Goal: Information Seeking & Learning: Learn about a topic

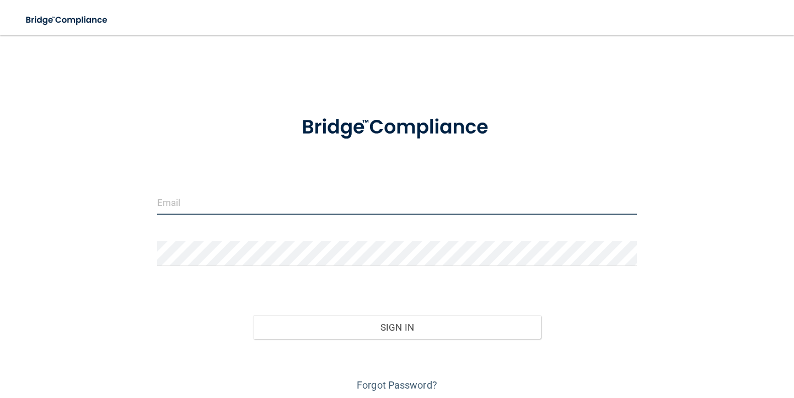
type input "[EMAIL_ADDRESS][DOMAIN_NAME]"
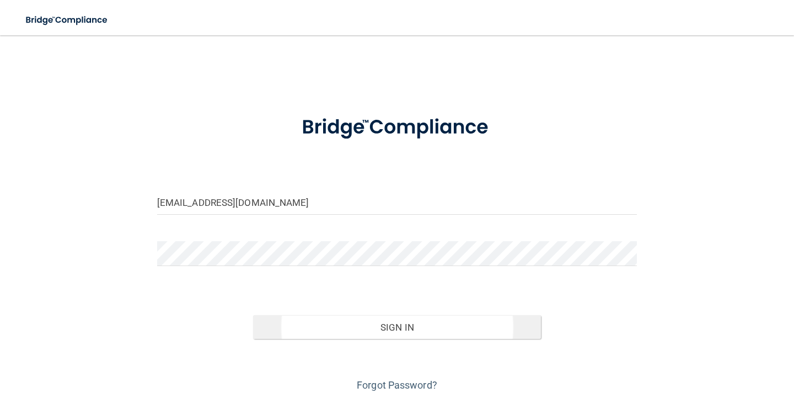
click at [387, 325] on button "Sign In" at bounding box center [397, 327] width 288 height 24
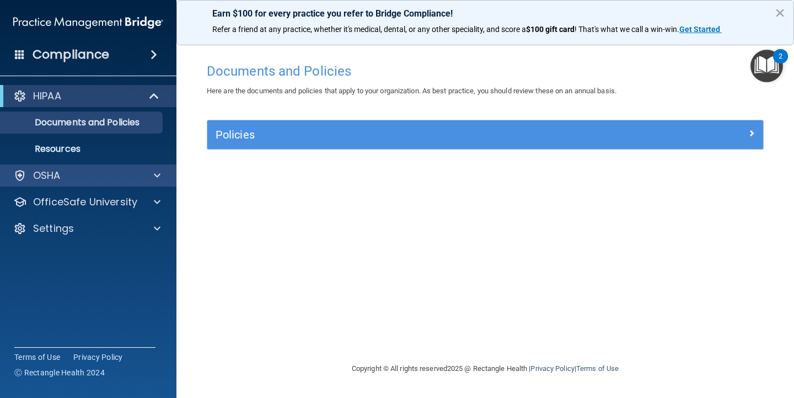
click at [156, 176] on span at bounding box center [157, 175] width 7 height 13
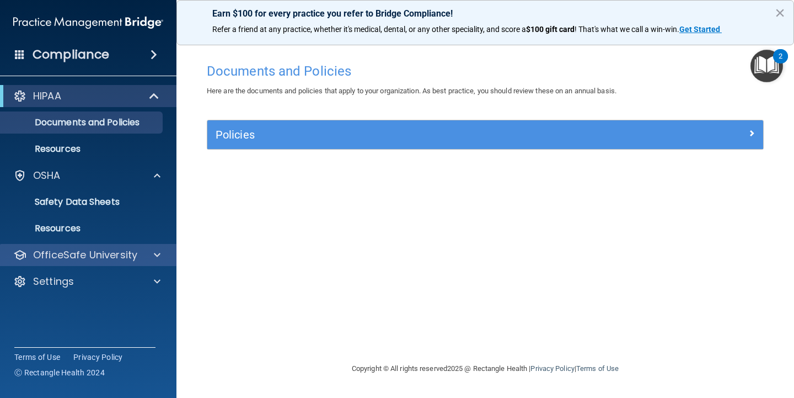
click at [158, 258] on span at bounding box center [157, 254] width 7 height 13
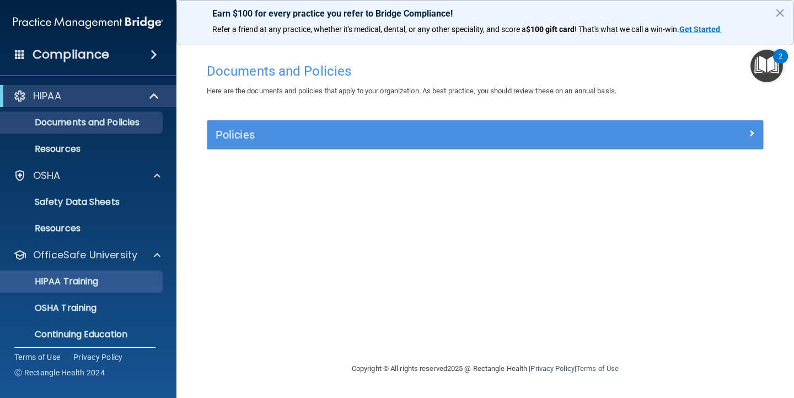
click at [86, 288] on link "HIPAA Training" at bounding box center [76, 281] width 174 height 22
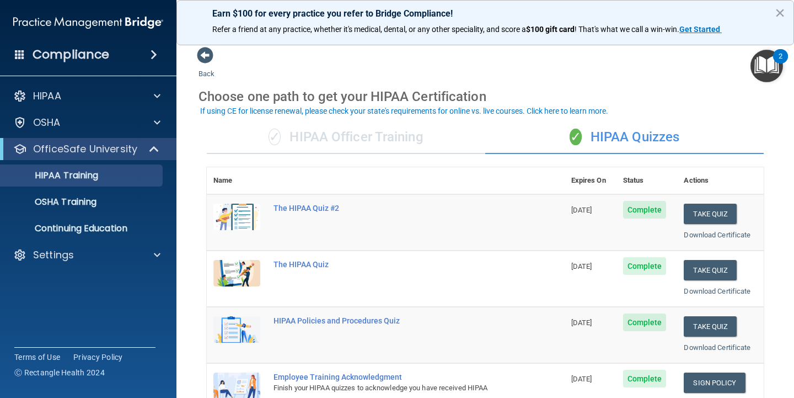
click at [382, 137] on div "✓ HIPAA Officer Training" at bounding box center [346, 137] width 279 height 33
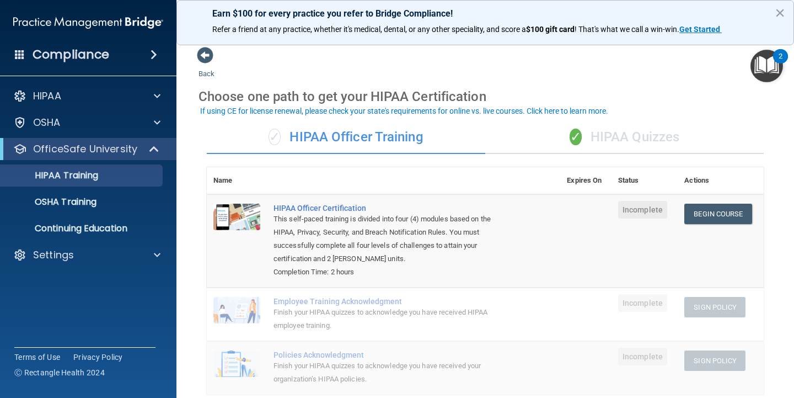
click at [610, 135] on div "✓ HIPAA Quizzes" at bounding box center [624, 137] width 279 height 33
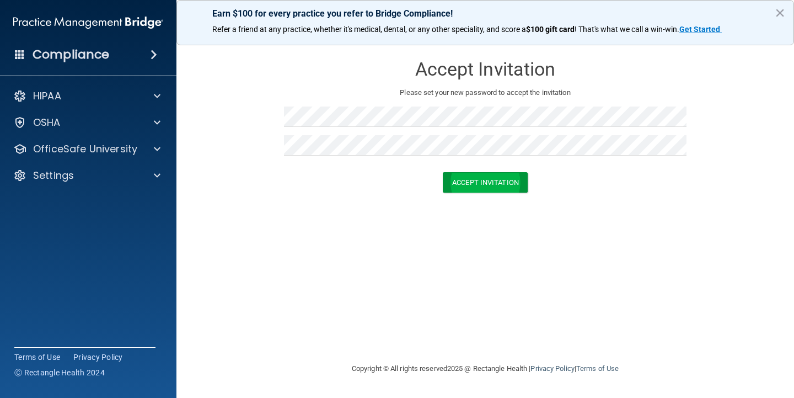
click at [479, 177] on button "Accept Invitation" at bounding box center [485, 182] width 85 height 20
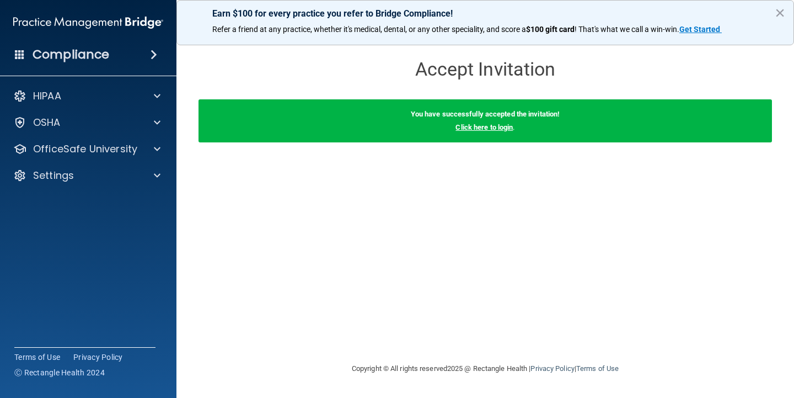
click at [504, 129] on link "Click here to login" at bounding box center [484, 127] width 57 height 8
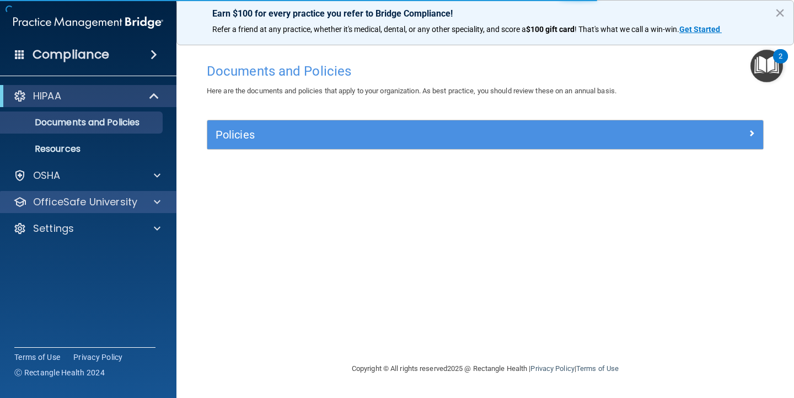
click at [150, 206] on div at bounding box center [156, 201] width 28 height 13
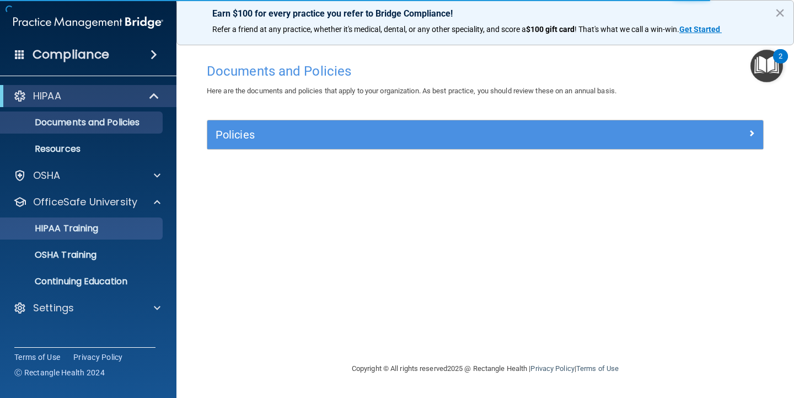
click at [118, 223] on div "HIPAA Training" at bounding box center [82, 228] width 151 height 11
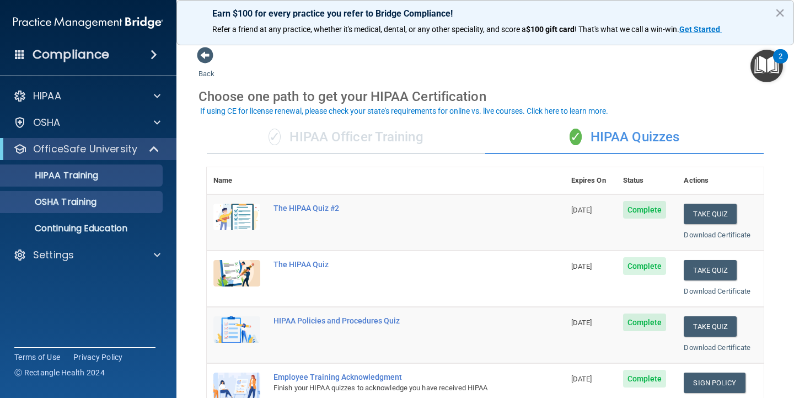
click at [132, 209] on link "OSHA Training" at bounding box center [76, 202] width 174 height 22
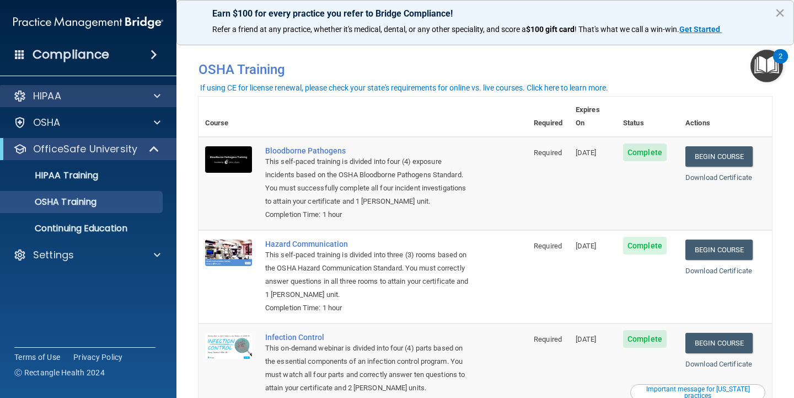
click at [114, 100] on div "HIPAA" at bounding box center [73, 95] width 137 height 13
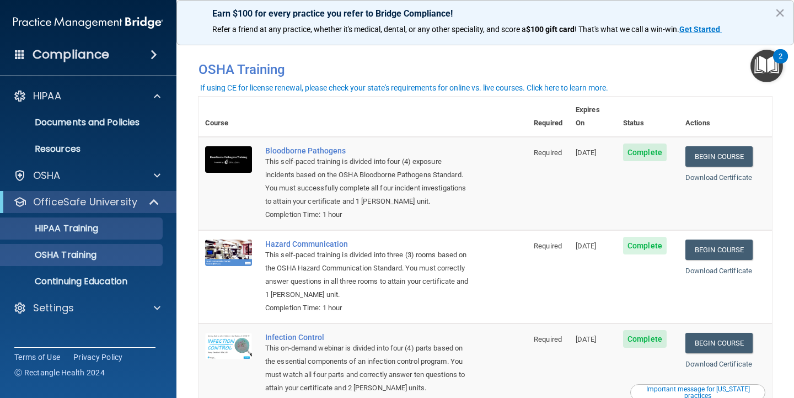
click at [113, 225] on div "HIPAA Training" at bounding box center [82, 228] width 151 height 11
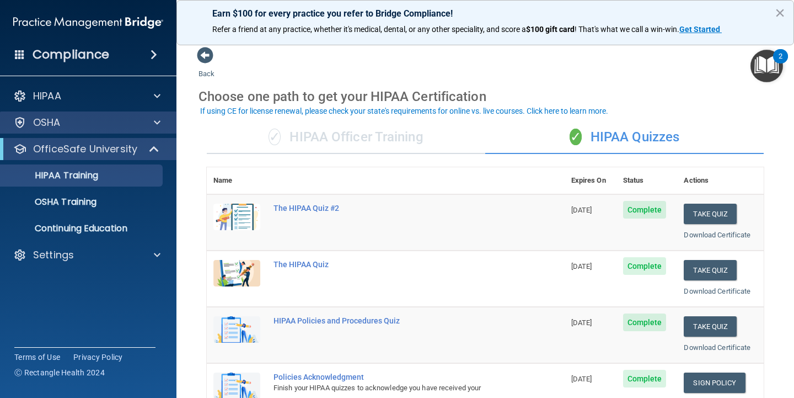
click at [154, 121] on span at bounding box center [157, 122] width 7 height 13
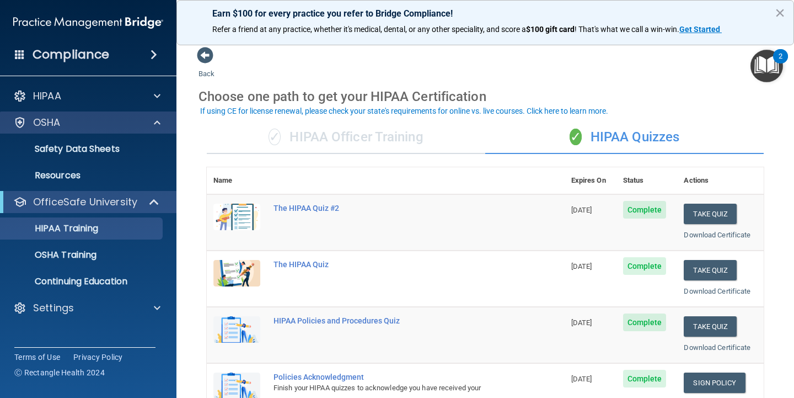
click at [154, 121] on span at bounding box center [157, 122] width 7 height 13
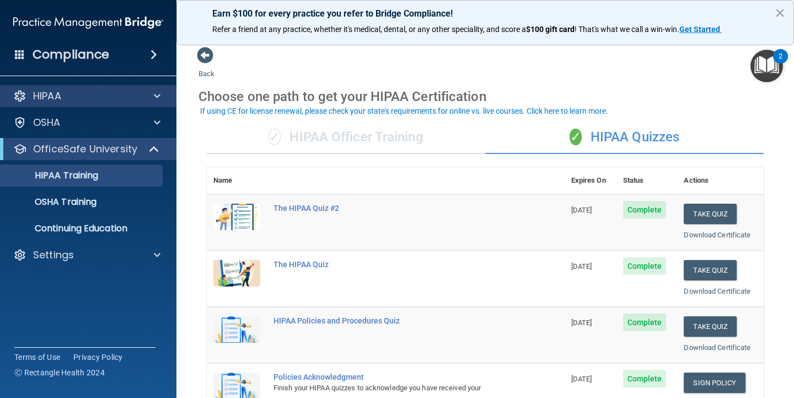
click at [154, 100] on span at bounding box center [157, 95] width 7 height 13
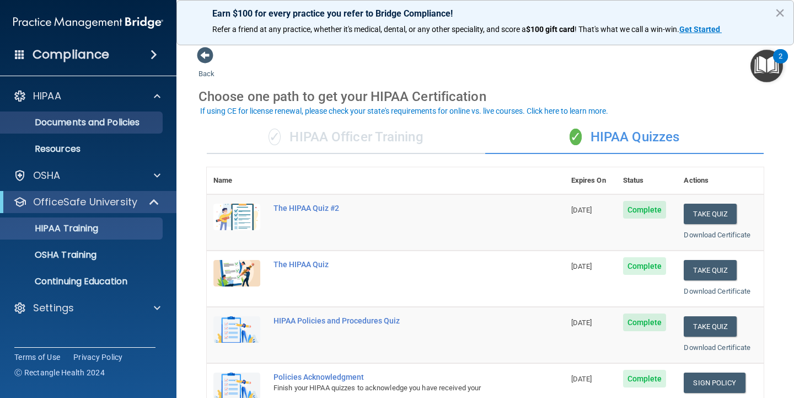
click at [156, 128] on link "Documents and Policies" at bounding box center [76, 122] width 174 height 22
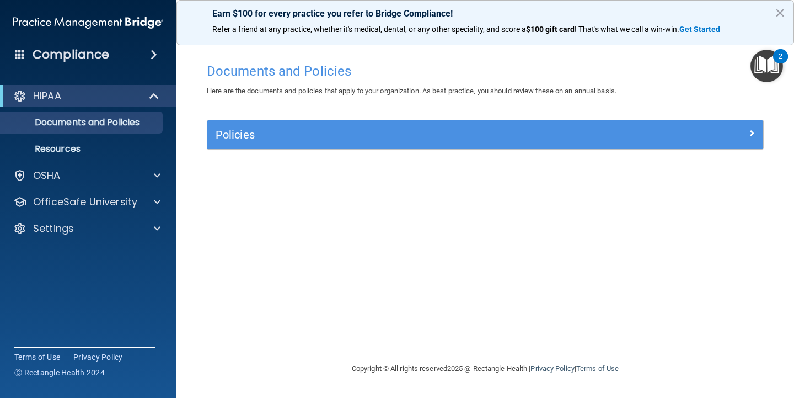
click at [374, 130] on h5 "Policies" at bounding box center [416, 135] width 401 height 12
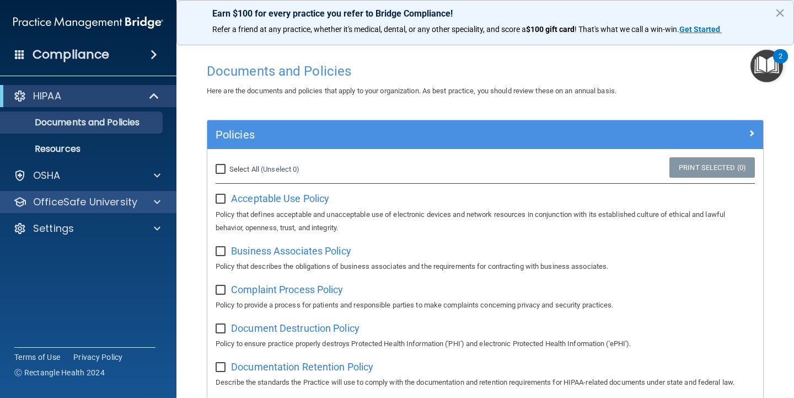
click at [109, 204] on p "OfficeSafe University" at bounding box center [85, 201] width 104 height 13
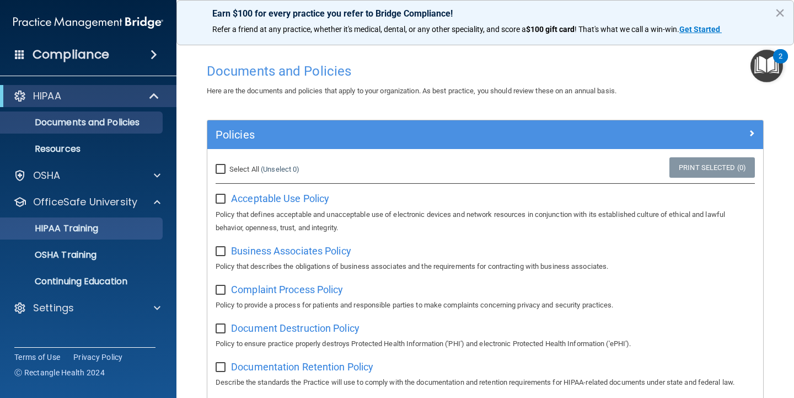
click at [105, 221] on link "HIPAA Training" at bounding box center [76, 228] width 174 height 22
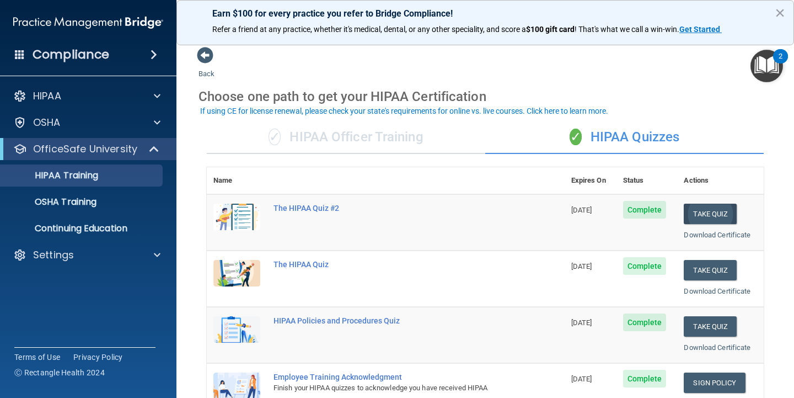
click at [712, 206] on button "Take Quiz" at bounding box center [710, 214] width 53 height 20
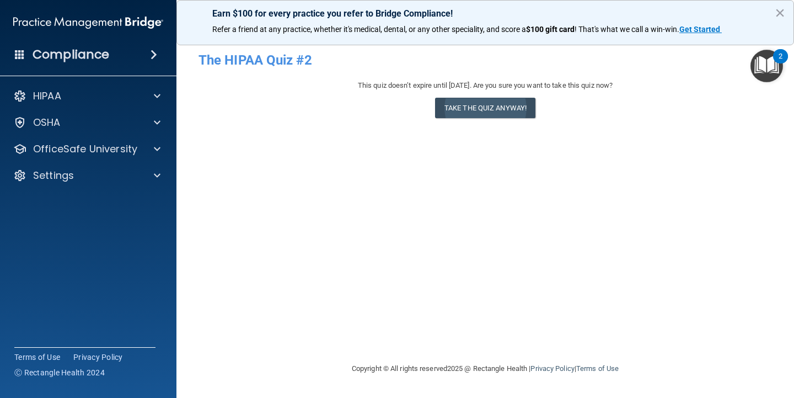
click at [468, 108] on button "Take the quiz anyway!" at bounding box center [485, 108] width 100 height 20
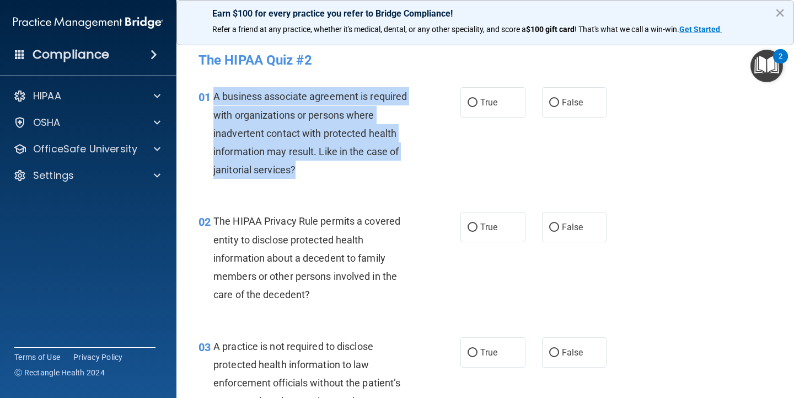
drag, startPoint x: 297, startPoint y: 170, endPoint x: 211, endPoint y: 96, distance: 113.8
click at [211, 96] on div "01 A business associate agreement is required with organizations or persons whe…" at bounding box center [329, 135] width 295 height 97
copy div "A business associate agreement is required with organizations or persons where …"
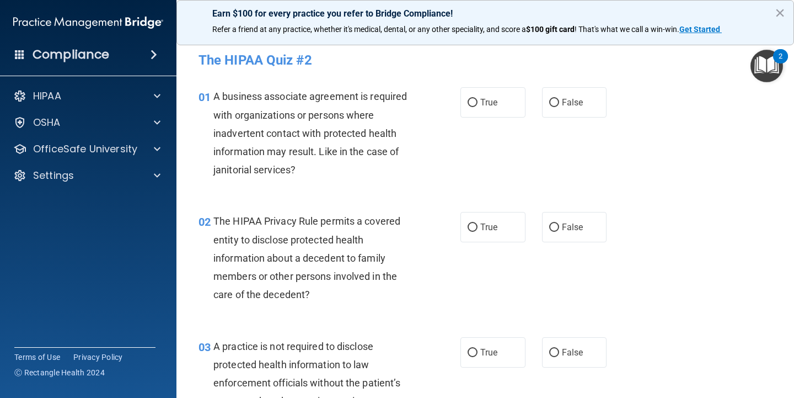
click at [485, 163] on div "01 A business associate agreement is required with organizations or persons whe…" at bounding box center [485, 135] width 590 height 125
click at [485, 94] on label "True" at bounding box center [493, 102] width 65 height 30
click at [478, 99] on input "True" at bounding box center [473, 103] width 10 height 8
radio input "true"
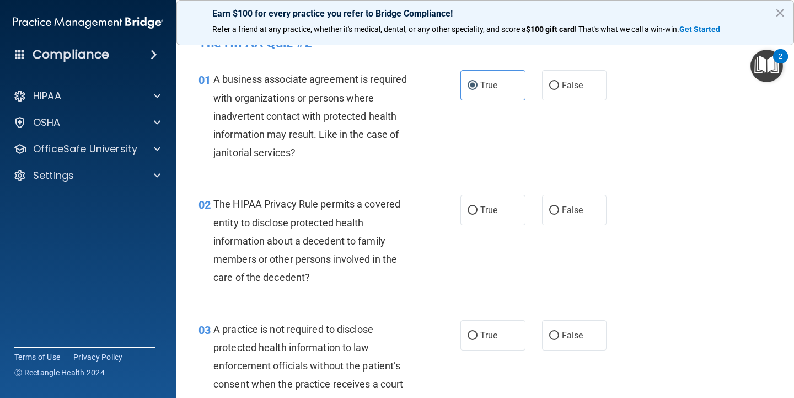
scroll to position [14, 0]
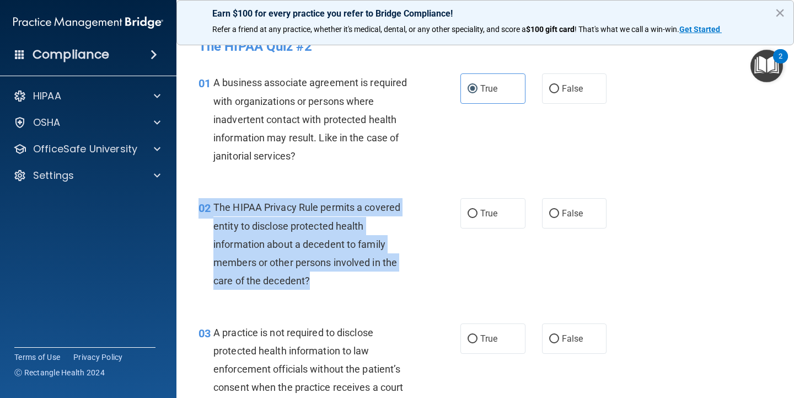
drag, startPoint x: 312, startPoint y: 280, endPoint x: 201, endPoint y: 212, distance: 130.3
click at [201, 212] on div "02 The HIPAA Privacy Rule permits a covered entity to disclose protected health…" at bounding box center [329, 246] width 295 height 97
click at [259, 217] on div "The HIPAA Privacy Rule permits a covered entity to disclose protected health in…" at bounding box center [318, 244] width 209 height 92
drag, startPoint x: 312, startPoint y: 278, endPoint x: 216, endPoint y: 201, distance: 122.4
click at [216, 201] on div "The HIPAA Privacy Rule permits a covered entity to disclose protected health in…" at bounding box center [318, 244] width 209 height 92
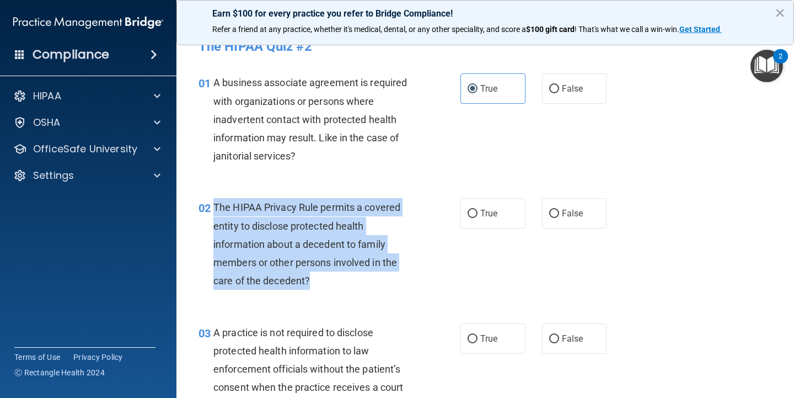
copy span "The HIPAA Privacy Rule permits a covered entity to disclose protected health in…"
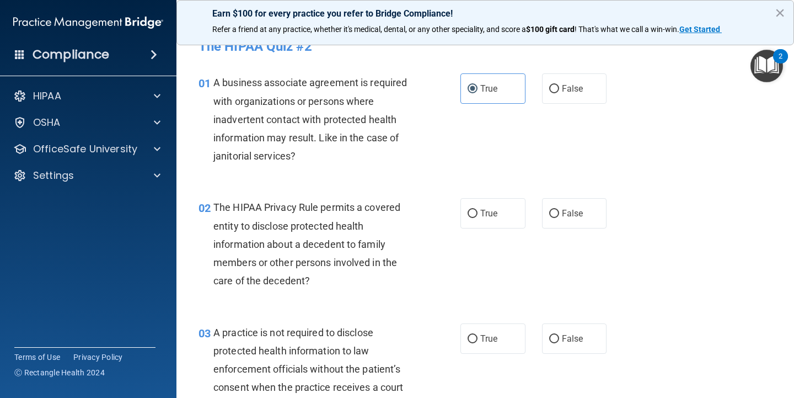
click at [585, 271] on div "02 The HIPAA Privacy Rule permits a covered entity to disclose protected health…" at bounding box center [485, 246] width 590 height 125
click at [489, 212] on span "True" at bounding box center [489, 213] width 17 height 10
click at [478, 212] on input "True" at bounding box center [473, 214] width 10 height 8
radio input "true"
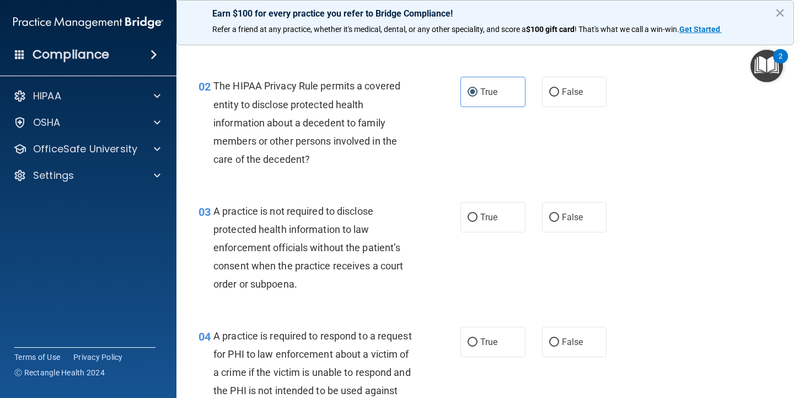
scroll to position [140, 0]
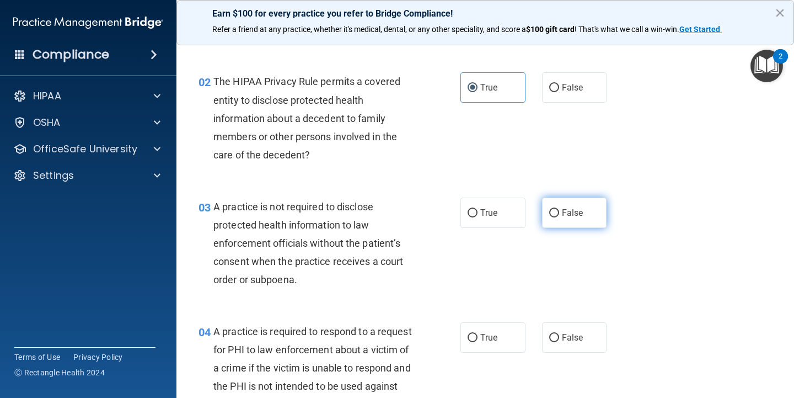
click at [586, 203] on label "False" at bounding box center [574, 213] width 65 height 30
click at [559, 209] on input "False" at bounding box center [554, 213] width 10 height 8
radio input "true"
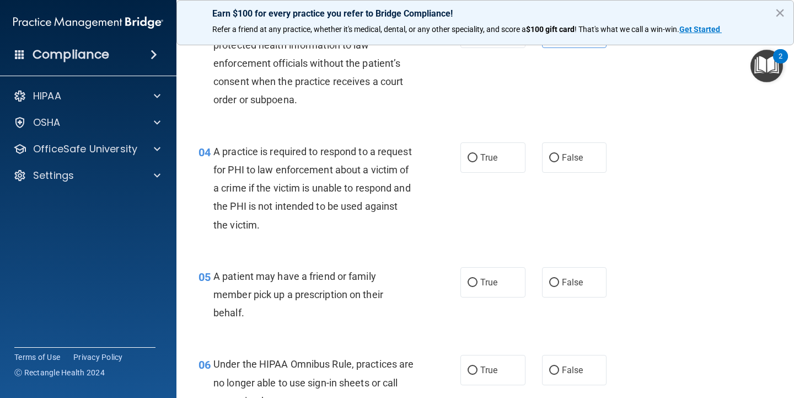
scroll to position [321, 0]
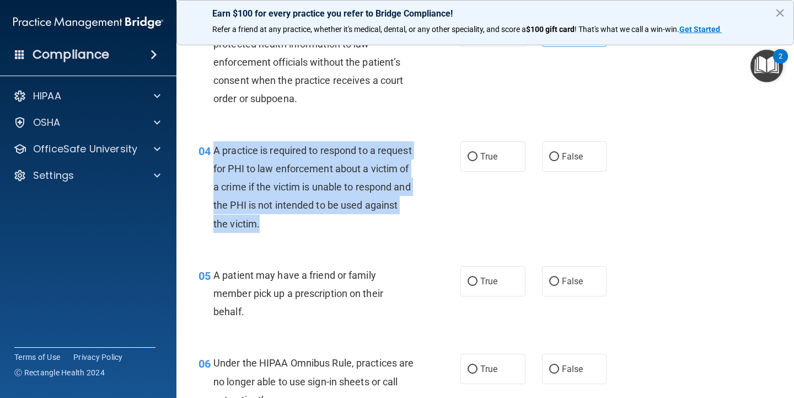
drag, startPoint x: 259, startPoint y: 224, endPoint x: 216, endPoint y: 153, distance: 83.0
click at [216, 153] on span "A practice is required to respond to a request for PHI to law enforcement about…" at bounding box center [313, 187] width 199 height 85
copy span "A practice is required to respond to a request for PHI to law enforcement about…"
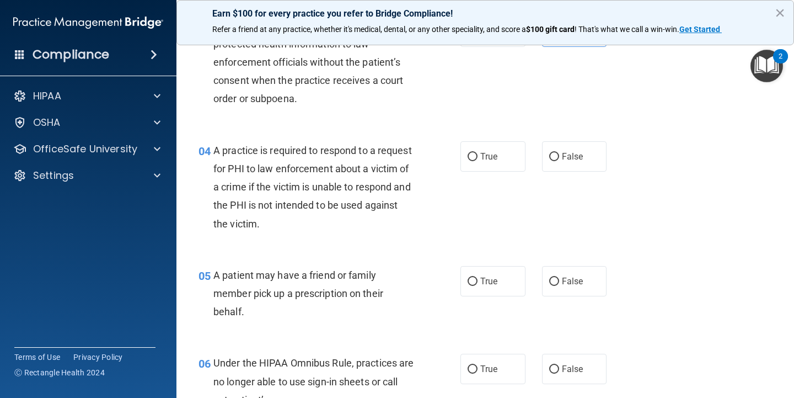
click at [531, 224] on div "04 A practice is required to respond to a request for PHI to law enforcement ab…" at bounding box center [485, 189] width 590 height 125
click at [489, 148] on label "True" at bounding box center [493, 156] width 65 height 30
click at [478, 153] on input "True" at bounding box center [473, 157] width 10 height 8
radio input "true"
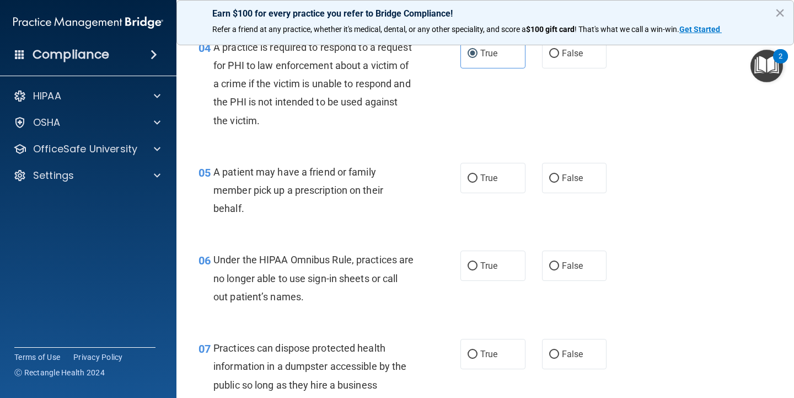
scroll to position [425, 0]
click at [498, 183] on label "True" at bounding box center [493, 177] width 65 height 30
click at [478, 182] on input "True" at bounding box center [473, 177] width 10 height 8
radio input "true"
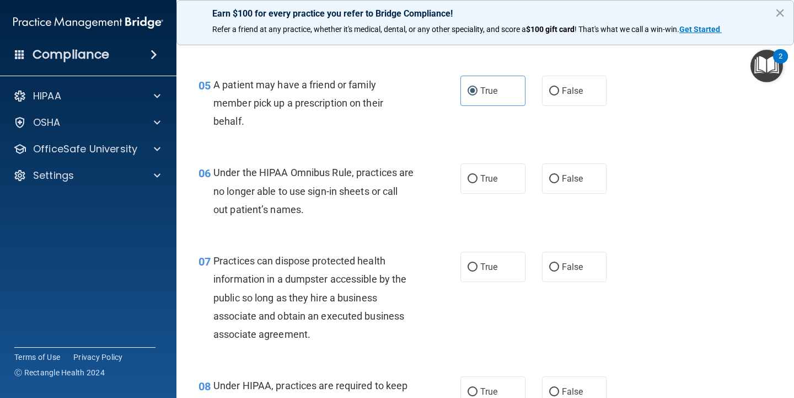
scroll to position [506, 0]
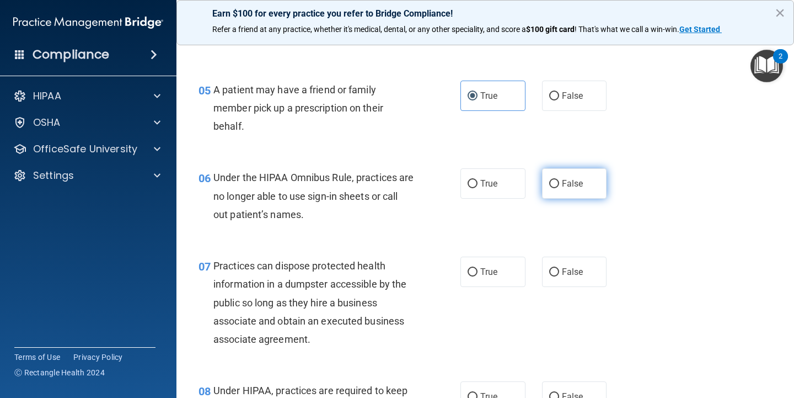
click at [570, 171] on label "False" at bounding box center [574, 183] width 65 height 30
click at [559, 180] on input "False" at bounding box center [554, 184] width 10 height 8
radio input "true"
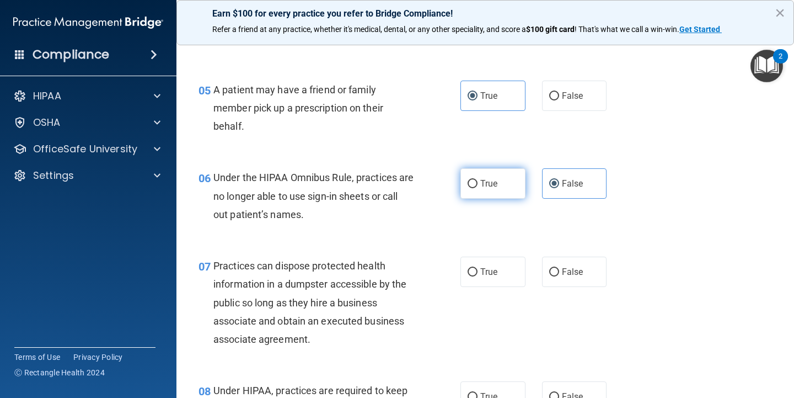
click at [512, 183] on label "True" at bounding box center [493, 183] width 65 height 30
click at [478, 183] on input "True" at bounding box center [473, 184] width 10 height 8
radio input "true"
radio input "false"
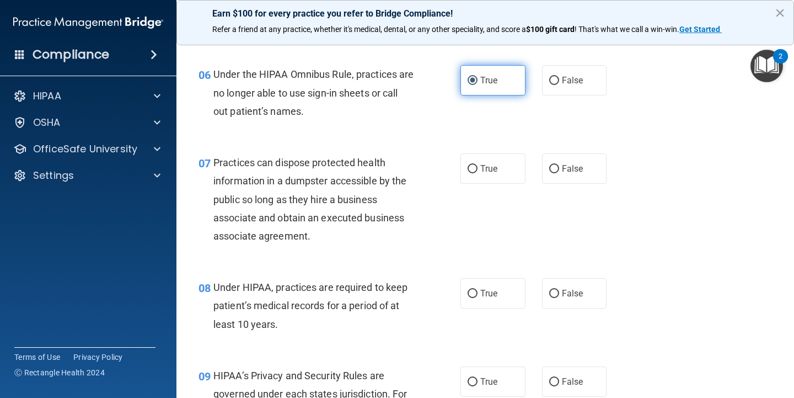
scroll to position [626, 0]
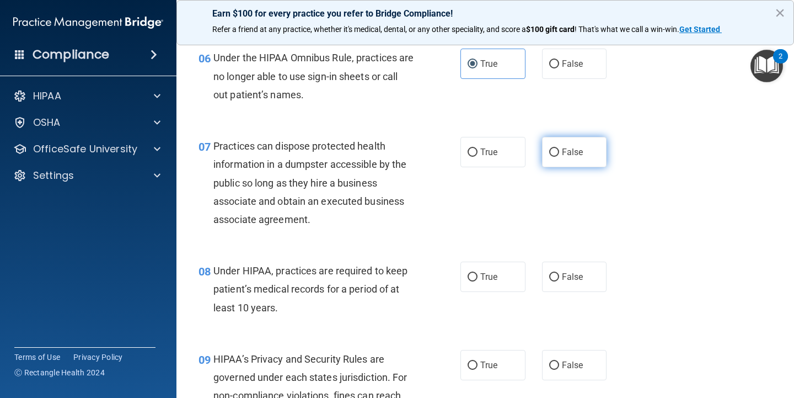
click at [558, 141] on label "False" at bounding box center [574, 152] width 65 height 30
click at [558, 148] on input "False" at bounding box center [554, 152] width 10 height 8
radio input "true"
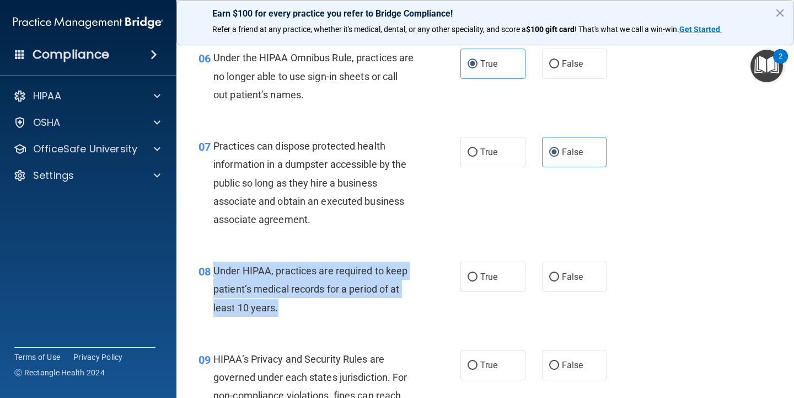
drag, startPoint x: 285, startPoint y: 304, endPoint x: 214, endPoint y: 269, distance: 79.0
click at [214, 269] on div "Under HIPAA, practices are required to keep patient’s medical records for a per…" at bounding box center [318, 288] width 209 height 55
copy span "Under HIPAA, practices are required to keep patient’s medical records for a per…"
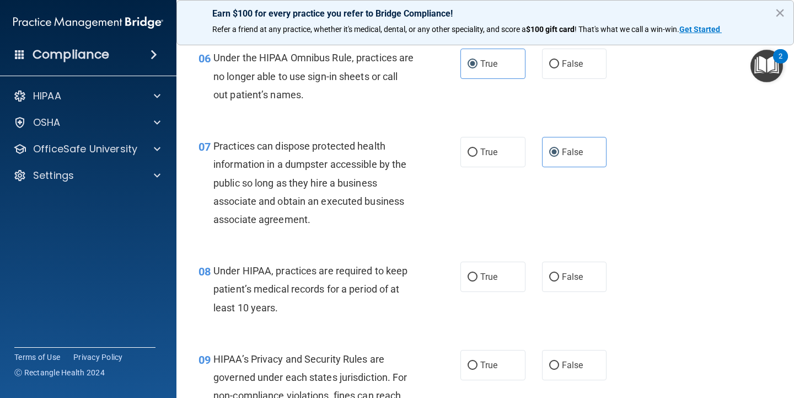
click at [605, 223] on div "07 Practices can dispose protected health information in a dumpster accessible …" at bounding box center [485, 185] width 590 height 125
drag, startPoint x: 568, startPoint y: 268, endPoint x: 561, endPoint y: 146, distance: 122.7
click at [568, 271] on span "False" at bounding box center [573, 276] width 22 height 10
click at [559, 273] on input "False" at bounding box center [554, 277] width 10 height 8
radio input "true"
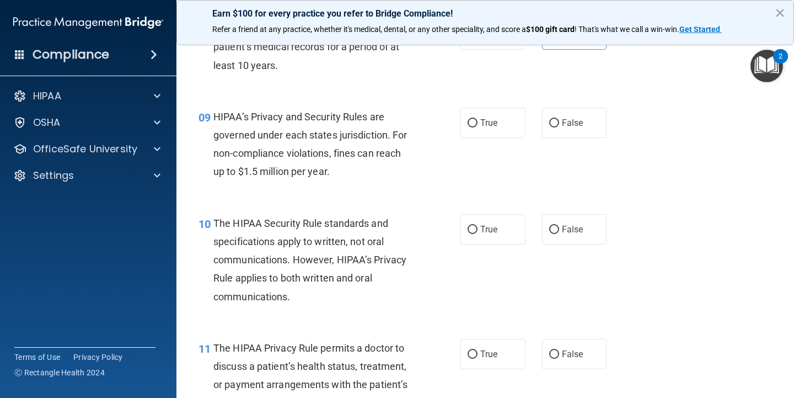
scroll to position [867, 0]
click at [504, 109] on label "True" at bounding box center [493, 123] width 65 height 30
click at [478, 120] on input "True" at bounding box center [473, 124] width 10 height 8
radio input "true"
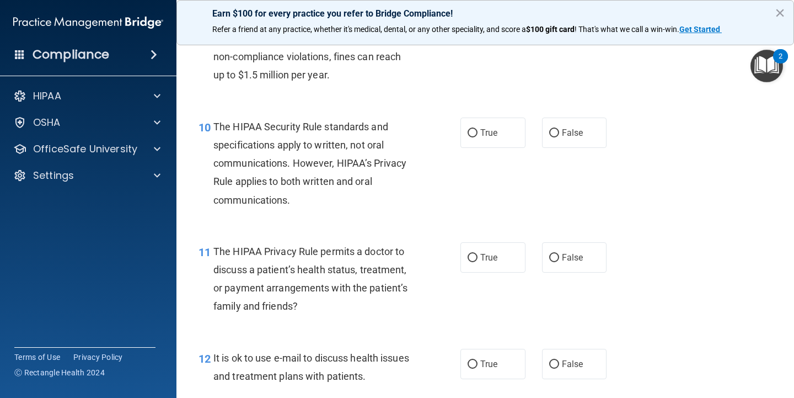
scroll to position [963, 0]
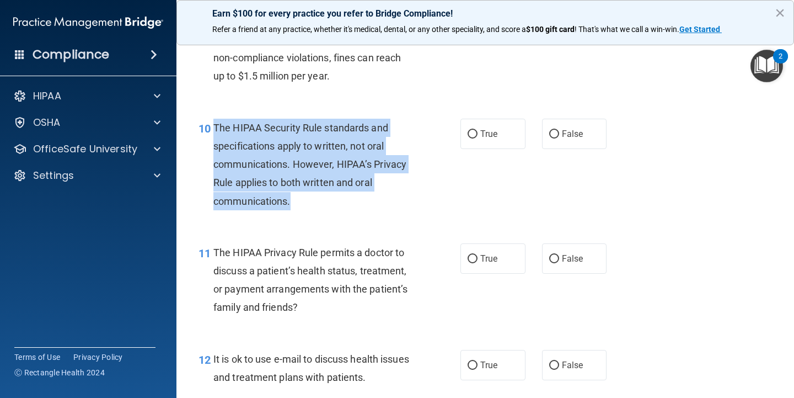
drag, startPoint x: 296, startPoint y: 197, endPoint x: 215, endPoint y: 120, distance: 112.0
click at [215, 120] on div "The HIPAA Security Rule standards and specifications apply to written, not oral…" at bounding box center [318, 165] width 209 height 92
copy span "The HIPAA Security Rule standards and specifications apply to written, not oral…"
click at [572, 129] on span "False" at bounding box center [573, 134] width 22 height 10
click at [559, 130] on input "False" at bounding box center [554, 134] width 10 height 8
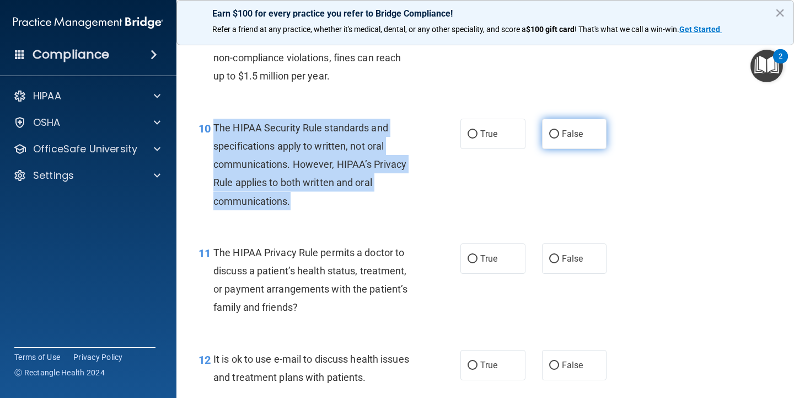
radio input "true"
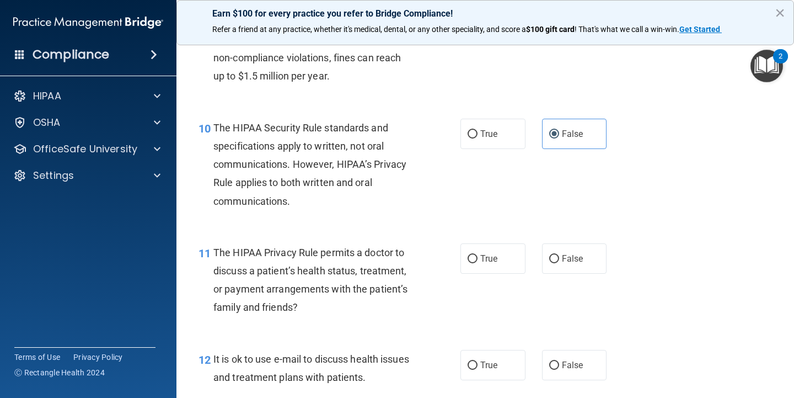
click at [609, 195] on div "10 The HIPAA Security Rule standards and specifications apply to written, not o…" at bounding box center [485, 167] width 590 height 125
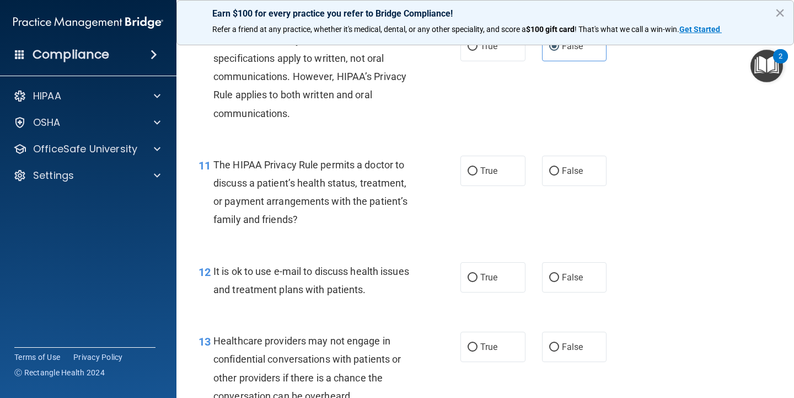
scroll to position [1050, 0]
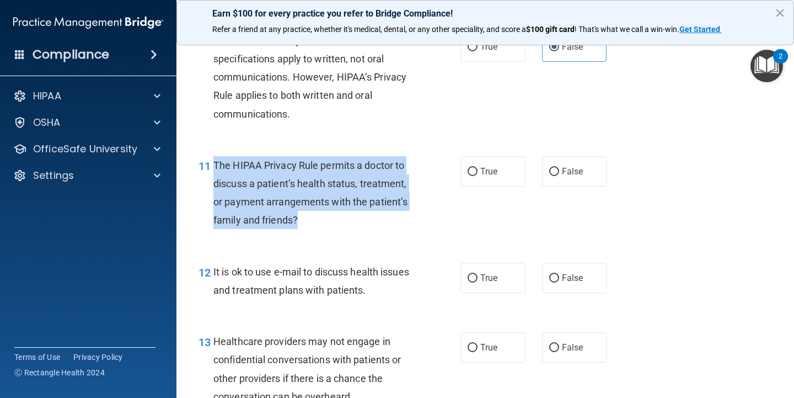
drag, startPoint x: 298, startPoint y: 213, endPoint x: 216, endPoint y: 156, distance: 99.9
click at [216, 159] on span "The HIPAA Privacy Rule permits a doctor to discuss a patient’s health status, t…" at bounding box center [311, 192] width 194 height 67
copy span "The HIPAA Privacy Rule permits a doctor to discuss a patient’s health status, t…"
click at [472, 168] on input "True" at bounding box center [473, 172] width 10 height 8
radio input "true"
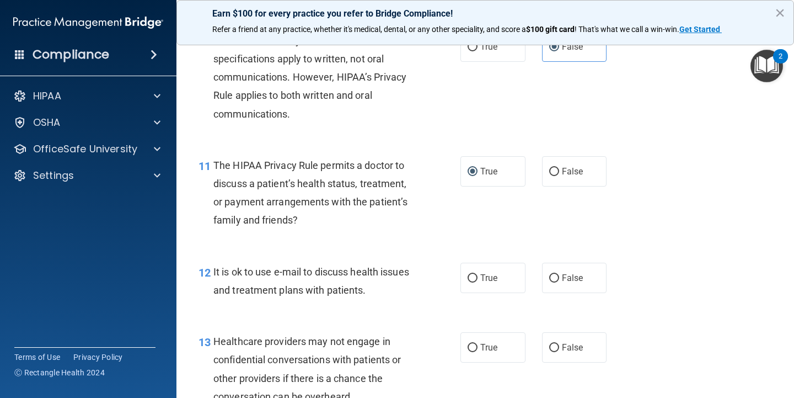
click at [491, 211] on div "11 The HIPAA Privacy Rule permits a doctor to discuss a patient’s health status…" at bounding box center [485, 195] width 590 height 106
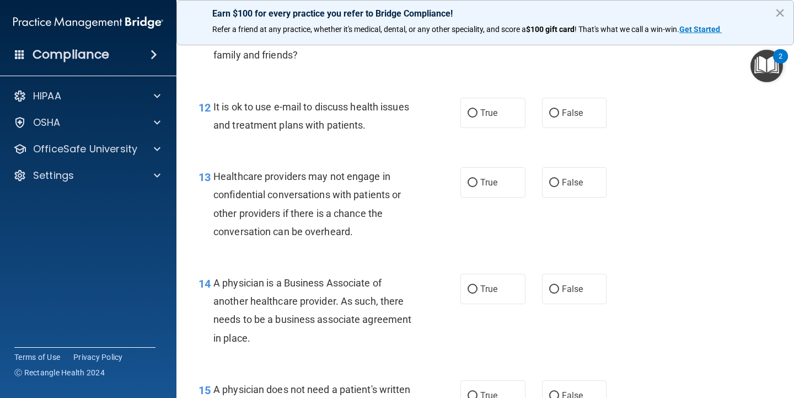
scroll to position [1213, 0]
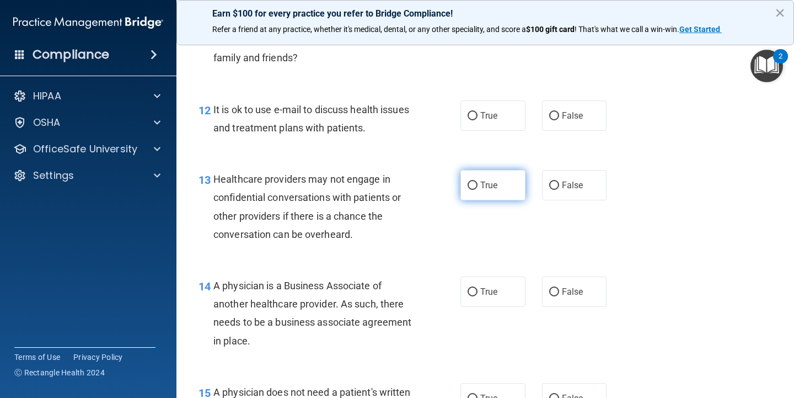
click at [488, 187] on label "True" at bounding box center [493, 185] width 65 height 30
click at [478, 187] on input "True" at bounding box center [473, 186] width 10 height 8
radio input "true"
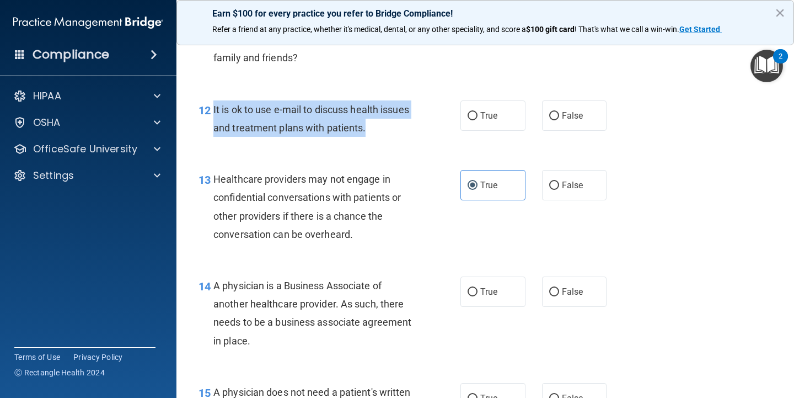
drag, startPoint x: 366, startPoint y: 121, endPoint x: 214, endPoint y: 102, distance: 154.0
click at [214, 102] on div "It is ok to use e-mail to discuss health issues and treatment plans with patien…" at bounding box center [318, 118] width 209 height 36
copy span "It is ok to use e-mail to discuss health issues and treatment plans with patien…"
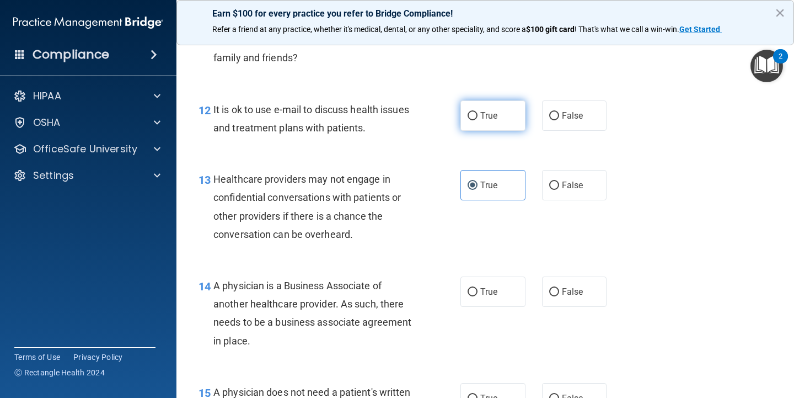
click at [497, 124] on label "True" at bounding box center [493, 115] width 65 height 30
click at [478, 120] on input "True" at bounding box center [473, 116] width 10 height 8
radio input "true"
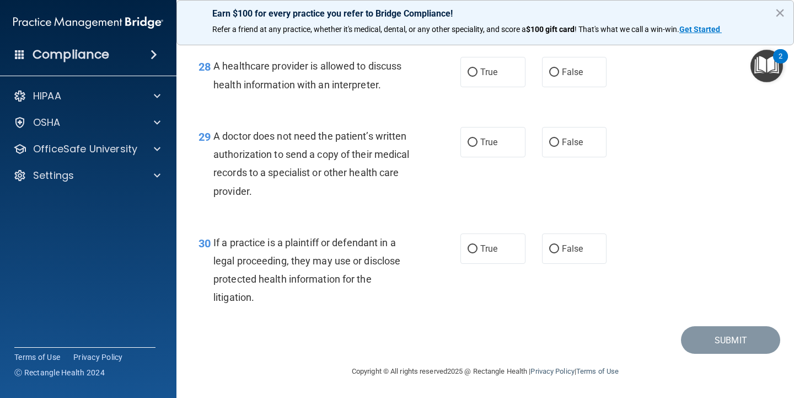
scroll to position [2779, 0]
click at [477, 83] on label "True" at bounding box center [493, 72] width 65 height 30
click at [477, 77] on input "True" at bounding box center [473, 72] width 10 height 8
radio input "true"
drag, startPoint x: 253, startPoint y: 194, endPoint x: 213, endPoint y: 136, distance: 70.7
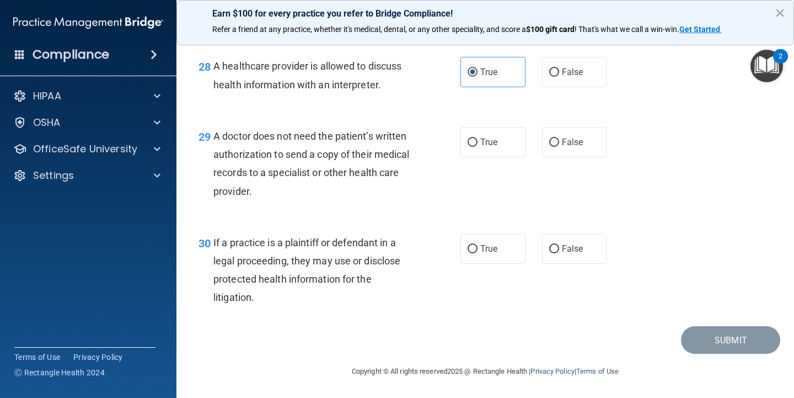
click at [213, 136] on div "29 A doctor does not need the patient’s written authorization to send a copy of…" at bounding box center [329, 166] width 295 height 79
click at [236, 150] on span "A doctor does not need the patient’s written authorization to send a copy of th…" at bounding box center [312, 163] width 196 height 67
drag, startPoint x: 253, startPoint y: 195, endPoint x: 216, endPoint y: 136, distance: 69.5
click at [216, 136] on div "A doctor does not need the patient’s written authorization to send a copy of th…" at bounding box center [318, 163] width 209 height 73
copy span "A doctor does not need the patient’s written authorization to send a copy of th…"
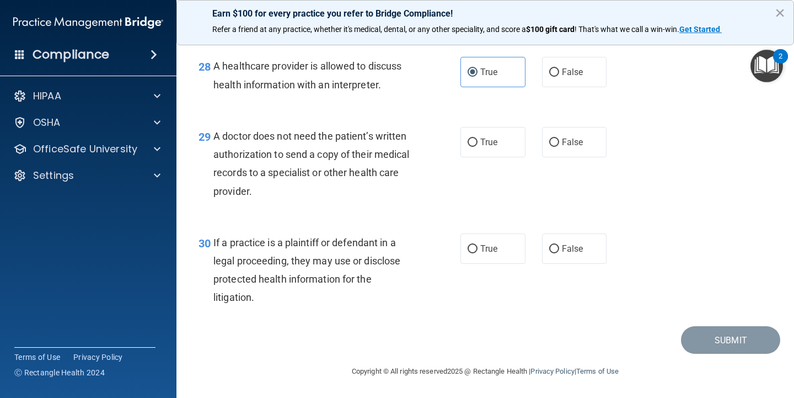
click at [542, 177] on div "29 A doctor does not need the patient’s written authorization to send a copy of…" at bounding box center [485, 166] width 590 height 106
click at [495, 147] on span "True" at bounding box center [489, 142] width 17 height 10
click at [478, 147] on input "True" at bounding box center [473, 142] width 10 height 8
radio input "true"
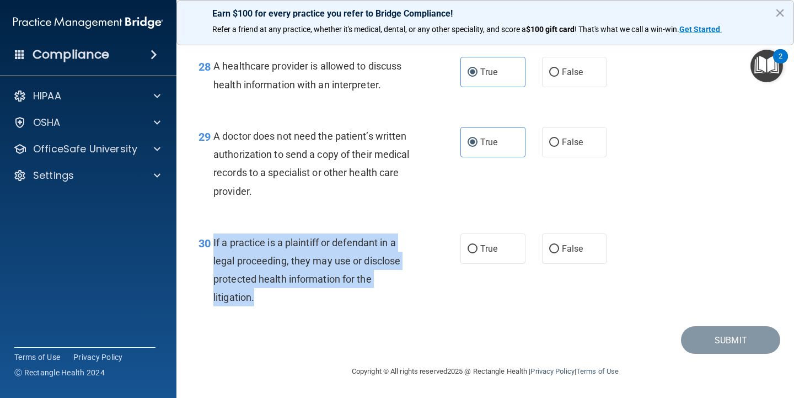
drag, startPoint x: 255, startPoint y: 297, endPoint x: 213, endPoint y: 245, distance: 67.0
click at [213, 245] on div "30 If a practice is a plaintiff or defendant in a legal proceeding, they may us…" at bounding box center [329, 272] width 295 height 79
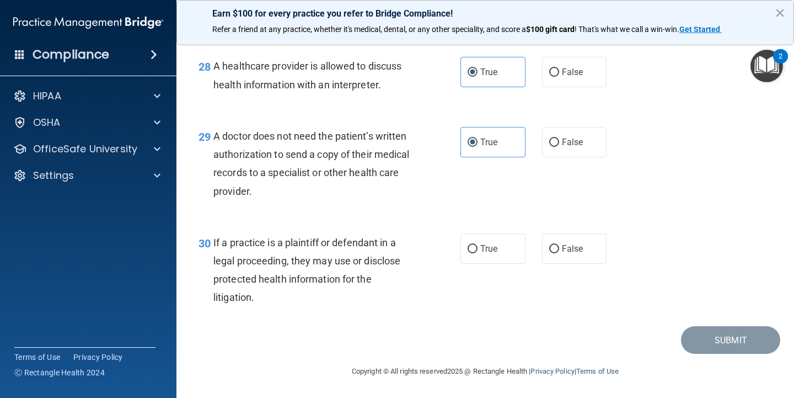
click at [213, 245] on div "30" at bounding box center [201, 243] width 23 height 20
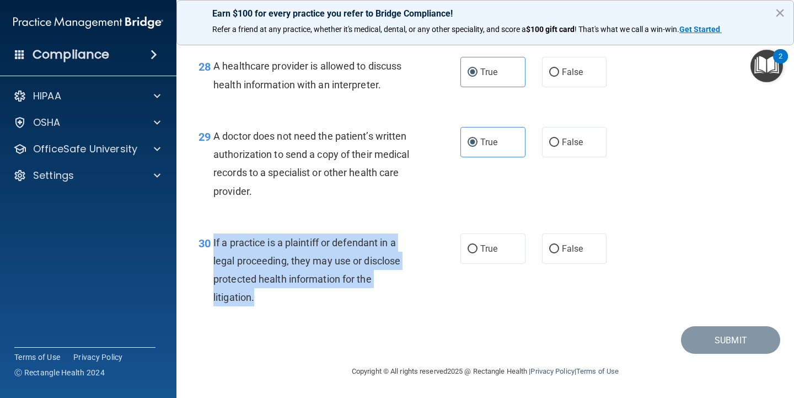
drag, startPoint x: 256, startPoint y: 297, endPoint x: 214, endPoint y: 246, distance: 66.3
click at [214, 246] on div "If a practice is a plaintiff or defendant in a legal proceeding, they may use o…" at bounding box center [318, 269] width 209 height 73
copy span "If a practice is a plaintiff or defendant in a legal proceeding, they may use o…"
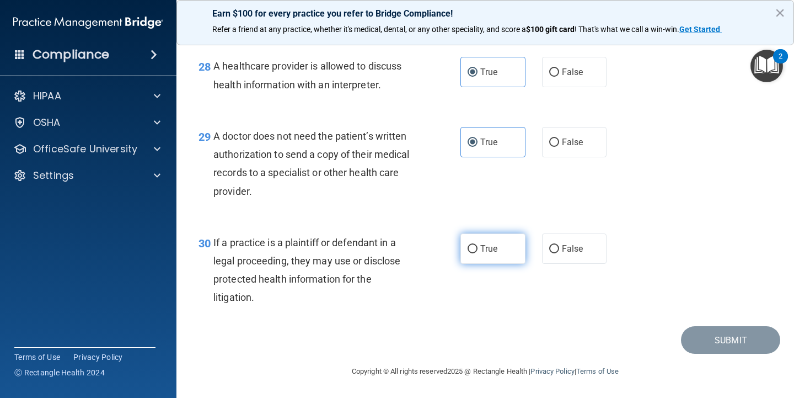
click at [467, 245] on label "True" at bounding box center [493, 248] width 65 height 30
click at [468, 245] on input "True" at bounding box center [473, 249] width 10 height 8
radio input "true"
click at [526, 209] on div "29 A doctor does not need the patient’s written authorization to send a copy of…" at bounding box center [485, 166] width 590 height 106
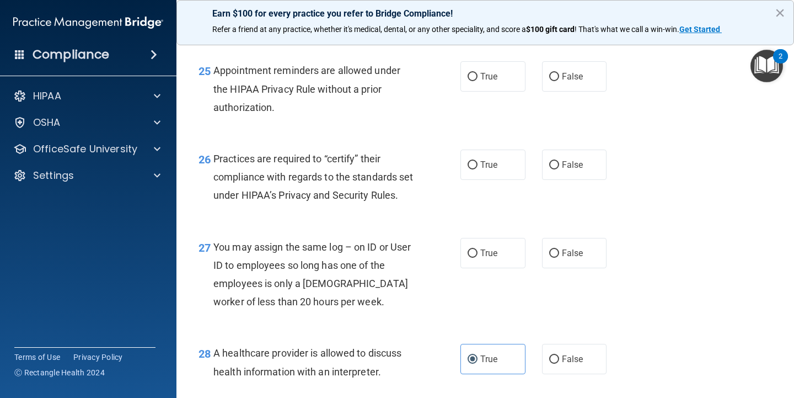
scroll to position [2486, 0]
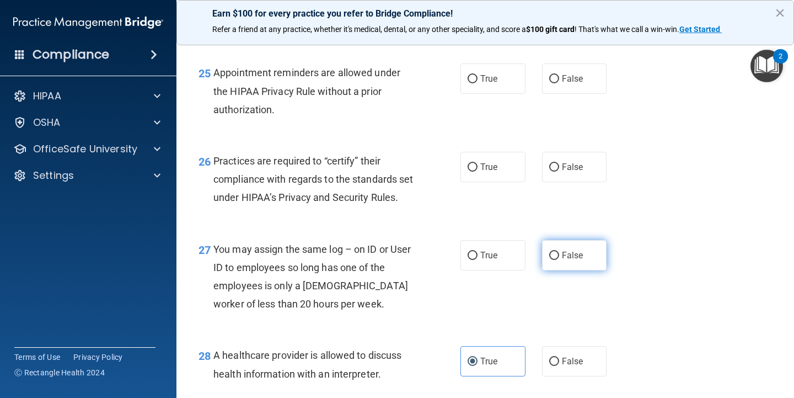
click at [555, 260] on input "False" at bounding box center [554, 256] width 10 height 8
radio input "true"
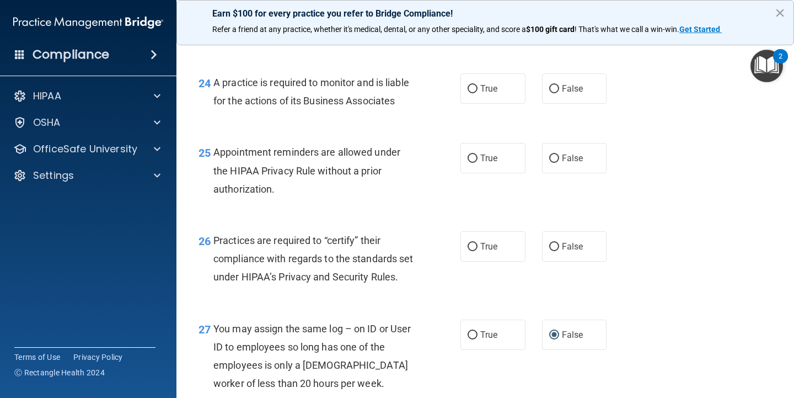
scroll to position [2395, 0]
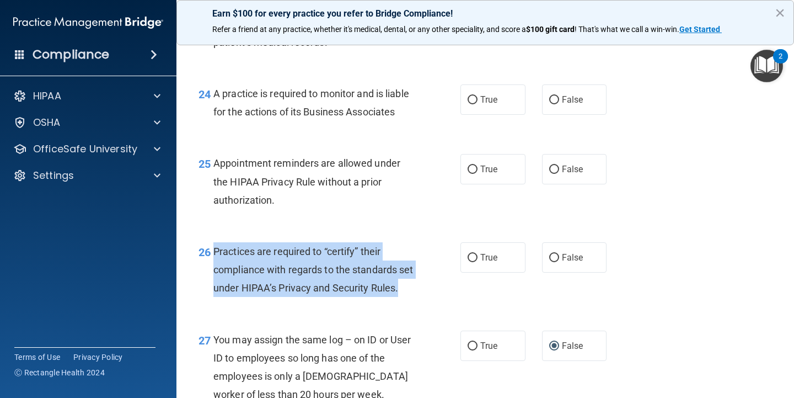
drag, startPoint x: 242, startPoint y: 296, endPoint x: 216, endPoint y: 239, distance: 62.2
click at [216, 242] on div "Practices are required to “certify” their compliance with regards to the standa…" at bounding box center [318, 269] width 209 height 55
copy span "Practices are required to “certify” their compliance with regards to the standa…"
click at [428, 287] on div "26 Practices are required to “certify” their compliance with regards to the sta…" at bounding box center [329, 272] width 295 height 61
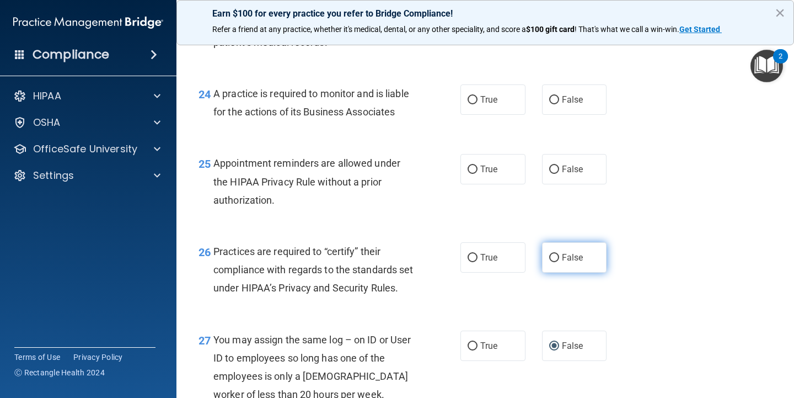
click at [553, 253] on label "False" at bounding box center [574, 257] width 65 height 30
click at [553, 254] on input "False" at bounding box center [554, 258] width 10 height 8
radio input "true"
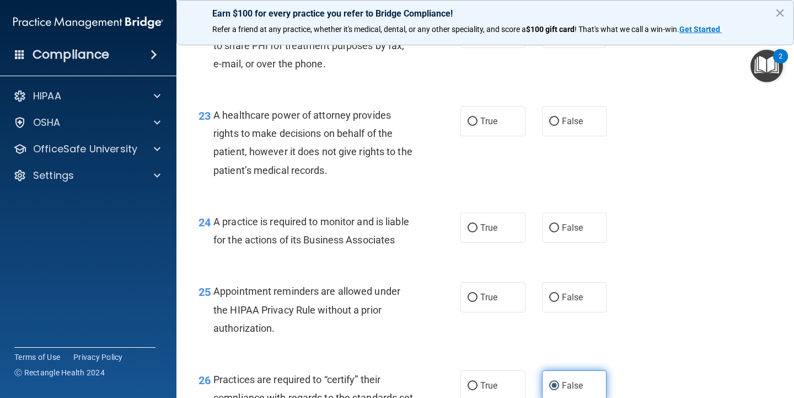
scroll to position [2256, 0]
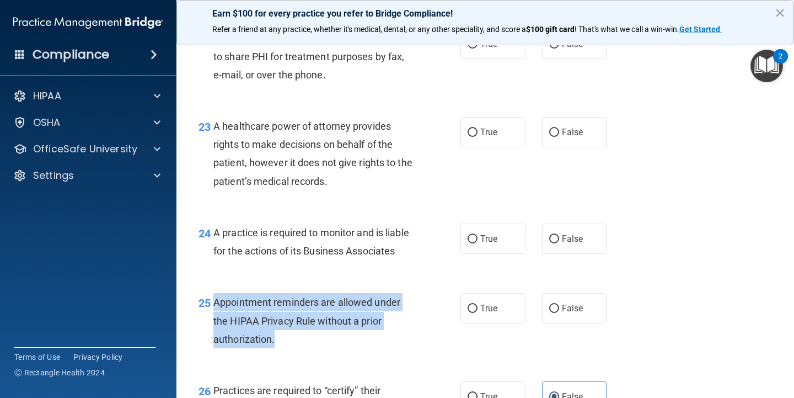
drag, startPoint x: 280, startPoint y: 329, endPoint x: 215, endPoint y: 290, distance: 75.5
click at [215, 293] on div "Appointment reminders are allowed under the HIPAA Privacy Rule without a prior …" at bounding box center [318, 320] width 209 height 55
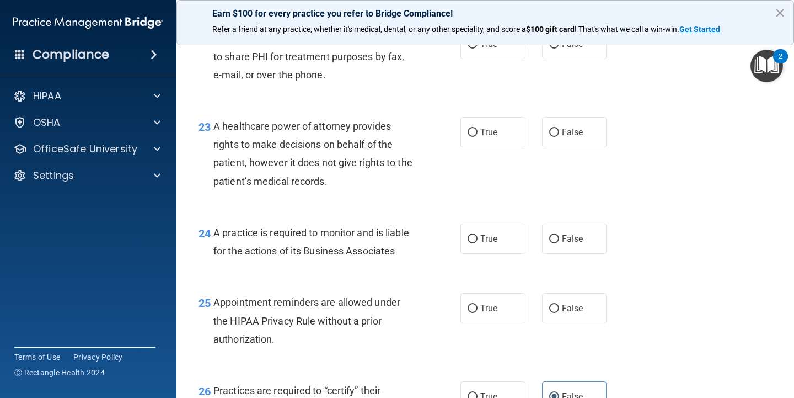
click at [561, 262] on div "24 A practice is required to monitor and is liable for the actions of its Busin…" at bounding box center [485, 245] width 590 height 70
click at [478, 295] on label "True" at bounding box center [493, 308] width 65 height 30
click at [478, 305] on input "True" at bounding box center [473, 309] width 10 height 8
radio input "true"
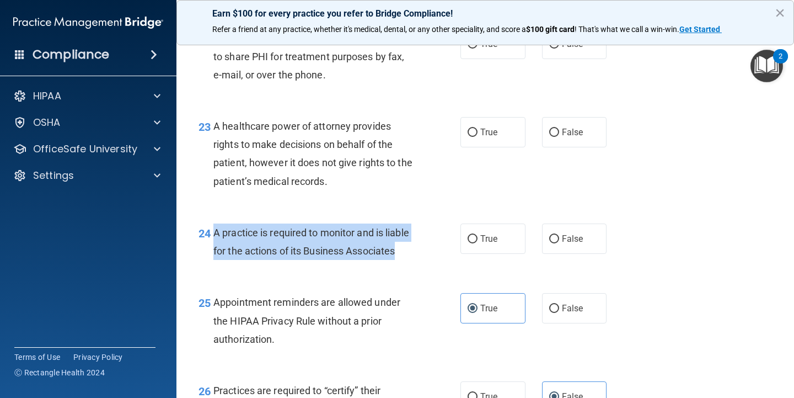
drag, startPoint x: 399, startPoint y: 238, endPoint x: 216, endPoint y: 220, distance: 184.1
click at [216, 223] on div "A practice is required to monitor and is liable for the actions of its Business…" at bounding box center [318, 241] width 209 height 36
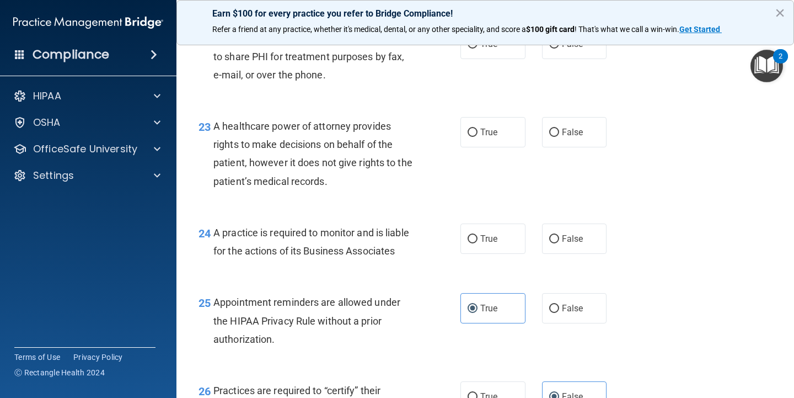
click at [516, 186] on div "23 A healthcare power of attorney provides rights to make decisions on behalf o…" at bounding box center [485, 156] width 590 height 106
click at [558, 235] on input "False" at bounding box center [554, 239] width 10 height 8
radio input "true"
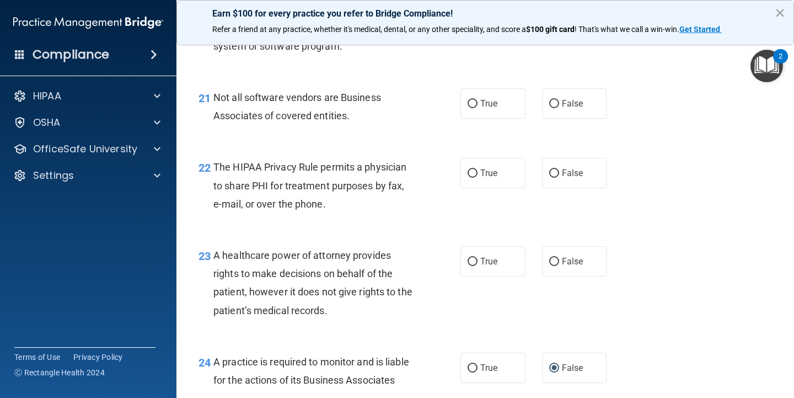
scroll to position [2126, 0]
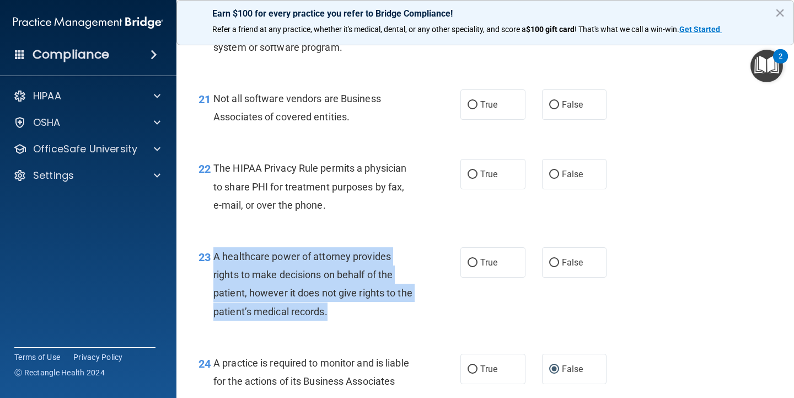
drag, startPoint x: 328, startPoint y: 302, endPoint x: 215, endPoint y: 242, distance: 127.6
click at [215, 250] on span "A healthcare power of attorney provides rights to make decisions on behalf of t…" at bounding box center [313, 283] width 199 height 67
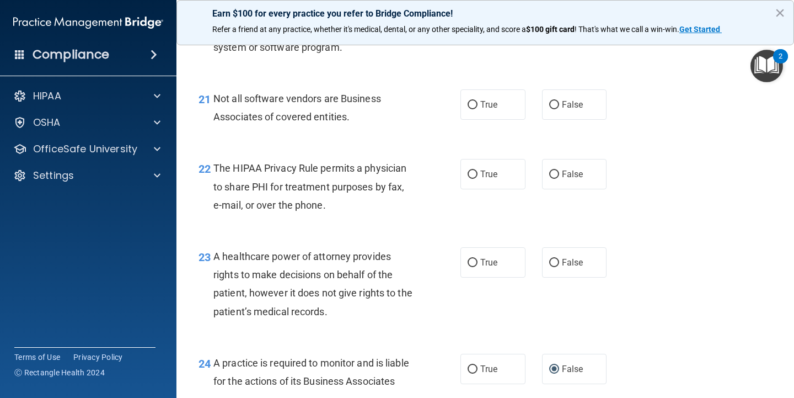
click at [498, 215] on div "22 The HIPAA Privacy Rule permits a physician to share PHI for treatment purpos…" at bounding box center [485, 189] width 590 height 88
click at [564, 264] on label "False" at bounding box center [574, 262] width 65 height 30
click at [559, 264] on input "False" at bounding box center [554, 263] width 10 height 8
radio input "true"
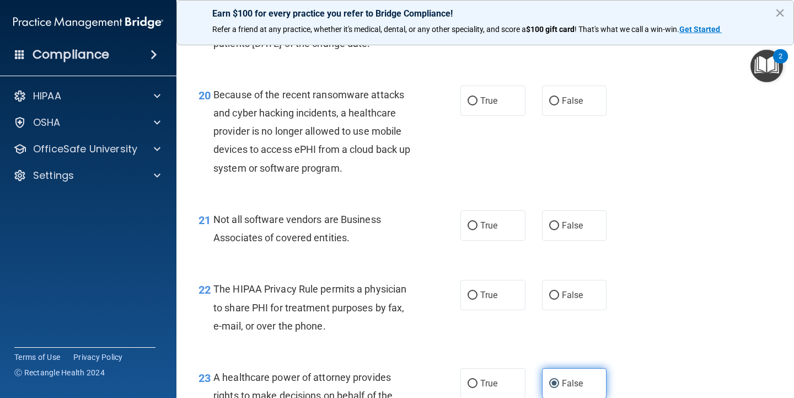
scroll to position [2001, 0]
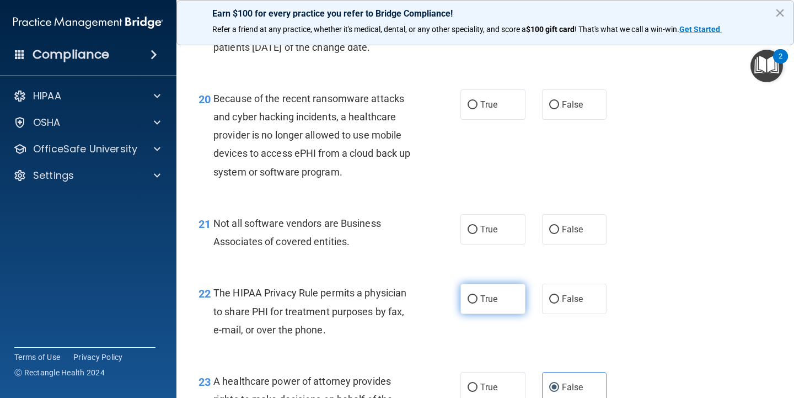
click at [498, 296] on label "True" at bounding box center [493, 299] width 65 height 30
click at [478, 296] on input "True" at bounding box center [473, 299] width 10 height 8
radio input "true"
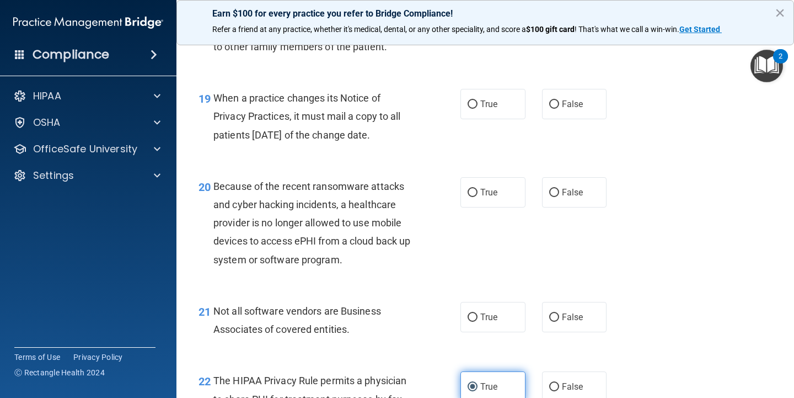
scroll to position [1913, 0]
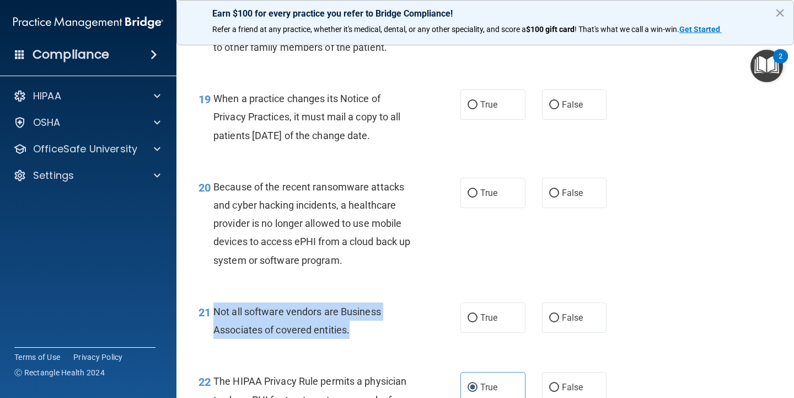
drag, startPoint x: 351, startPoint y: 322, endPoint x: 216, endPoint y: 301, distance: 136.9
click at [216, 302] on div "Not all software vendors are Business Associates of covered entities." at bounding box center [318, 320] width 209 height 36
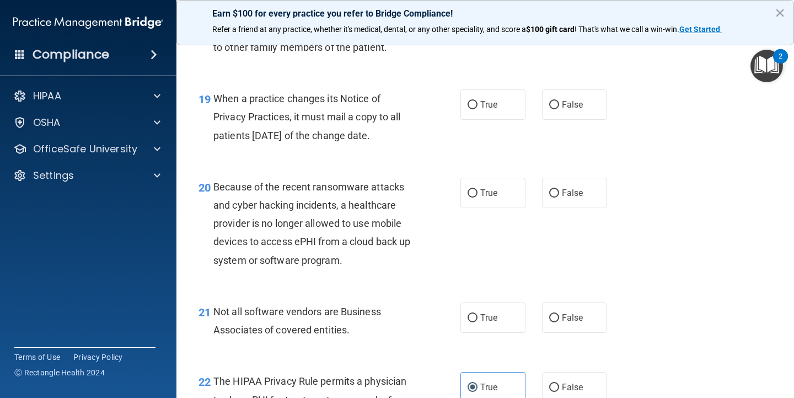
click at [517, 289] on div "21 Not all software vendors are Business Associates of covered entities. True F…" at bounding box center [485, 324] width 590 height 70
click at [476, 302] on label "True" at bounding box center [493, 317] width 65 height 30
click at [476, 314] on input "True" at bounding box center [473, 318] width 10 height 8
radio input "true"
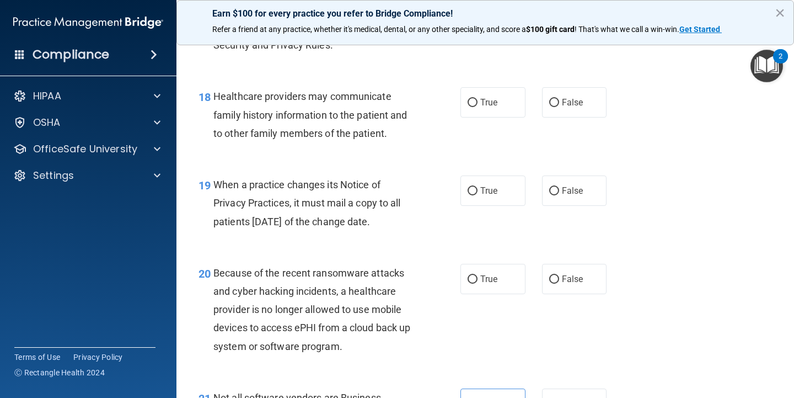
scroll to position [1822, 0]
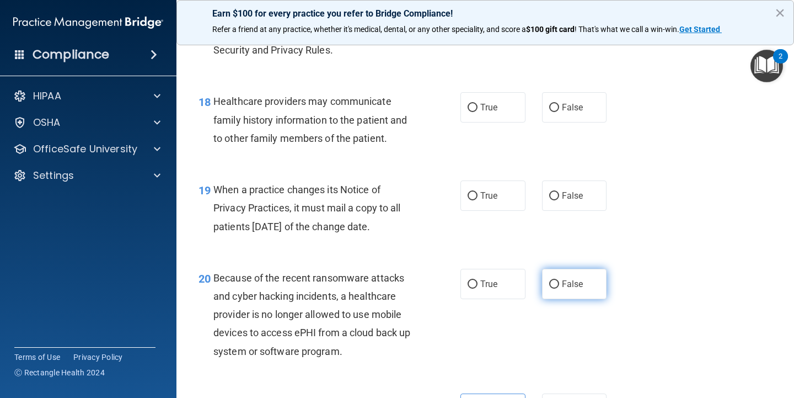
click at [554, 280] on input "False" at bounding box center [554, 284] width 10 height 8
radio input "true"
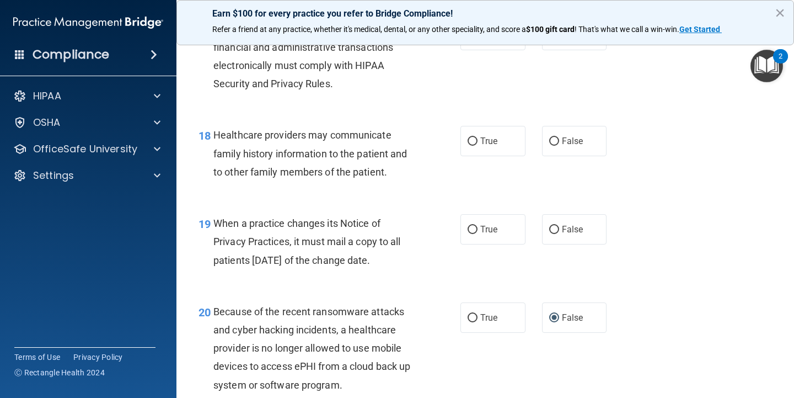
scroll to position [1796, 0]
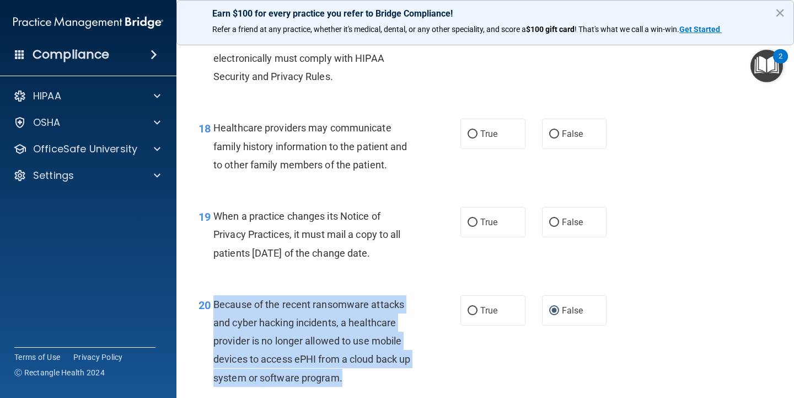
drag, startPoint x: 346, startPoint y: 369, endPoint x: 216, endPoint y: 297, distance: 147.9
click at [216, 297] on div "Because of the recent ransomware attacks and cyber hacking incidents, a healthc…" at bounding box center [318, 341] width 209 height 92
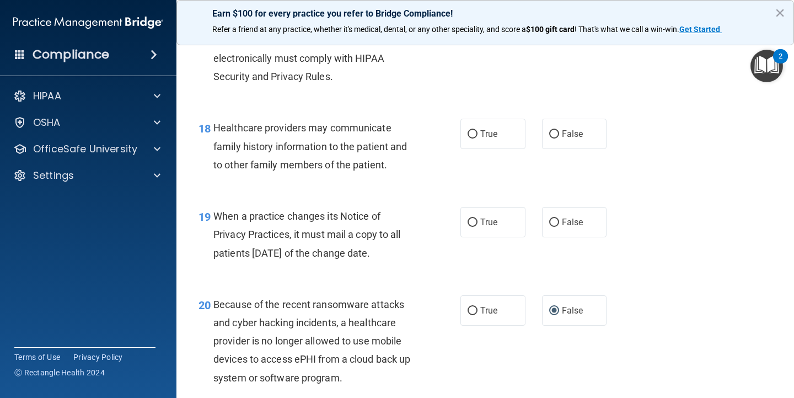
click at [414, 248] on div "When a practice changes its Notice of Privacy Practices, it must mail a copy to…" at bounding box center [318, 234] width 209 height 55
click at [478, 207] on label "True" at bounding box center [493, 222] width 65 height 30
click at [478, 218] on input "True" at bounding box center [473, 222] width 10 height 8
radio input "true"
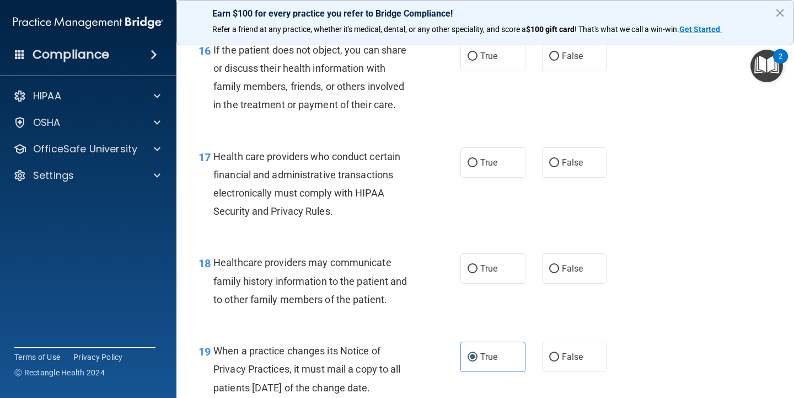
scroll to position [1657, 0]
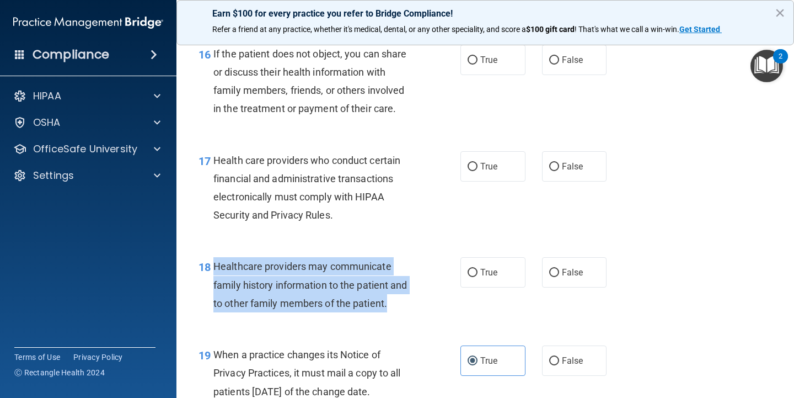
drag, startPoint x: 389, startPoint y: 296, endPoint x: 216, endPoint y: 256, distance: 178.3
click at [216, 257] on div "Healthcare providers may communicate family history information to the patient …" at bounding box center [318, 284] width 209 height 55
click at [472, 269] on input "True" at bounding box center [473, 273] width 10 height 8
radio input "true"
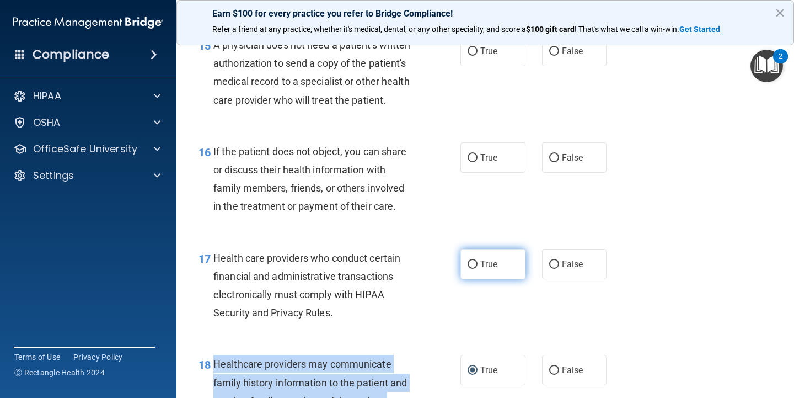
scroll to position [1551, 0]
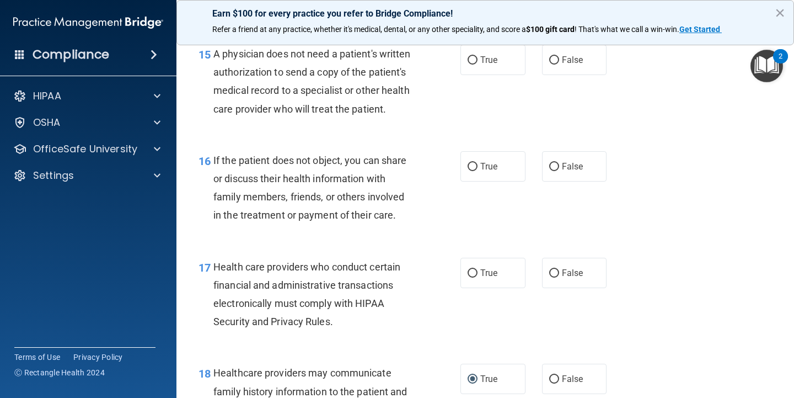
click at [418, 244] on div "17 Health care providers who conduct certain financial and administrative trans…" at bounding box center [485, 297] width 590 height 106
click at [489, 270] on label "True" at bounding box center [493, 273] width 65 height 30
click at [478, 270] on input "True" at bounding box center [473, 273] width 10 height 8
radio input "true"
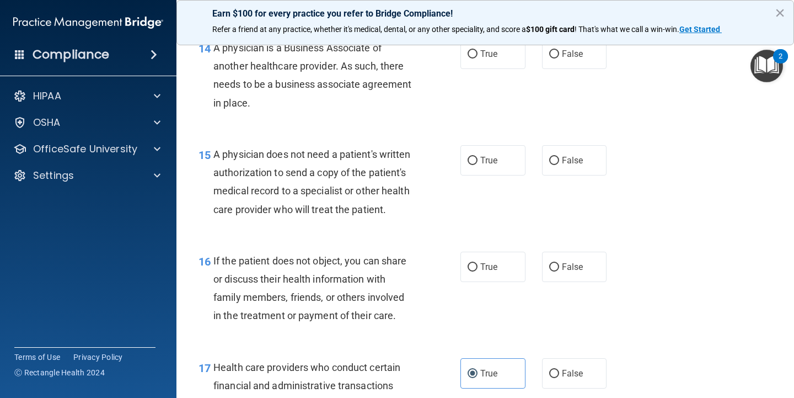
scroll to position [1432, 0]
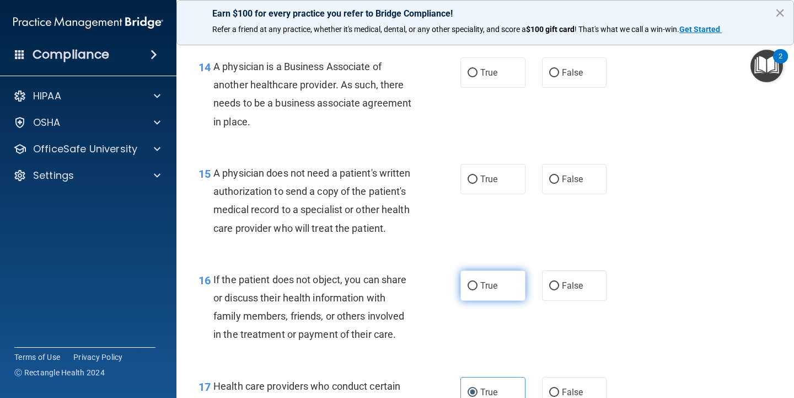
click at [478, 283] on label "True" at bounding box center [493, 285] width 65 height 30
click at [478, 283] on input "True" at bounding box center [473, 286] width 10 height 8
radio input "true"
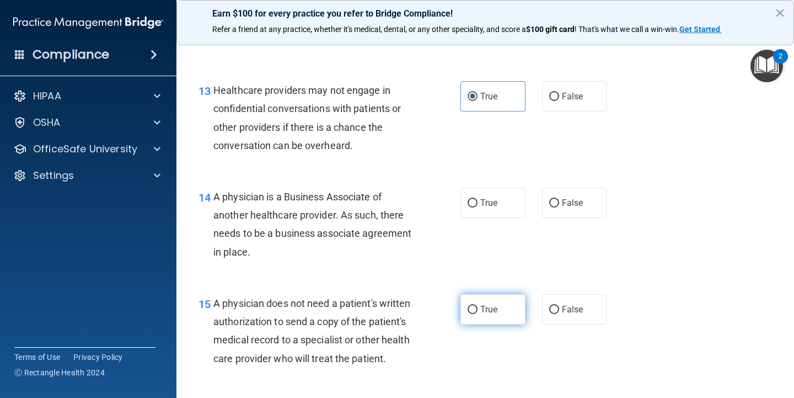
scroll to position [1311, 0]
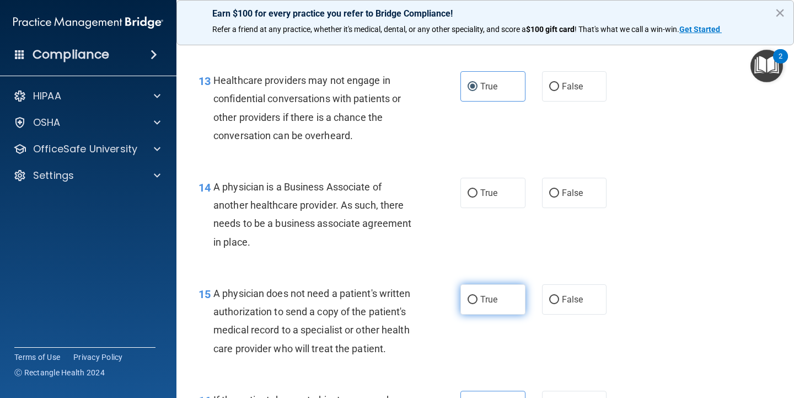
click at [483, 294] on span "True" at bounding box center [489, 299] width 17 height 10
click at [478, 296] on input "True" at bounding box center [473, 300] width 10 height 8
radio input "true"
drag, startPoint x: 252, startPoint y: 235, endPoint x: 213, endPoint y: 176, distance: 70.5
click at [213, 178] on div "14 A physician is a Business Associate of another healthcare provider. As such,…" at bounding box center [329, 217] width 295 height 79
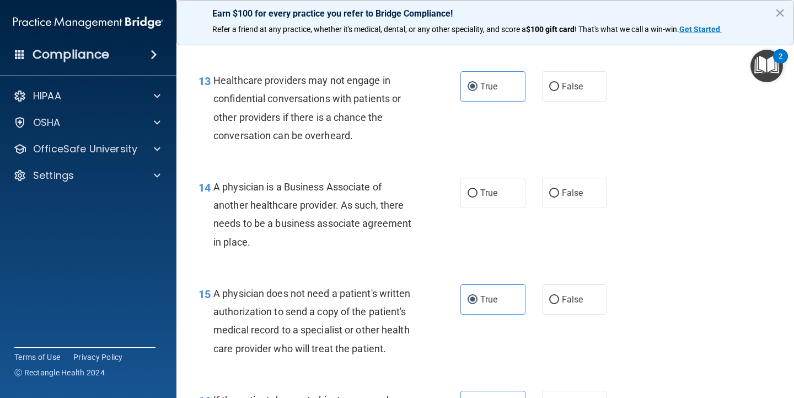
click at [439, 196] on div "14 A physician is a Business Associate of another healthcare provider. As such,…" at bounding box center [329, 217] width 295 height 79
click at [565, 188] on span "False" at bounding box center [573, 193] width 22 height 10
click at [559, 189] on input "False" at bounding box center [554, 193] width 10 height 8
radio input "true"
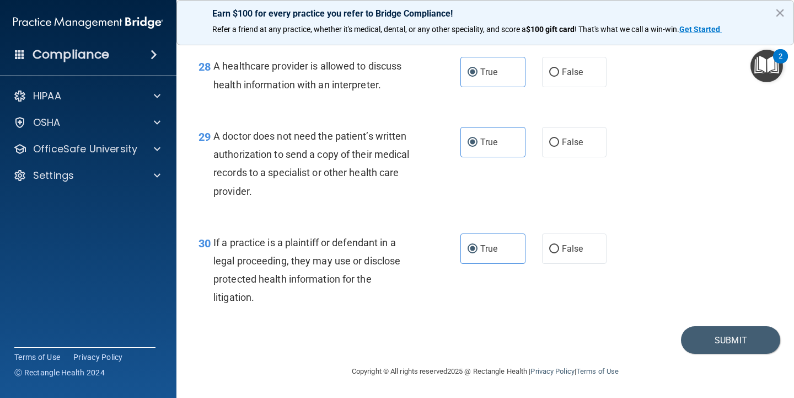
scroll to position [2779, 0]
click at [740, 348] on button "Submit" at bounding box center [730, 340] width 99 height 28
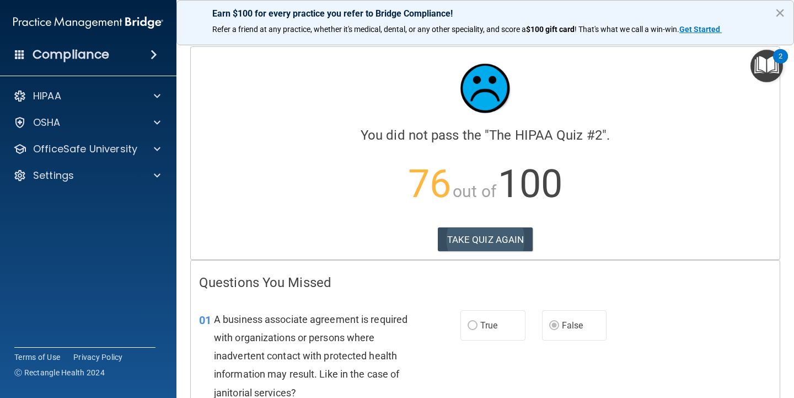
click at [502, 242] on button "TAKE QUIZ AGAIN" at bounding box center [485, 239] width 95 height 24
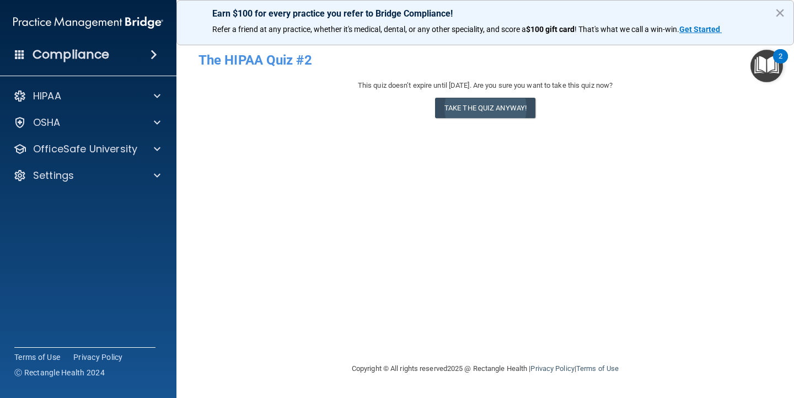
click at [495, 105] on button "Take the quiz anyway!" at bounding box center [485, 108] width 100 height 20
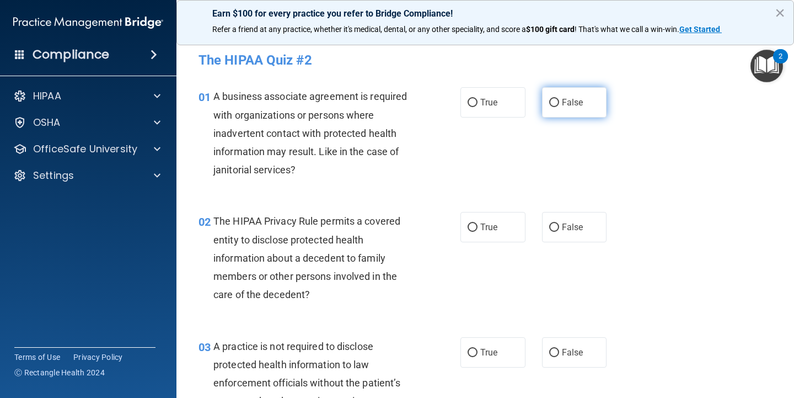
click at [543, 105] on label "False" at bounding box center [574, 102] width 65 height 30
click at [549, 105] on input "False" at bounding box center [554, 103] width 10 height 8
radio input "true"
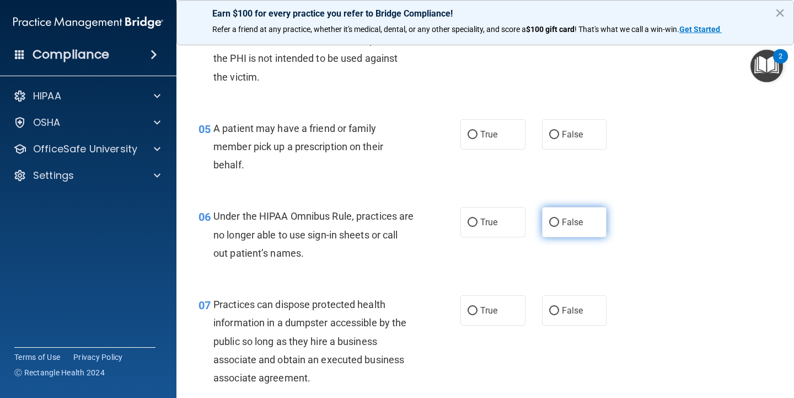
scroll to position [471, 0]
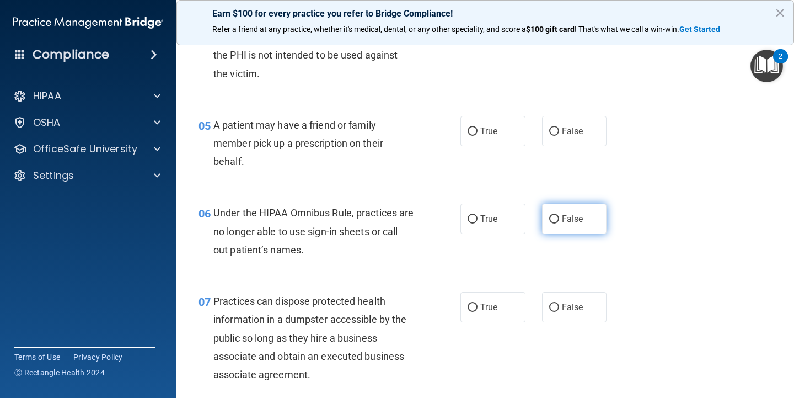
click at [563, 219] on span "False" at bounding box center [573, 219] width 22 height 10
click at [559, 219] on input "False" at bounding box center [554, 219] width 10 height 8
radio input "true"
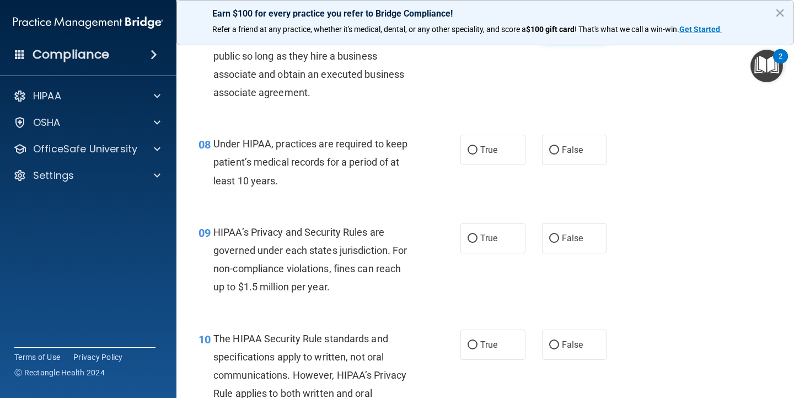
scroll to position [767, 0]
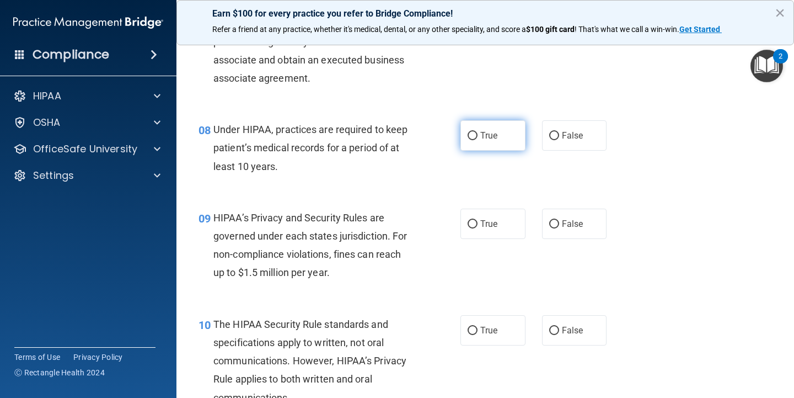
click at [508, 131] on label "True" at bounding box center [493, 135] width 65 height 30
click at [478, 132] on input "True" at bounding box center [473, 136] width 10 height 8
radio input "true"
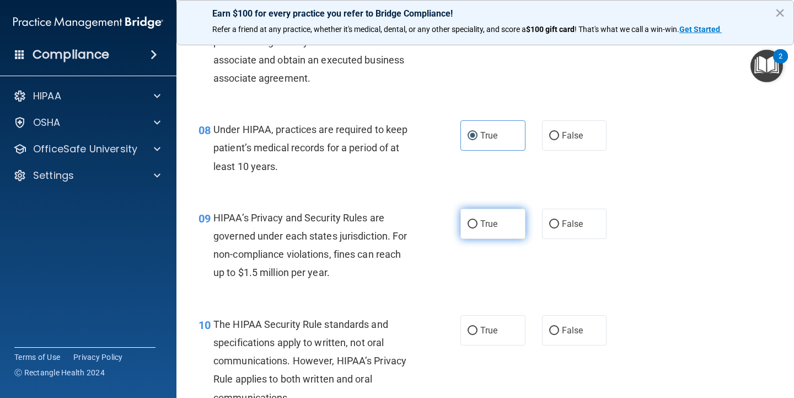
click at [504, 229] on label "True" at bounding box center [493, 224] width 65 height 30
click at [478, 228] on input "True" at bounding box center [473, 224] width 10 height 8
radio input "true"
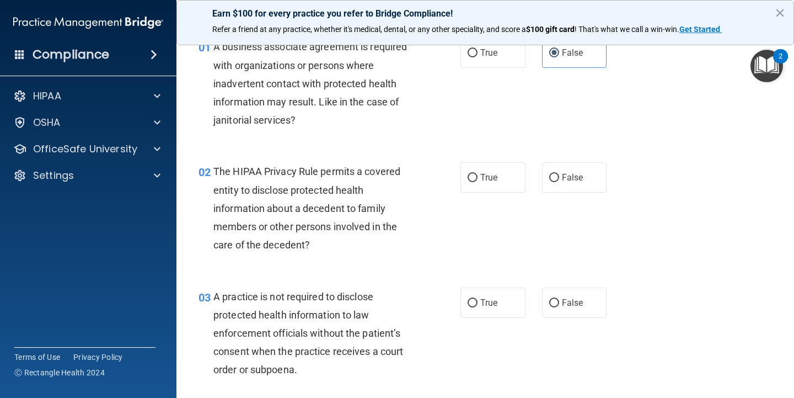
scroll to position [51, 0]
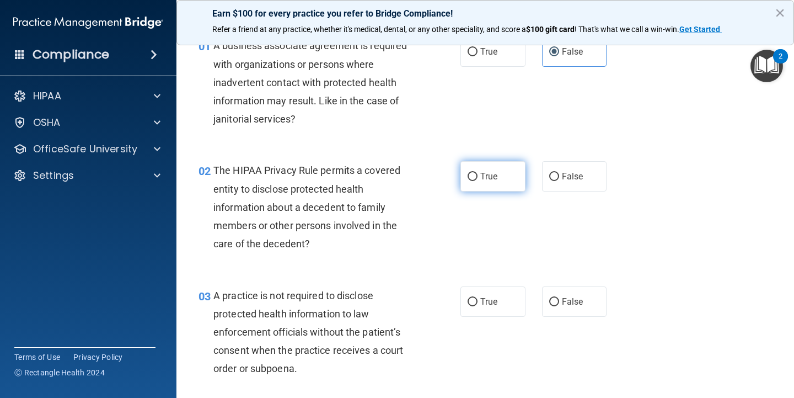
click at [497, 178] on span "True" at bounding box center [489, 176] width 17 height 10
click at [478, 178] on input "True" at bounding box center [473, 177] width 10 height 8
radio input "true"
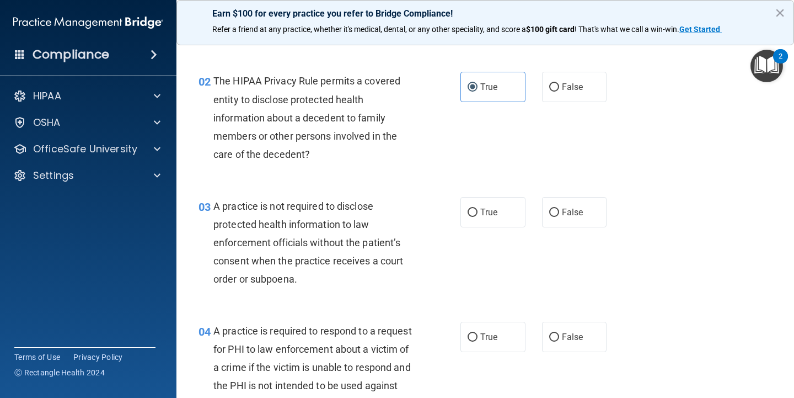
scroll to position [145, 0]
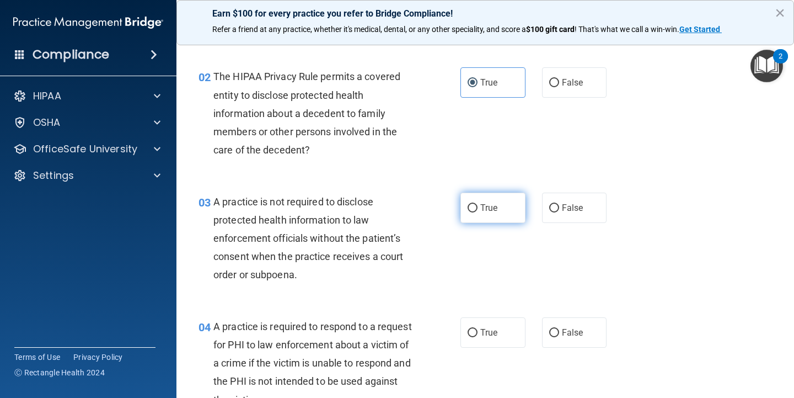
click at [493, 212] on label "True" at bounding box center [493, 208] width 65 height 30
click at [478, 212] on input "True" at bounding box center [473, 208] width 10 height 8
radio input "true"
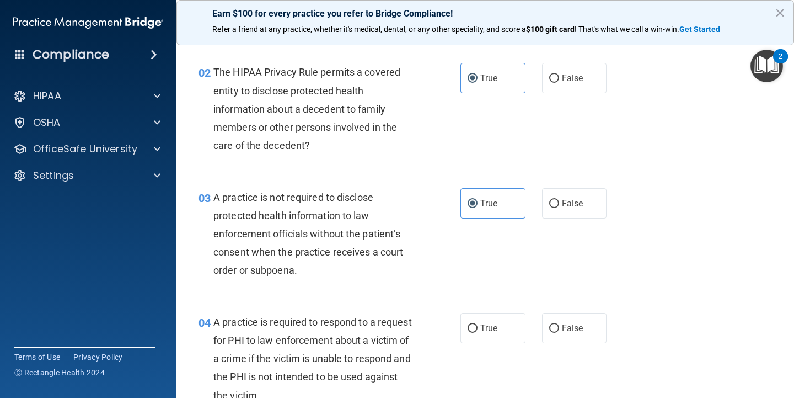
scroll to position [153, 0]
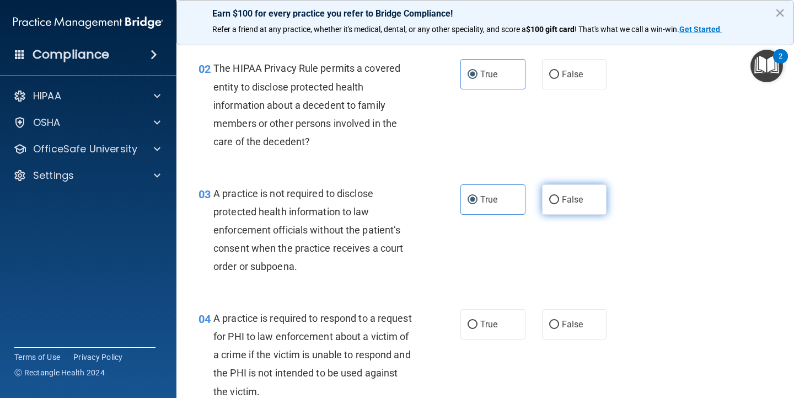
click at [578, 206] on label "False" at bounding box center [574, 199] width 65 height 30
click at [559, 204] on input "False" at bounding box center [554, 200] width 10 height 8
radio input "true"
radio input "false"
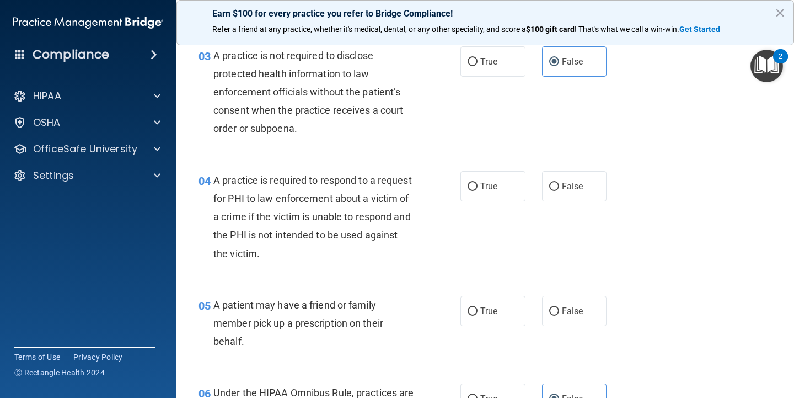
scroll to position [295, 0]
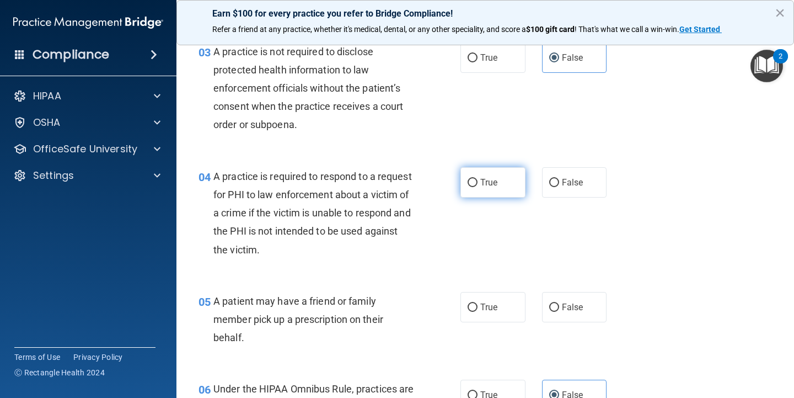
click at [512, 184] on label "True" at bounding box center [493, 182] width 65 height 30
click at [478, 184] on input "True" at bounding box center [473, 183] width 10 height 8
radio input "true"
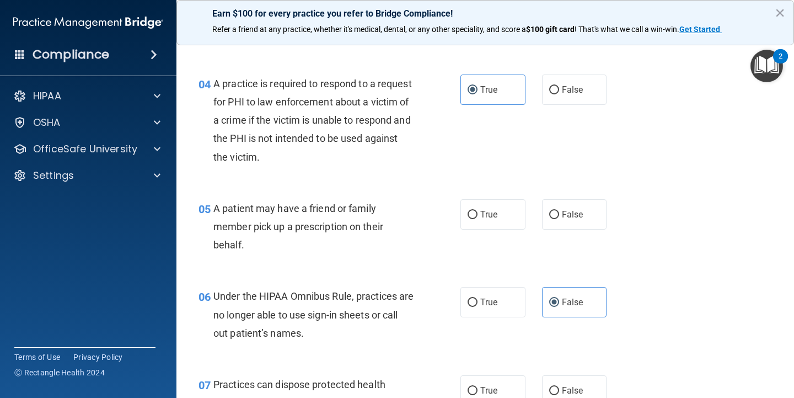
scroll to position [389, 0]
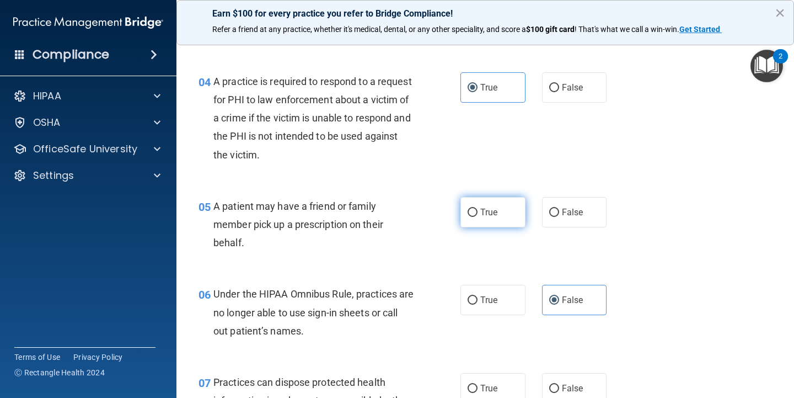
click at [500, 216] on label "True" at bounding box center [493, 212] width 65 height 30
click at [478, 216] on input "True" at bounding box center [473, 213] width 10 height 8
radio input "true"
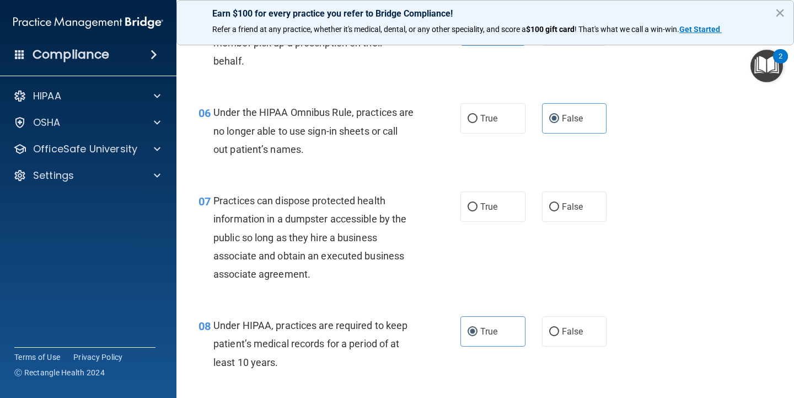
scroll to position [574, 0]
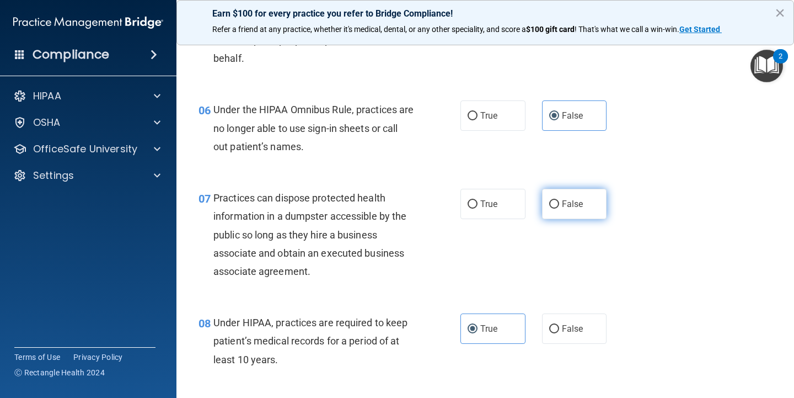
click at [568, 208] on label "False" at bounding box center [574, 204] width 65 height 30
click at [559, 208] on input "False" at bounding box center [554, 204] width 10 height 8
radio input "true"
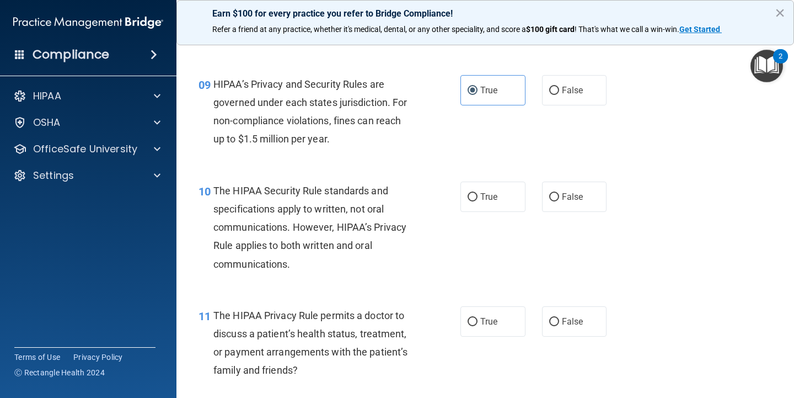
scroll to position [905, 0]
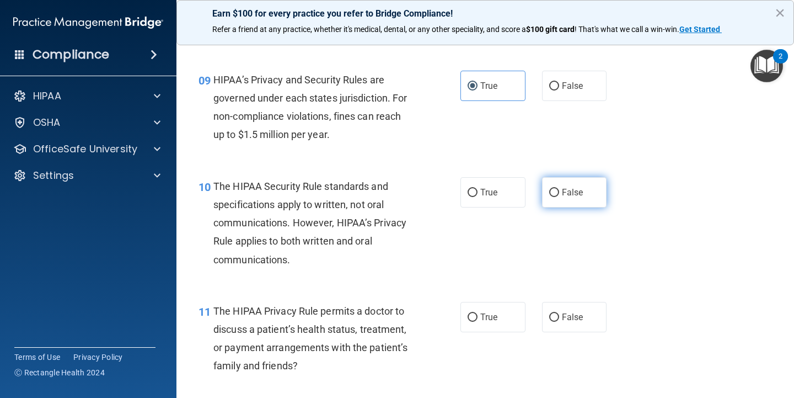
click at [564, 197] on label "False" at bounding box center [574, 192] width 65 height 30
click at [559, 197] on input "False" at bounding box center [554, 193] width 10 height 8
radio input "true"
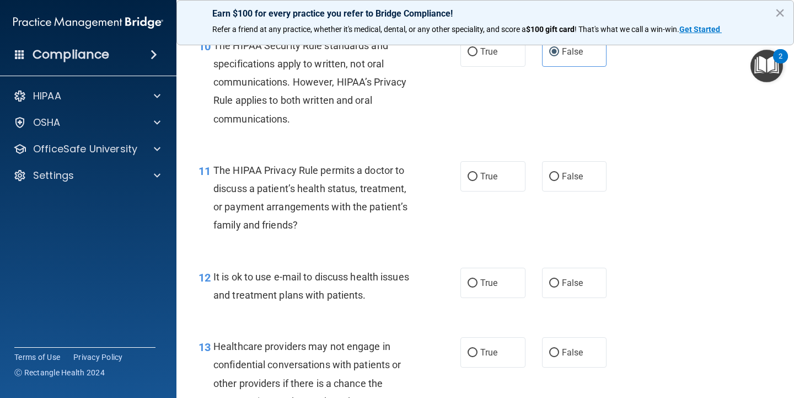
scroll to position [1049, 0]
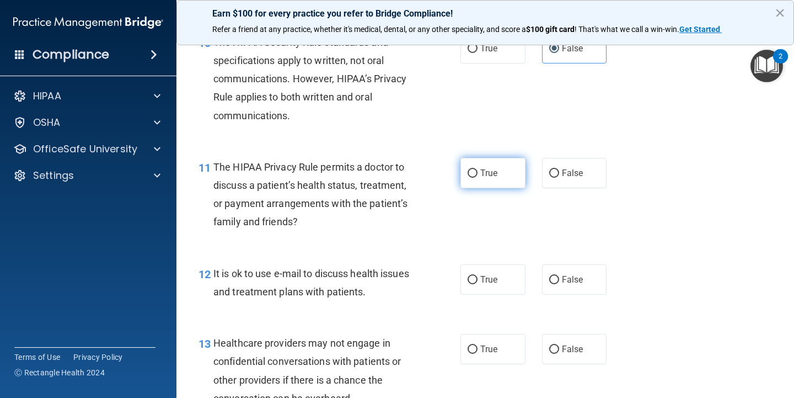
click at [509, 166] on label "True" at bounding box center [493, 173] width 65 height 30
click at [478, 169] on input "True" at bounding box center [473, 173] width 10 height 8
radio input "true"
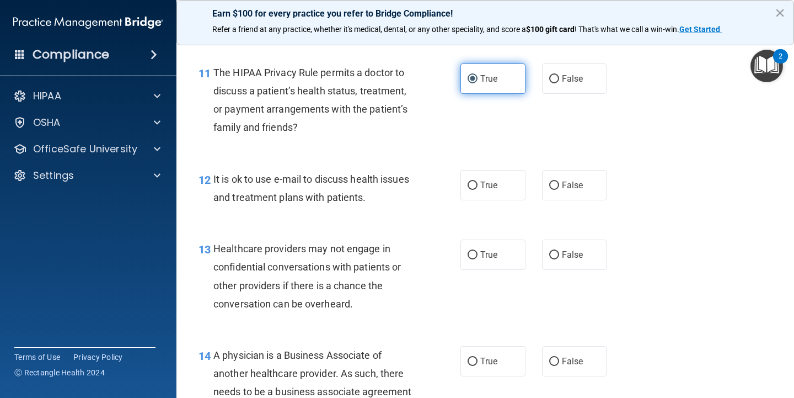
scroll to position [1147, 0]
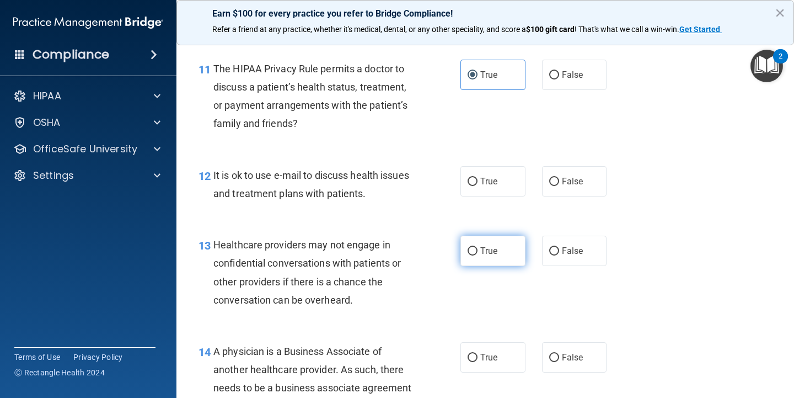
click at [504, 236] on label "True" at bounding box center [493, 251] width 65 height 30
click at [478, 247] on input "True" at bounding box center [473, 251] width 10 height 8
radio input "true"
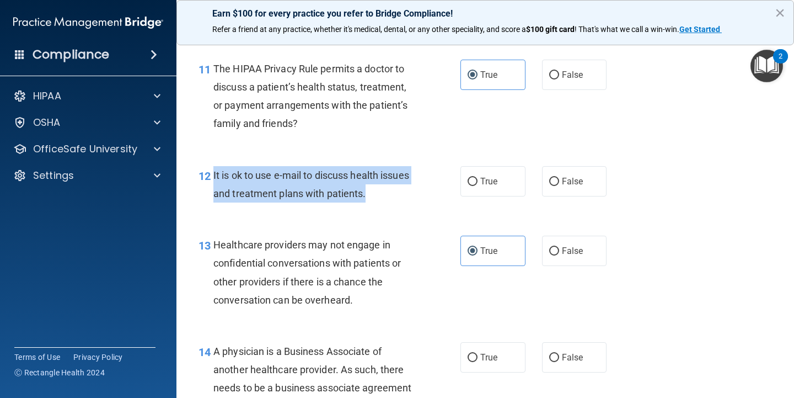
drag, startPoint x: 366, startPoint y: 186, endPoint x: 211, endPoint y: 169, distance: 155.5
click at [211, 169] on div "12 It is ok to use e-mail to discuss health issues and treatment plans with pat…" at bounding box center [329, 187] width 295 height 42
click at [476, 178] on input "True" at bounding box center [473, 182] width 10 height 8
radio input "true"
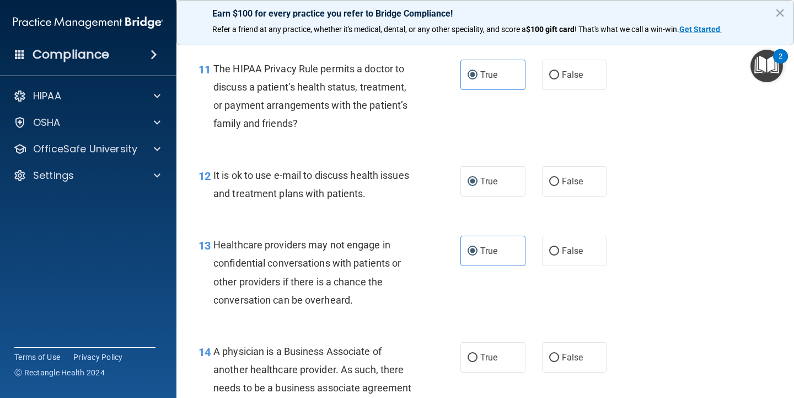
click at [491, 279] on div "13 Healthcare providers may not engage in confidential conversations with patie…" at bounding box center [485, 275] width 590 height 106
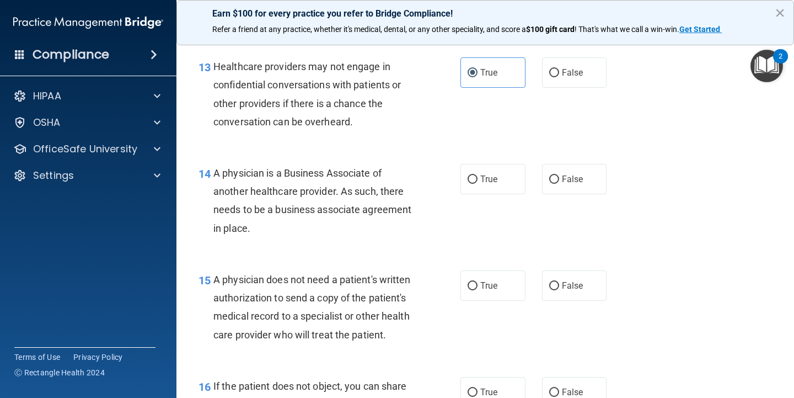
scroll to position [1328, 0]
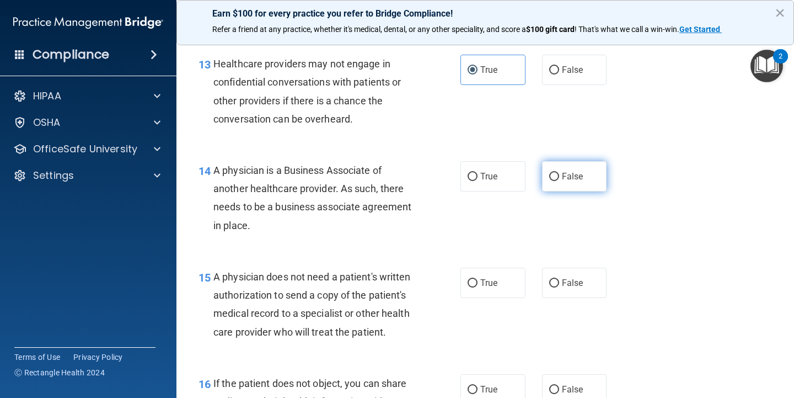
click at [576, 161] on label "False" at bounding box center [574, 176] width 65 height 30
click at [559, 173] on input "False" at bounding box center [554, 177] width 10 height 8
radio input "true"
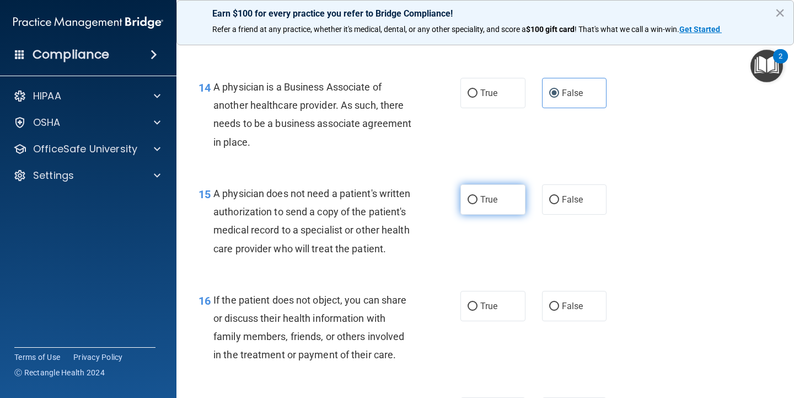
click at [499, 202] on label "True" at bounding box center [493, 199] width 65 height 30
click at [478, 202] on input "True" at bounding box center [473, 200] width 10 height 8
radio input "true"
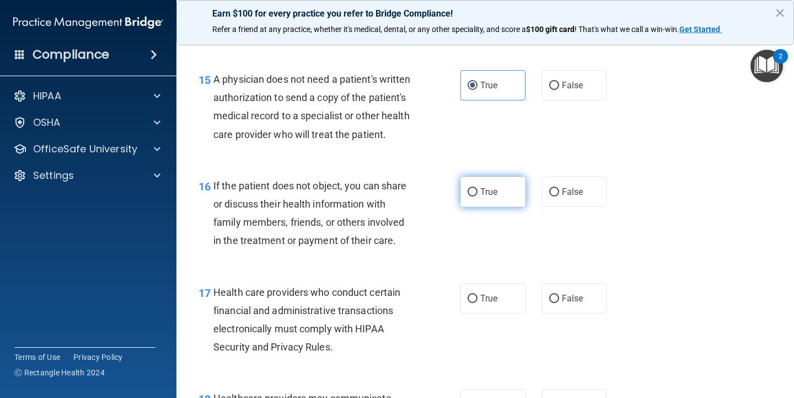
scroll to position [1530, 0]
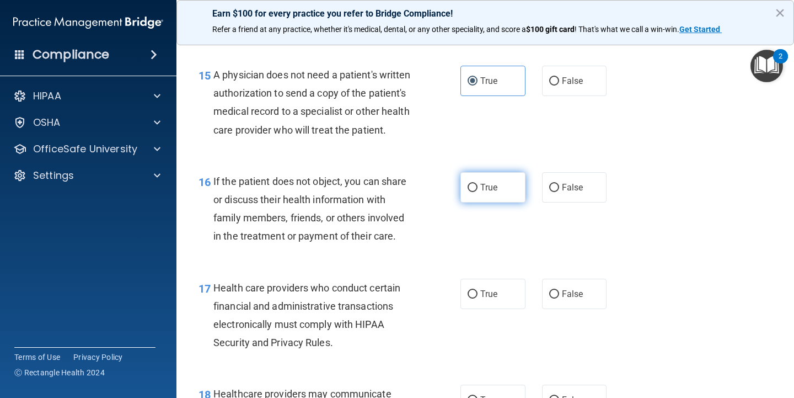
click at [497, 184] on span "True" at bounding box center [489, 187] width 17 height 10
click at [478, 184] on input "True" at bounding box center [473, 188] width 10 height 8
radio input "true"
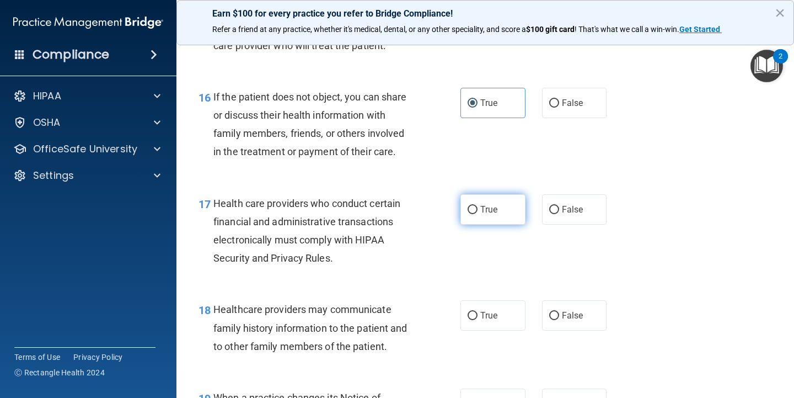
scroll to position [1647, 0]
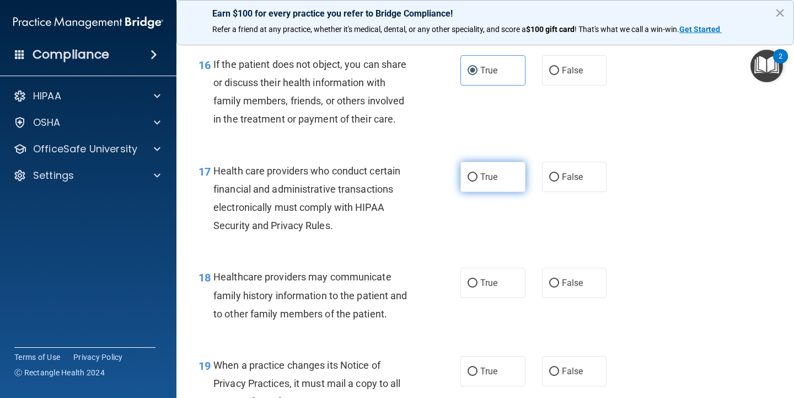
click at [508, 180] on label "True" at bounding box center [493, 177] width 65 height 30
click at [478, 180] on input "True" at bounding box center [473, 177] width 10 height 8
radio input "true"
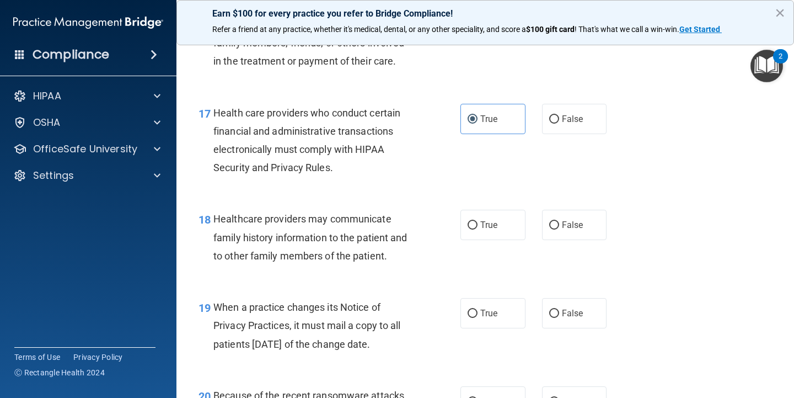
scroll to position [1728, 0]
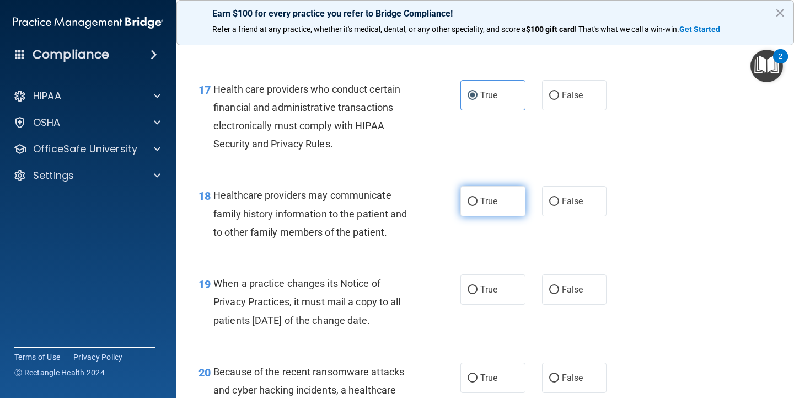
click at [498, 200] on label "True" at bounding box center [493, 201] width 65 height 30
click at [478, 200] on input "True" at bounding box center [473, 202] width 10 height 8
radio input "true"
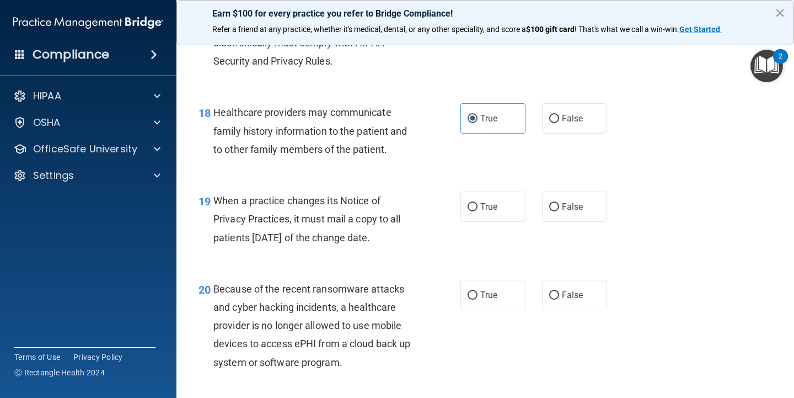
scroll to position [1812, 0]
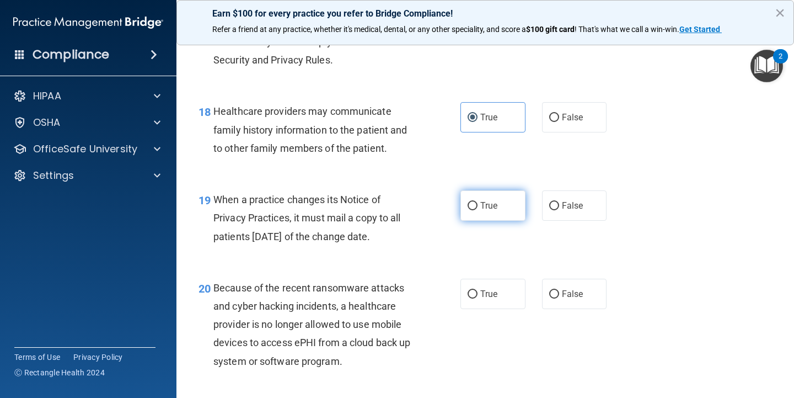
click at [488, 205] on label "True" at bounding box center [493, 205] width 65 height 30
click at [478, 205] on input "True" at bounding box center [473, 206] width 10 height 8
radio input "true"
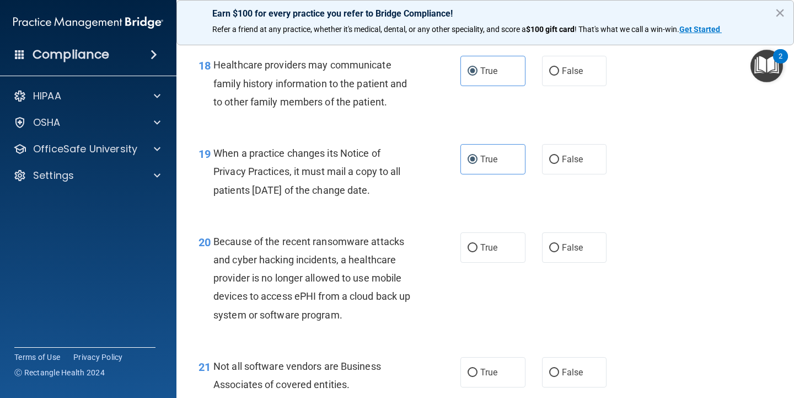
scroll to position [1888, 0]
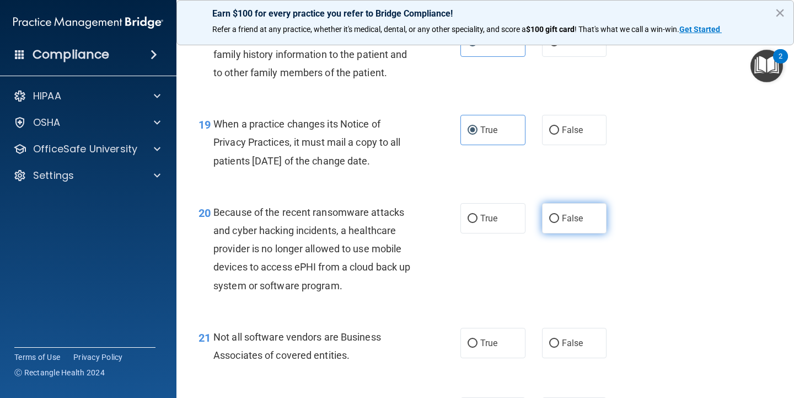
click at [568, 217] on label "False" at bounding box center [574, 218] width 65 height 30
click at [559, 217] on input "False" at bounding box center [554, 219] width 10 height 8
radio input "true"
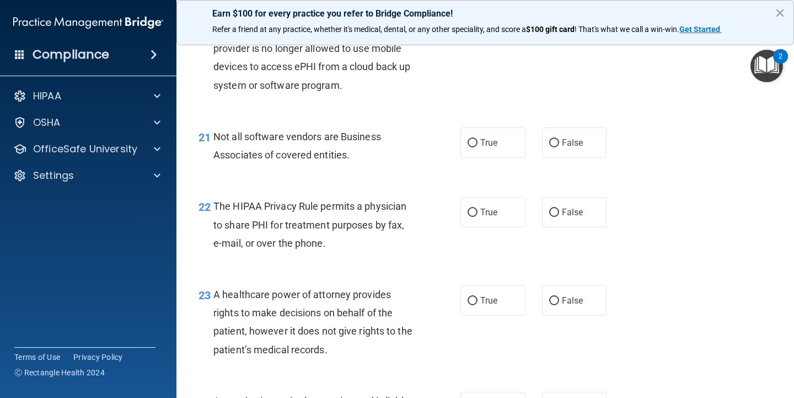
scroll to position [2087, 0]
click at [503, 135] on label "True" at bounding box center [493, 144] width 65 height 30
click at [478, 140] on input "True" at bounding box center [473, 144] width 10 height 8
radio input "true"
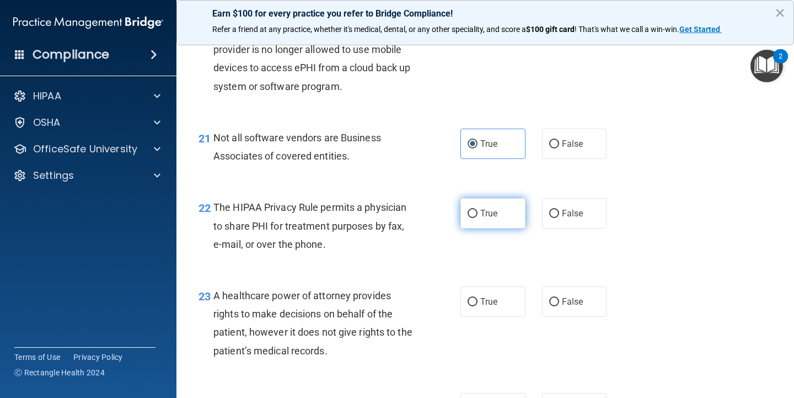
click at [495, 208] on span "True" at bounding box center [489, 213] width 17 height 10
click at [478, 210] on input "True" at bounding box center [473, 214] width 10 height 8
radio input "true"
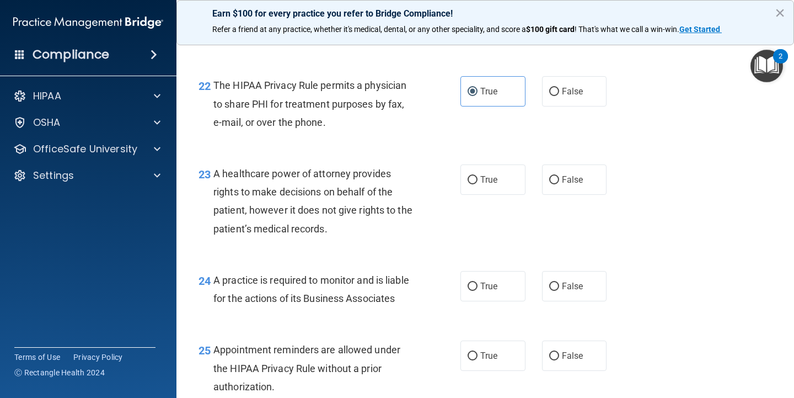
scroll to position [2208, 0]
click at [556, 166] on label "False" at bounding box center [574, 181] width 65 height 30
click at [556, 177] on input "False" at bounding box center [554, 181] width 10 height 8
radio input "true"
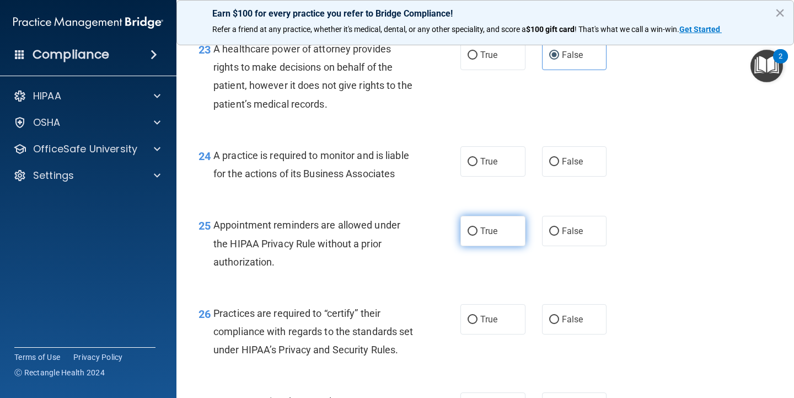
scroll to position [2334, 0]
click at [563, 303] on label "False" at bounding box center [574, 318] width 65 height 30
click at [559, 315] on input "False" at bounding box center [554, 319] width 10 height 8
radio input "true"
click at [476, 226] on label "True" at bounding box center [493, 230] width 65 height 30
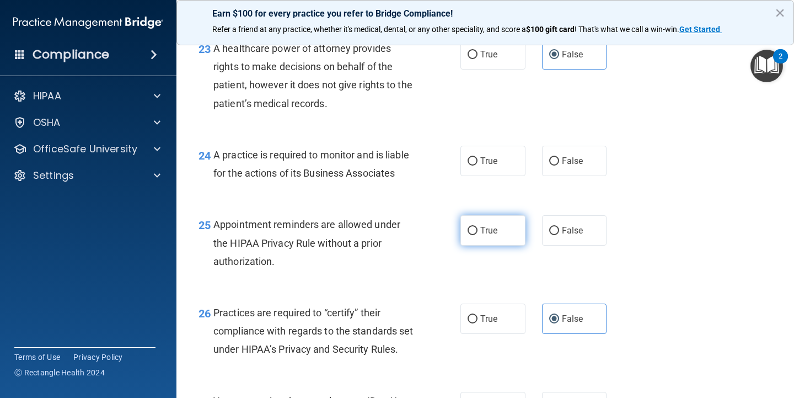
click at [476, 227] on input "True" at bounding box center [473, 231] width 10 height 8
radio input "true"
click at [549, 159] on label "False" at bounding box center [574, 161] width 65 height 30
click at [549, 159] on input "False" at bounding box center [554, 161] width 10 height 8
radio input "true"
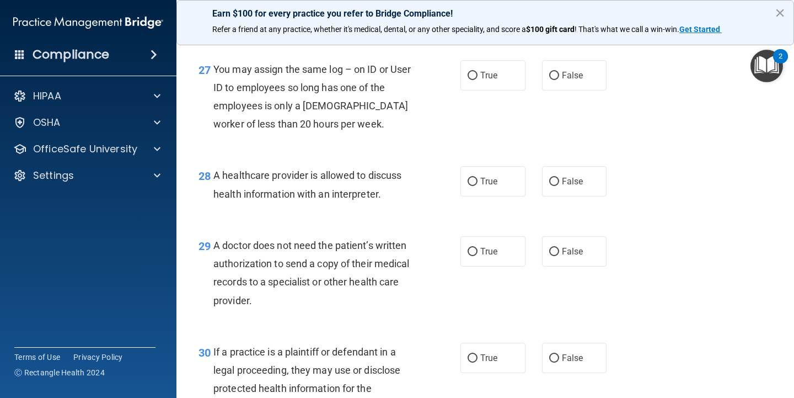
scroll to position [2675, 0]
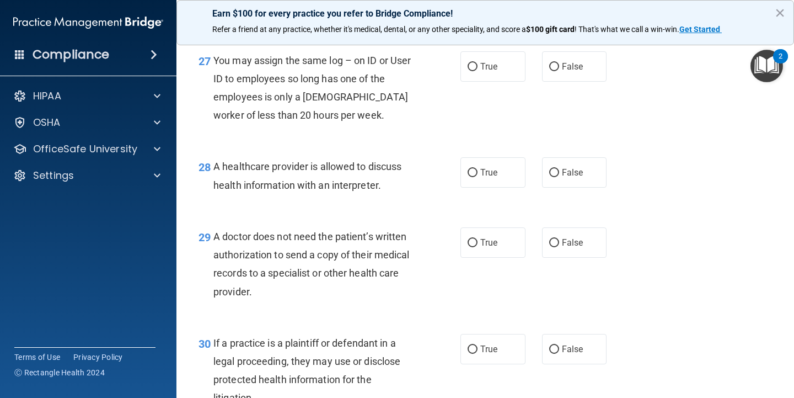
click at [535, 65] on div "True False" at bounding box center [539, 66] width 156 height 30
click at [552, 71] on input "False" at bounding box center [554, 67] width 10 height 8
radio input "true"
click at [501, 187] on label "True" at bounding box center [493, 172] width 65 height 30
click at [478, 177] on input "True" at bounding box center [473, 173] width 10 height 8
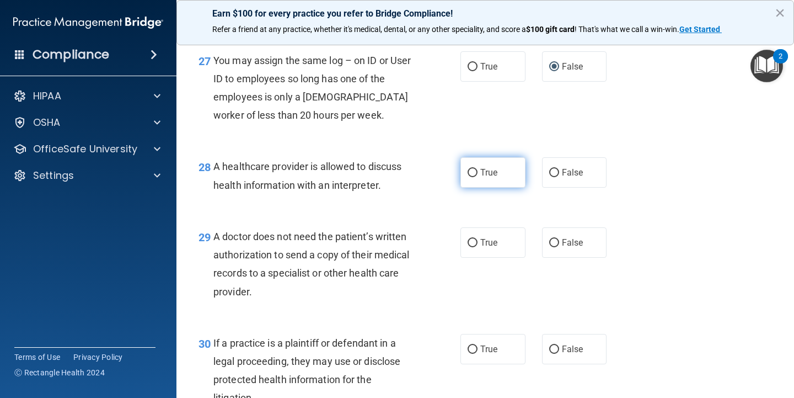
radio input "true"
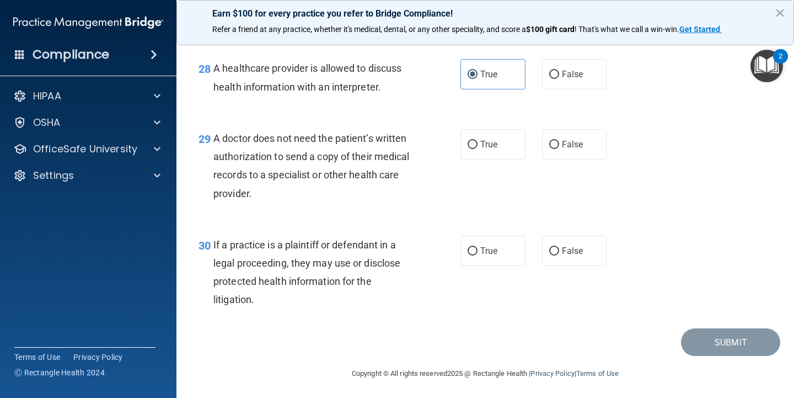
scroll to position [2776, 0]
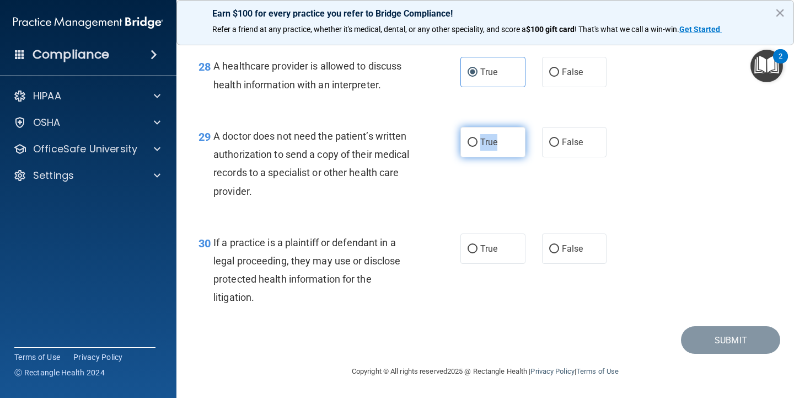
click at [483, 135] on label "True" at bounding box center [493, 142] width 65 height 30
click at [478, 138] on input "True" at bounding box center [473, 142] width 10 height 8
radio input "true"
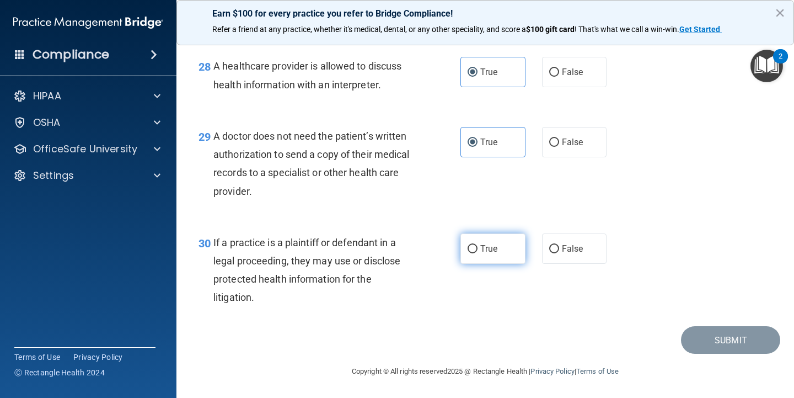
click at [488, 254] on span "True" at bounding box center [489, 248] width 17 height 10
click at [478, 253] on input "True" at bounding box center [473, 249] width 10 height 8
radio input "true"
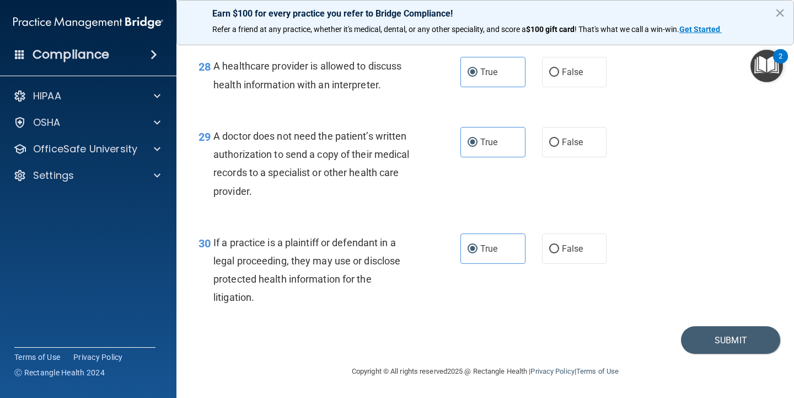
scroll to position [2779, 0]
click at [722, 337] on button "Submit" at bounding box center [730, 340] width 99 height 28
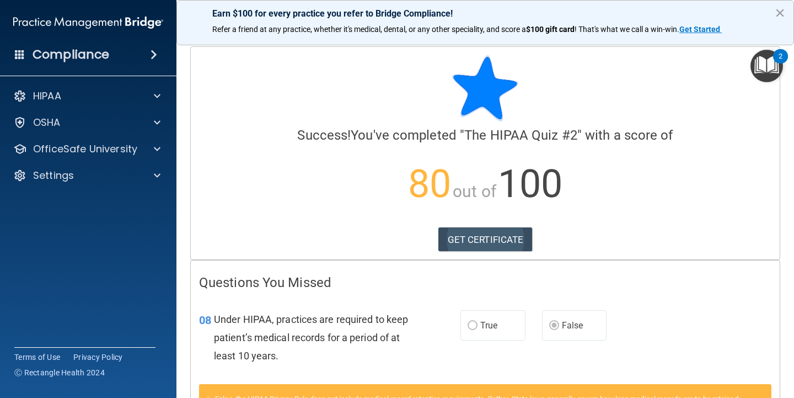
click at [503, 239] on link "GET CERTIFICATE" at bounding box center [486, 239] width 94 height 24
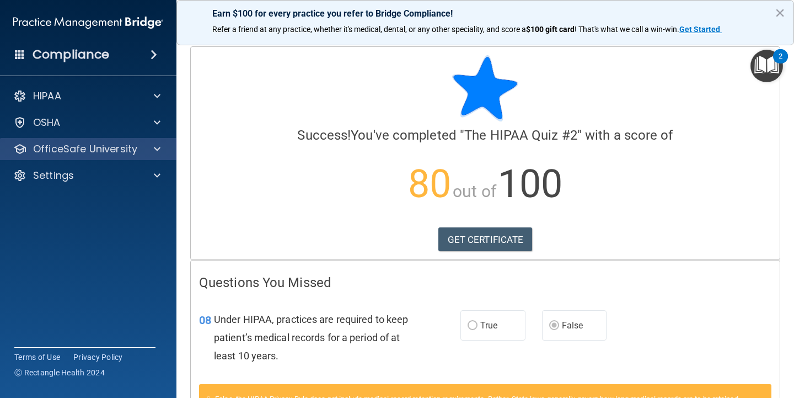
click at [152, 147] on div at bounding box center [156, 148] width 28 height 13
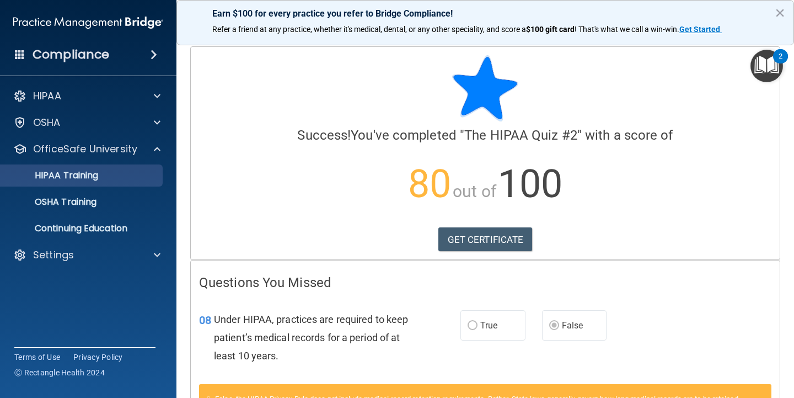
click at [101, 183] on link "HIPAA Training" at bounding box center [76, 175] width 174 height 22
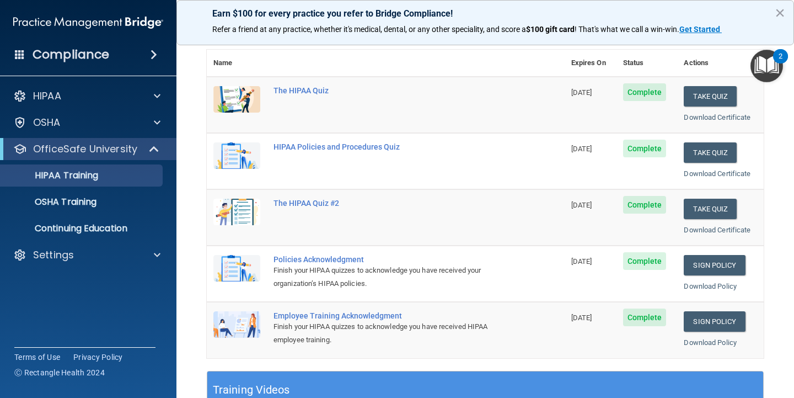
scroll to position [120, 0]
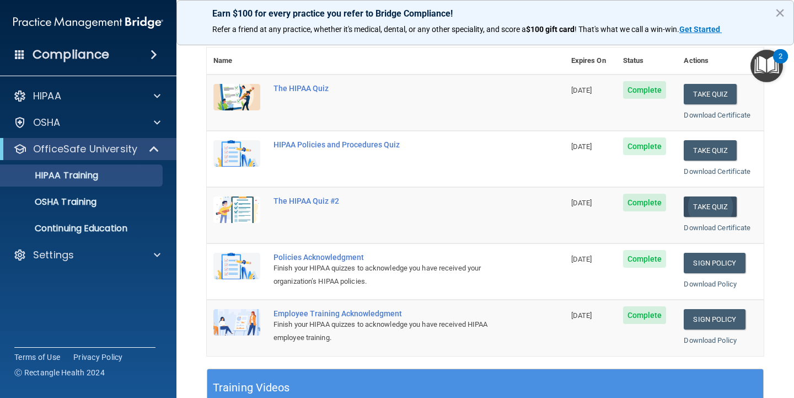
click at [710, 205] on button "Take Quiz" at bounding box center [710, 206] width 53 height 20
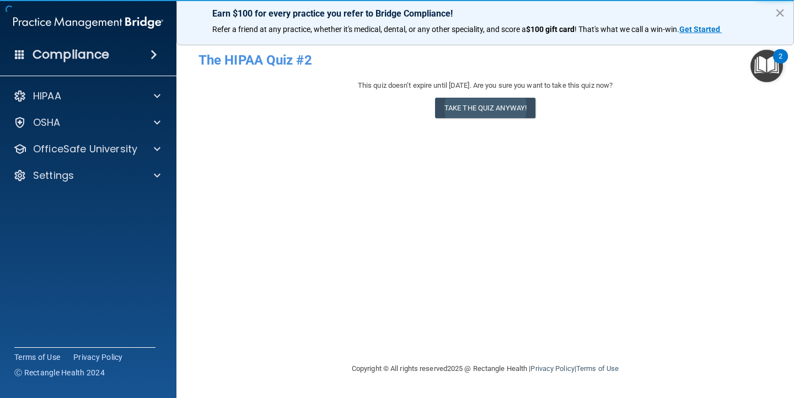
click at [503, 114] on button "Take the quiz anyway!" at bounding box center [485, 108] width 100 height 20
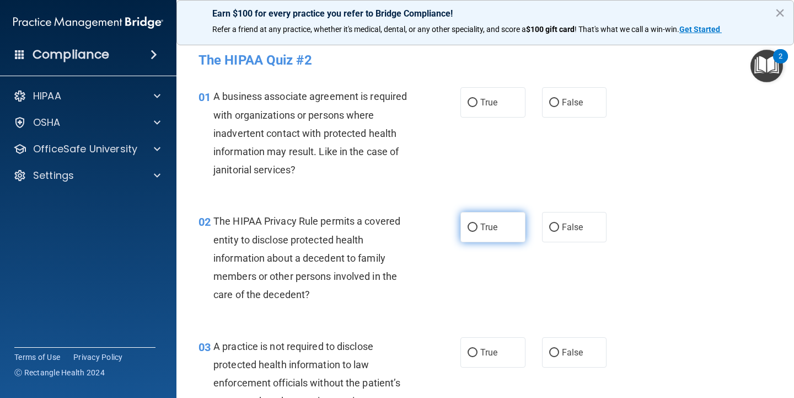
click at [492, 217] on label "True" at bounding box center [493, 227] width 65 height 30
click at [478, 223] on input "True" at bounding box center [473, 227] width 10 height 8
radio input "true"
click at [557, 106] on input "False" at bounding box center [554, 103] width 10 height 8
radio input "true"
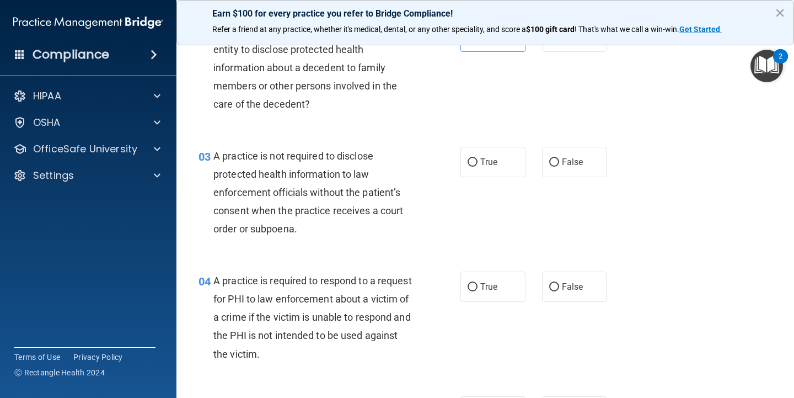
scroll to position [200, 0]
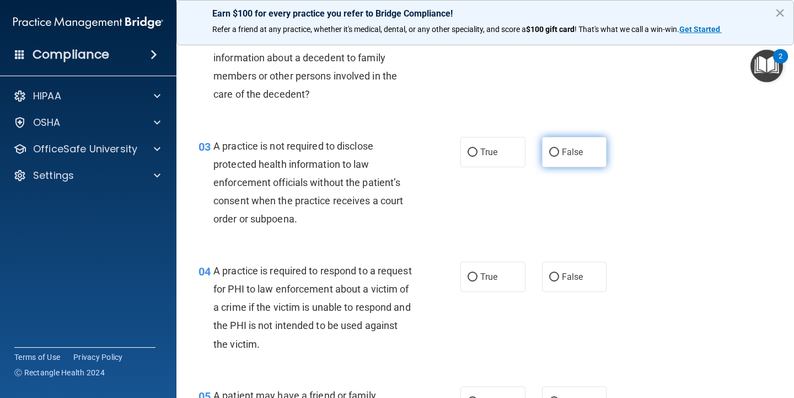
click at [573, 159] on label "False" at bounding box center [574, 152] width 65 height 30
click at [559, 157] on input "False" at bounding box center [554, 152] width 10 height 8
radio input "true"
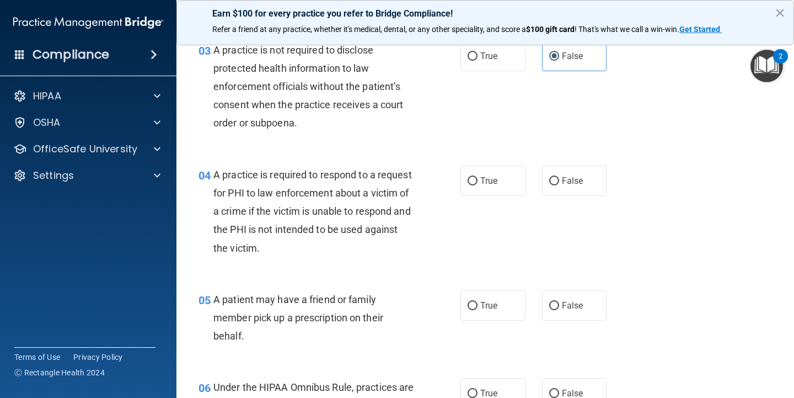
scroll to position [301, 0]
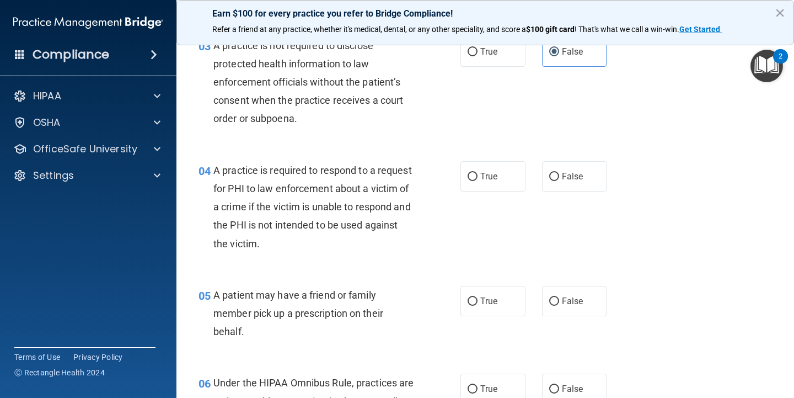
click at [490, 147] on div "04 A practice is required to respond to a request for PHI to law enforcement ab…" at bounding box center [485, 209] width 590 height 125
click at [490, 182] on label "True" at bounding box center [493, 176] width 65 height 30
click at [478, 181] on input "True" at bounding box center [473, 177] width 10 height 8
radio input "true"
click at [498, 303] on span "True" at bounding box center [489, 301] width 17 height 10
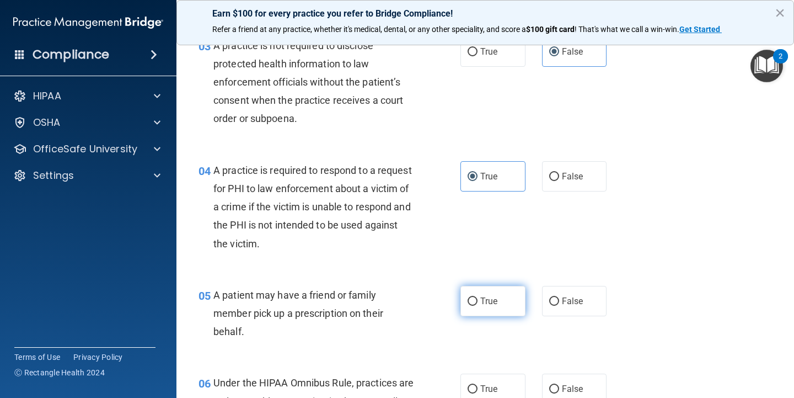
click at [478, 303] on input "True" at bounding box center [473, 301] width 10 height 8
radio input "true"
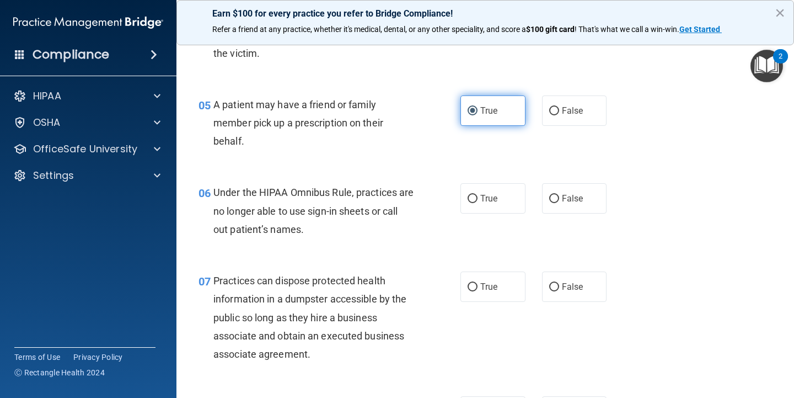
scroll to position [551, 0]
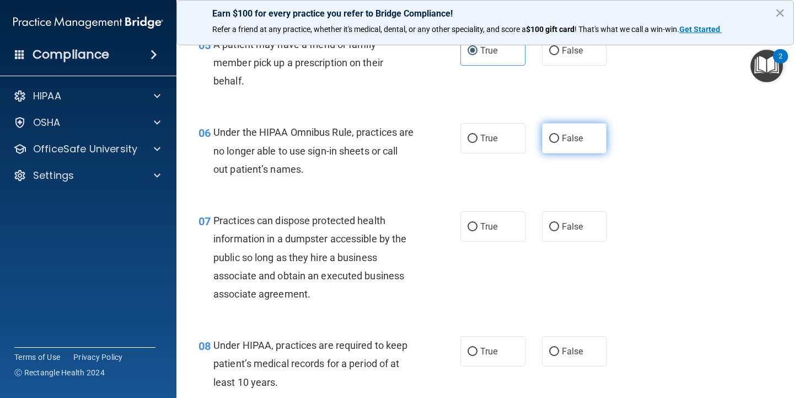
click at [560, 133] on label "False" at bounding box center [574, 138] width 65 height 30
click at [559, 135] on input "False" at bounding box center [554, 139] width 10 height 8
radio input "true"
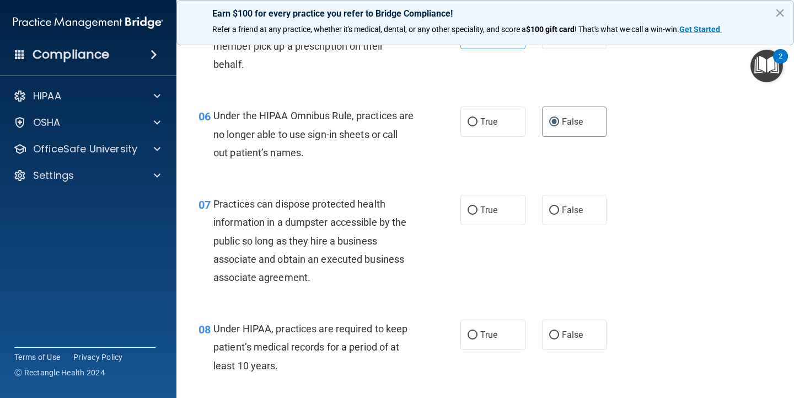
scroll to position [568, 0]
click at [574, 222] on div "07 Practices can dispose protected health information in a dumpster accessible …" at bounding box center [485, 242] width 590 height 125
click at [574, 210] on span "False" at bounding box center [573, 209] width 22 height 10
click at [559, 210] on input "False" at bounding box center [554, 210] width 10 height 8
radio input "true"
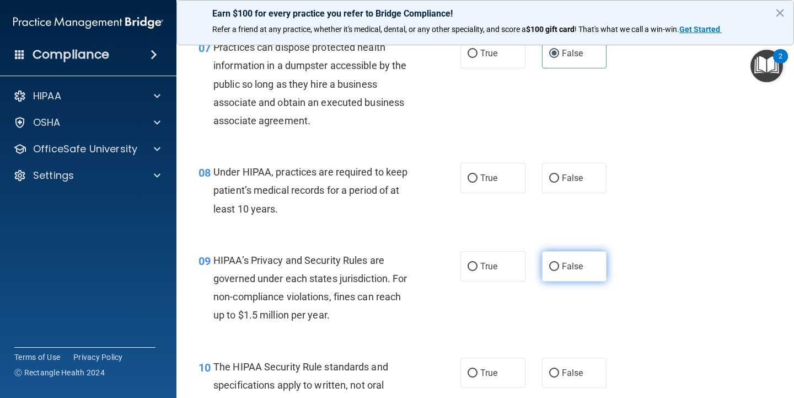
scroll to position [734, 0]
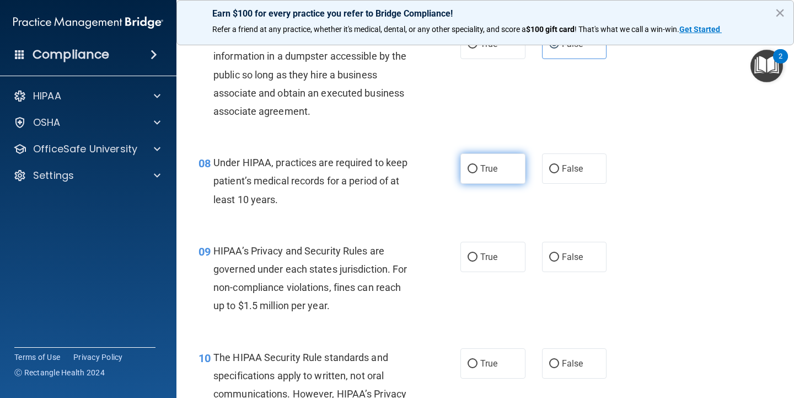
click at [494, 165] on span "True" at bounding box center [489, 168] width 17 height 10
click at [478, 165] on input "True" at bounding box center [473, 169] width 10 height 8
radio input "true"
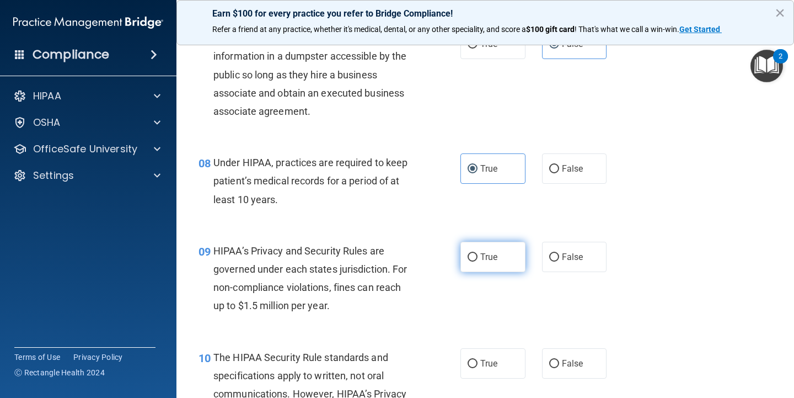
click at [499, 247] on label "True" at bounding box center [493, 257] width 65 height 30
click at [478, 253] on input "True" at bounding box center [473, 257] width 10 height 8
radio input "true"
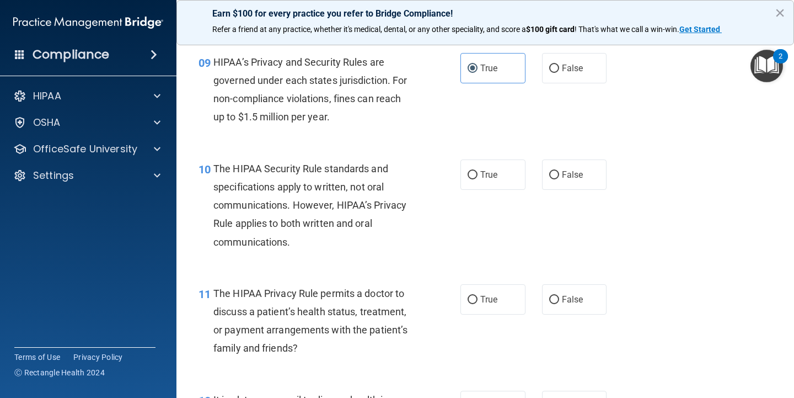
scroll to position [973, 0]
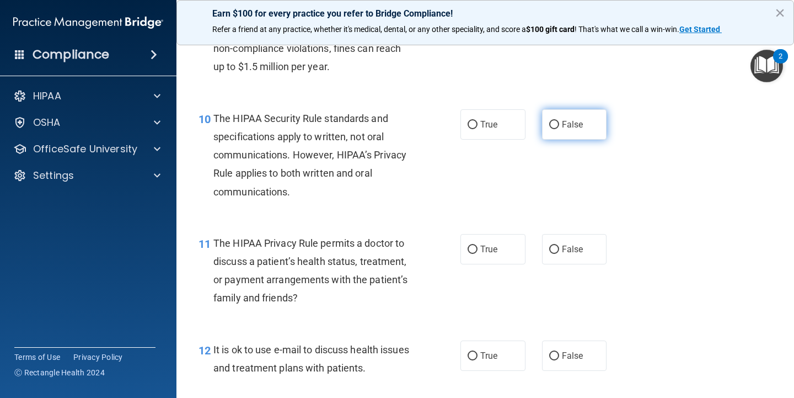
click at [559, 115] on label "False" at bounding box center [574, 124] width 65 height 30
click at [559, 121] on input "False" at bounding box center [554, 125] width 10 height 8
radio input "true"
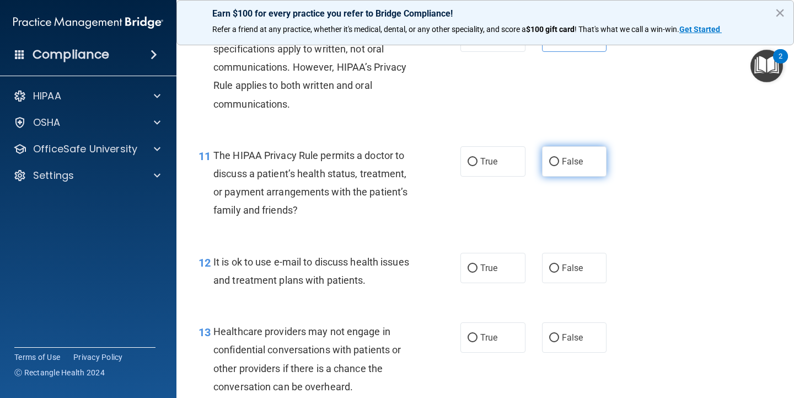
scroll to position [1061, 0]
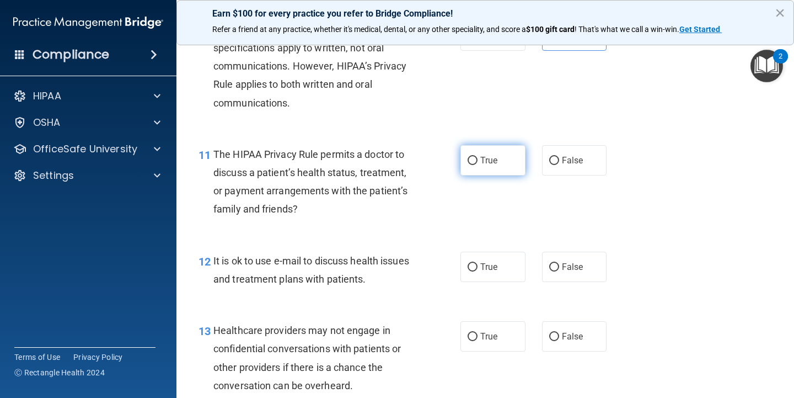
click at [492, 155] on span "True" at bounding box center [489, 160] width 17 height 10
click at [478, 157] on input "True" at bounding box center [473, 161] width 10 height 8
radio input "true"
click at [507, 252] on label "True" at bounding box center [493, 267] width 65 height 30
click at [478, 263] on input "True" at bounding box center [473, 267] width 10 height 8
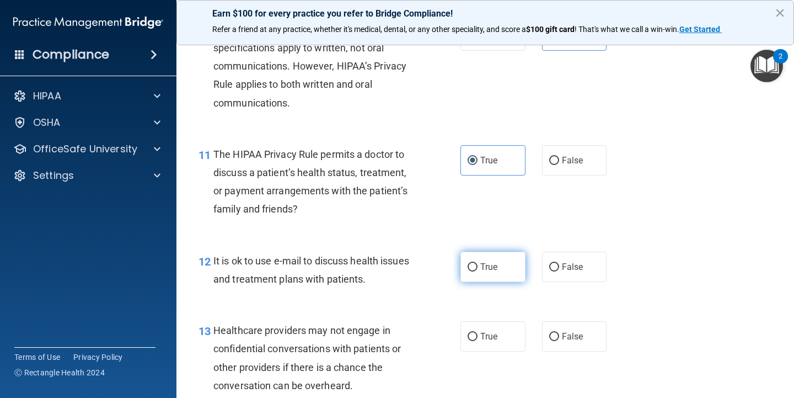
radio input "true"
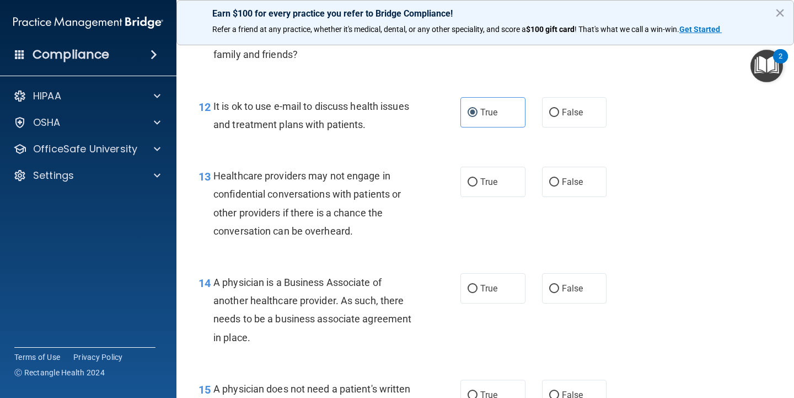
scroll to position [1240, 0]
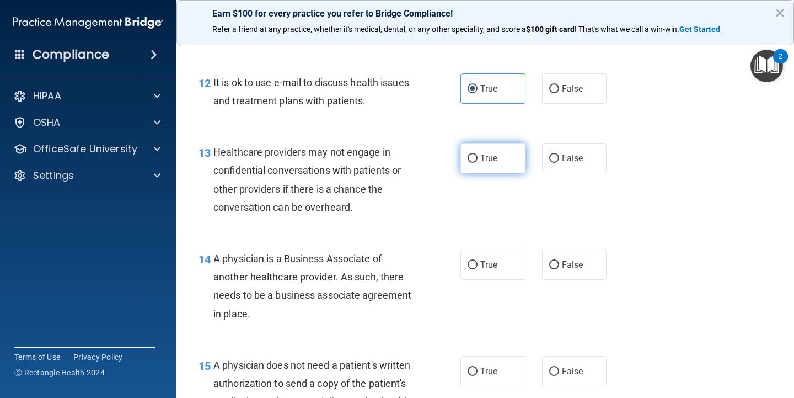
click at [471, 146] on label "True" at bounding box center [493, 158] width 65 height 30
click at [471, 154] on input "True" at bounding box center [473, 158] width 10 height 8
radio input "true"
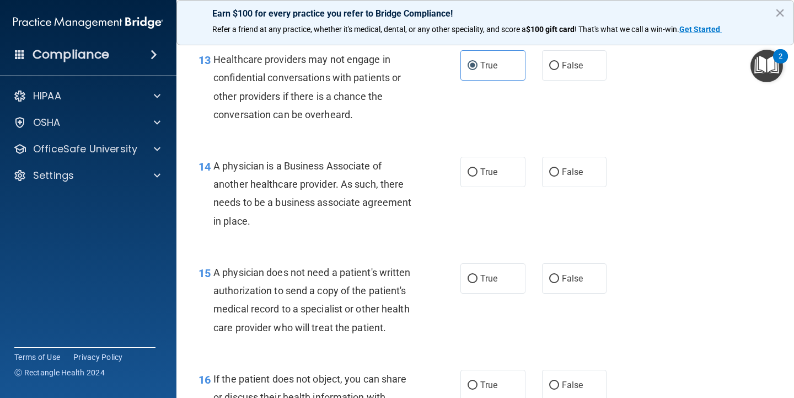
scroll to position [1335, 0]
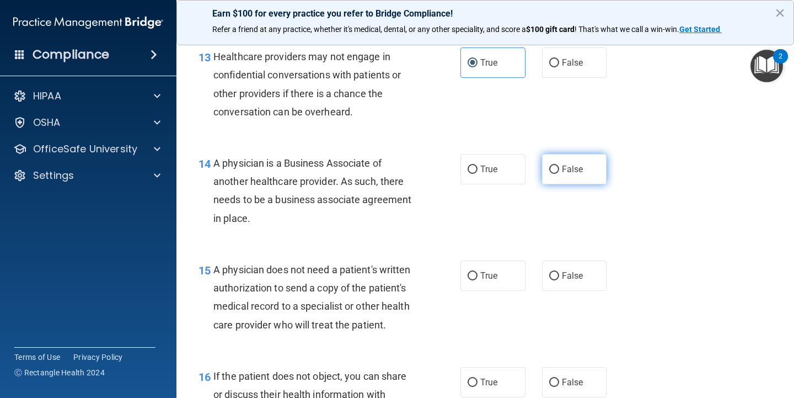
click at [591, 154] on label "False" at bounding box center [574, 169] width 65 height 30
click at [559, 166] on input "False" at bounding box center [554, 170] width 10 height 8
radio input "true"
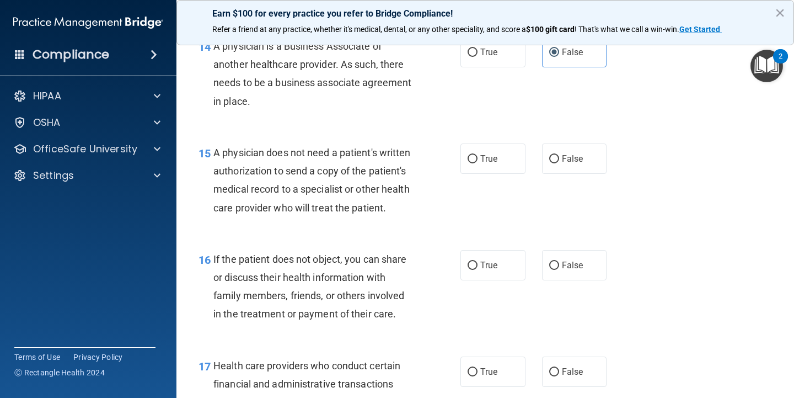
scroll to position [1453, 0]
click at [495, 153] on span "True" at bounding box center [489, 158] width 17 height 10
click at [478, 154] on input "True" at bounding box center [473, 158] width 10 height 8
radio input "true"
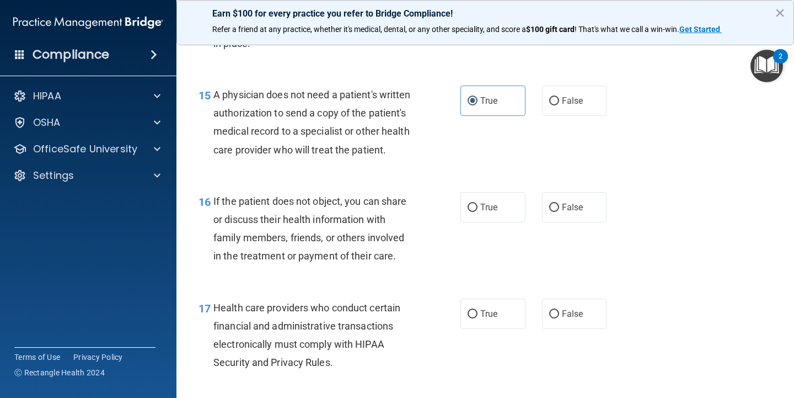
scroll to position [1518, 0]
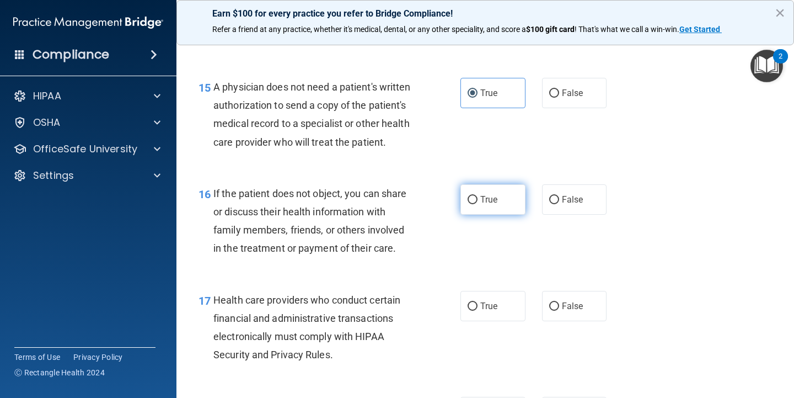
click at [488, 184] on label "True" at bounding box center [493, 199] width 65 height 30
click at [478, 196] on input "True" at bounding box center [473, 200] width 10 height 8
radio input "true"
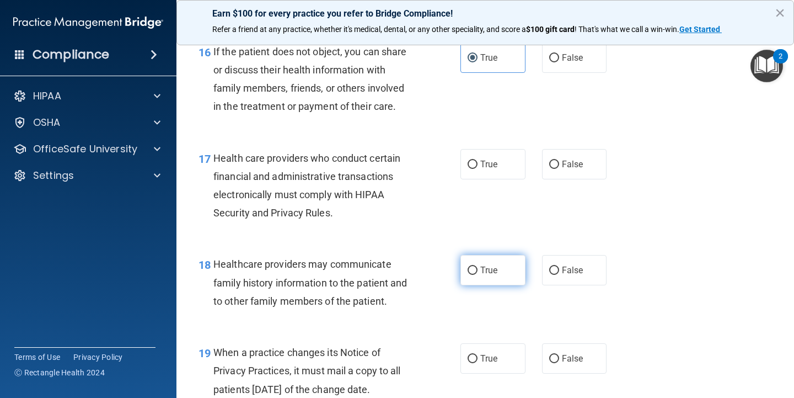
scroll to position [1659, 0]
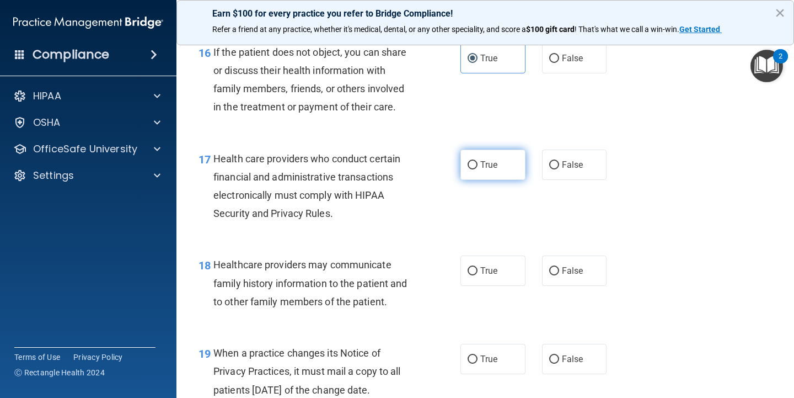
click at [497, 159] on span "True" at bounding box center [489, 164] width 17 height 10
click at [478, 161] on input "True" at bounding box center [473, 165] width 10 height 8
radio input "true"
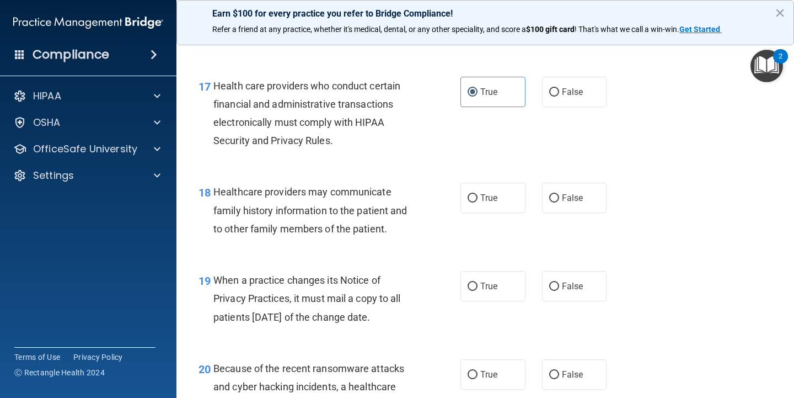
scroll to position [1734, 0]
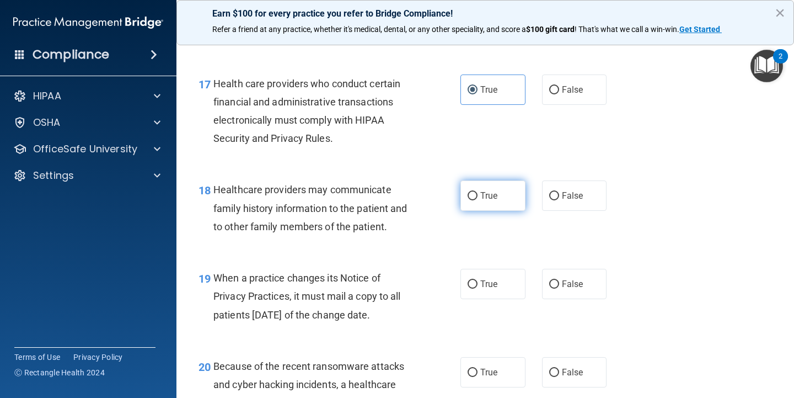
click at [505, 190] on label "True" at bounding box center [493, 195] width 65 height 30
click at [478, 192] on input "True" at bounding box center [473, 196] width 10 height 8
radio input "true"
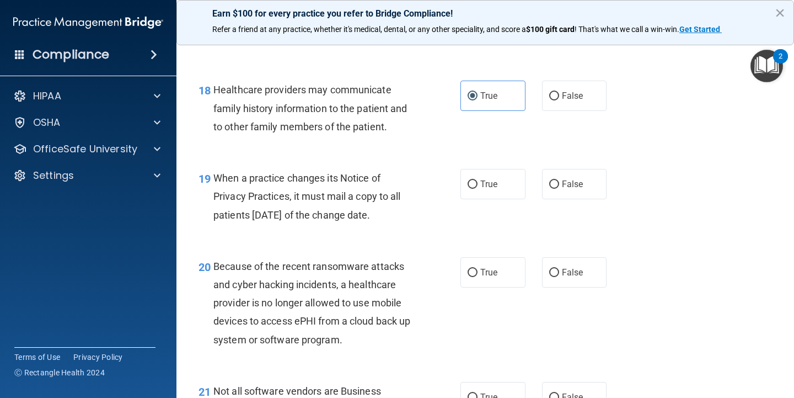
scroll to position [1837, 0]
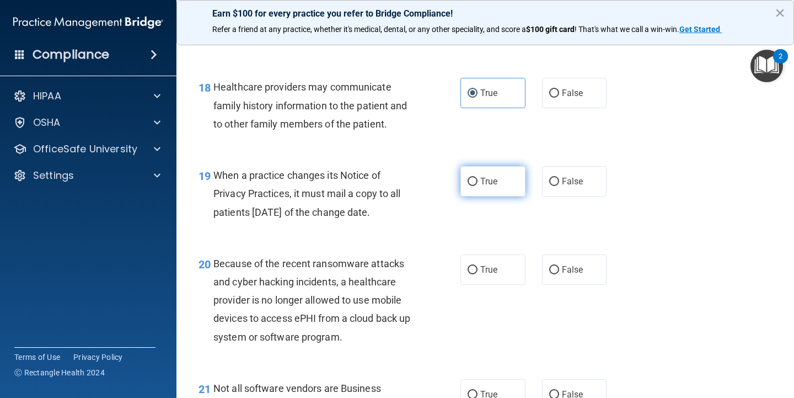
click at [508, 186] on label "True" at bounding box center [493, 181] width 65 height 30
click at [478, 186] on input "True" at bounding box center [473, 182] width 10 height 8
radio input "true"
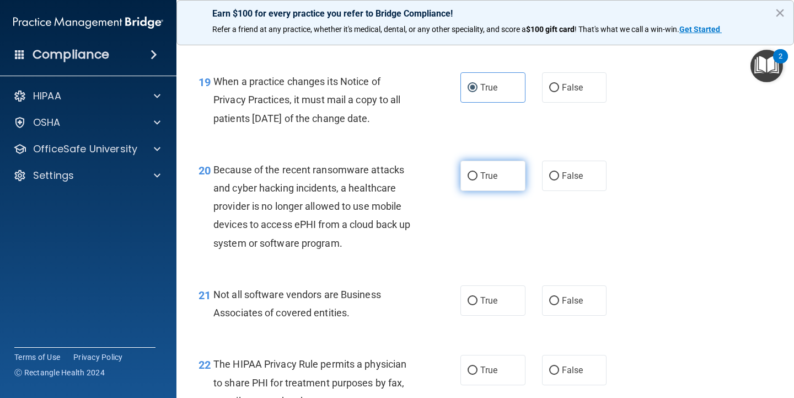
scroll to position [1951, 0]
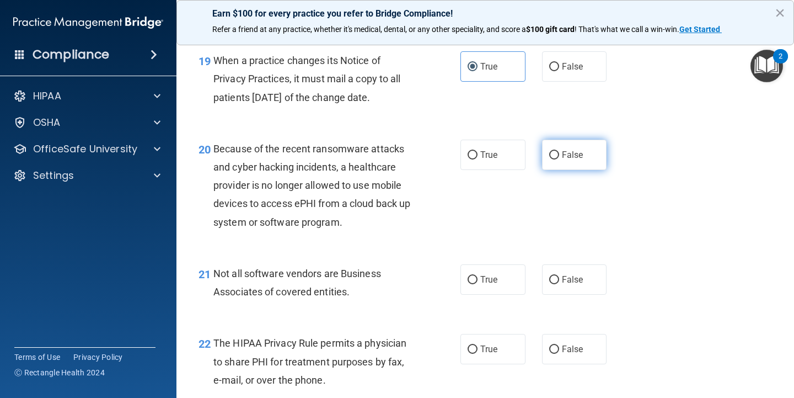
click at [567, 150] on span "False" at bounding box center [573, 155] width 22 height 10
click at [559, 151] on input "False" at bounding box center [554, 155] width 10 height 8
radio input "true"
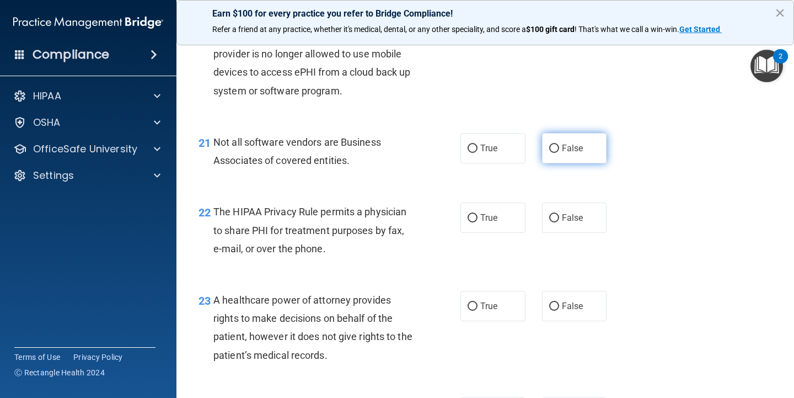
scroll to position [2084, 0]
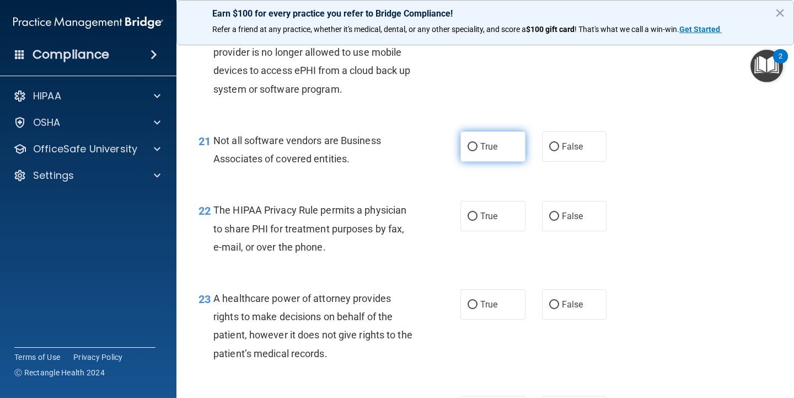
click at [505, 137] on label "True" at bounding box center [493, 146] width 65 height 30
click at [478, 143] on input "True" at bounding box center [473, 147] width 10 height 8
radio input "true"
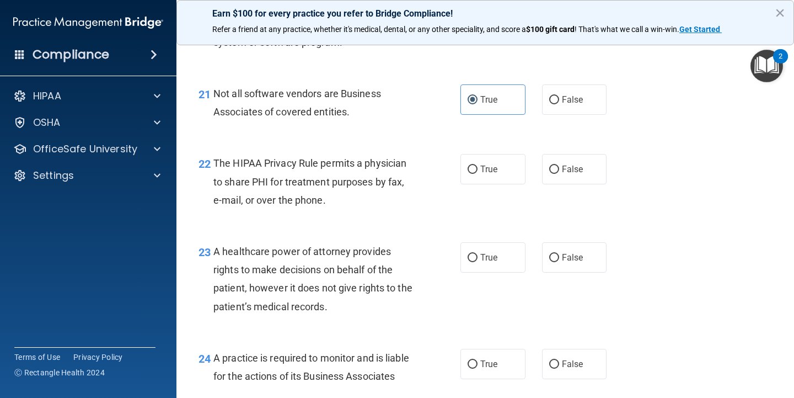
scroll to position [2132, 0]
click at [494, 163] on span "True" at bounding box center [489, 168] width 17 height 10
click at [478, 164] on input "True" at bounding box center [473, 168] width 10 height 8
radio input "true"
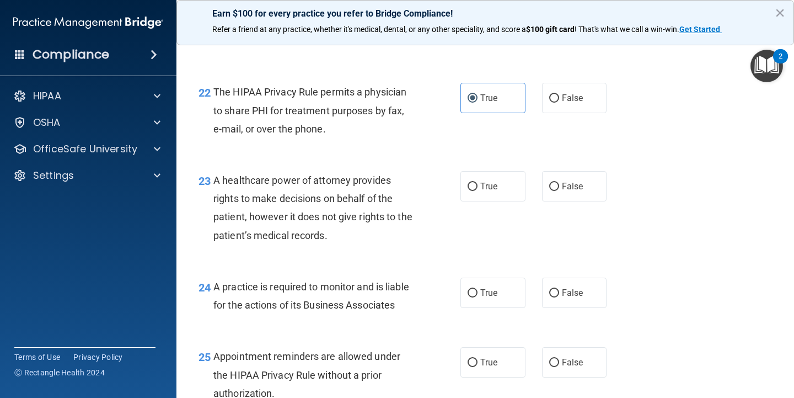
scroll to position [2212, 0]
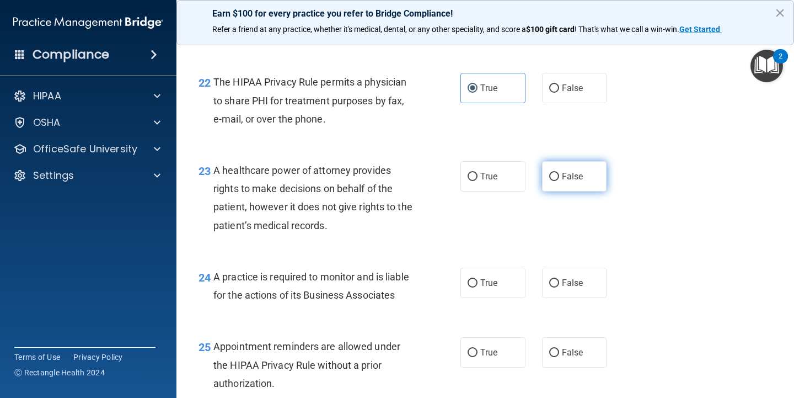
click at [556, 170] on label "False" at bounding box center [574, 176] width 65 height 30
click at [556, 173] on input "False" at bounding box center [554, 177] width 10 height 8
radio input "true"
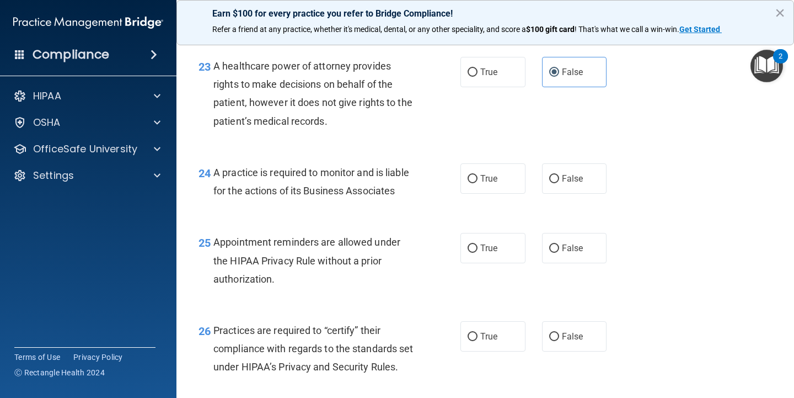
scroll to position [2323, 0]
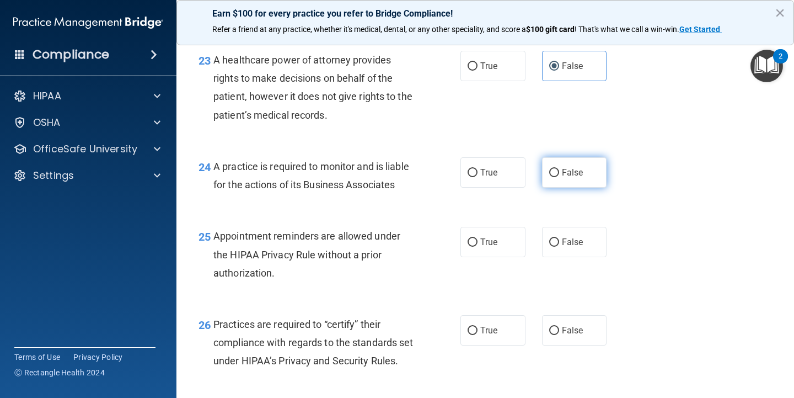
click at [564, 173] on label "False" at bounding box center [574, 172] width 65 height 30
click at [559, 173] on input "False" at bounding box center [554, 173] width 10 height 8
radio input "true"
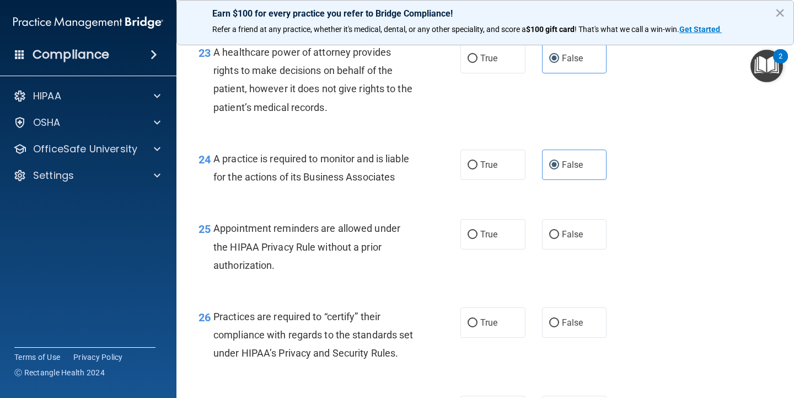
scroll to position [2333, 0]
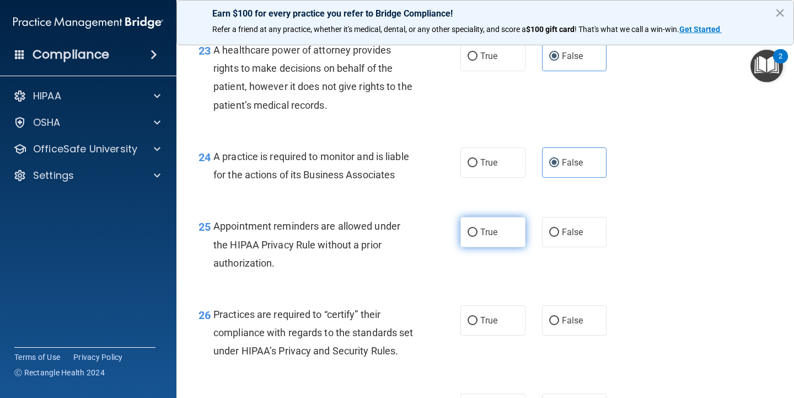
click at [502, 231] on label "True" at bounding box center [493, 232] width 65 height 30
click at [478, 231] on input "True" at bounding box center [473, 232] width 10 height 8
radio input "true"
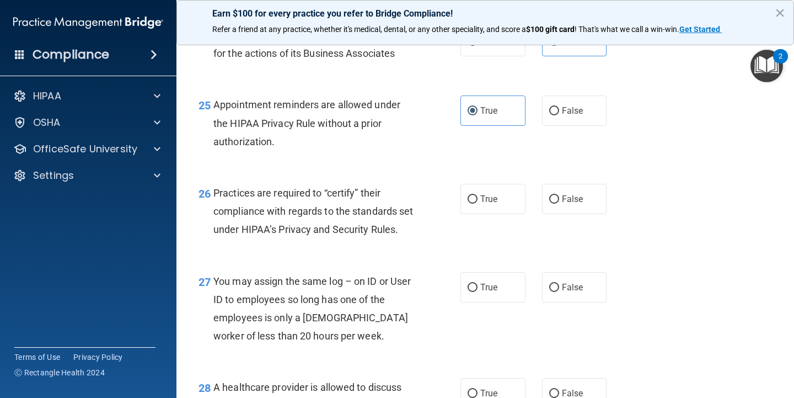
scroll to position [2458, 0]
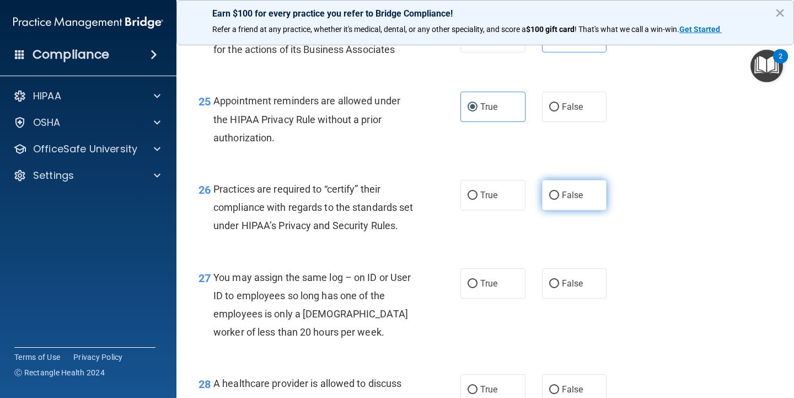
click at [567, 190] on span "False" at bounding box center [573, 195] width 22 height 10
click at [559, 191] on input "False" at bounding box center [554, 195] width 10 height 8
radio input "true"
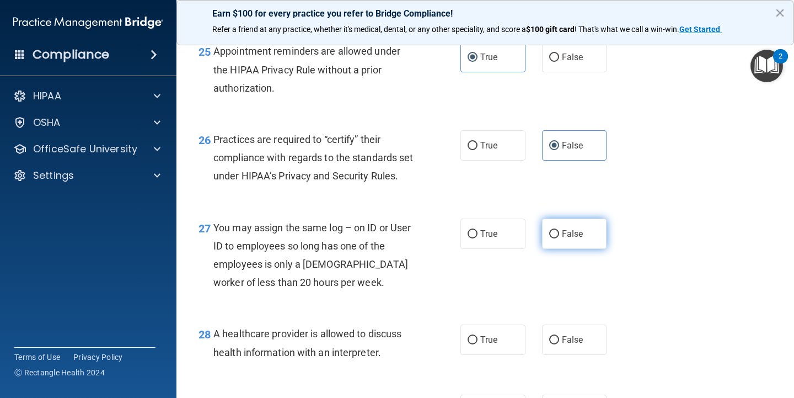
scroll to position [2528, 0]
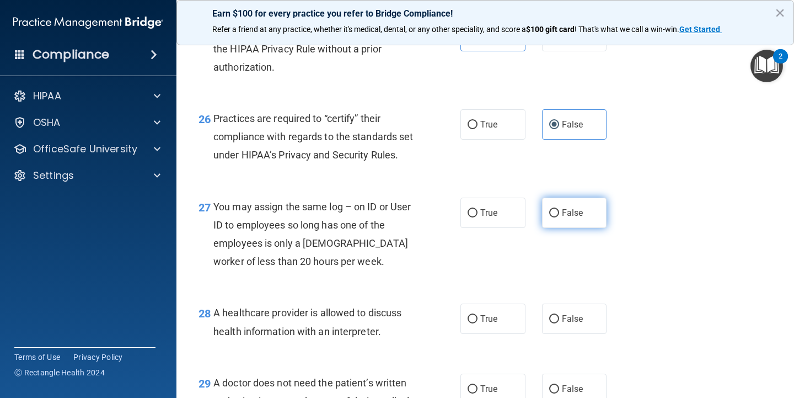
click at [566, 228] on label "False" at bounding box center [574, 213] width 65 height 30
click at [559, 217] on input "False" at bounding box center [554, 213] width 10 height 8
radio input "true"
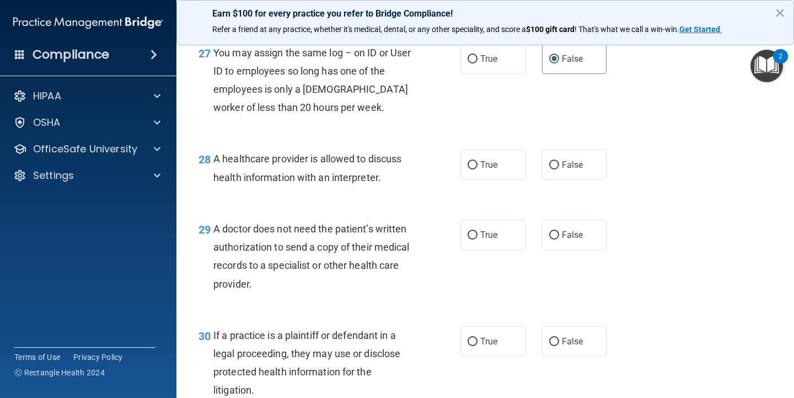
scroll to position [2689, 0]
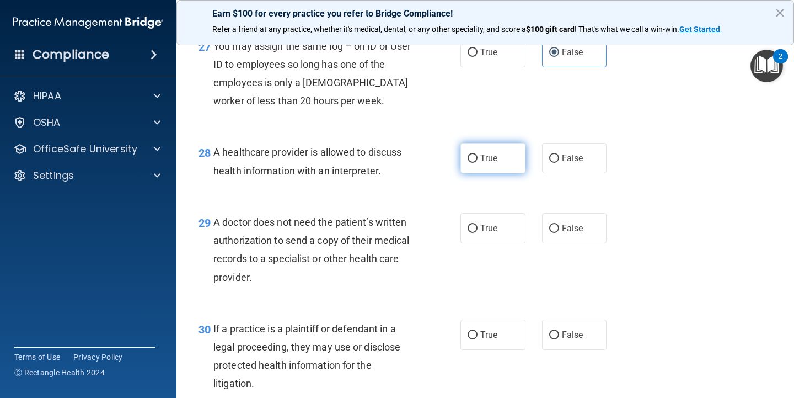
click at [511, 172] on label "True" at bounding box center [493, 158] width 65 height 30
click at [478, 163] on input "True" at bounding box center [473, 158] width 10 height 8
radio input "true"
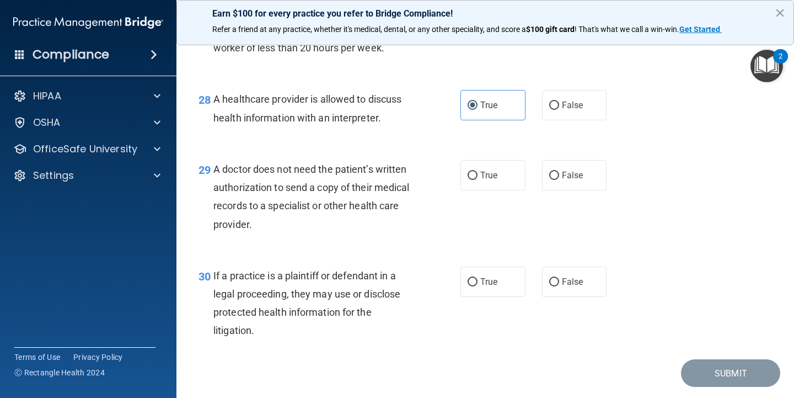
scroll to position [2743, 0]
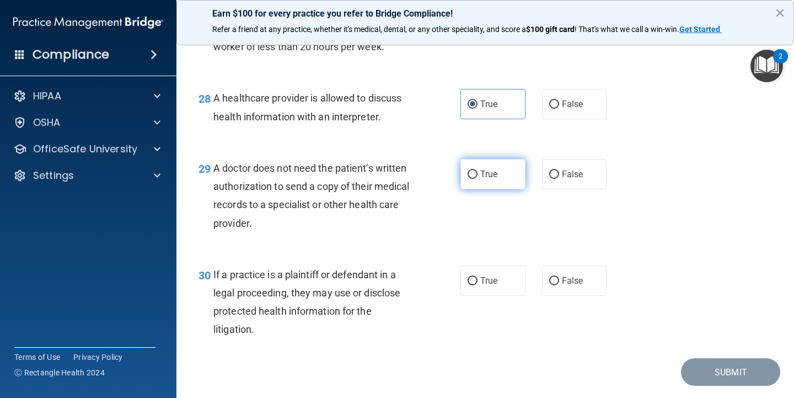
click at [497, 189] on label "True" at bounding box center [493, 174] width 65 height 30
click at [478, 179] on input "True" at bounding box center [473, 174] width 10 height 8
radio input "true"
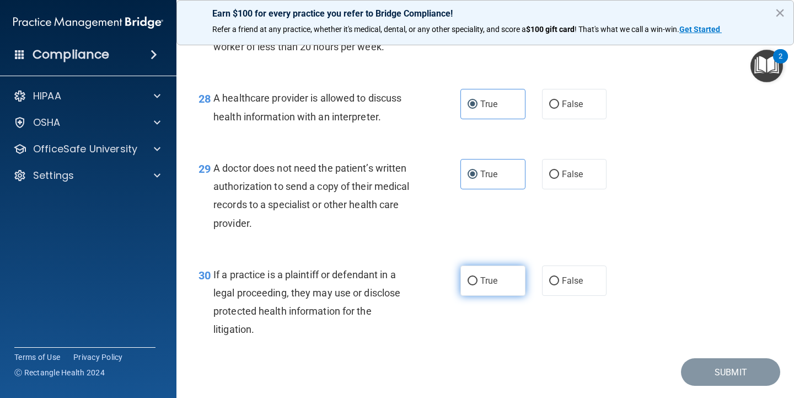
click at [485, 286] on span "True" at bounding box center [489, 280] width 17 height 10
click at [478, 285] on input "True" at bounding box center [473, 281] width 10 height 8
radio input "true"
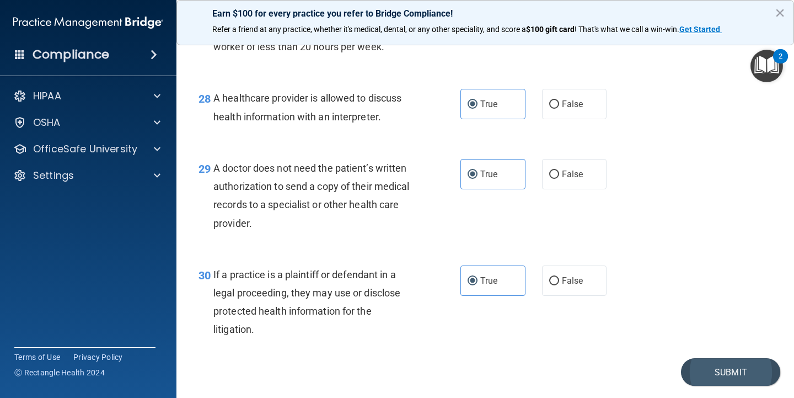
click at [726, 379] on button "Submit" at bounding box center [730, 372] width 99 height 28
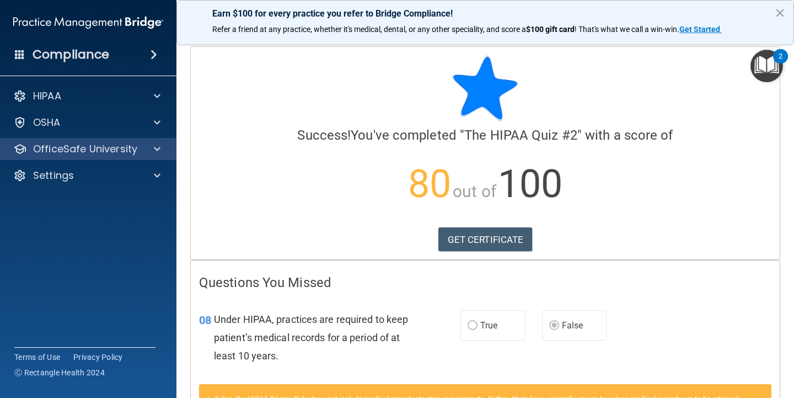
click at [158, 151] on span at bounding box center [157, 148] width 7 height 13
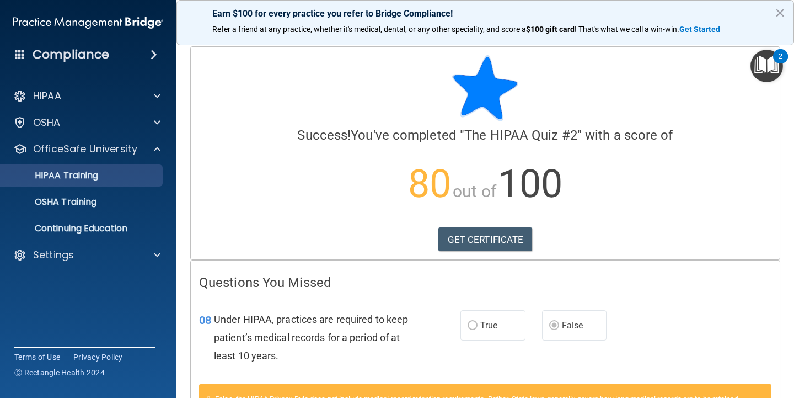
click at [131, 177] on div "HIPAA Training" at bounding box center [82, 175] width 151 height 11
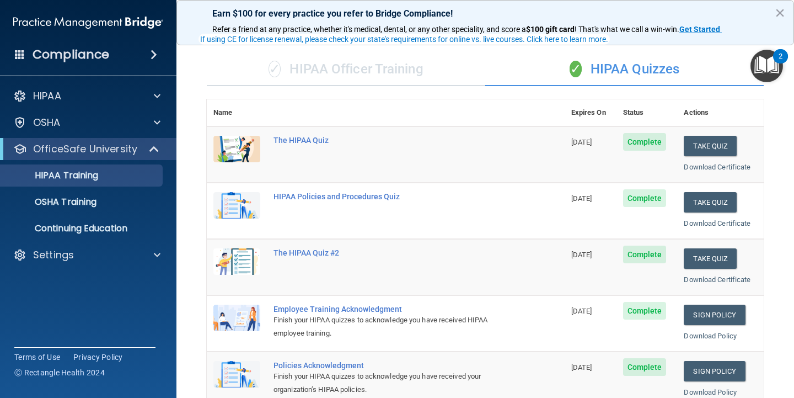
scroll to position [72, 0]
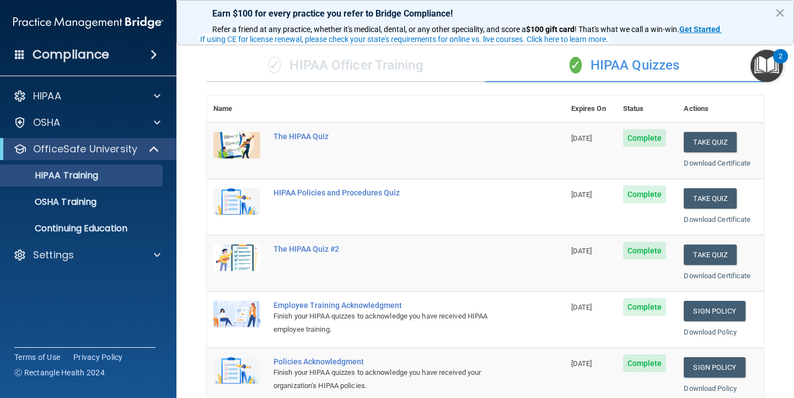
click at [712, 164] on div "Download Certificate" at bounding box center [720, 163] width 73 height 13
click at [712, 162] on link "Download Certificate" at bounding box center [717, 163] width 67 height 8
click at [716, 274] on link "Download Certificate" at bounding box center [717, 275] width 67 height 8
click at [708, 142] on button "Take Quiz" at bounding box center [710, 142] width 53 height 20
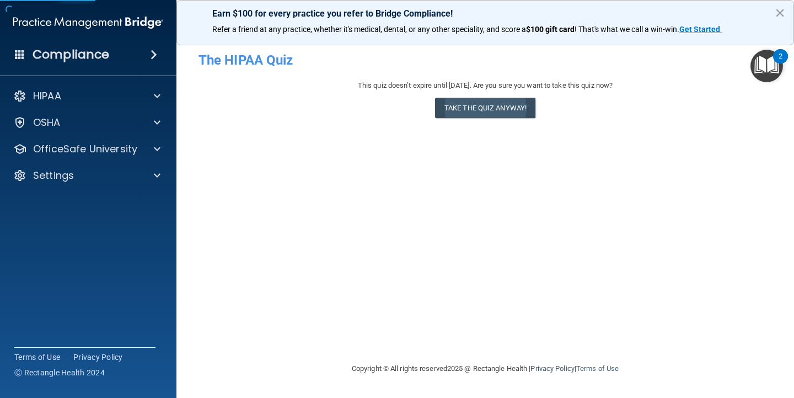
click at [501, 110] on button "Take the quiz anyway!" at bounding box center [485, 108] width 100 height 20
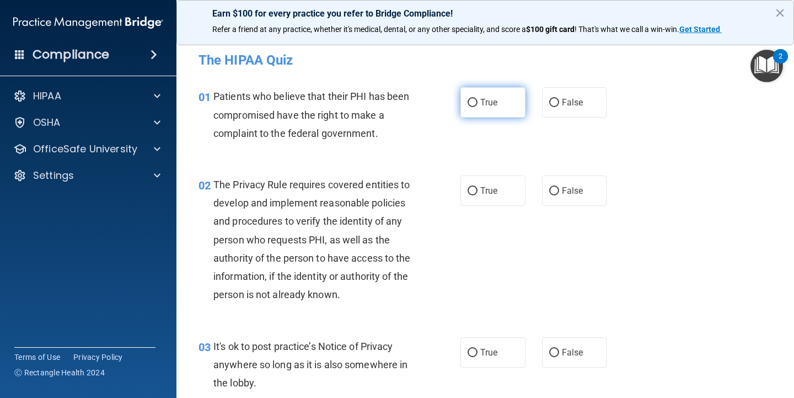
click at [490, 104] on span "True" at bounding box center [489, 102] width 17 height 10
click at [478, 104] on input "True" at bounding box center [473, 103] width 10 height 8
radio input "true"
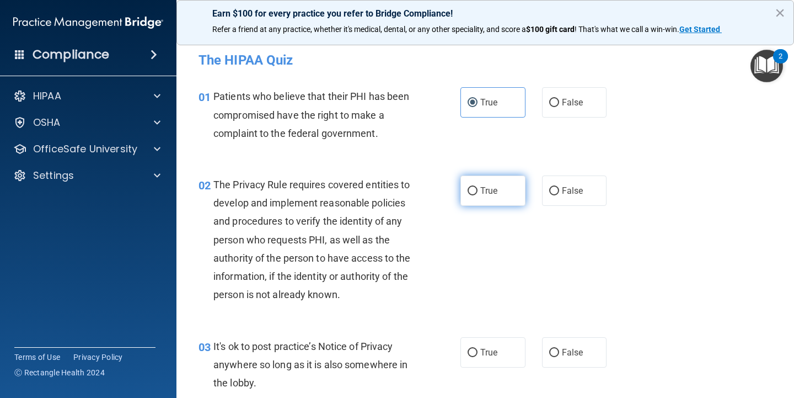
click at [503, 190] on label "True" at bounding box center [493, 190] width 65 height 30
click at [478, 190] on input "True" at bounding box center [473, 191] width 10 height 8
radio input "true"
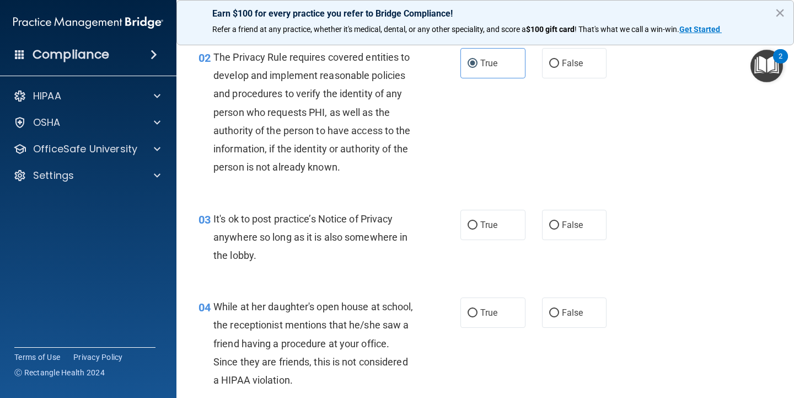
scroll to position [138, 0]
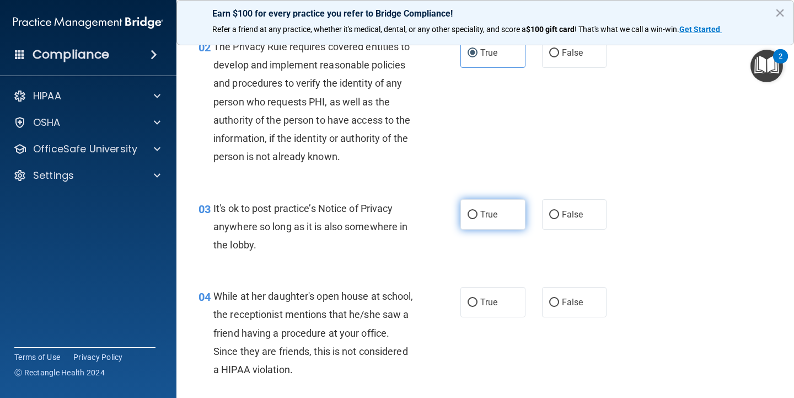
click at [493, 217] on span "True" at bounding box center [489, 214] width 17 height 10
click at [478, 217] on input "True" at bounding box center [473, 215] width 10 height 8
radio input "true"
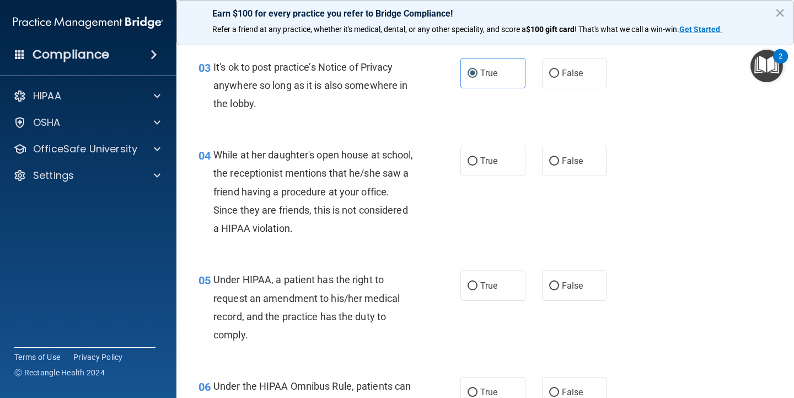
scroll to position [319, 0]
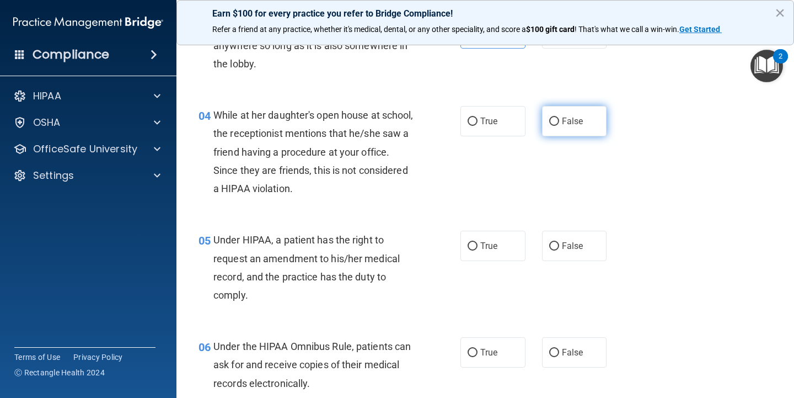
click at [561, 127] on label "False" at bounding box center [574, 121] width 65 height 30
click at [559, 126] on input "False" at bounding box center [554, 122] width 10 height 8
radio input "true"
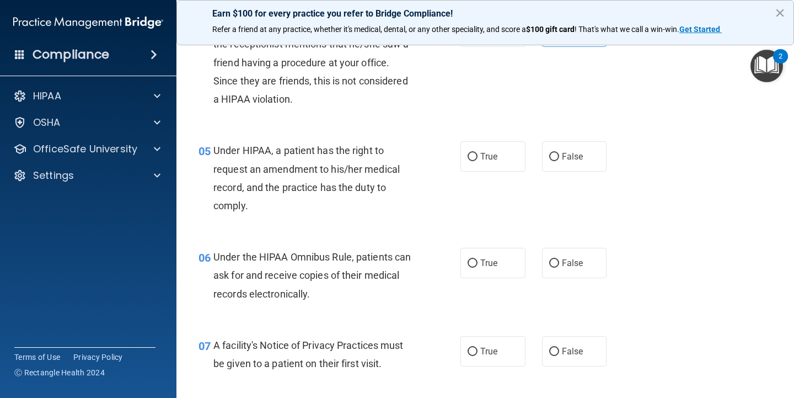
scroll to position [415, 0]
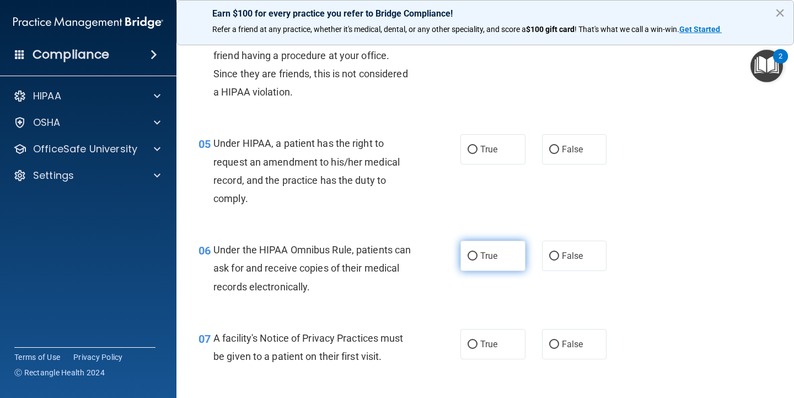
click at [511, 253] on label "True" at bounding box center [493, 256] width 65 height 30
click at [478, 253] on input "True" at bounding box center [473, 256] width 10 height 8
radio input "true"
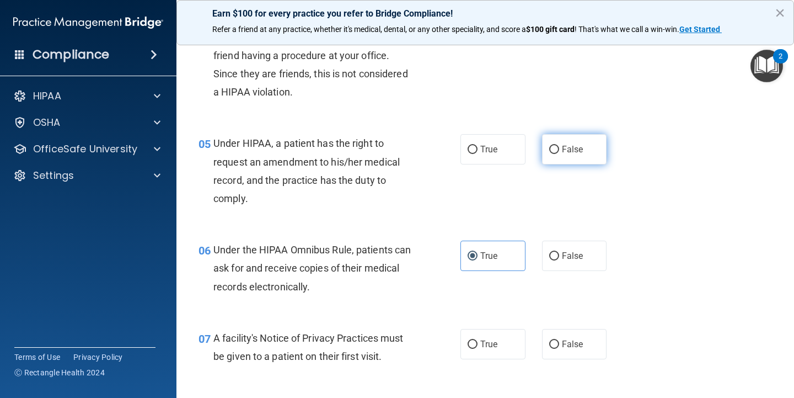
click at [575, 153] on label "False" at bounding box center [574, 149] width 65 height 30
click at [559, 153] on input "False" at bounding box center [554, 150] width 10 height 8
radio input "true"
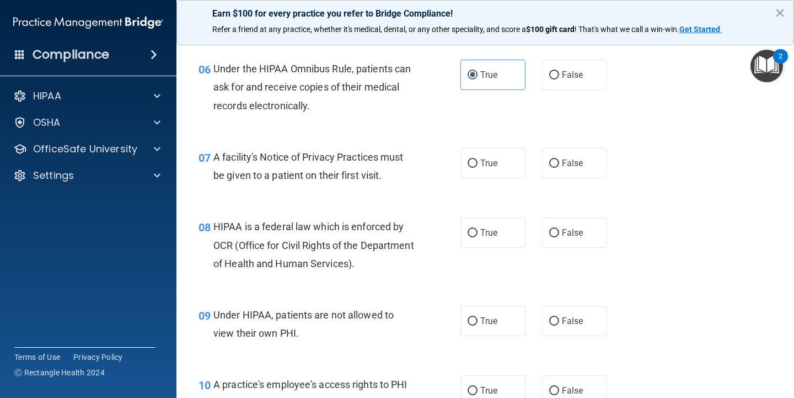
scroll to position [600, 0]
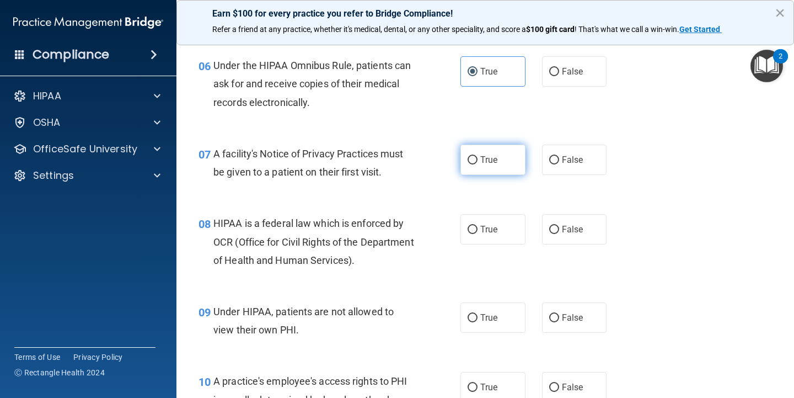
click at [502, 157] on label "True" at bounding box center [493, 160] width 65 height 30
click at [478, 157] on input "True" at bounding box center [473, 160] width 10 height 8
radio input "true"
click at [567, 319] on label "False" at bounding box center [574, 317] width 65 height 30
click at [559, 319] on input "False" at bounding box center [554, 318] width 10 height 8
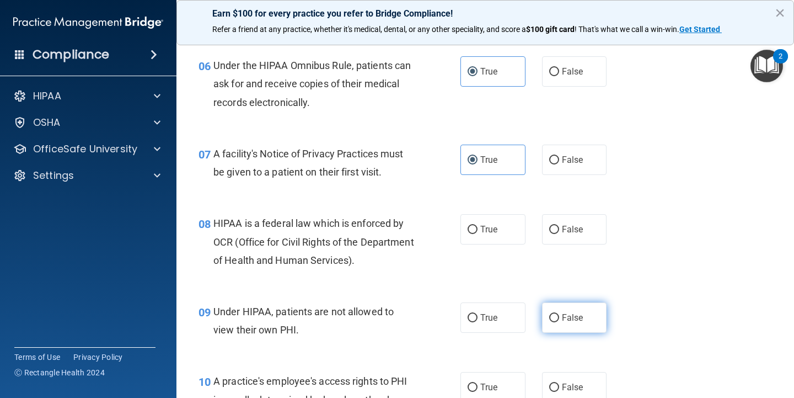
radio input "true"
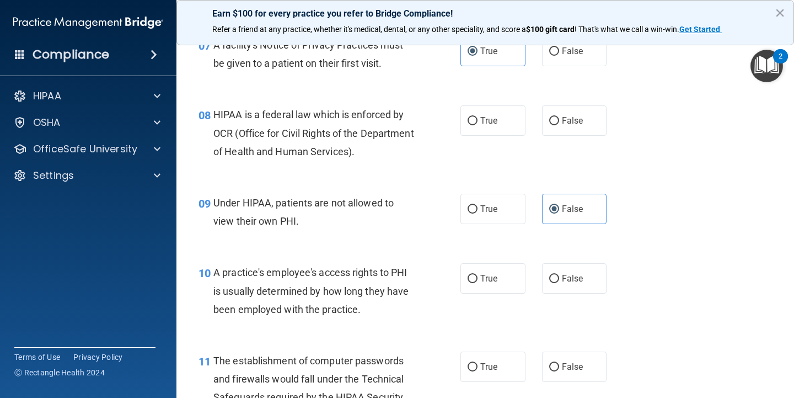
scroll to position [709, 0]
click at [559, 268] on label "False" at bounding box center [574, 278] width 65 height 30
click at [559, 274] on input "False" at bounding box center [554, 278] width 10 height 8
radio input "true"
click at [514, 119] on label "True" at bounding box center [493, 120] width 65 height 30
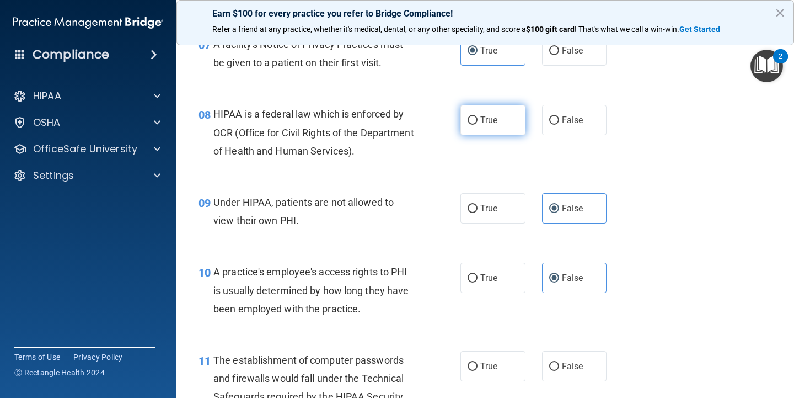
click at [478, 119] on input "True" at bounding box center [473, 120] width 10 height 8
radio input "true"
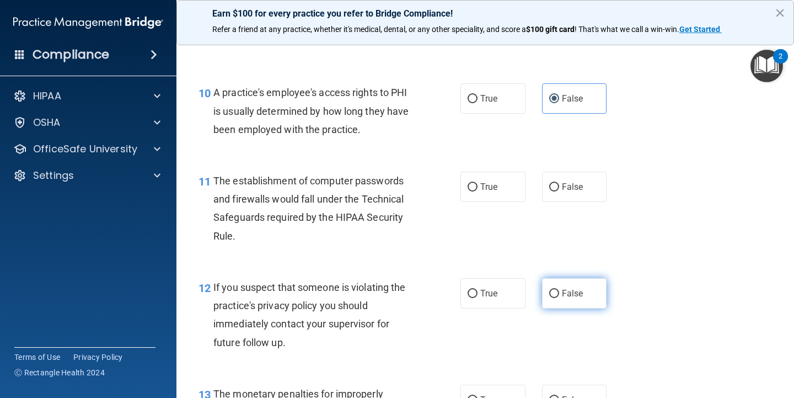
scroll to position [912, 0]
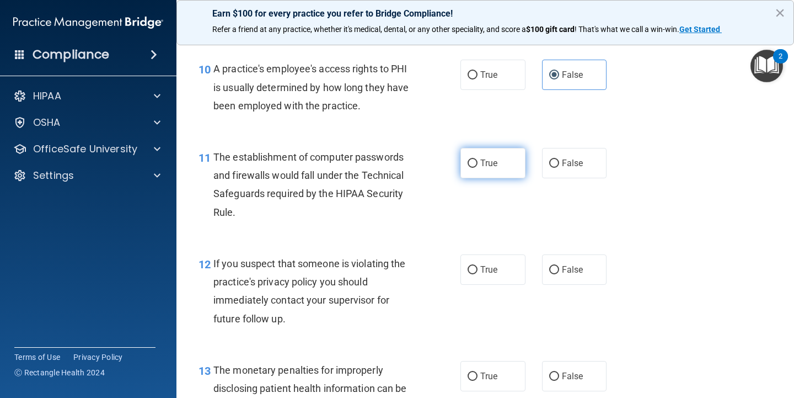
click at [506, 171] on label "True" at bounding box center [493, 163] width 65 height 30
click at [478, 168] on input "True" at bounding box center [473, 163] width 10 height 8
radio input "true"
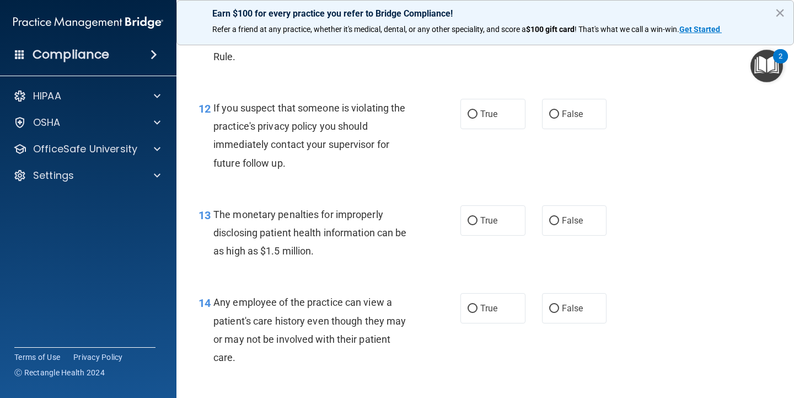
scroll to position [1083, 0]
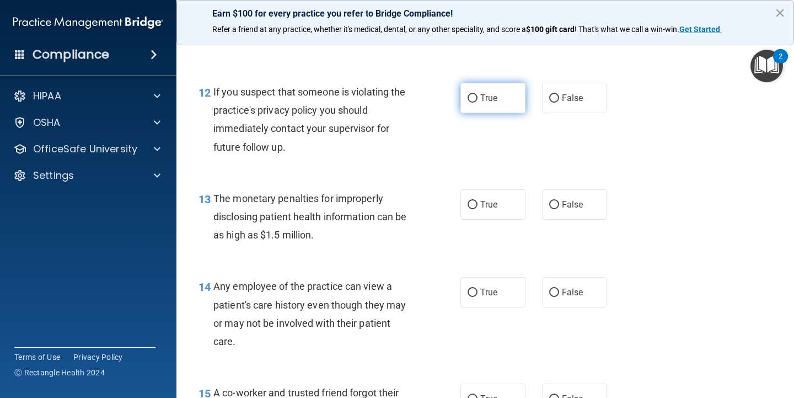
click at [499, 102] on label "True" at bounding box center [493, 98] width 65 height 30
click at [478, 102] on input "True" at bounding box center [473, 98] width 10 height 8
radio input "true"
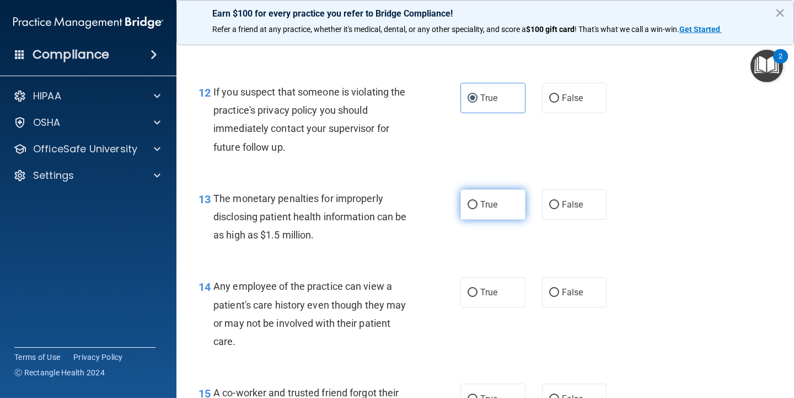
click at [516, 193] on label "True" at bounding box center [493, 204] width 65 height 30
click at [478, 201] on input "True" at bounding box center [473, 205] width 10 height 8
radio input "true"
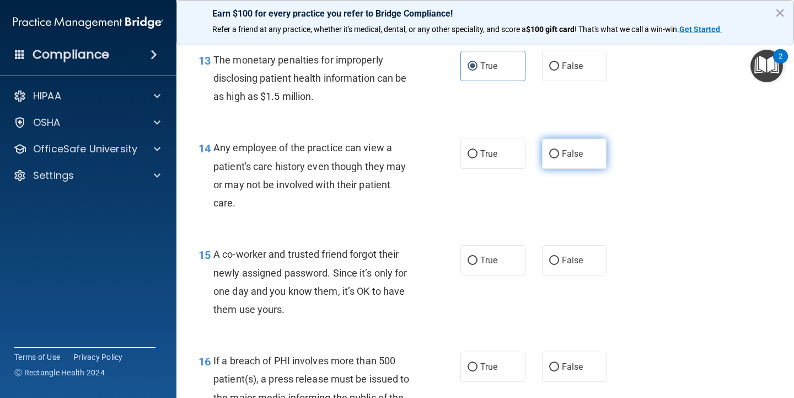
scroll to position [1221, 0]
click at [560, 158] on label "False" at bounding box center [574, 155] width 65 height 30
click at [559, 158] on input "False" at bounding box center [554, 155] width 10 height 8
radio input "true"
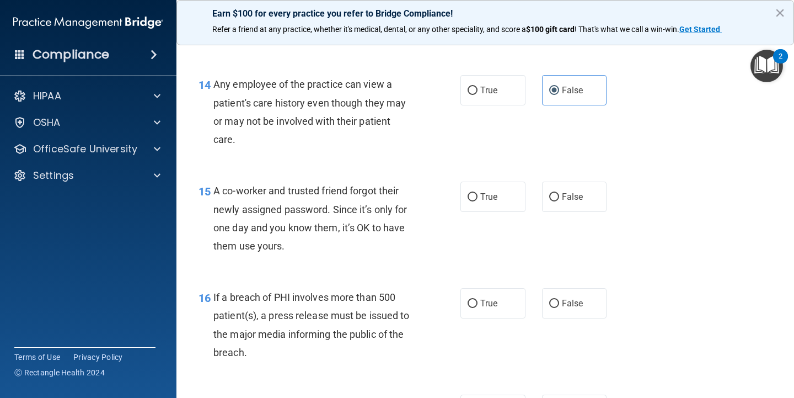
scroll to position [1287, 0]
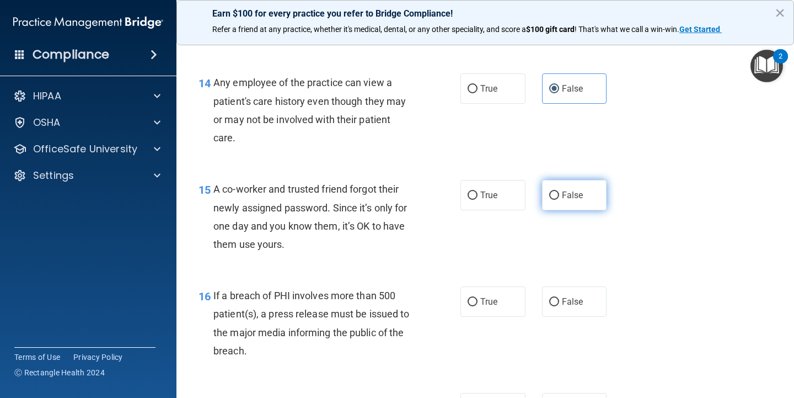
click at [548, 191] on label "False" at bounding box center [574, 195] width 65 height 30
click at [549, 191] on input "False" at bounding box center [554, 195] width 10 height 8
radio input "true"
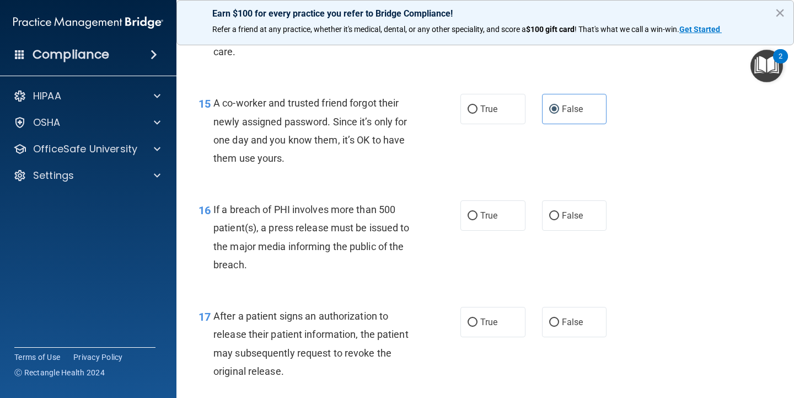
scroll to position [1372, 0]
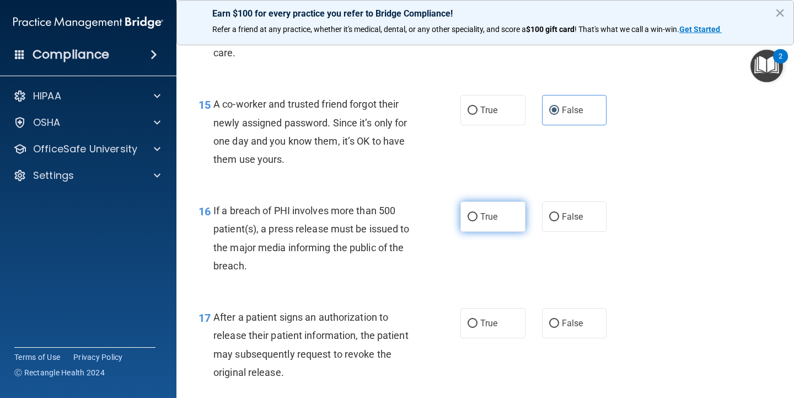
click at [509, 201] on label "True" at bounding box center [493, 216] width 65 height 30
click at [478, 213] on input "True" at bounding box center [473, 217] width 10 height 8
radio input "true"
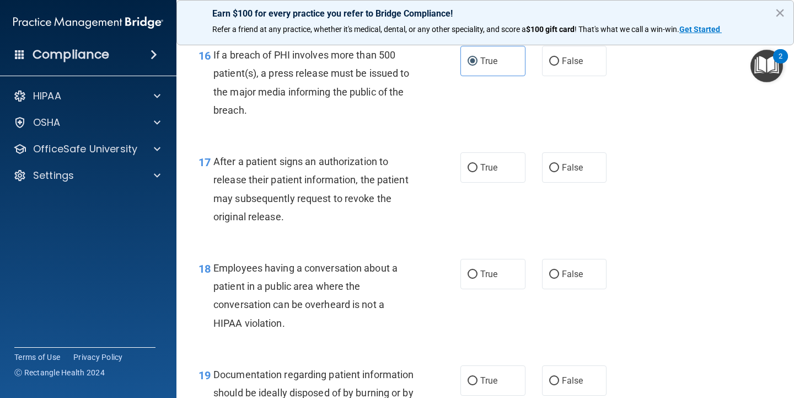
scroll to position [1529, 0]
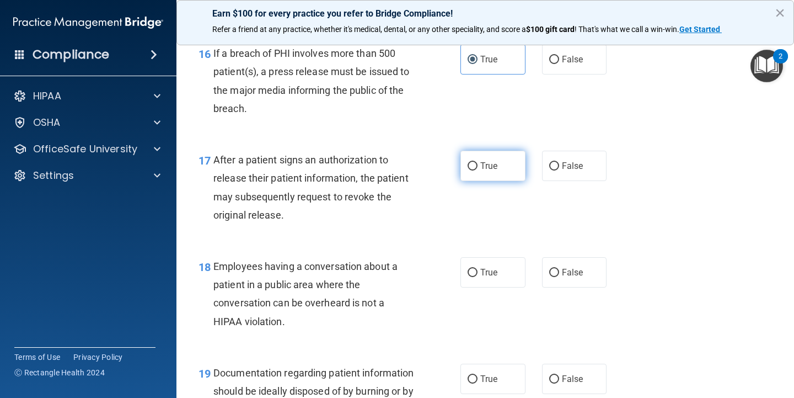
click at [509, 154] on label "True" at bounding box center [493, 166] width 65 height 30
click at [478, 162] on input "True" at bounding box center [473, 166] width 10 height 8
radio input "true"
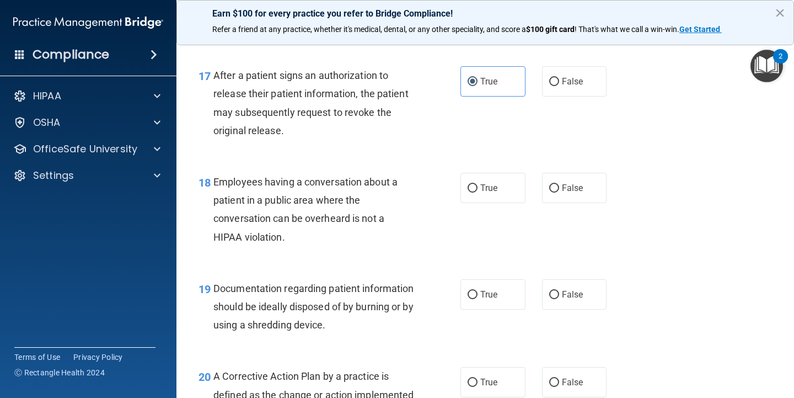
scroll to position [1615, 0]
click at [571, 202] on div "18 Employees having a conversation about a patient in a public area where the c…" at bounding box center [485, 211] width 590 height 106
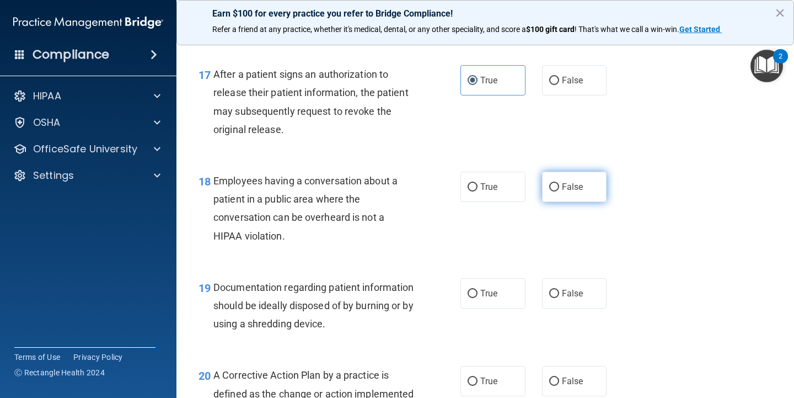
click at [571, 191] on label "False" at bounding box center [574, 187] width 65 height 30
click at [559, 191] on input "False" at bounding box center [554, 187] width 10 height 8
radio input "true"
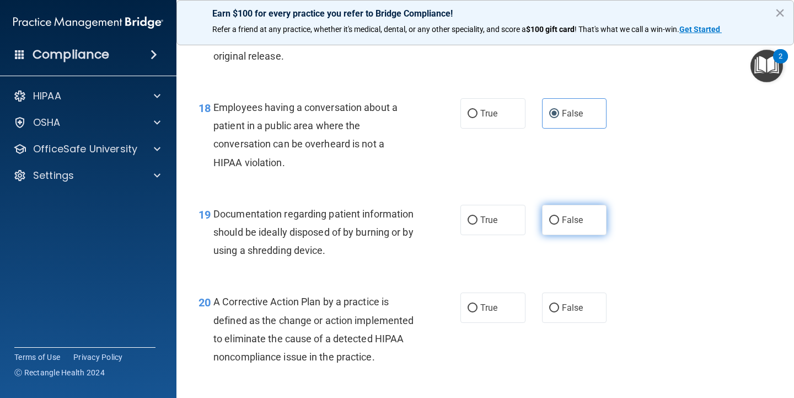
scroll to position [1718, 0]
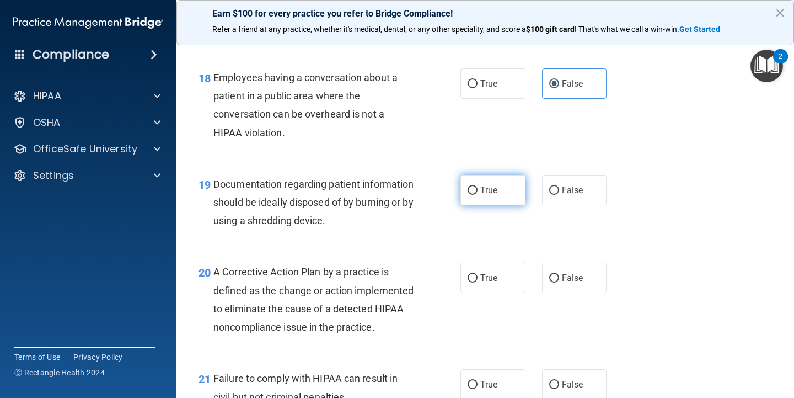
click at [519, 187] on label "True" at bounding box center [493, 190] width 65 height 30
click at [478, 187] on input "True" at bounding box center [473, 190] width 10 height 8
radio input "true"
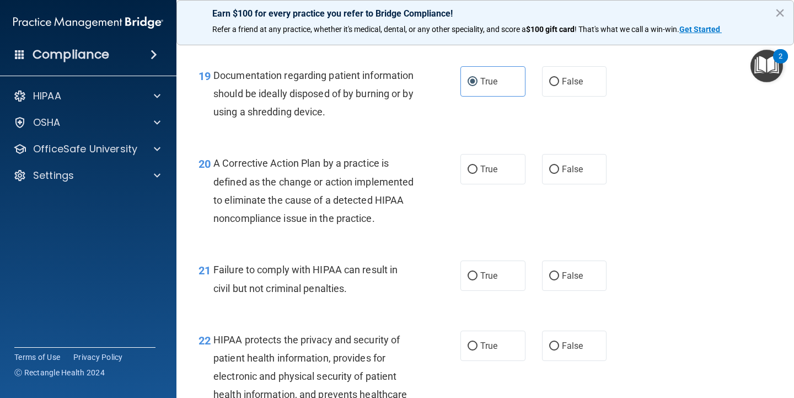
scroll to position [1826, 0]
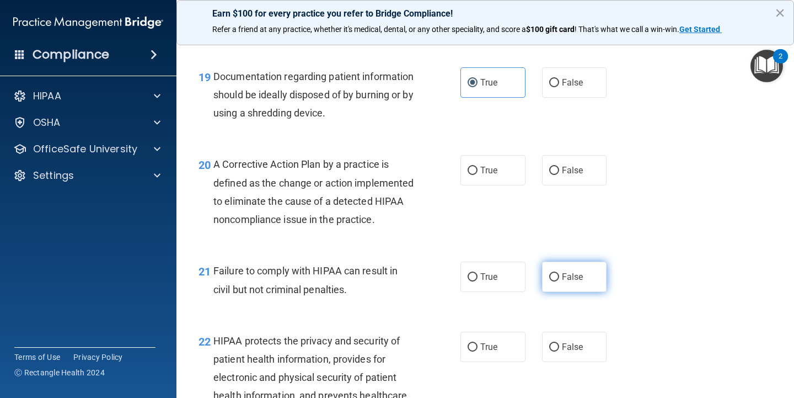
click at [556, 292] on label "False" at bounding box center [574, 276] width 65 height 30
click at [556, 281] on input "False" at bounding box center [554, 277] width 10 height 8
radio input "true"
click at [504, 155] on label "True" at bounding box center [493, 170] width 65 height 30
click at [478, 167] on input "True" at bounding box center [473, 171] width 10 height 8
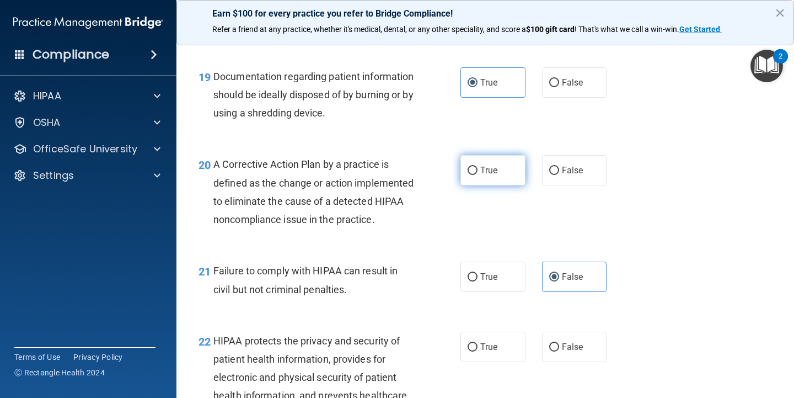
radio input "true"
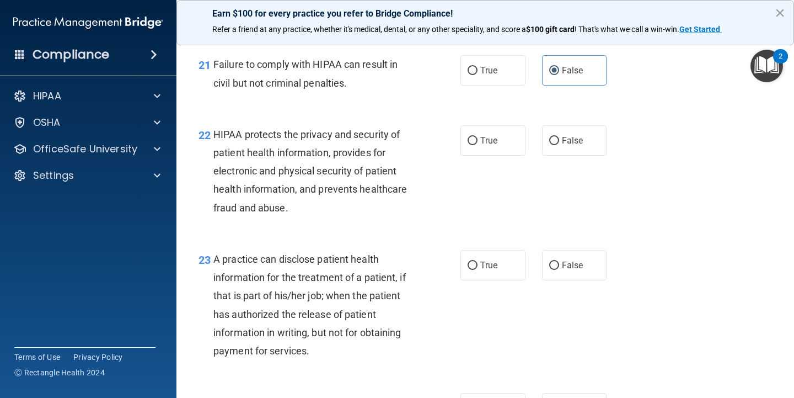
scroll to position [2031, 0]
click at [505, 157] on label "True" at bounding box center [493, 141] width 65 height 30
click at [478, 146] on input "True" at bounding box center [473, 142] width 10 height 8
radio input "true"
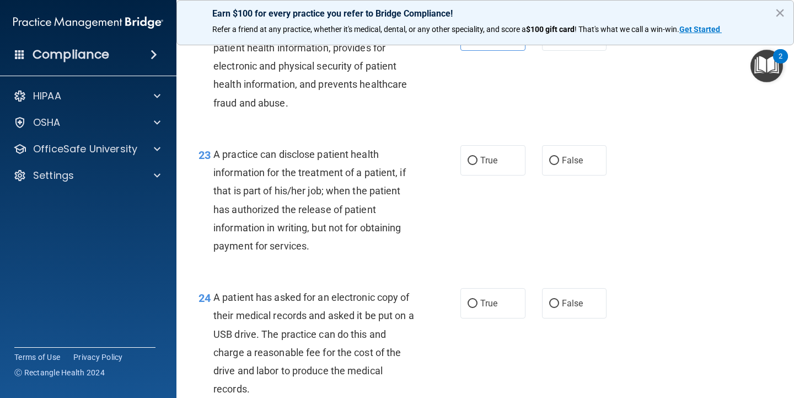
scroll to position [2138, 0]
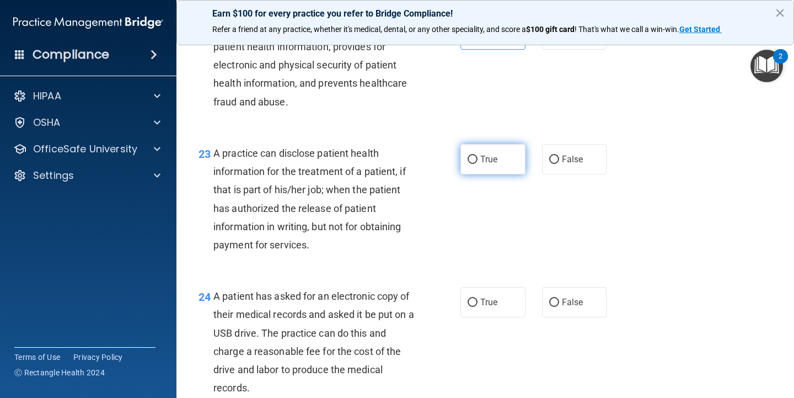
click at [494, 157] on label "True" at bounding box center [493, 159] width 65 height 30
click at [478, 157] on input "True" at bounding box center [473, 160] width 10 height 8
radio input "true"
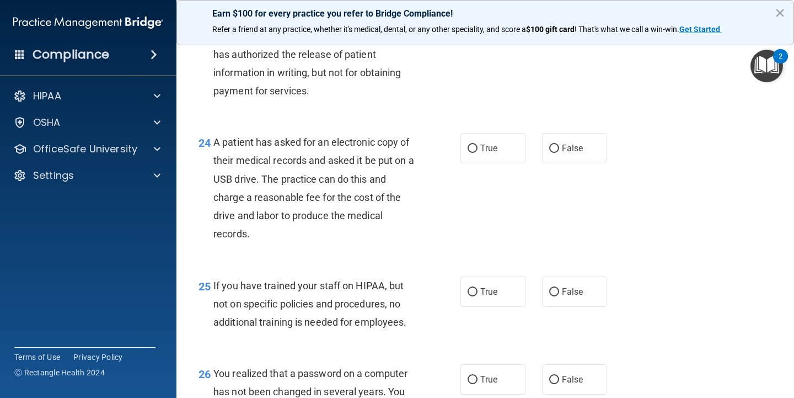
scroll to position [2291, 0]
click at [495, 154] on span "True" at bounding box center [489, 148] width 17 height 10
click at [478, 153] on input "True" at bounding box center [473, 149] width 10 height 8
radio input "true"
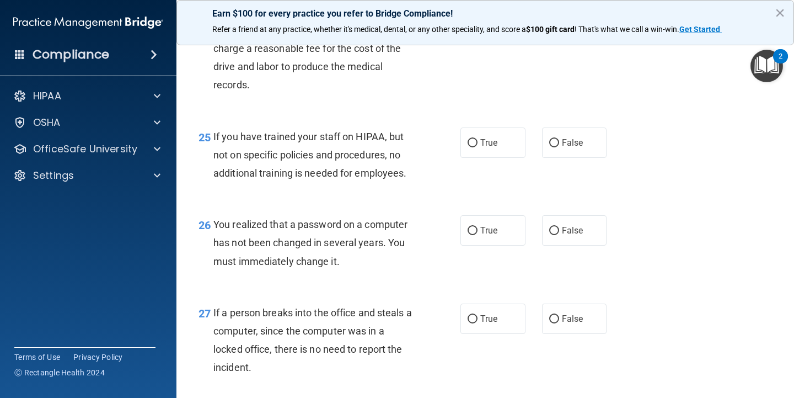
scroll to position [2453, 0]
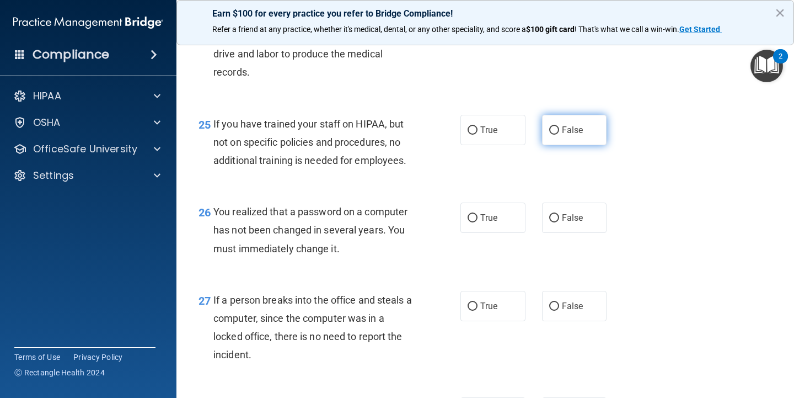
click at [560, 138] on label "False" at bounding box center [574, 130] width 65 height 30
click at [559, 135] on input "False" at bounding box center [554, 130] width 10 height 8
radio input "true"
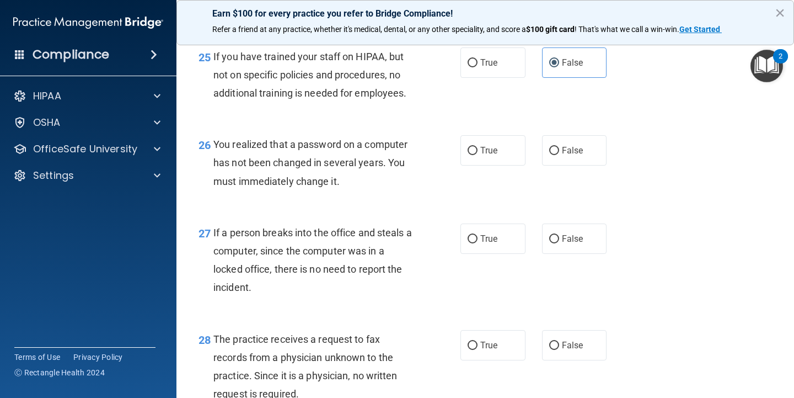
scroll to position [2524, 0]
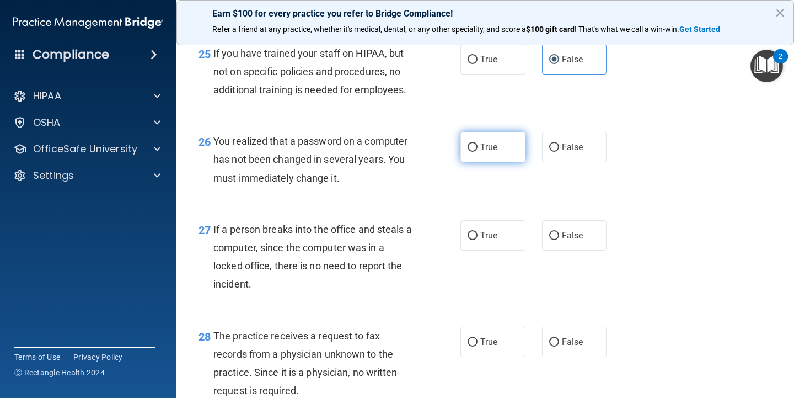
click at [499, 157] on label "True" at bounding box center [493, 147] width 65 height 30
click at [478, 152] on input "True" at bounding box center [473, 147] width 10 height 8
radio input "true"
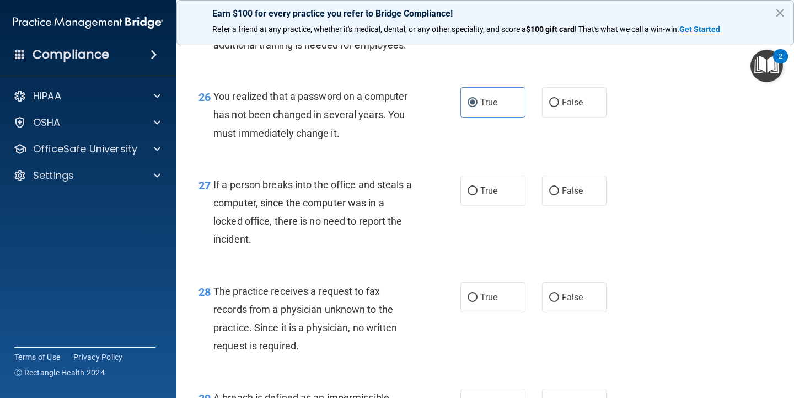
scroll to position [2570, 0]
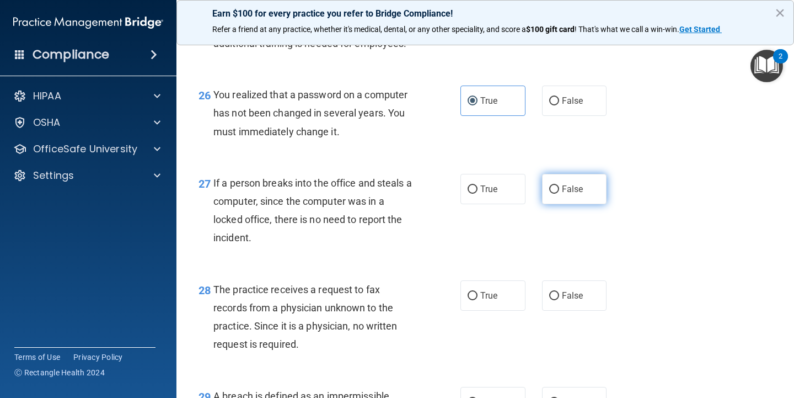
click at [551, 204] on label "False" at bounding box center [574, 189] width 65 height 30
click at [551, 194] on input "False" at bounding box center [554, 189] width 10 height 8
radio input "true"
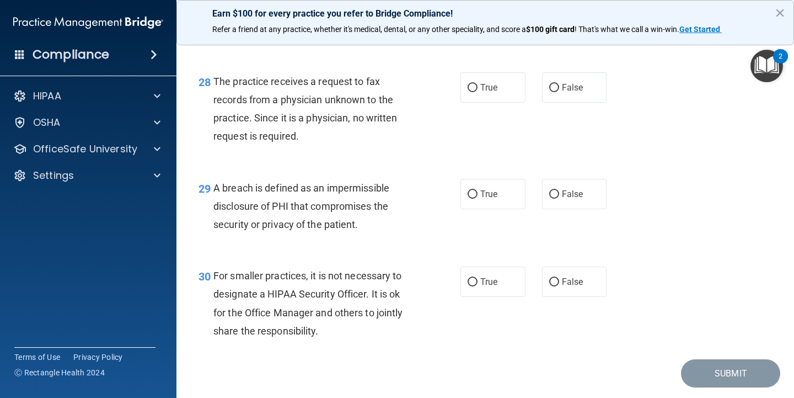
scroll to position [2783, 0]
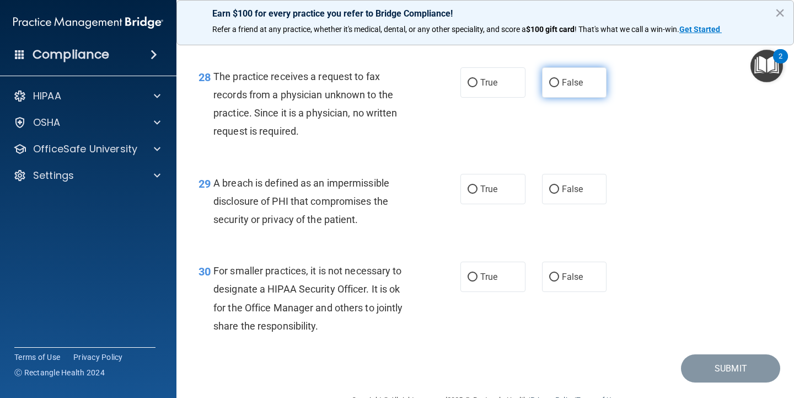
click at [589, 98] on label "False" at bounding box center [574, 82] width 65 height 30
click at [559, 87] on input "False" at bounding box center [554, 83] width 10 height 8
radio input "true"
click at [500, 193] on label "True" at bounding box center [493, 189] width 65 height 30
click at [478, 193] on input "True" at bounding box center [473, 189] width 10 height 8
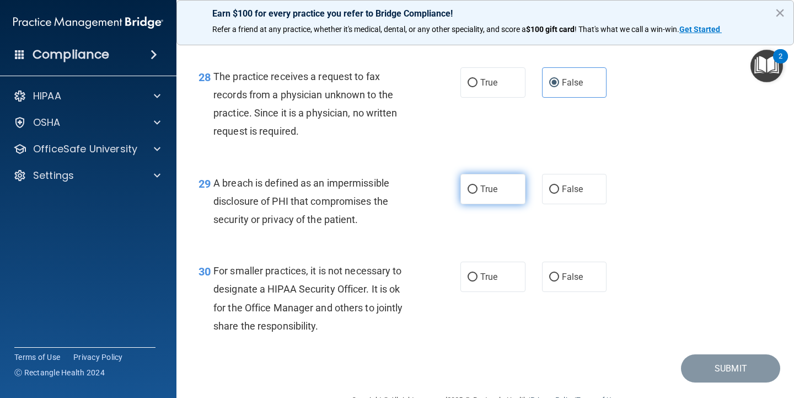
radio input "true"
click at [572, 280] on span "False" at bounding box center [573, 276] width 22 height 10
click at [559, 280] on input "False" at bounding box center [554, 277] width 10 height 8
radio input "true"
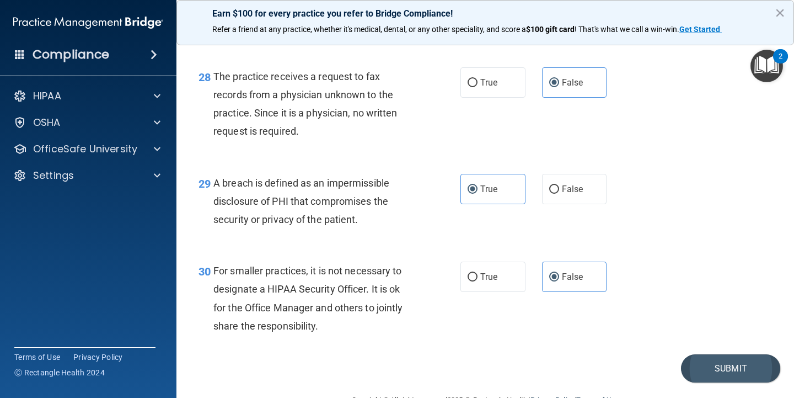
click at [696, 369] on button "Submit" at bounding box center [730, 368] width 99 height 28
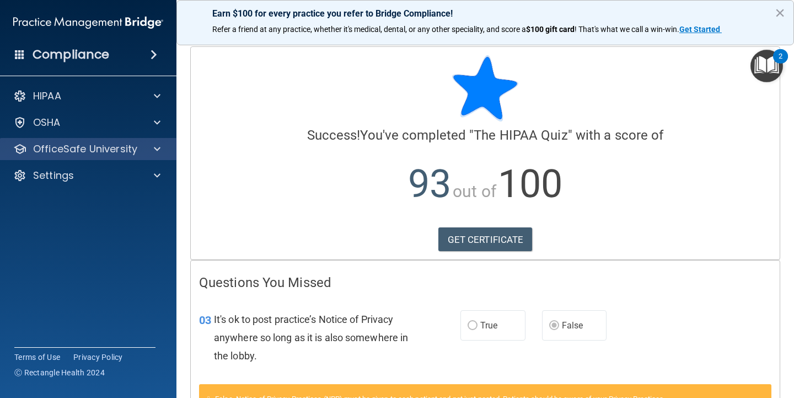
click at [159, 143] on span at bounding box center [157, 148] width 7 height 13
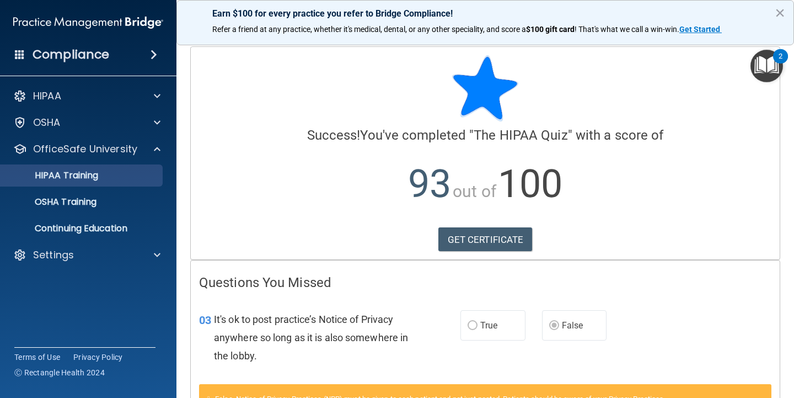
click at [132, 166] on link "HIPAA Training" at bounding box center [76, 175] width 174 height 22
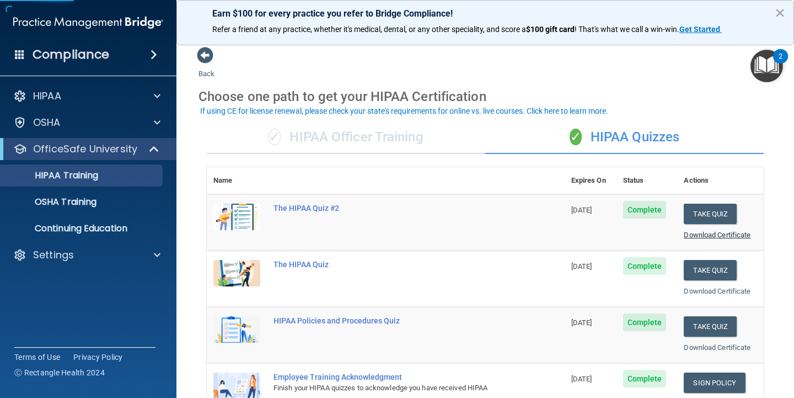
click at [722, 235] on link "Download Certificate" at bounding box center [717, 235] width 67 height 8
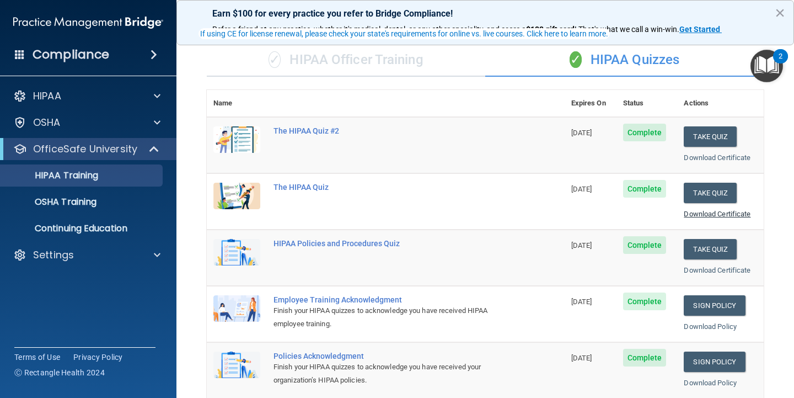
scroll to position [78, 0]
click at [723, 214] on div "Download Certificate" at bounding box center [720, 213] width 73 height 13
click at [723, 210] on link "Download Certificate" at bounding box center [717, 213] width 67 height 8
click at [717, 248] on button "Take Quiz" at bounding box center [710, 248] width 53 height 20
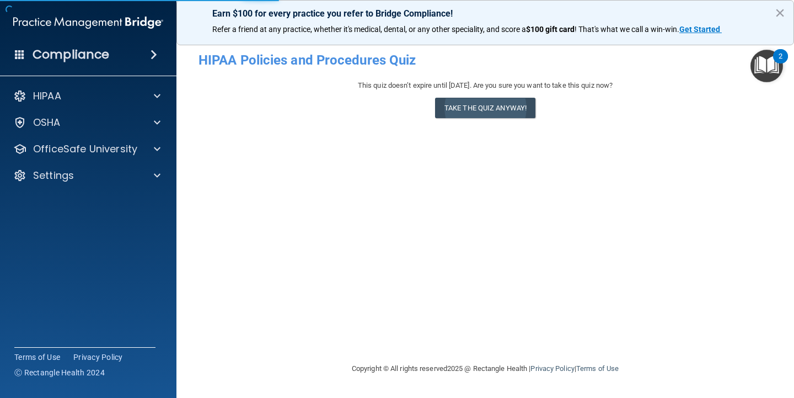
click at [513, 107] on button "Take the quiz anyway!" at bounding box center [485, 108] width 100 height 20
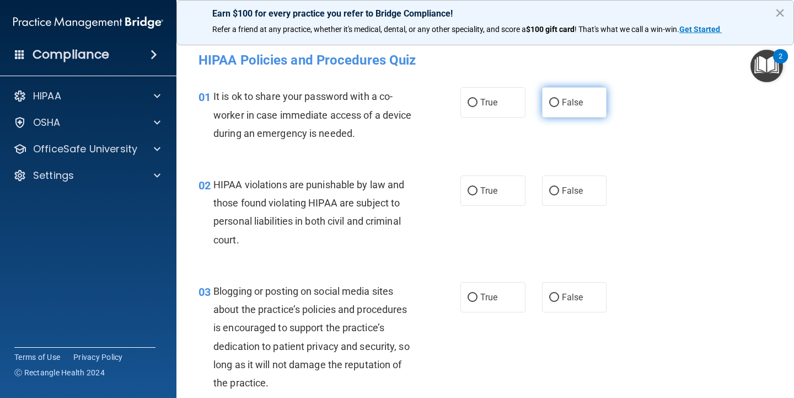
click at [552, 105] on input "False" at bounding box center [554, 103] width 10 height 8
radio input "true"
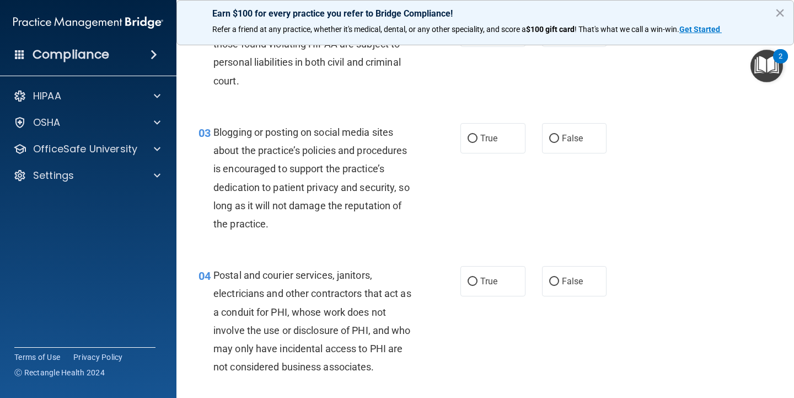
scroll to position [115, 0]
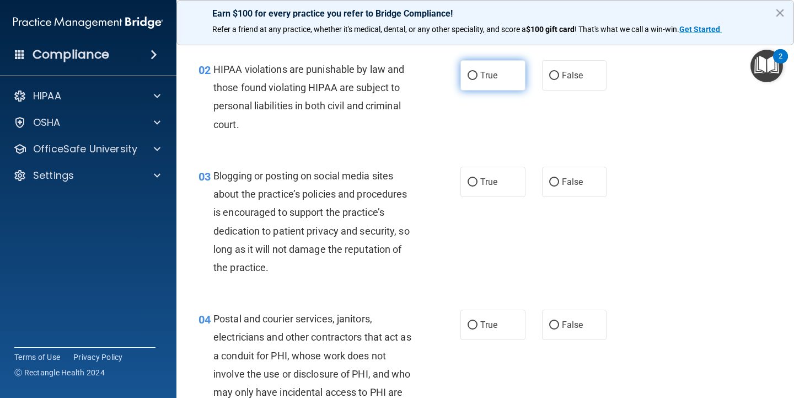
click at [496, 83] on label "True" at bounding box center [493, 75] width 65 height 30
click at [478, 80] on input "True" at bounding box center [473, 76] width 10 height 8
radio input "true"
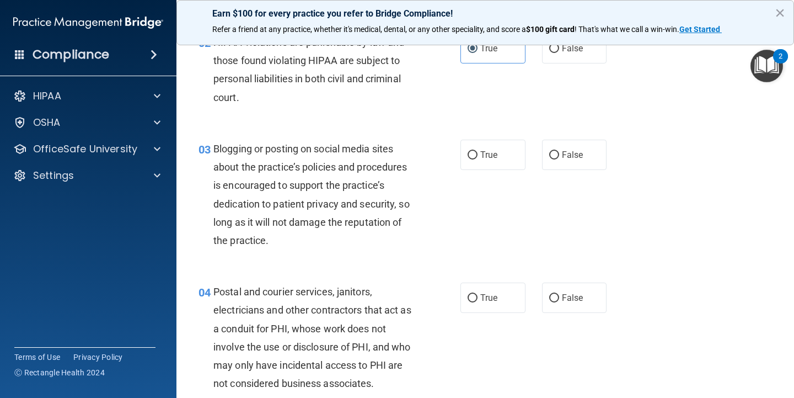
scroll to position [143, 0]
click at [587, 156] on label "False" at bounding box center [574, 154] width 65 height 30
click at [559, 156] on input "False" at bounding box center [554, 155] width 10 height 8
radio input "true"
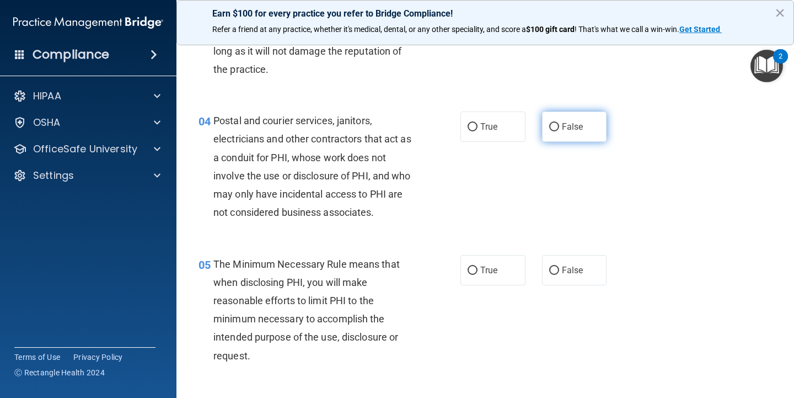
scroll to position [314, 0]
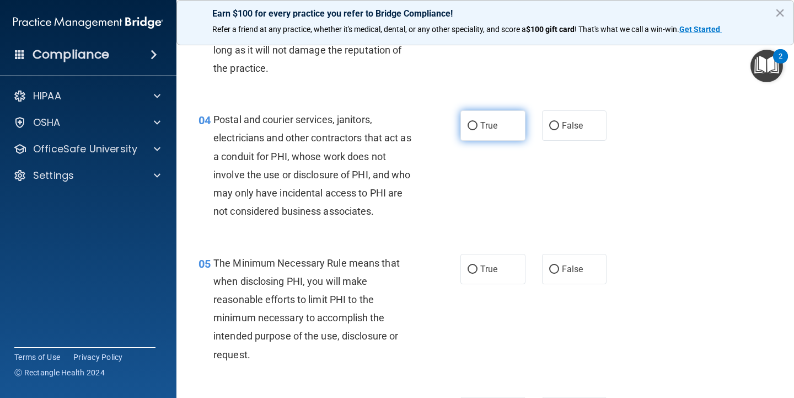
click at [516, 127] on label "True" at bounding box center [493, 125] width 65 height 30
click at [478, 127] on input "True" at bounding box center [473, 126] width 10 height 8
radio input "true"
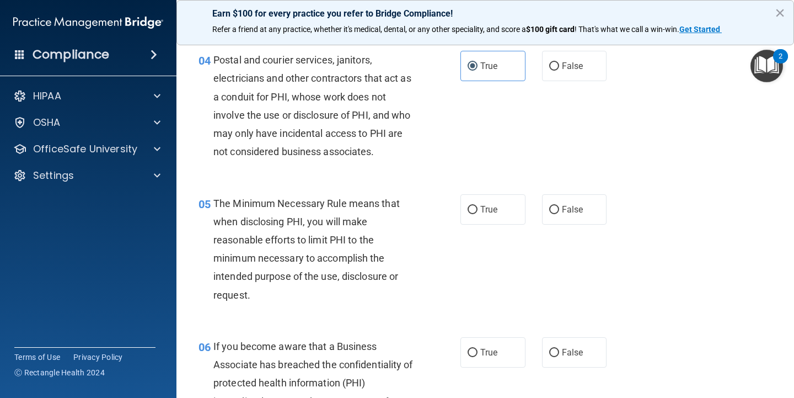
scroll to position [370, 0]
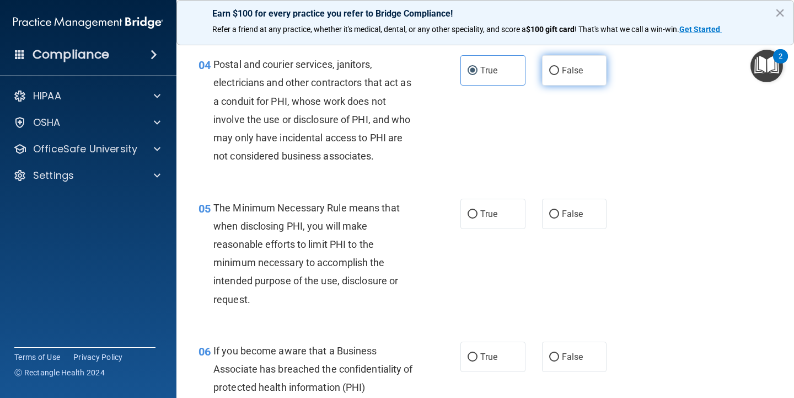
click at [570, 83] on label "False" at bounding box center [574, 70] width 65 height 30
click at [559, 75] on input "False" at bounding box center [554, 71] width 10 height 8
radio input "true"
radio input "false"
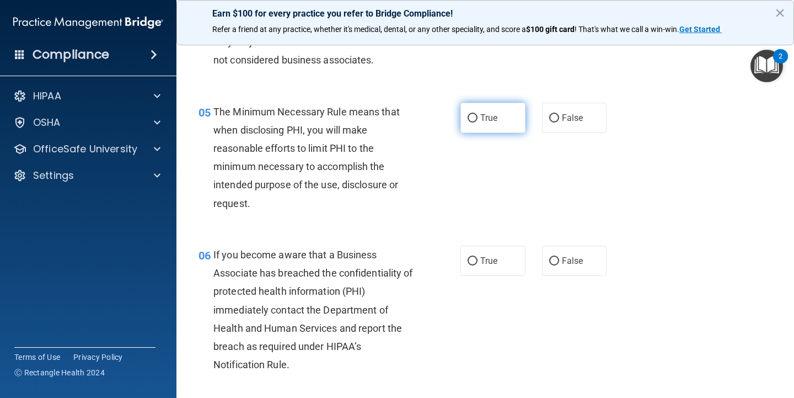
click at [510, 118] on label "True" at bounding box center [493, 118] width 65 height 30
click at [478, 118] on input "True" at bounding box center [473, 118] width 10 height 8
radio input "true"
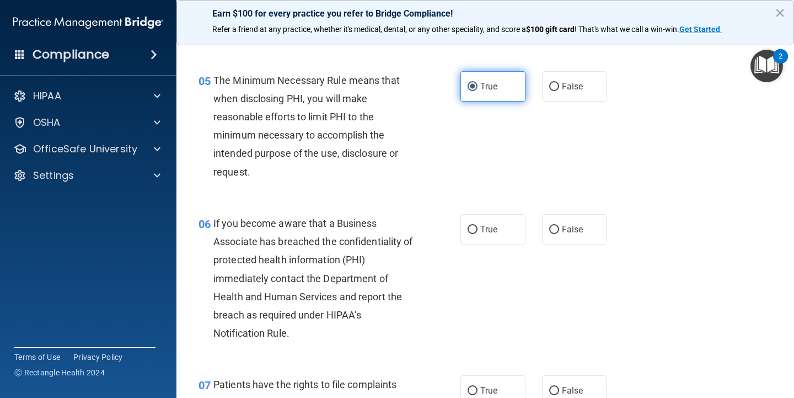
scroll to position [501, 0]
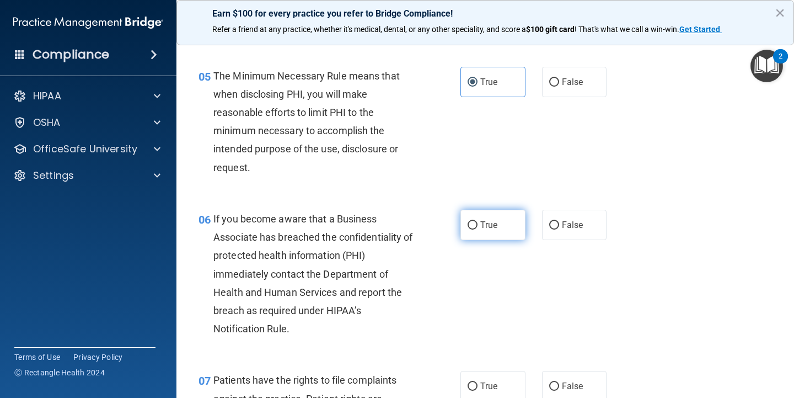
click at [470, 221] on input "True" at bounding box center [473, 225] width 10 height 8
radio input "true"
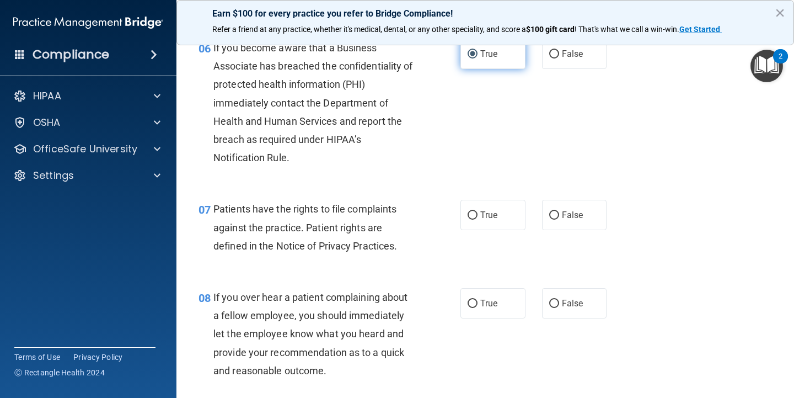
scroll to position [676, 0]
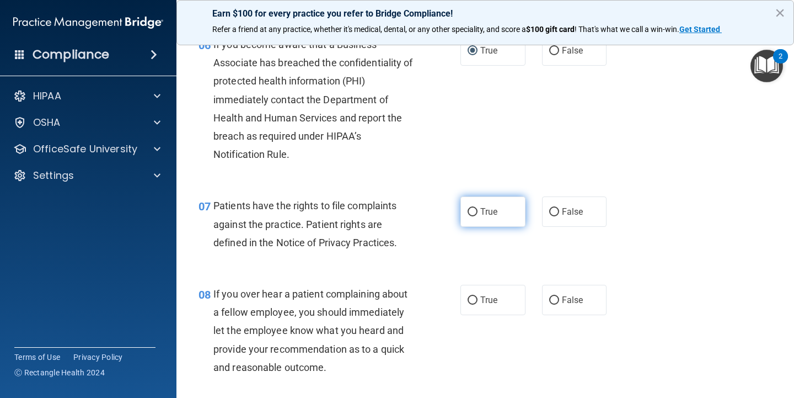
click at [476, 219] on label "True" at bounding box center [493, 211] width 65 height 30
click at [476, 216] on input "True" at bounding box center [473, 212] width 10 height 8
radio input "true"
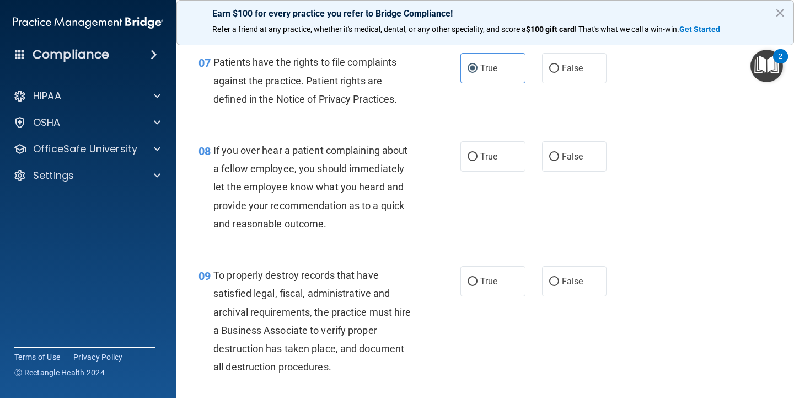
scroll to position [817, 0]
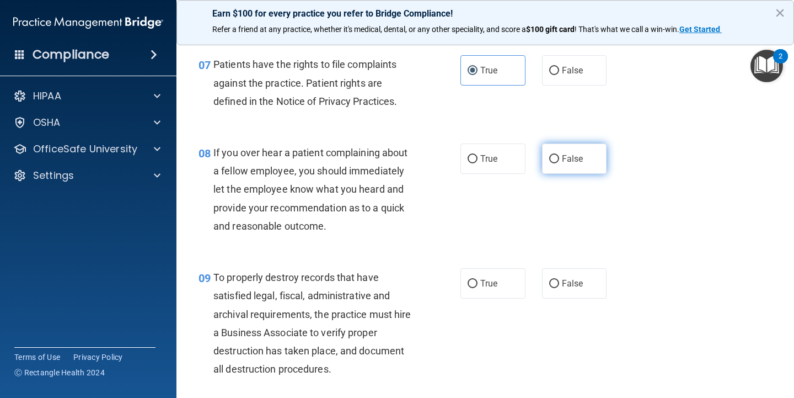
click at [563, 158] on span "False" at bounding box center [573, 158] width 22 height 10
click at [559, 158] on input "False" at bounding box center [554, 159] width 10 height 8
radio input "true"
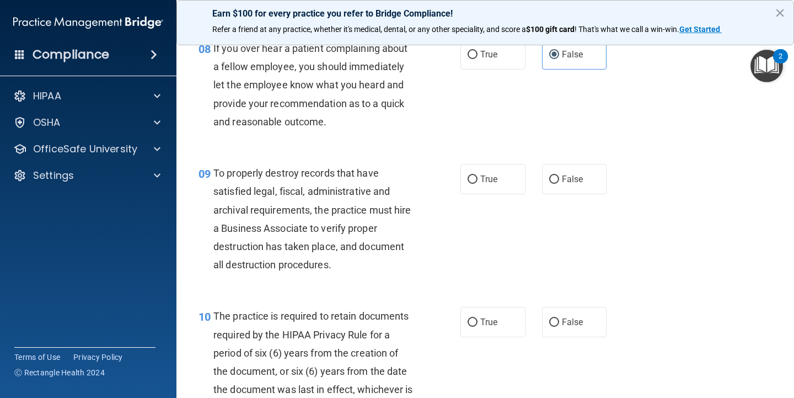
scroll to position [924, 0]
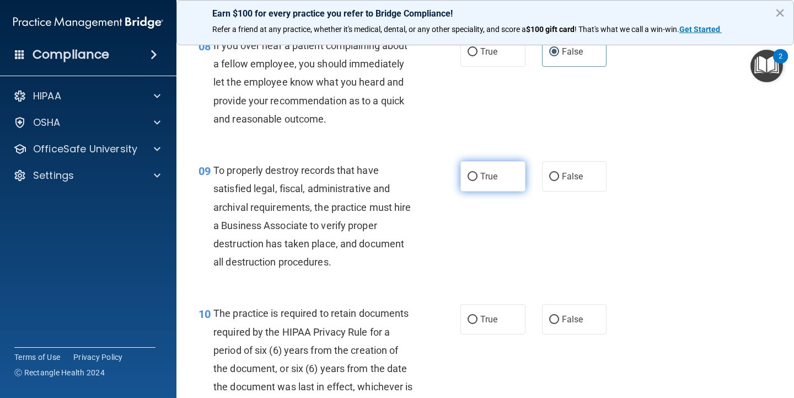
click at [502, 175] on label "True" at bounding box center [493, 176] width 65 height 30
click at [478, 175] on input "True" at bounding box center [473, 177] width 10 height 8
radio input "true"
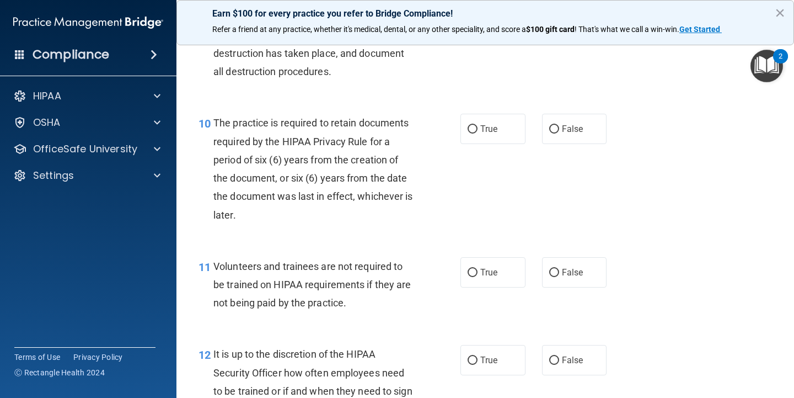
scroll to position [1117, 0]
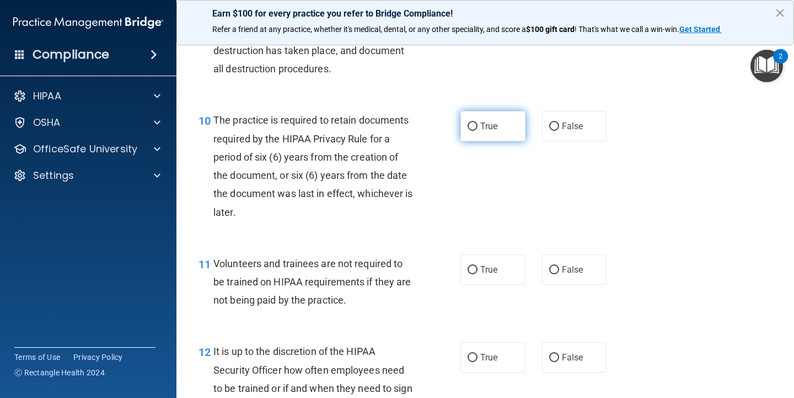
click at [491, 121] on span "True" at bounding box center [489, 126] width 17 height 10
click at [478, 122] on input "True" at bounding box center [473, 126] width 10 height 8
radio input "true"
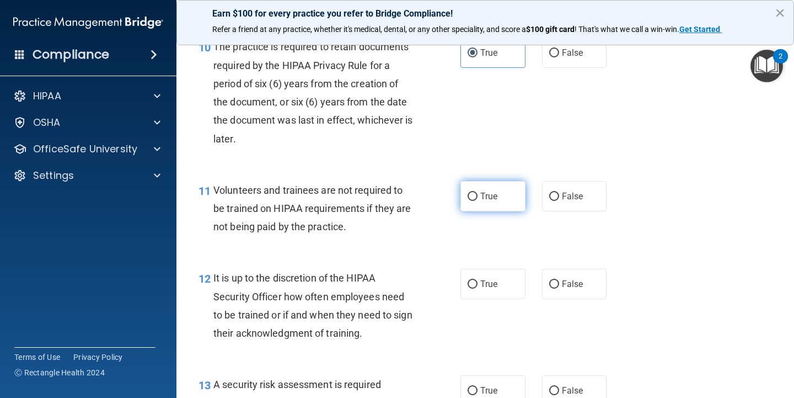
scroll to position [1191, 0]
click at [564, 208] on div "11 Volunteers and trainees are not required to be trained on HIPAA requirements…" at bounding box center [485, 211] width 590 height 88
click at [564, 197] on label "False" at bounding box center [574, 195] width 65 height 30
click at [559, 197] on input "False" at bounding box center [554, 196] width 10 height 8
radio input "true"
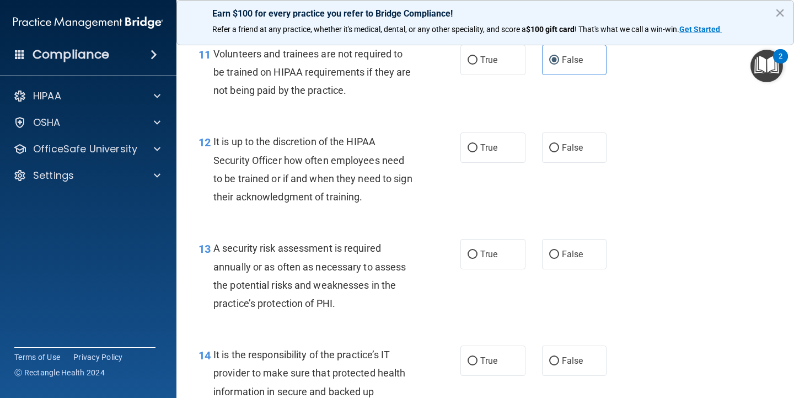
scroll to position [1329, 0]
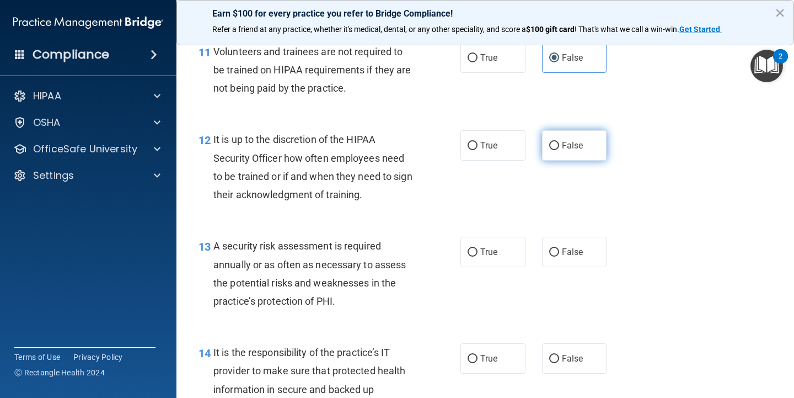
click at [558, 142] on input "False" at bounding box center [554, 146] width 10 height 8
radio input "true"
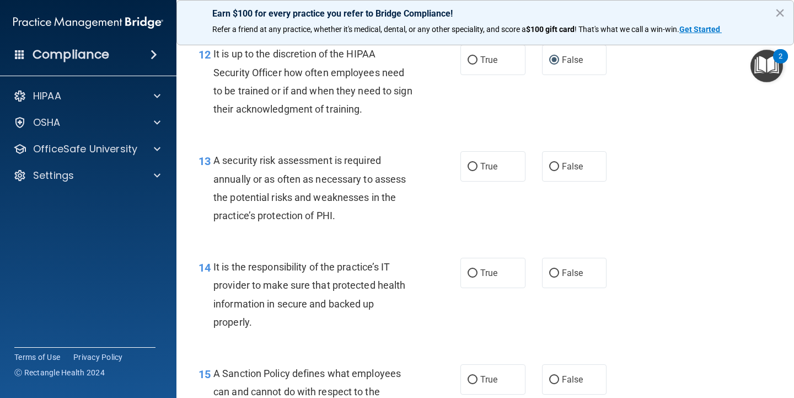
scroll to position [1414, 0]
click at [501, 167] on label "True" at bounding box center [493, 167] width 65 height 30
click at [478, 167] on input "True" at bounding box center [473, 167] width 10 height 8
radio input "true"
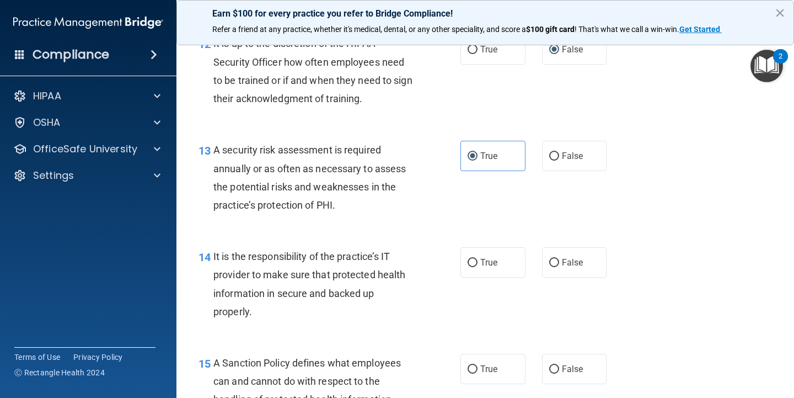
scroll to position [1426, 0]
click at [514, 247] on label "True" at bounding box center [493, 262] width 65 height 30
click at [478, 258] on input "True" at bounding box center [473, 262] width 10 height 8
radio input "true"
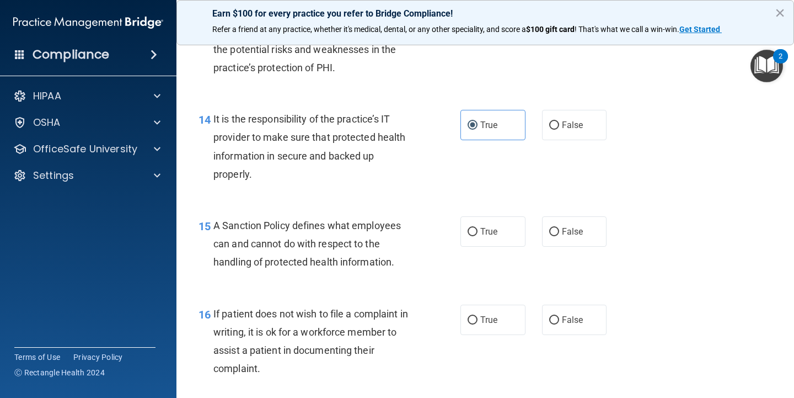
scroll to position [1565, 0]
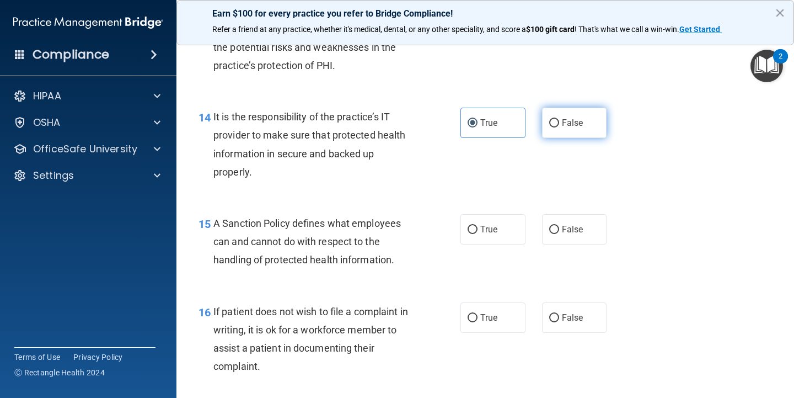
click at [572, 108] on label "False" at bounding box center [574, 123] width 65 height 30
click at [559, 119] on input "False" at bounding box center [554, 123] width 10 height 8
radio input "true"
radio input "false"
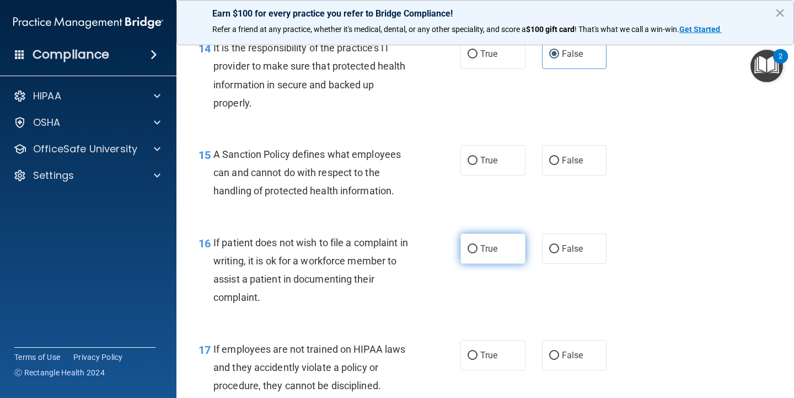
scroll to position [1646, 0]
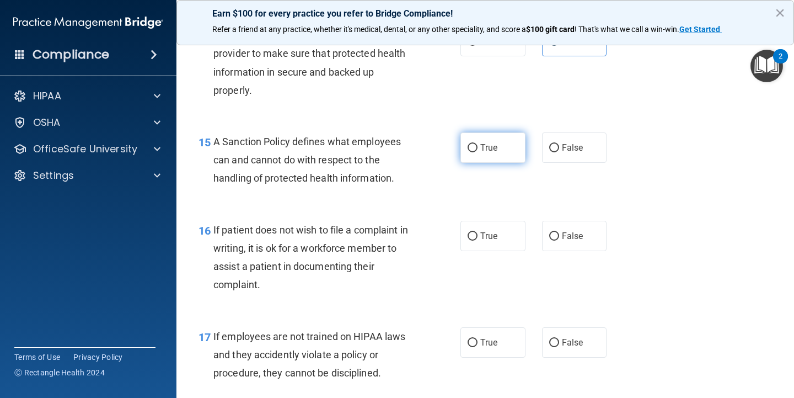
click at [504, 148] on label "True" at bounding box center [493, 147] width 65 height 30
click at [478, 148] on input "True" at bounding box center [473, 148] width 10 height 8
radio input "true"
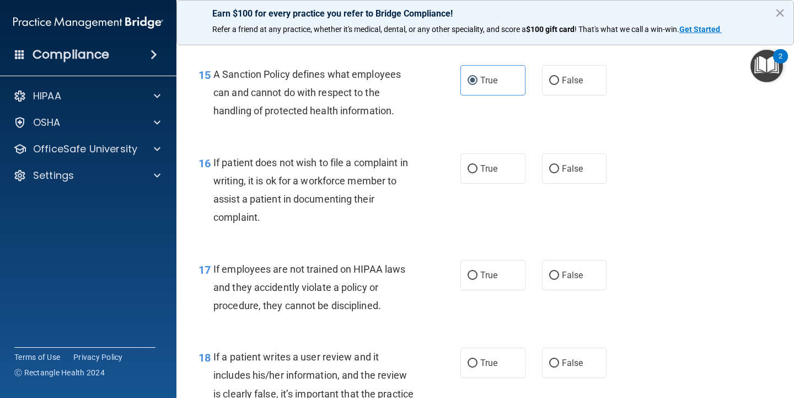
scroll to position [1712, 0]
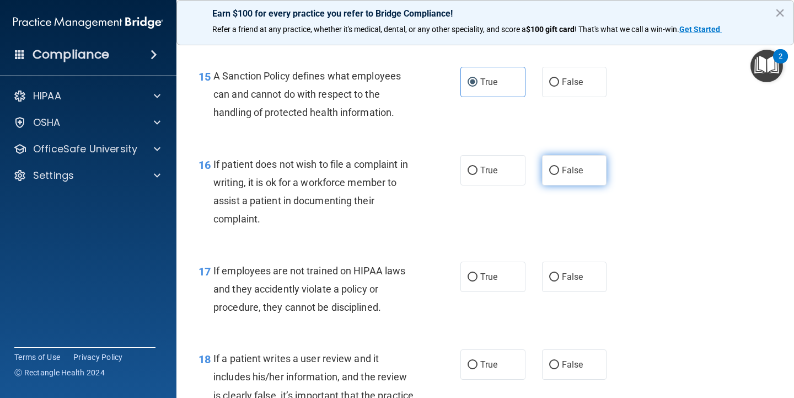
click at [549, 169] on label "False" at bounding box center [574, 170] width 65 height 30
click at [549, 169] on input "False" at bounding box center [554, 171] width 10 height 8
radio input "true"
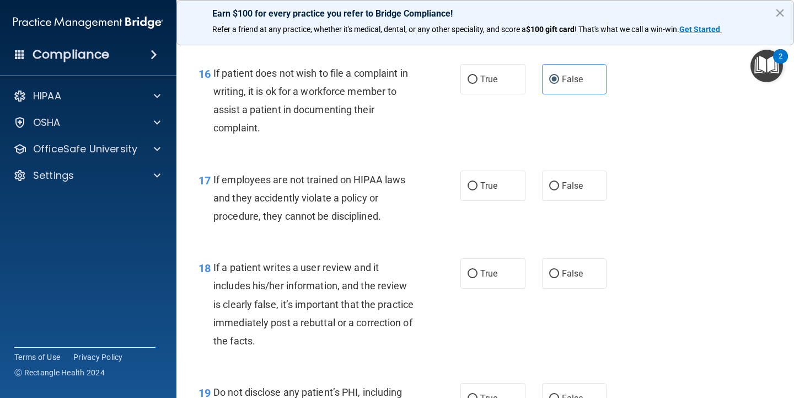
scroll to position [1816, 0]
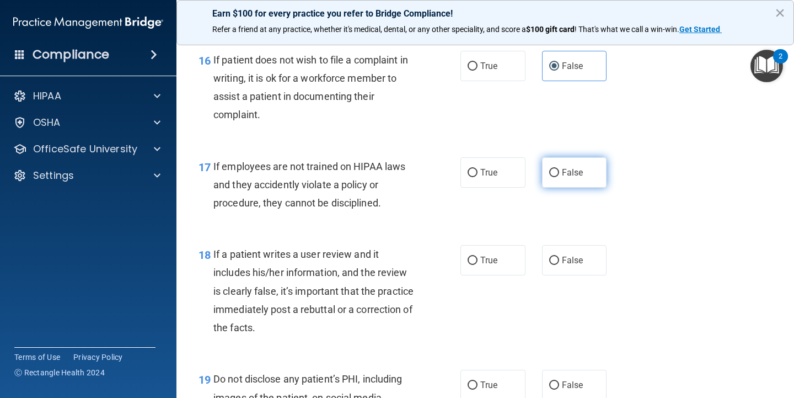
click at [573, 167] on span "False" at bounding box center [573, 172] width 22 height 10
click at [559, 169] on input "False" at bounding box center [554, 173] width 10 height 8
radio input "true"
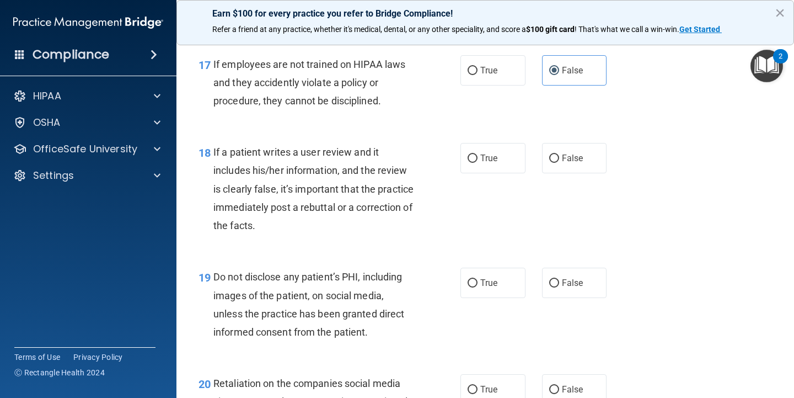
scroll to position [1921, 0]
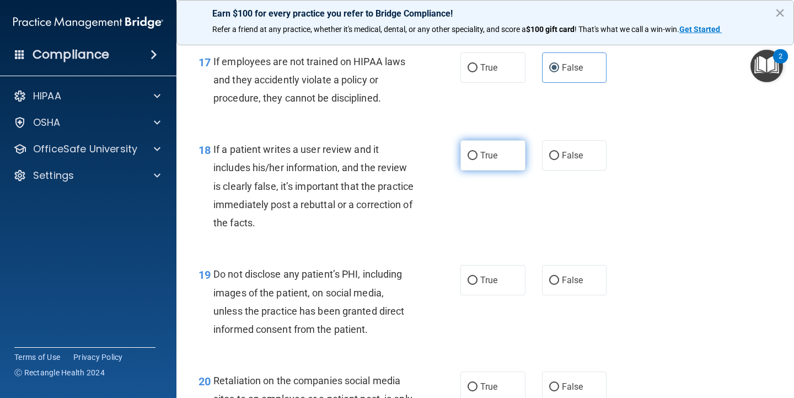
click at [511, 143] on label "True" at bounding box center [493, 155] width 65 height 30
click at [478, 152] on input "True" at bounding box center [473, 156] width 10 height 8
radio input "true"
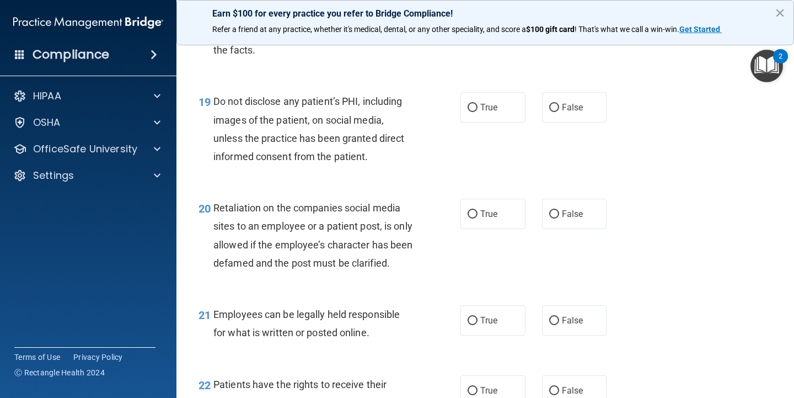
scroll to position [2095, 0]
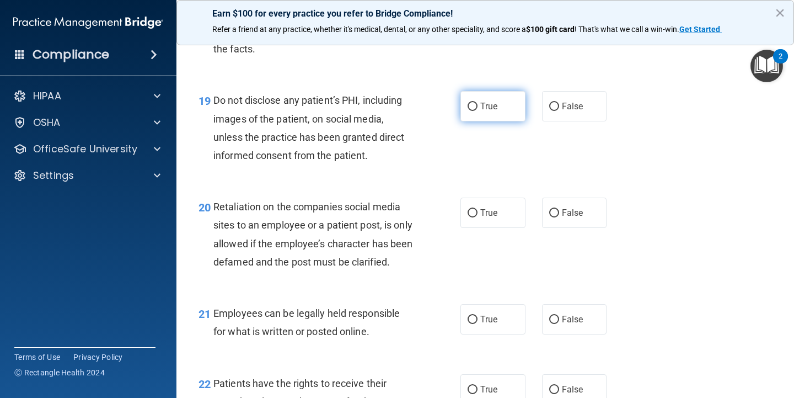
click at [491, 104] on label "True" at bounding box center [493, 106] width 65 height 30
click at [478, 104] on input "True" at bounding box center [473, 107] width 10 height 8
radio input "true"
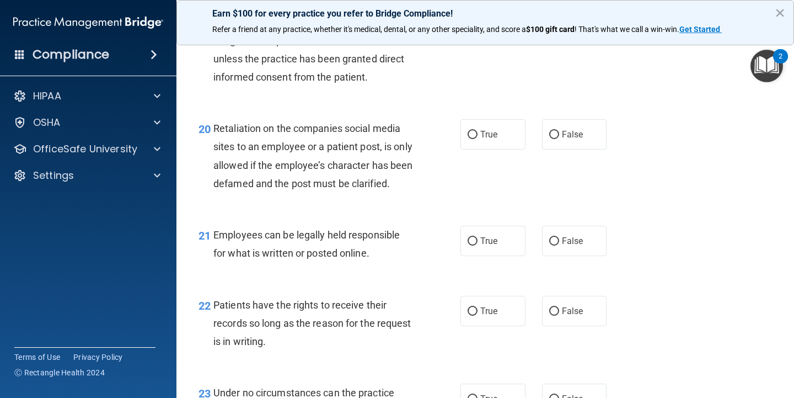
scroll to position [2174, 0]
click at [563, 129] on span "False" at bounding box center [573, 134] width 22 height 10
click at [559, 130] on input "False" at bounding box center [554, 134] width 10 height 8
radio input "true"
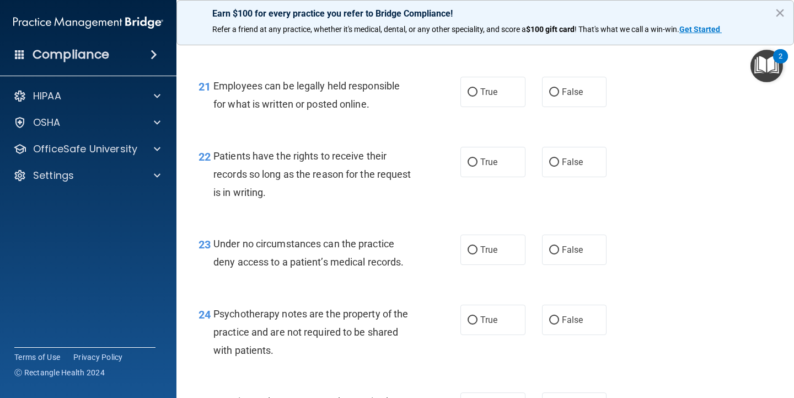
scroll to position [2324, 0]
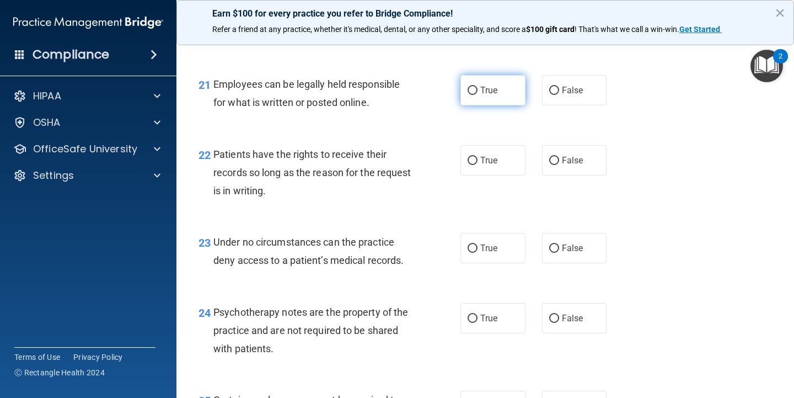
click at [513, 105] on label "True" at bounding box center [493, 90] width 65 height 30
click at [478, 95] on input "True" at bounding box center [473, 91] width 10 height 8
radio input "true"
click at [568, 161] on label "False" at bounding box center [574, 160] width 65 height 30
click at [559, 161] on input "False" at bounding box center [554, 161] width 10 height 8
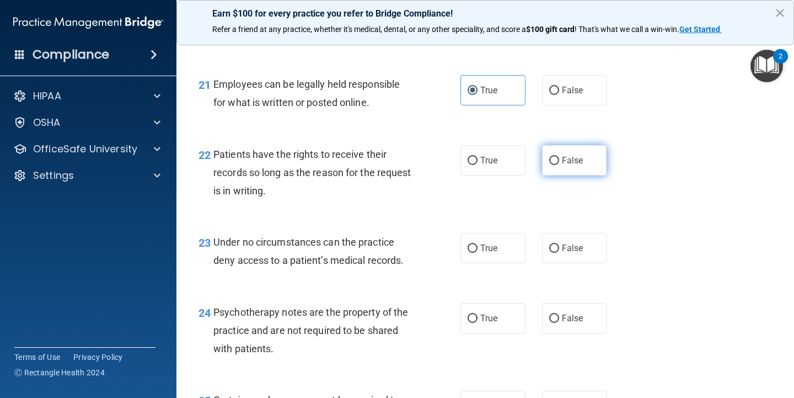
radio input "true"
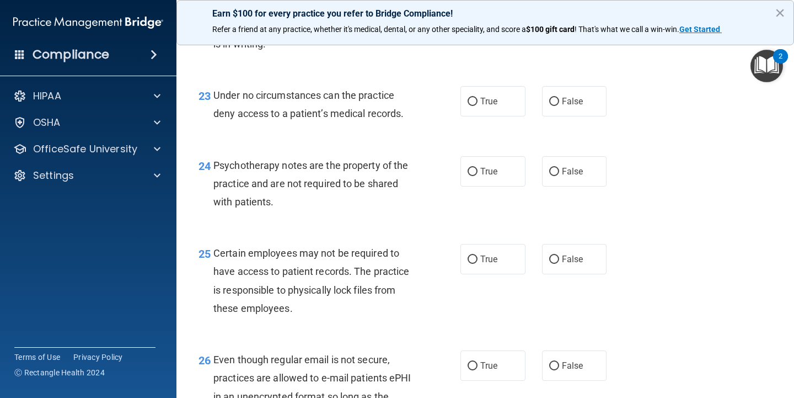
scroll to position [2476, 0]
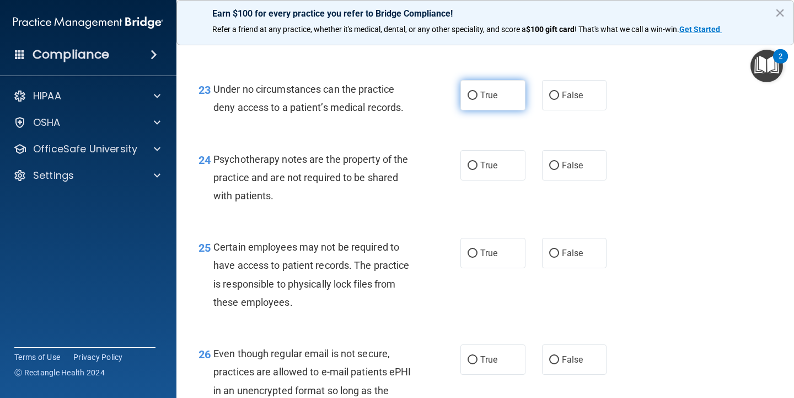
click at [510, 109] on label "True" at bounding box center [493, 95] width 65 height 30
click at [478, 100] on input "True" at bounding box center [473, 96] width 10 height 8
radio input "true"
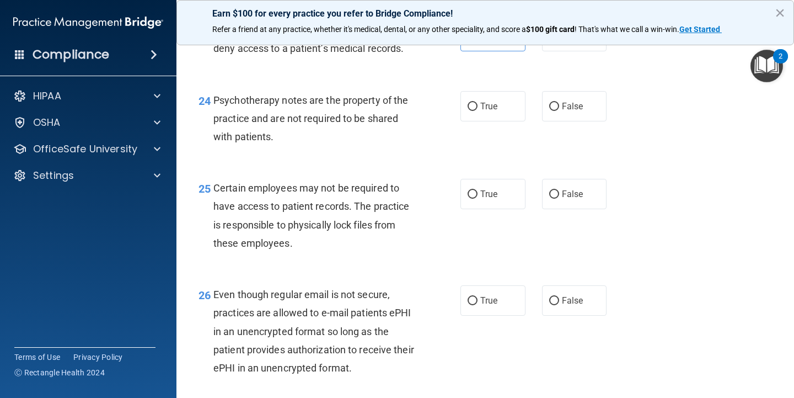
scroll to position [2536, 0]
click at [563, 121] on label "False" at bounding box center [574, 105] width 65 height 30
click at [559, 110] on input "False" at bounding box center [554, 106] width 10 height 8
radio input "true"
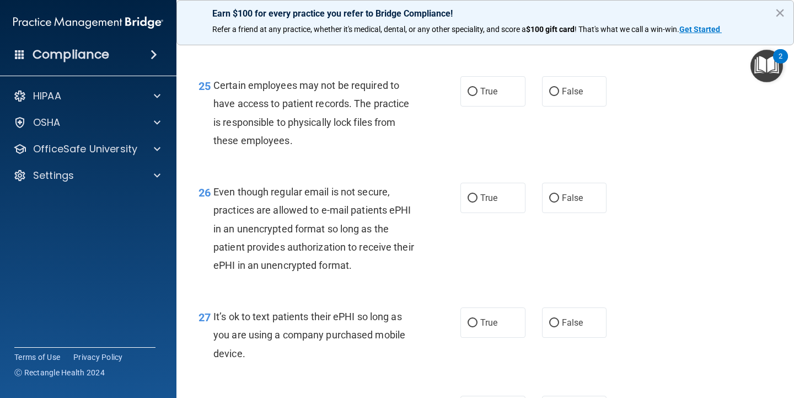
scroll to position [2649, 0]
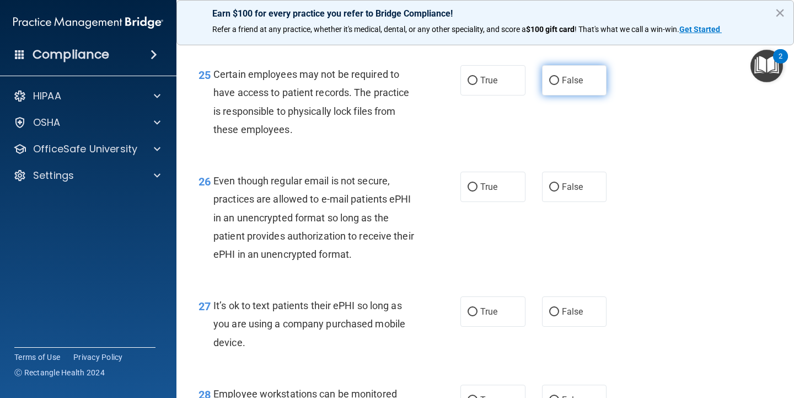
click at [554, 85] on input "False" at bounding box center [554, 81] width 10 height 8
radio input "true"
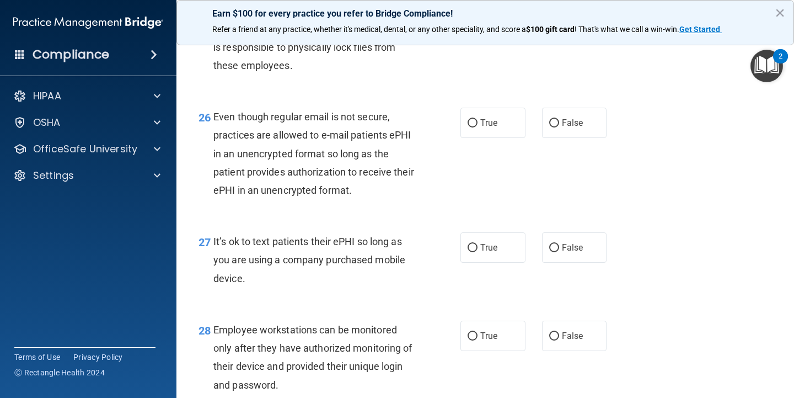
scroll to position [2720, 0]
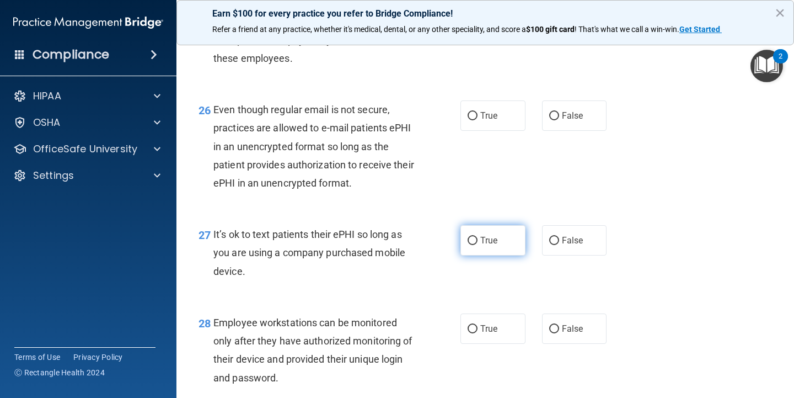
click at [503, 253] on label "True" at bounding box center [493, 240] width 65 height 30
click at [478, 245] on input "True" at bounding box center [473, 241] width 10 height 8
radio input "true"
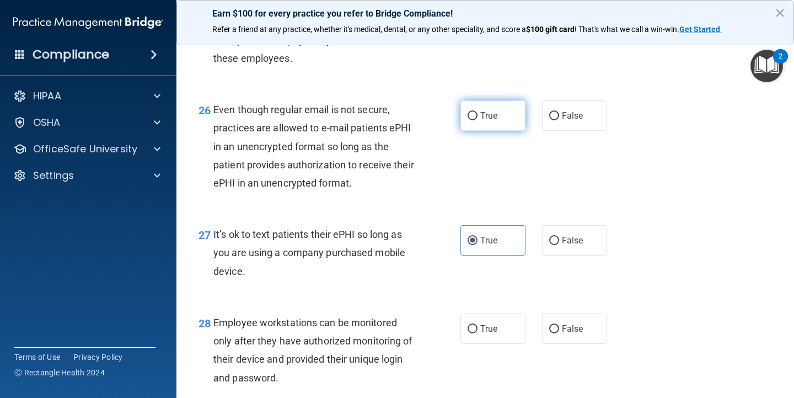
click at [492, 121] on span "True" at bounding box center [489, 115] width 17 height 10
click at [478, 120] on input "True" at bounding box center [473, 116] width 10 height 8
radio input "true"
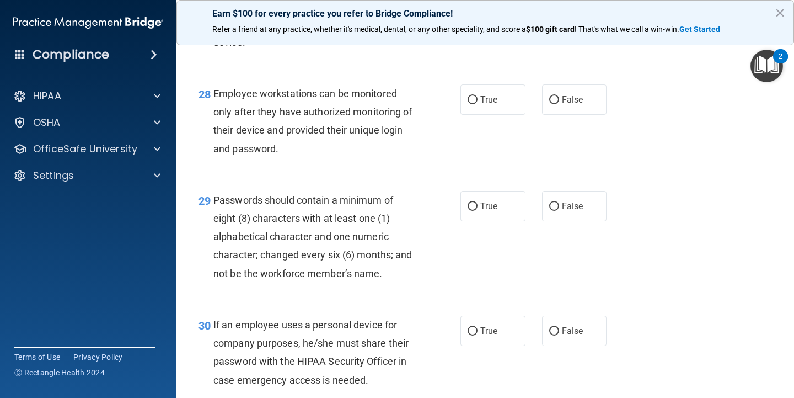
scroll to position [2950, 0]
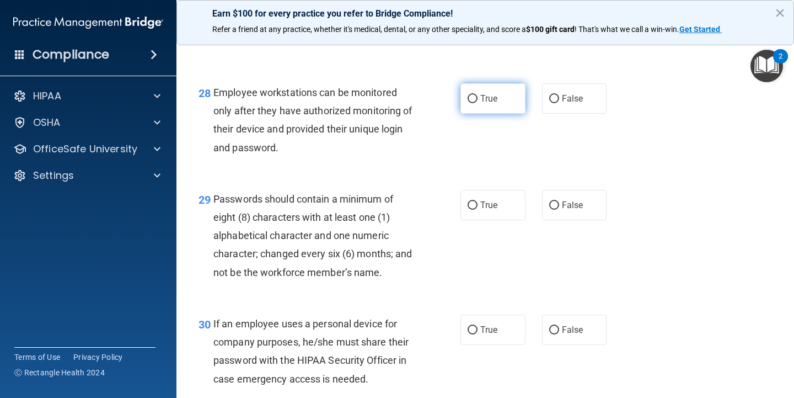
click at [493, 114] on label "True" at bounding box center [493, 98] width 65 height 30
click at [478, 103] on input "True" at bounding box center [473, 99] width 10 height 8
radio input "true"
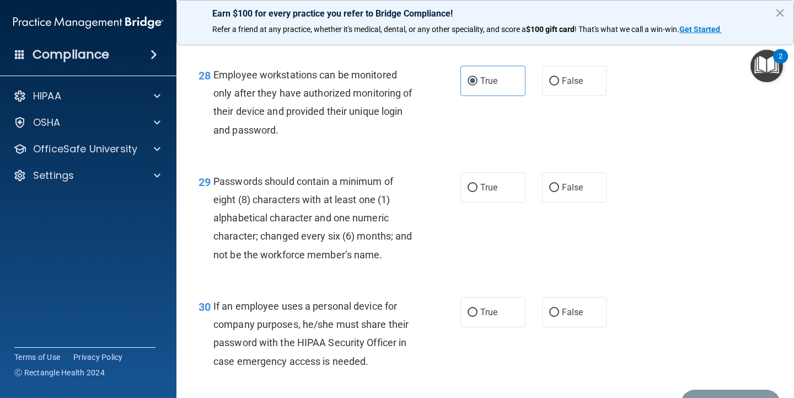
scroll to position [2972, 0]
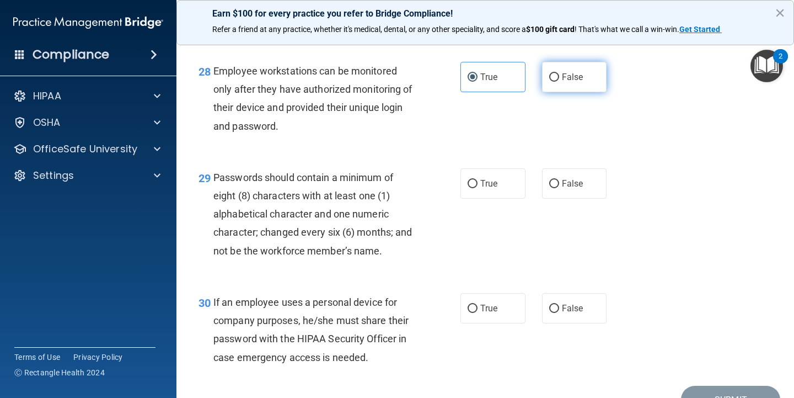
click at [570, 76] on span "False" at bounding box center [573, 77] width 22 height 10
click at [559, 76] on input "False" at bounding box center [554, 77] width 10 height 8
radio input "true"
radio input "false"
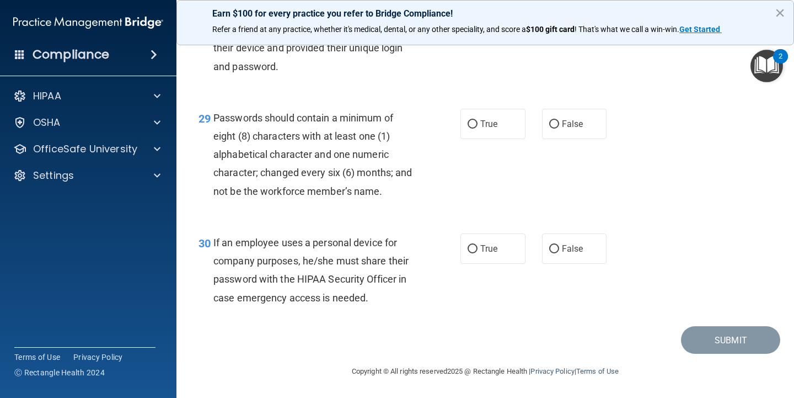
scroll to position [2989, 0]
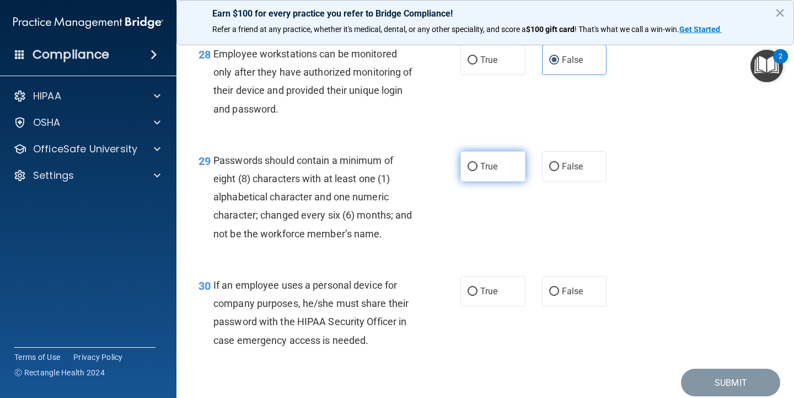
click at [497, 169] on span "True" at bounding box center [489, 166] width 17 height 10
click at [478, 169] on input "True" at bounding box center [473, 167] width 10 height 8
radio input "true"
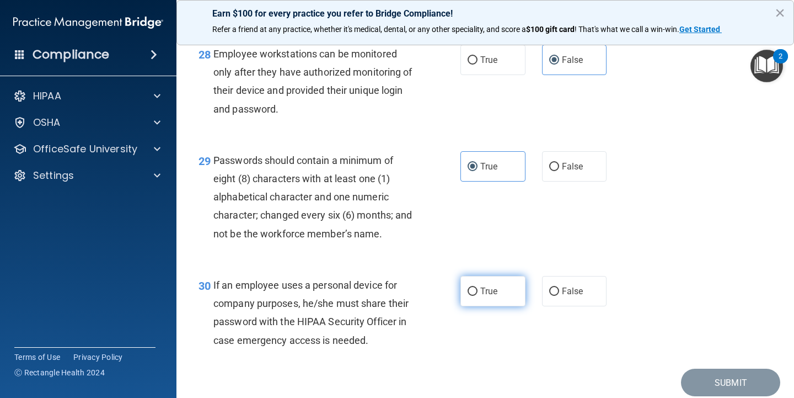
click at [515, 287] on label "True" at bounding box center [493, 291] width 65 height 30
click at [478, 287] on input "True" at bounding box center [473, 291] width 10 height 8
radio input "true"
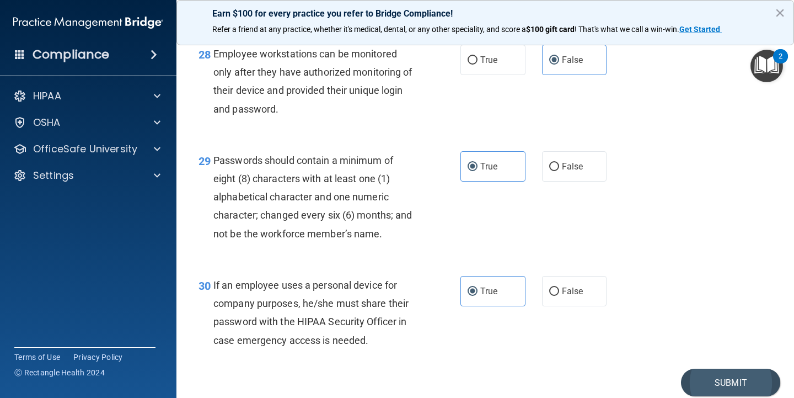
click at [732, 383] on button "Submit" at bounding box center [730, 383] width 99 height 28
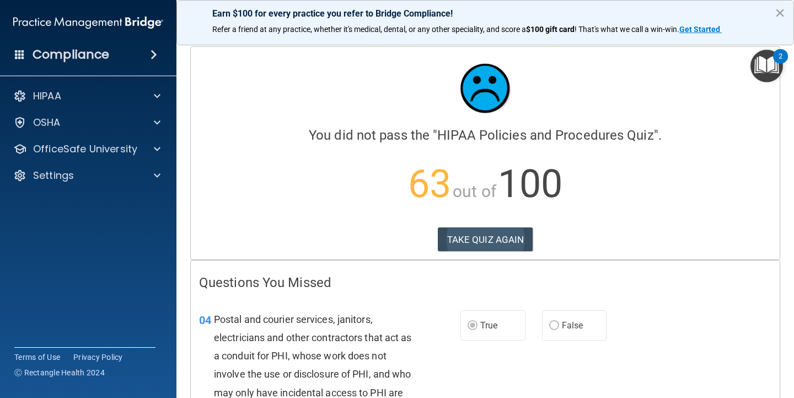
click at [518, 239] on button "TAKE QUIZ AGAIN" at bounding box center [485, 239] width 95 height 24
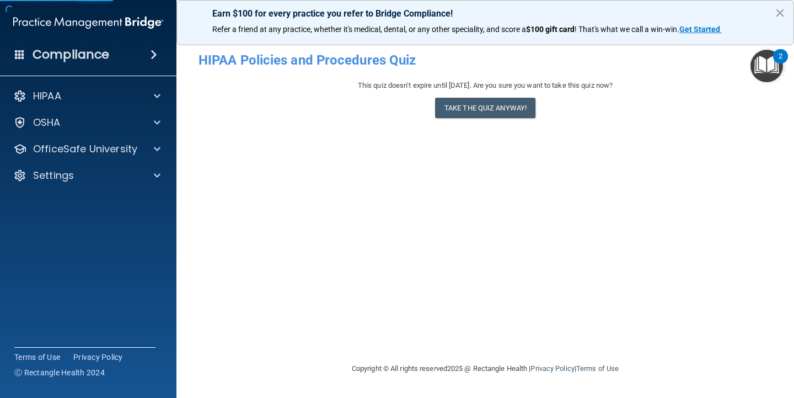
click at [508, 93] on div "This quiz doesn’t expire until 11/07/2025. Are you sure you want to take this q…" at bounding box center [486, 101] width 574 height 45
click at [503, 108] on button "Take the quiz anyway!" at bounding box center [485, 108] width 100 height 20
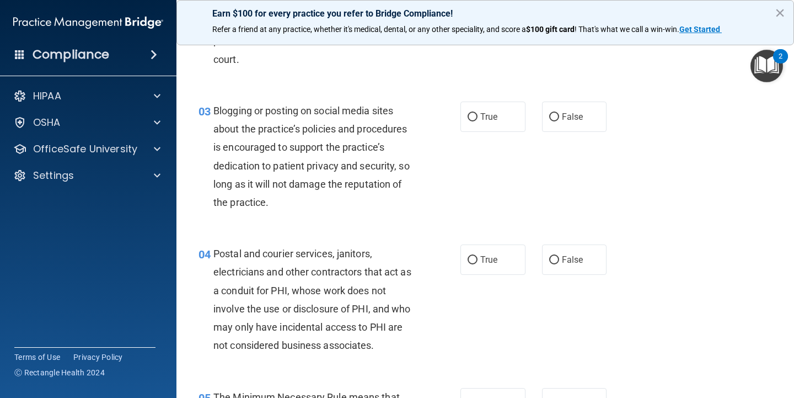
scroll to position [194, 0]
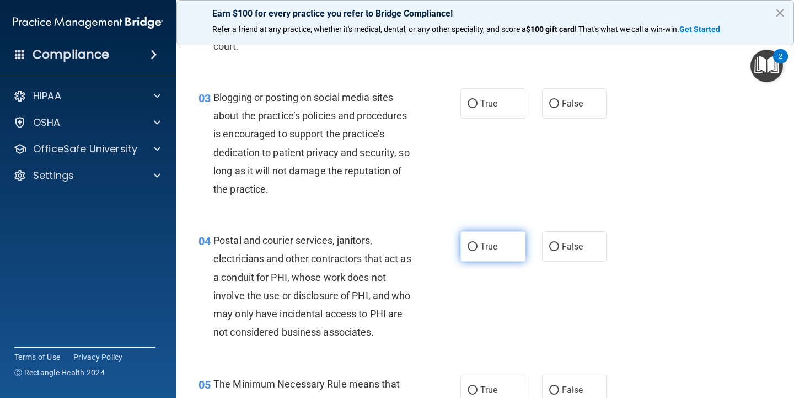
click at [505, 238] on label "True" at bounding box center [493, 246] width 65 height 30
click at [478, 243] on input "True" at bounding box center [473, 247] width 10 height 8
radio input "true"
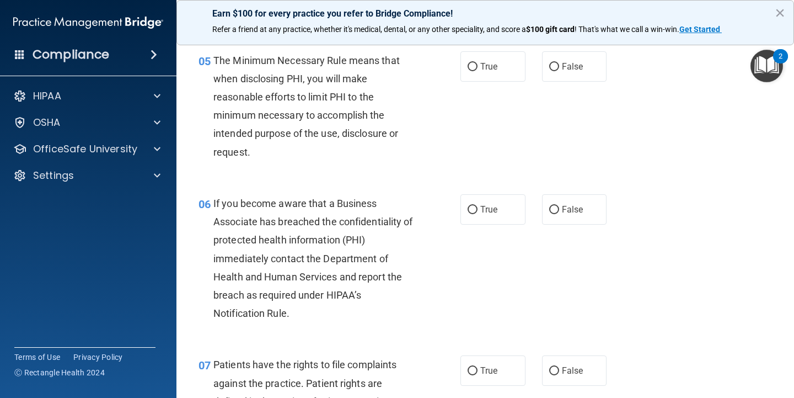
scroll to position [536, 0]
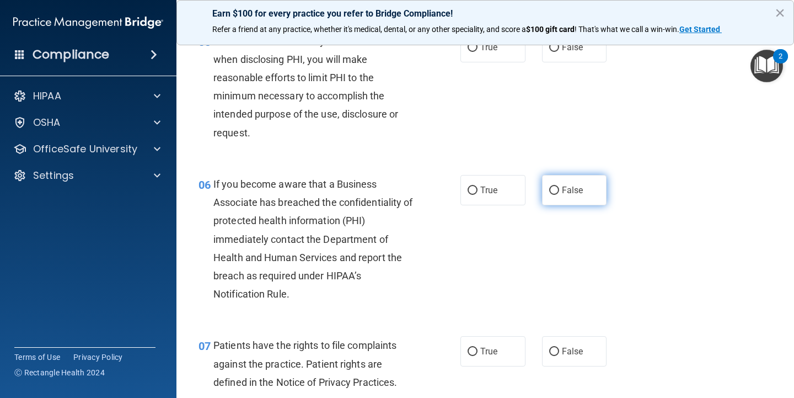
click at [578, 190] on span "False" at bounding box center [573, 190] width 22 height 10
click at [559, 190] on input "False" at bounding box center [554, 190] width 10 height 8
radio input "true"
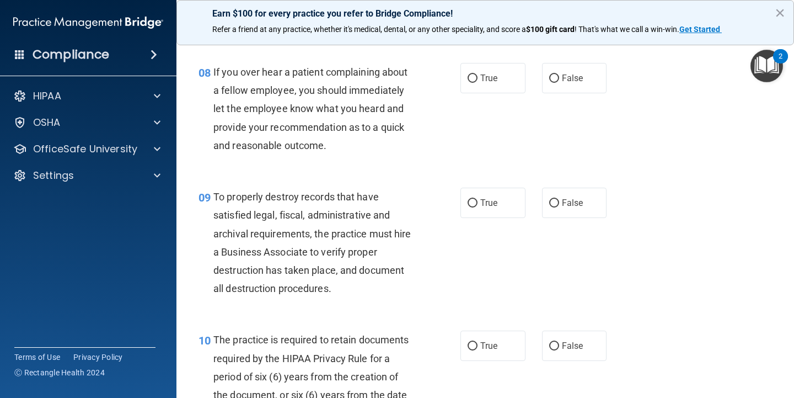
scroll to position [903, 0]
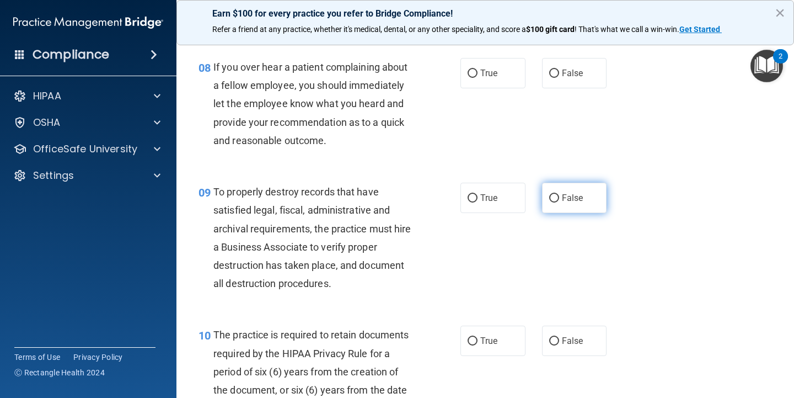
click at [570, 205] on label "False" at bounding box center [574, 198] width 65 height 30
click at [559, 202] on input "False" at bounding box center [554, 198] width 10 height 8
radio input "true"
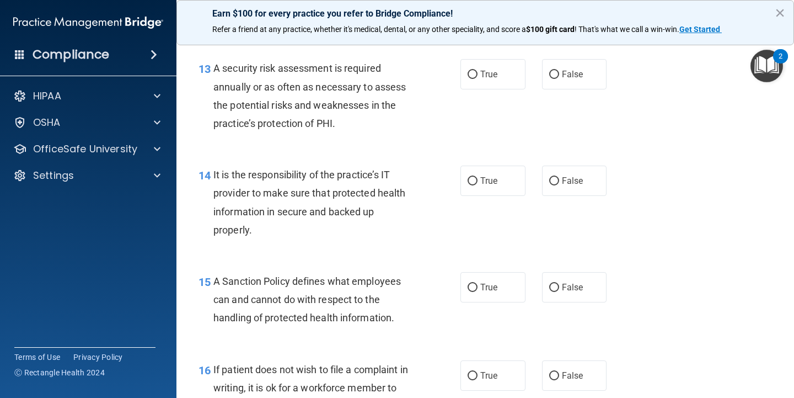
scroll to position [1512, 0]
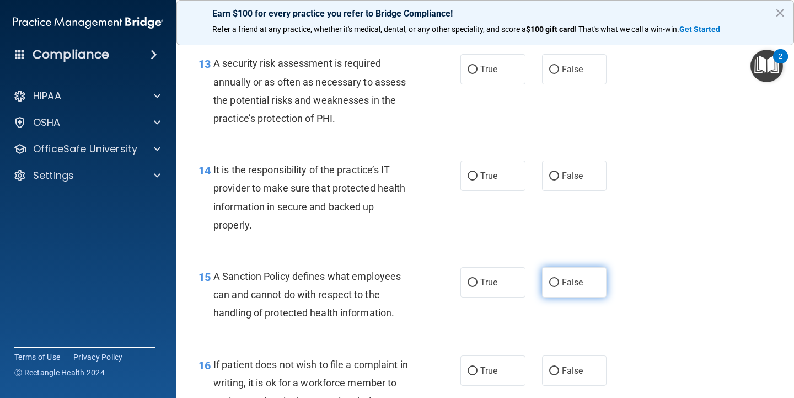
click at [555, 284] on label "False" at bounding box center [574, 282] width 65 height 30
click at [555, 284] on input "False" at bounding box center [554, 283] width 10 height 8
radio input "true"
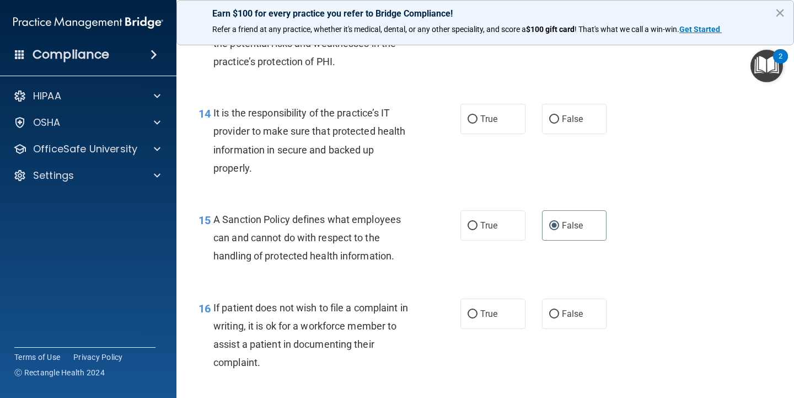
scroll to position [1581, 0]
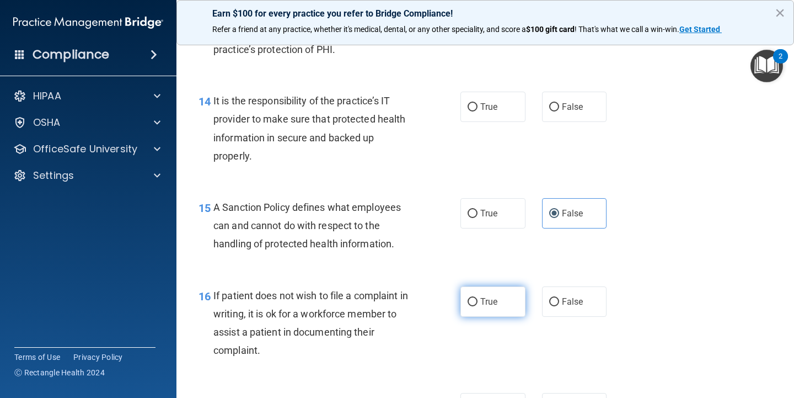
click at [495, 296] on span "True" at bounding box center [489, 301] width 17 height 10
click at [478, 298] on input "True" at bounding box center [473, 302] width 10 height 8
radio input "true"
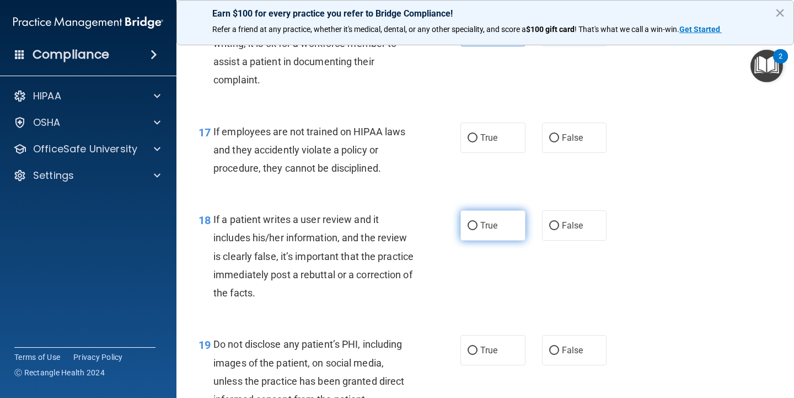
scroll to position [1852, 0]
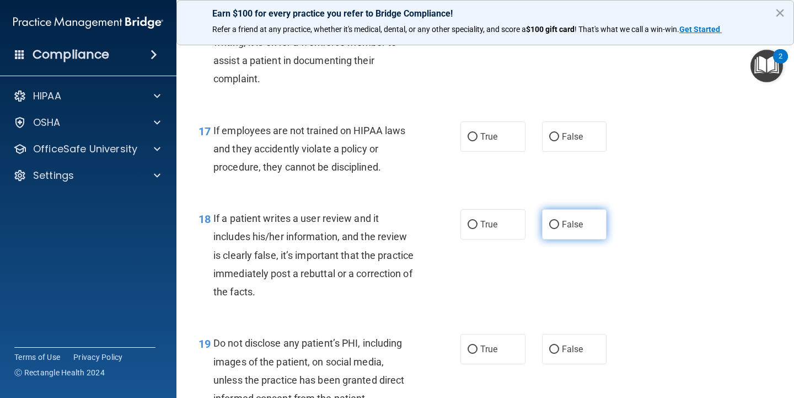
click at [557, 221] on input "False" at bounding box center [554, 225] width 10 height 8
radio input "true"
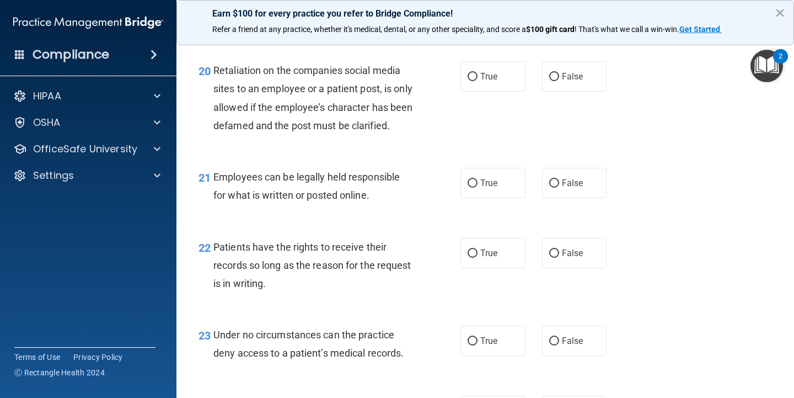
scroll to position [2233, 0]
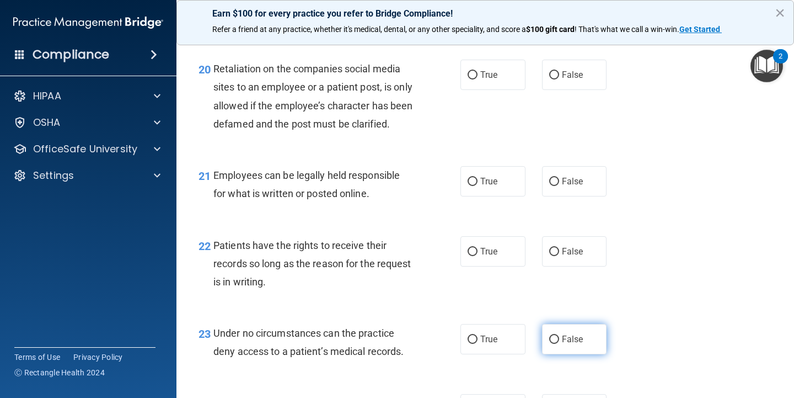
click at [563, 344] on span "False" at bounding box center [573, 339] width 22 height 10
click at [559, 344] on input "False" at bounding box center [554, 339] width 10 height 8
radio input "true"
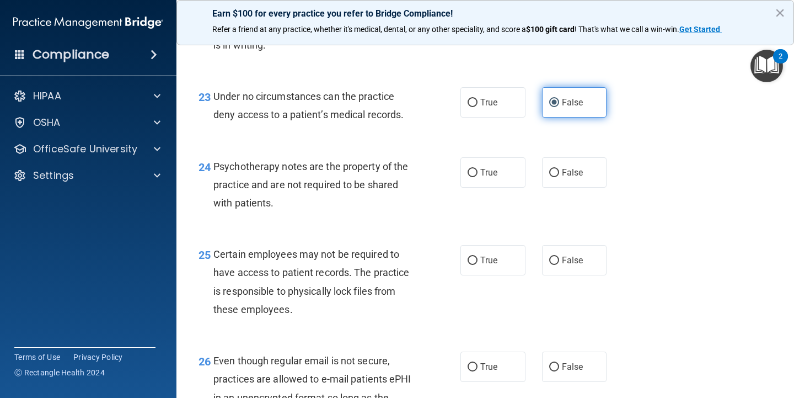
scroll to position [2472, 0]
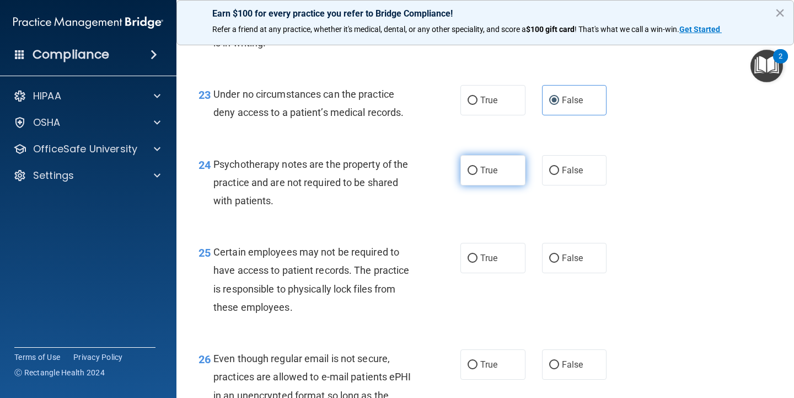
click at [505, 183] on label "True" at bounding box center [493, 170] width 65 height 30
click at [478, 175] on input "True" at bounding box center [473, 171] width 10 height 8
radio input "true"
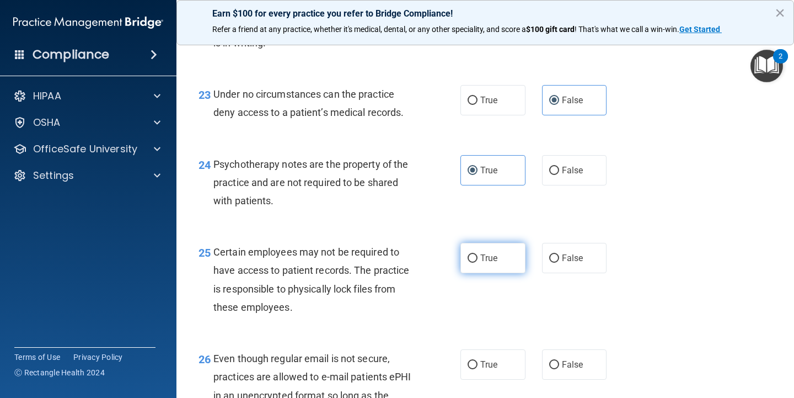
click at [508, 255] on label "True" at bounding box center [493, 258] width 65 height 30
click at [478, 255] on input "True" at bounding box center [473, 258] width 10 height 8
radio input "true"
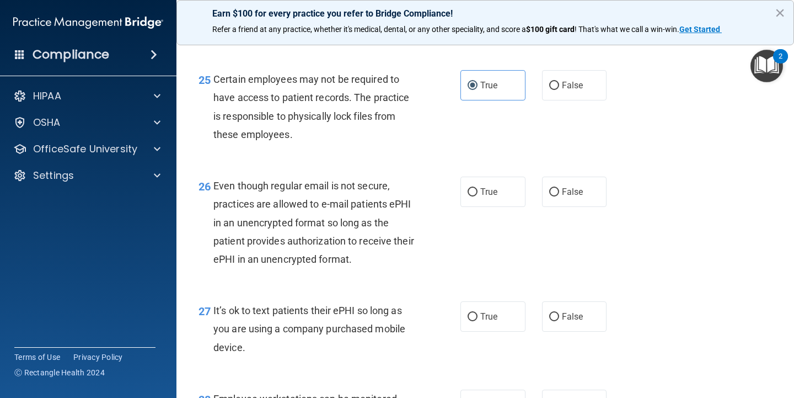
scroll to position [2646, 0]
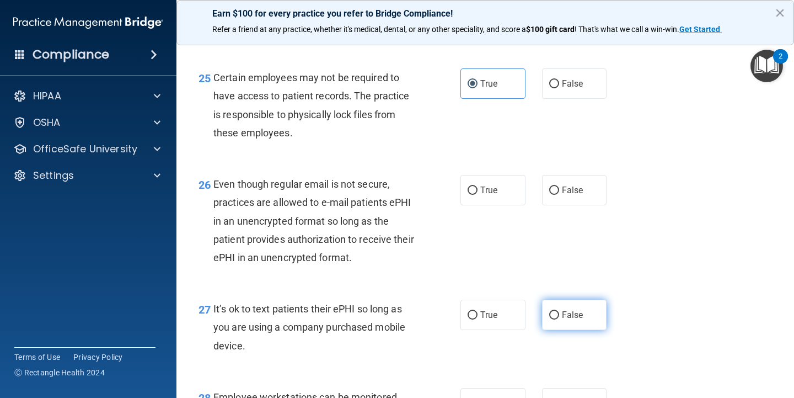
click at [562, 318] on span "False" at bounding box center [573, 314] width 22 height 10
click at [559, 318] on input "False" at bounding box center [554, 315] width 10 height 8
radio input "true"
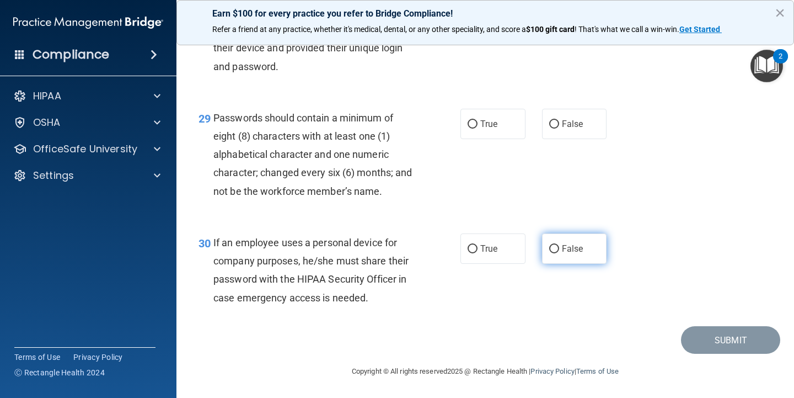
scroll to position [3034, 0]
click at [562, 251] on span "False" at bounding box center [573, 248] width 22 height 10
click at [559, 251] on input "False" at bounding box center [554, 249] width 10 height 8
radio input "true"
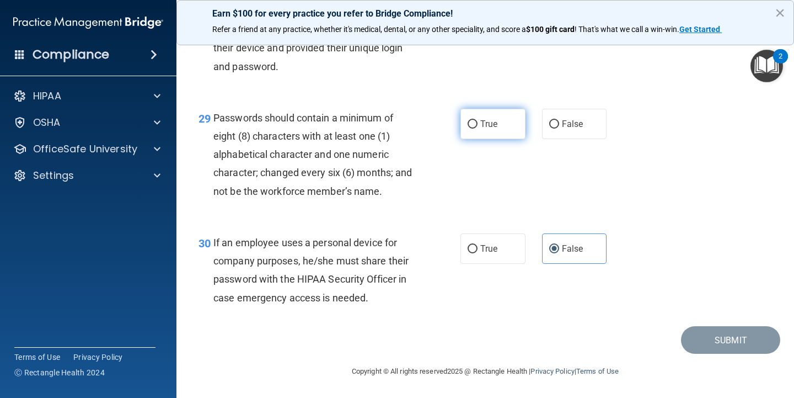
click at [501, 122] on label "True" at bounding box center [493, 124] width 65 height 30
click at [478, 122] on input "True" at bounding box center [473, 124] width 10 height 8
radio input "true"
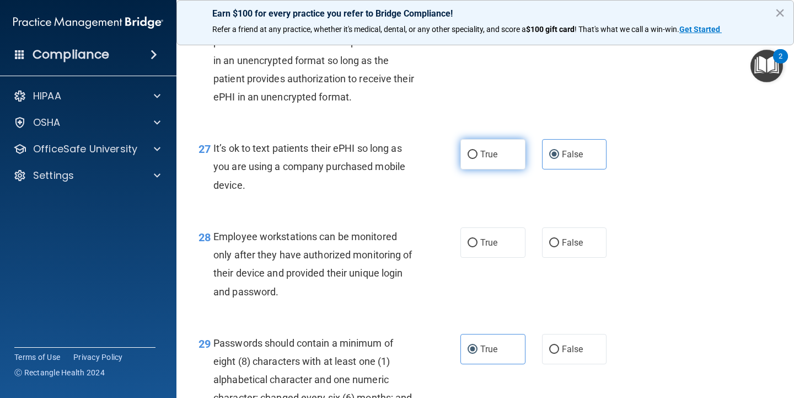
scroll to position [2805, 0]
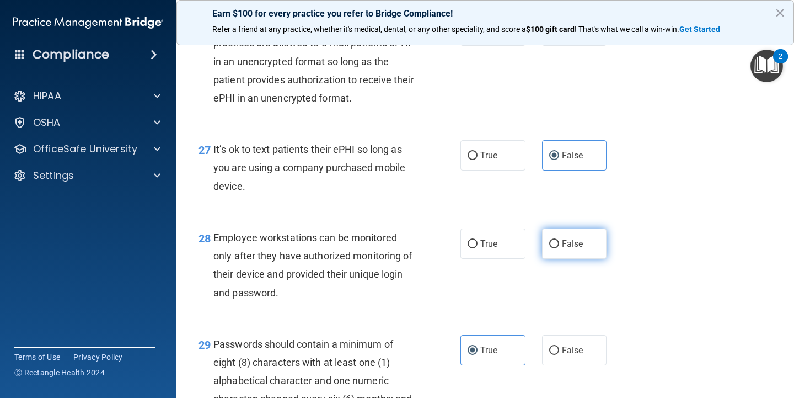
click at [551, 258] on label "False" at bounding box center [574, 243] width 65 height 30
click at [551, 248] on input "False" at bounding box center [554, 244] width 10 height 8
radio input "true"
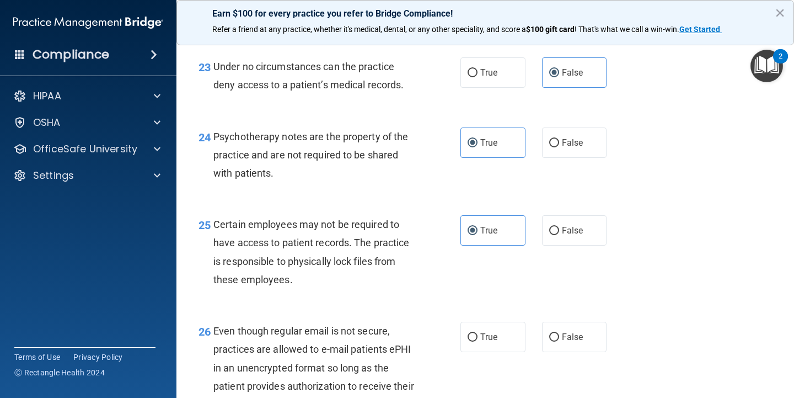
scroll to position [2515, 0]
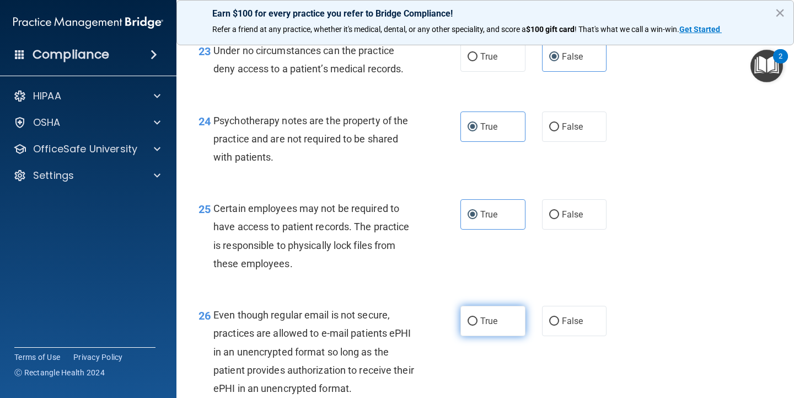
click at [500, 315] on label "True" at bounding box center [493, 321] width 65 height 30
click at [478, 317] on input "True" at bounding box center [473, 321] width 10 height 8
radio input "true"
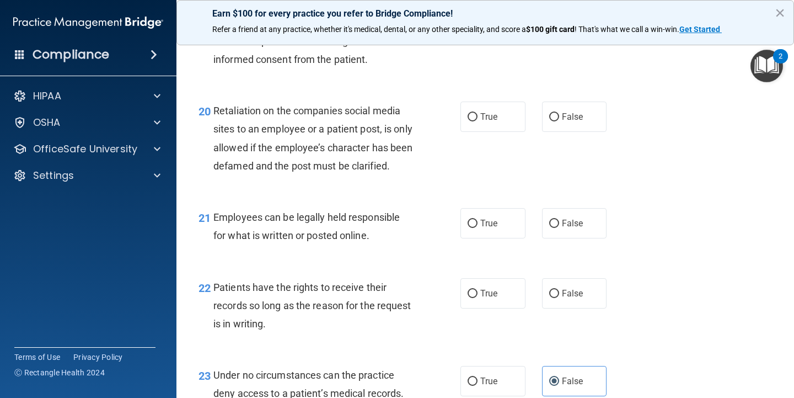
scroll to position [2190, 0]
click at [564, 299] on span "False" at bounding box center [573, 294] width 22 height 10
click at [559, 298] on input "False" at bounding box center [554, 294] width 10 height 8
radio input "true"
click at [507, 232] on label "True" at bounding box center [493, 224] width 65 height 30
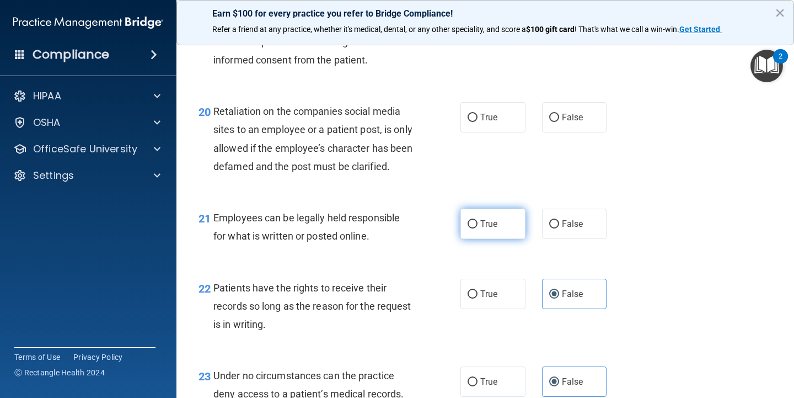
click at [478, 228] on input "True" at bounding box center [473, 224] width 10 height 8
radio input "true"
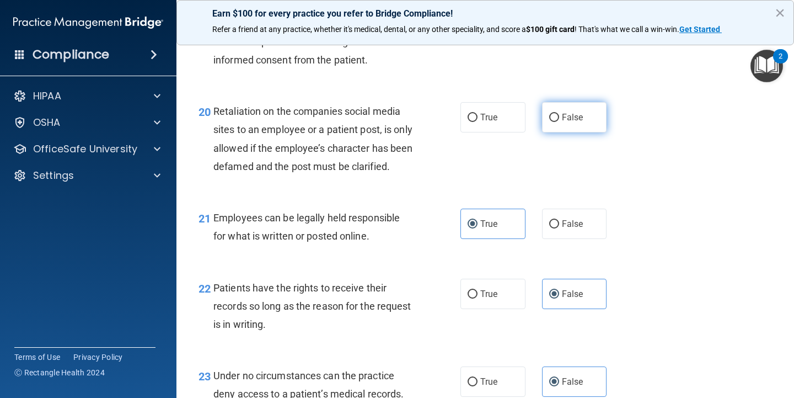
click at [556, 115] on label "False" at bounding box center [574, 117] width 65 height 30
click at [556, 115] on input "False" at bounding box center [554, 118] width 10 height 8
radio input "true"
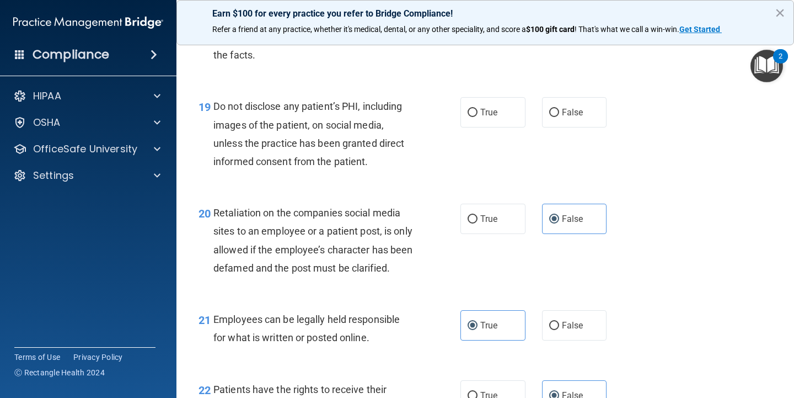
scroll to position [2086, 0]
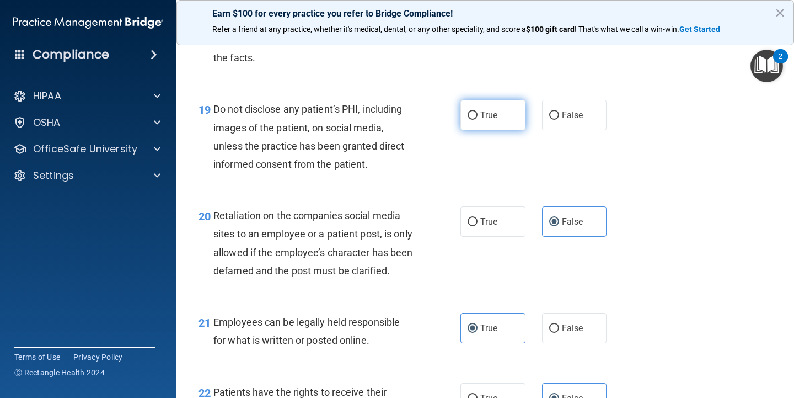
click at [519, 100] on label "True" at bounding box center [493, 115] width 65 height 30
click at [478, 111] on input "True" at bounding box center [473, 115] width 10 height 8
radio input "true"
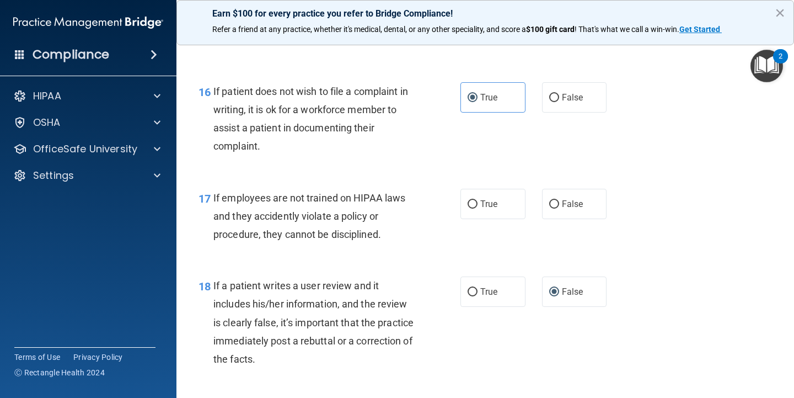
scroll to position [1781, 0]
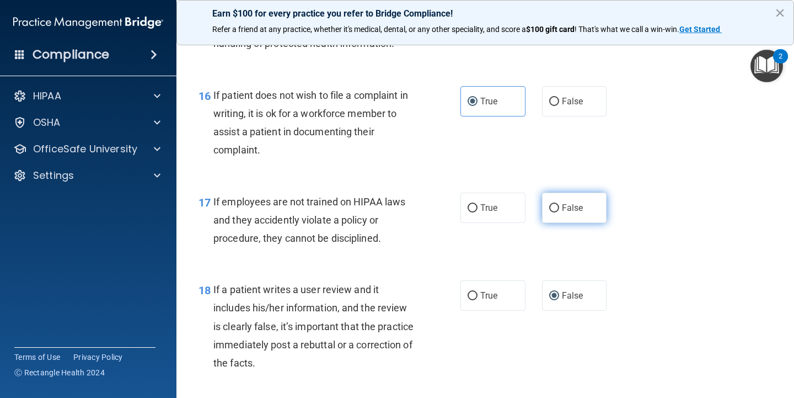
click at [569, 202] on span "False" at bounding box center [573, 207] width 22 height 10
click at [559, 204] on input "False" at bounding box center [554, 208] width 10 height 8
radio input "true"
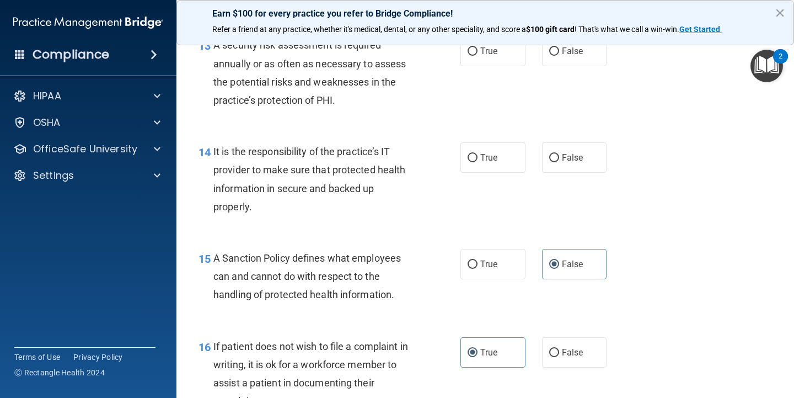
scroll to position [1520, 0]
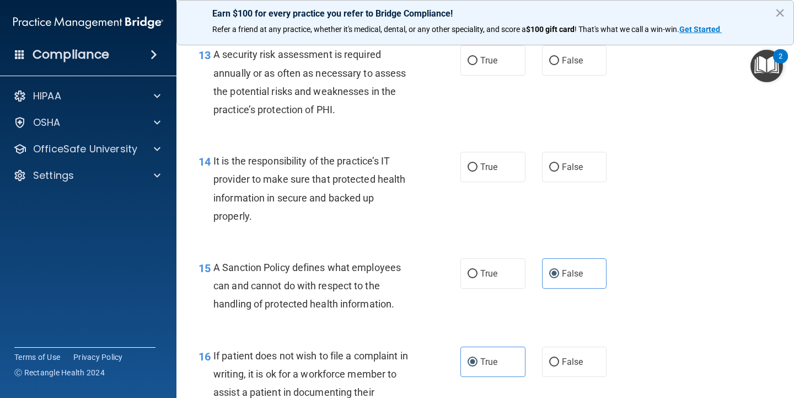
click at [565, 142] on div "14 It is the responsibility of the practice’s IT provider to make sure that pro…" at bounding box center [485, 191] width 590 height 106
click at [565, 162] on span "False" at bounding box center [573, 167] width 22 height 10
click at [559, 163] on input "False" at bounding box center [554, 167] width 10 height 8
radio input "true"
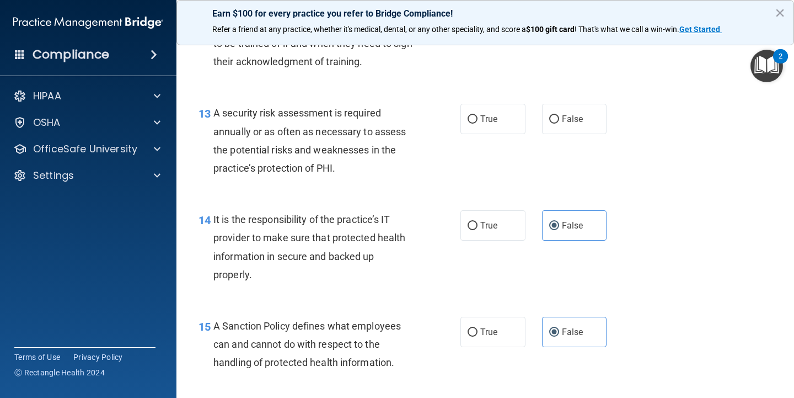
scroll to position [1463, 0]
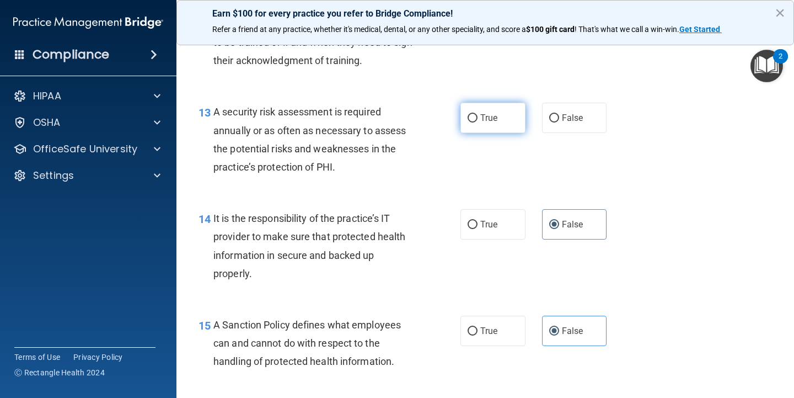
click at [509, 109] on label "True" at bounding box center [493, 118] width 65 height 30
click at [478, 114] on input "True" at bounding box center [473, 118] width 10 height 8
radio input "true"
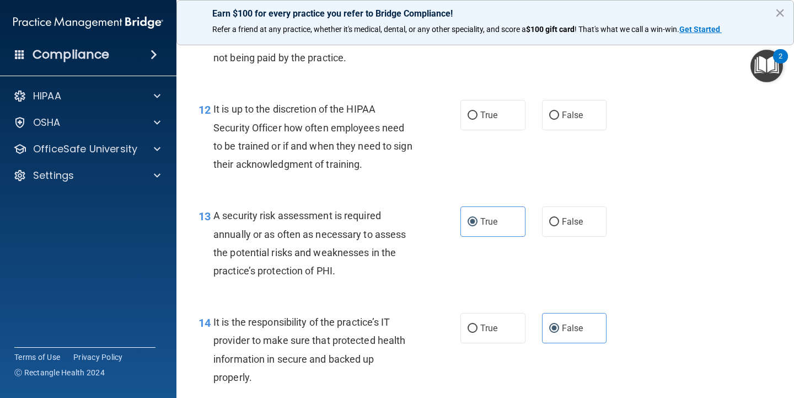
scroll to position [1346, 0]
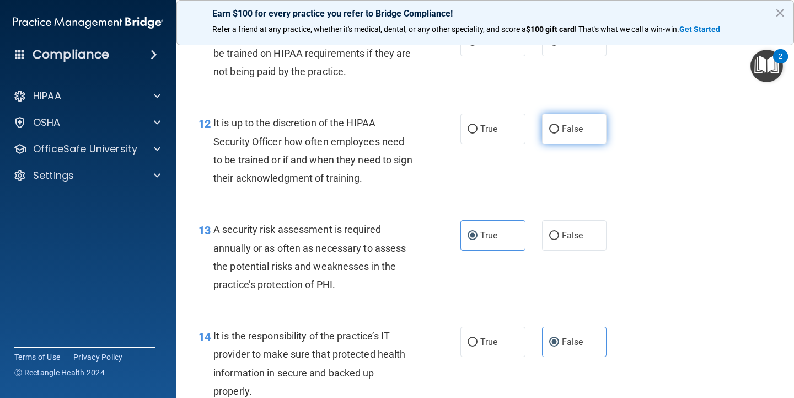
click at [574, 130] on label "False" at bounding box center [574, 129] width 65 height 30
click at [559, 130] on input "False" at bounding box center [554, 129] width 10 height 8
radio input "true"
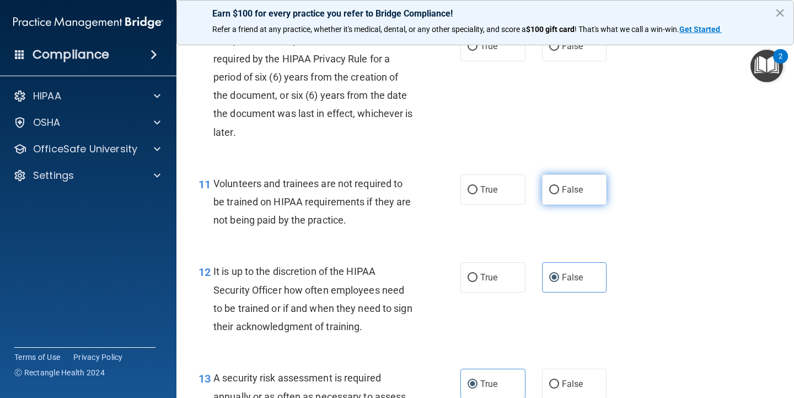
scroll to position [1195, 0]
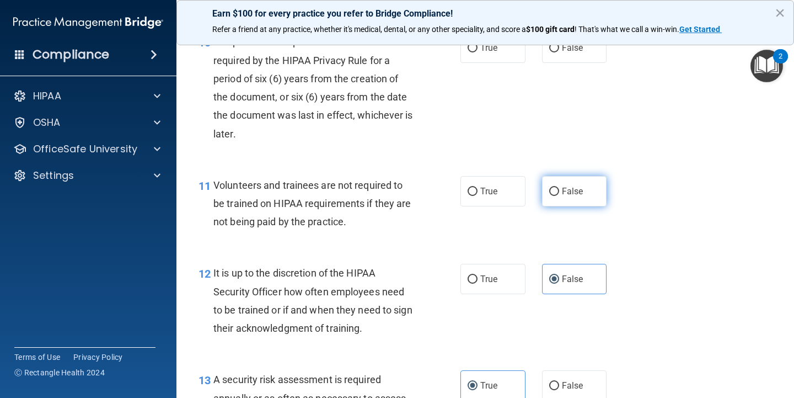
click at [585, 178] on label "False" at bounding box center [574, 191] width 65 height 30
click at [559, 188] on input "False" at bounding box center [554, 192] width 10 height 8
radio input "true"
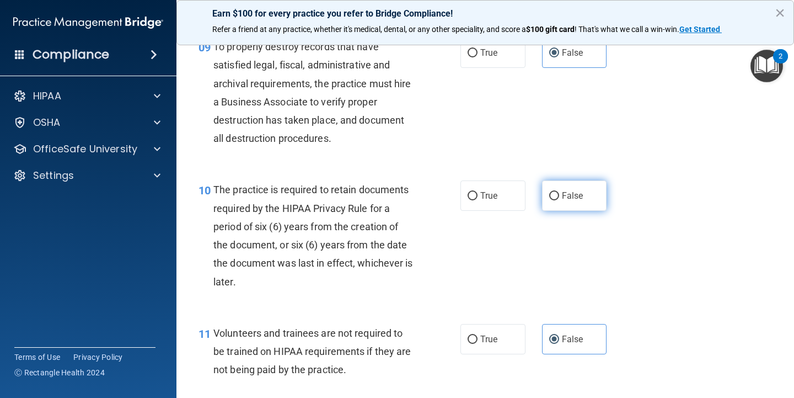
scroll to position [1034, 0]
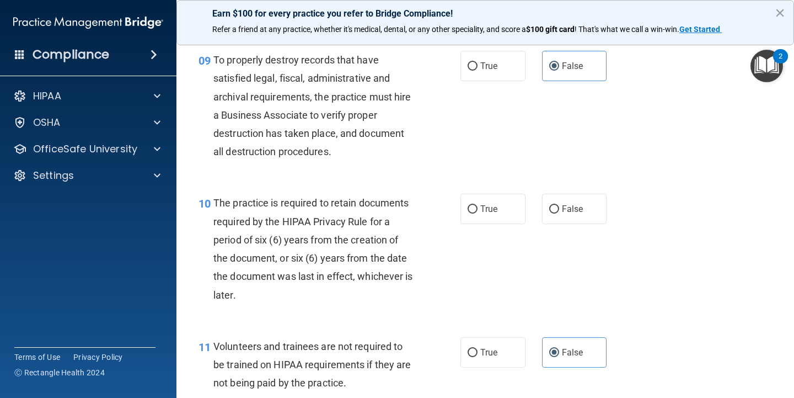
click at [527, 199] on div "True False" at bounding box center [539, 209] width 156 height 30
click at [506, 198] on label "True" at bounding box center [493, 209] width 65 height 30
click at [478, 205] on input "True" at bounding box center [473, 209] width 10 height 8
radio input "true"
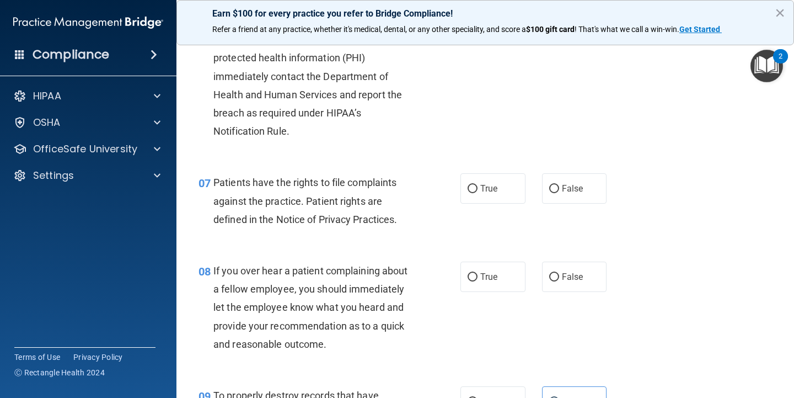
scroll to position [698, 0]
click at [563, 279] on label "False" at bounding box center [574, 277] width 65 height 30
click at [559, 279] on input "False" at bounding box center [554, 278] width 10 height 8
radio input "true"
click at [483, 177] on label "True" at bounding box center [493, 189] width 65 height 30
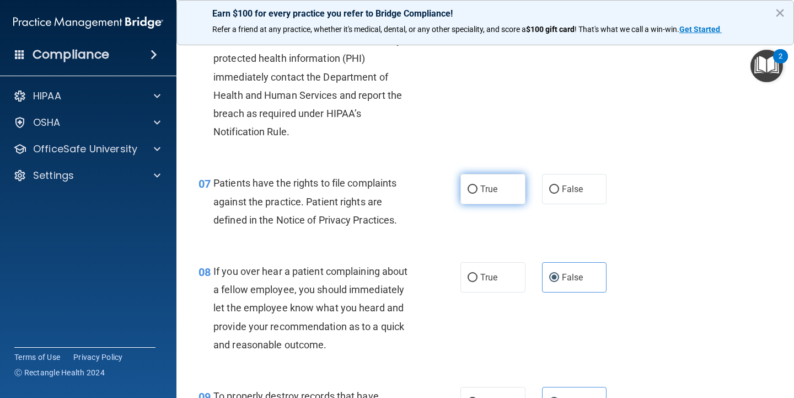
click at [478, 185] on input "True" at bounding box center [473, 189] width 10 height 8
radio input "true"
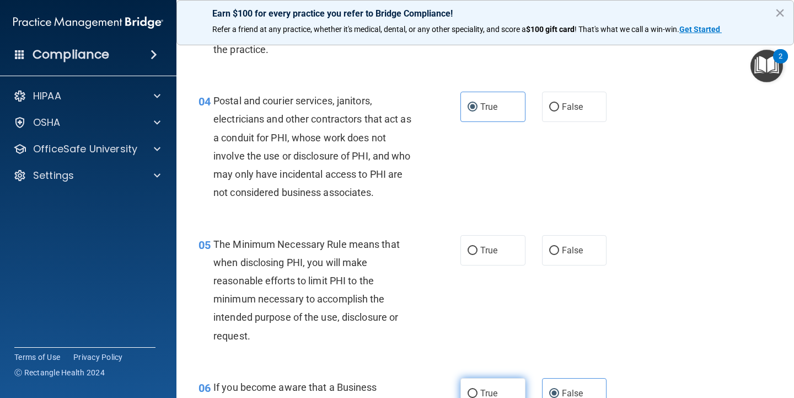
scroll to position [328, 0]
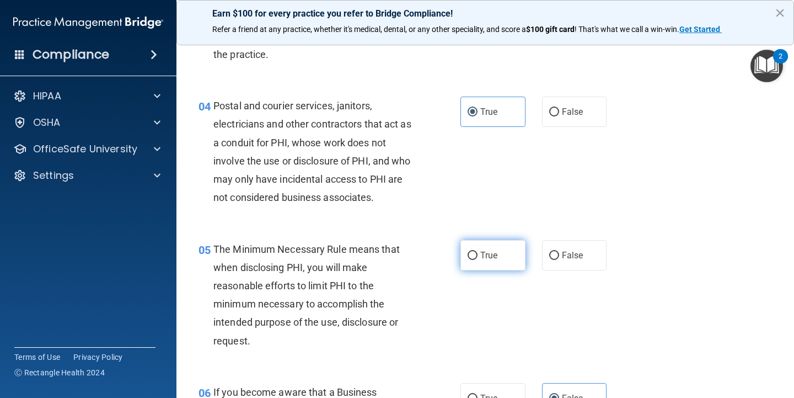
click at [498, 255] on span "True" at bounding box center [489, 255] width 17 height 10
click at [478, 255] on input "True" at bounding box center [473, 256] width 10 height 8
radio input "true"
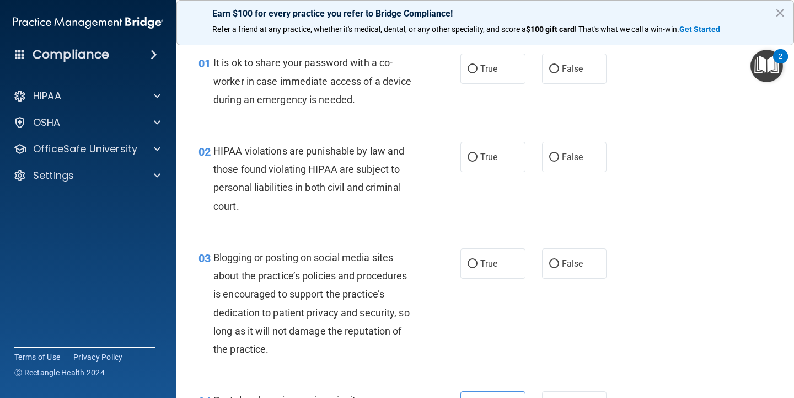
scroll to position [33, 0]
click at [556, 270] on label "False" at bounding box center [574, 264] width 65 height 30
click at [556, 269] on input "False" at bounding box center [554, 264] width 10 height 8
radio input "true"
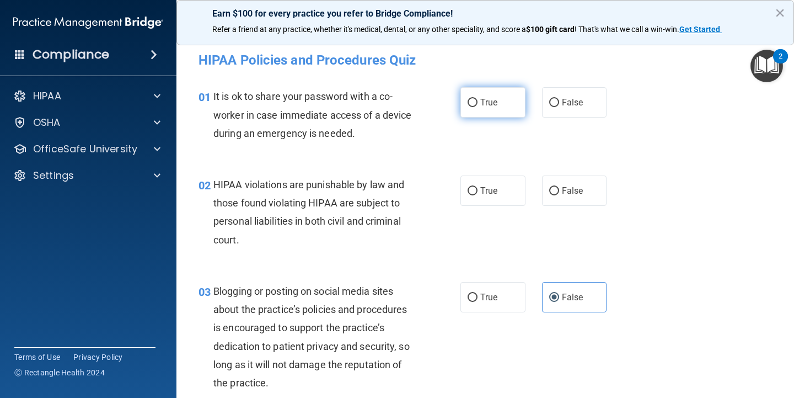
scroll to position [0, 0]
click at [537, 114] on div "True False" at bounding box center [539, 102] width 156 height 30
click at [554, 108] on label "False" at bounding box center [574, 102] width 65 height 30
click at [554, 107] on input "False" at bounding box center [554, 103] width 10 height 8
radio input "true"
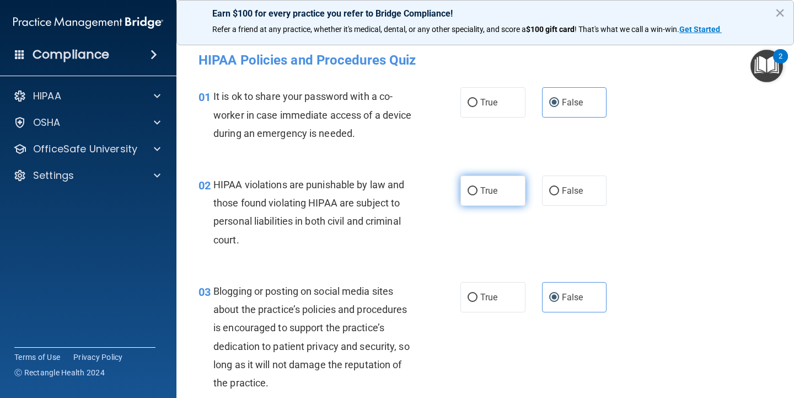
click at [497, 177] on label "True" at bounding box center [493, 190] width 65 height 30
click at [478, 187] on input "True" at bounding box center [473, 191] width 10 height 8
radio input "true"
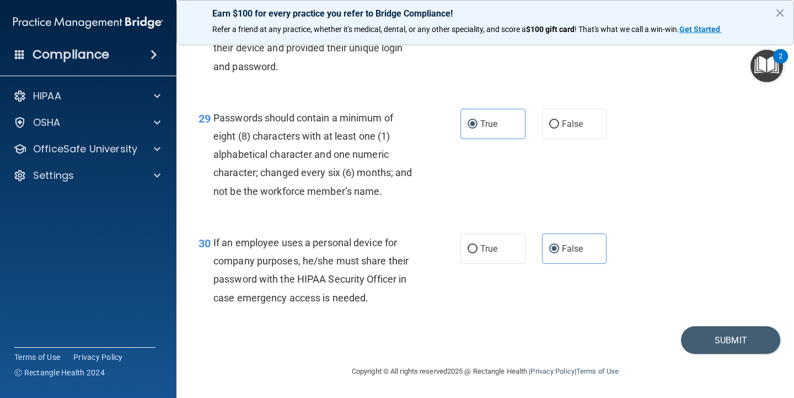
scroll to position [3034, 0]
click at [722, 360] on footer "Copyright © All rights reserved 2025 @ Rectangle Health | Privacy Policy | Term…" at bounding box center [486, 370] width 574 height 33
click at [722, 344] on button "Submit" at bounding box center [730, 340] width 99 height 28
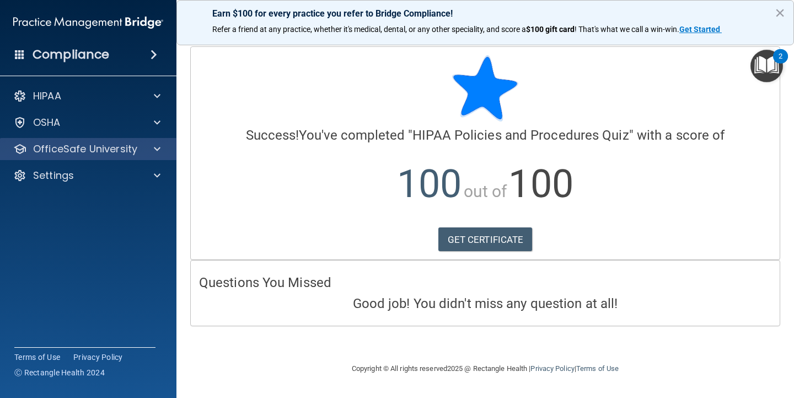
click at [157, 156] on div "OfficeSafe University" at bounding box center [88, 149] width 177 height 22
click at [152, 151] on div at bounding box center [156, 148] width 28 height 13
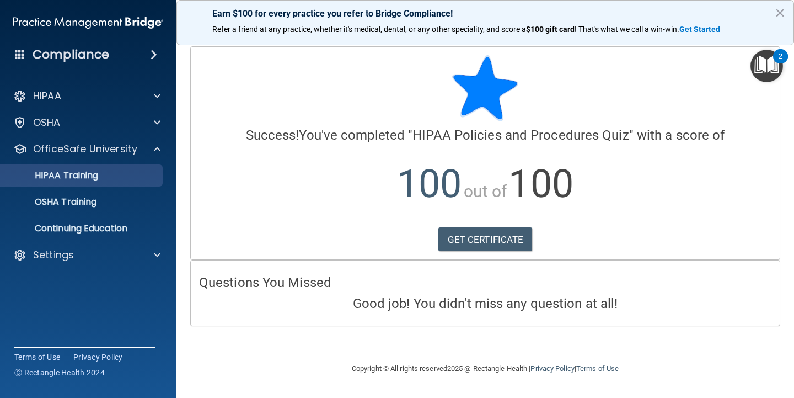
click at [130, 173] on div "HIPAA Training" at bounding box center [82, 175] width 151 height 11
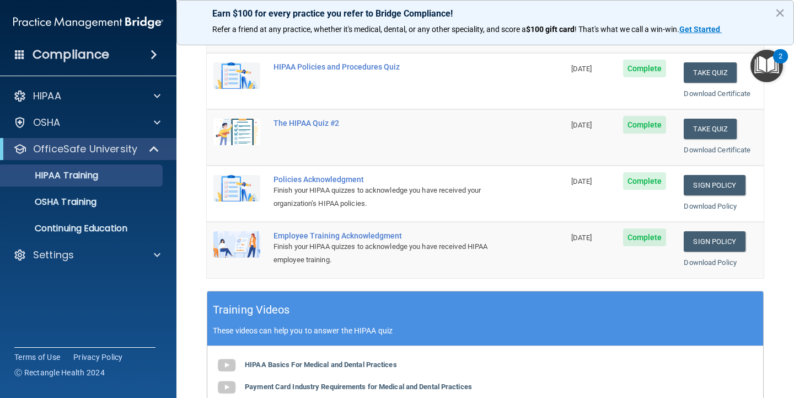
scroll to position [199, 0]
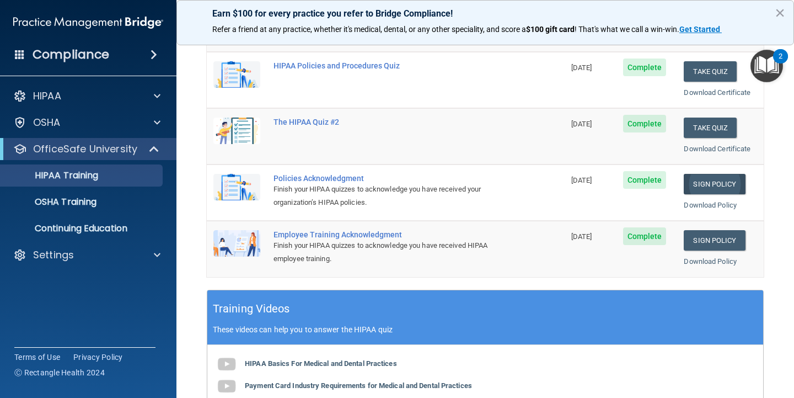
click at [716, 178] on link "Sign Policy" at bounding box center [714, 184] width 61 height 20
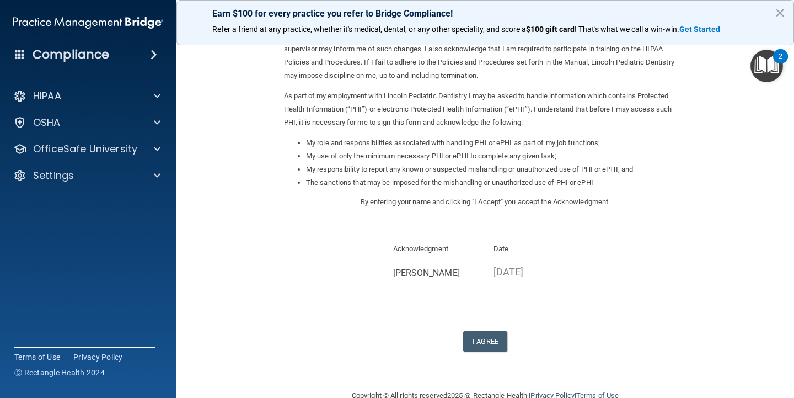
scroll to position [93, 0]
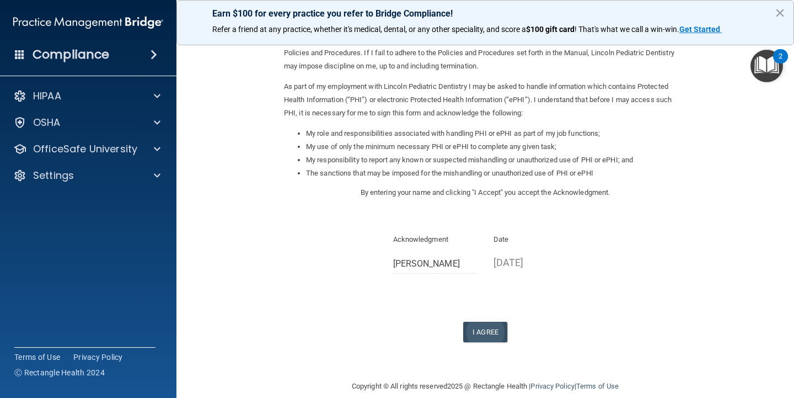
click at [488, 322] on button "I Agree" at bounding box center [485, 332] width 44 height 20
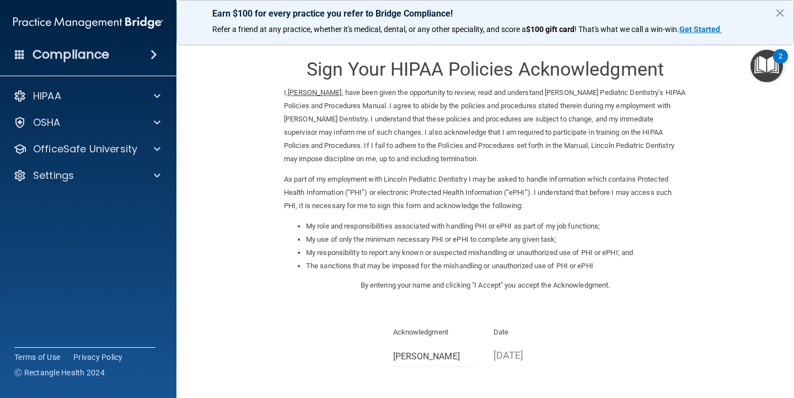
scroll to position [0, 0]
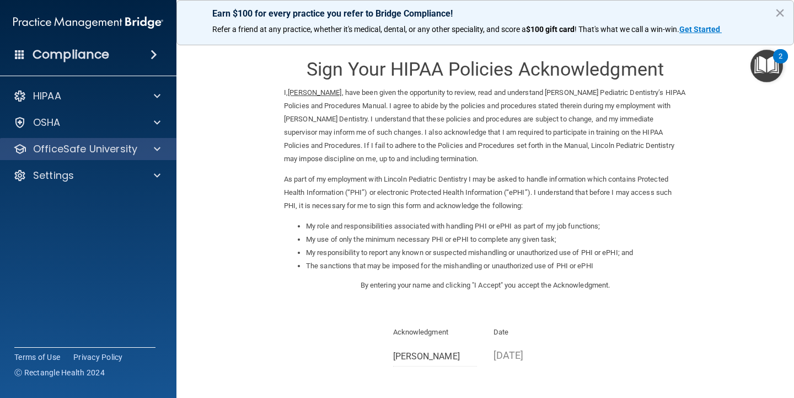
click at [118, 147] on p "OfficeSafe University" at bounding box center [85, 148] width 104 height 13
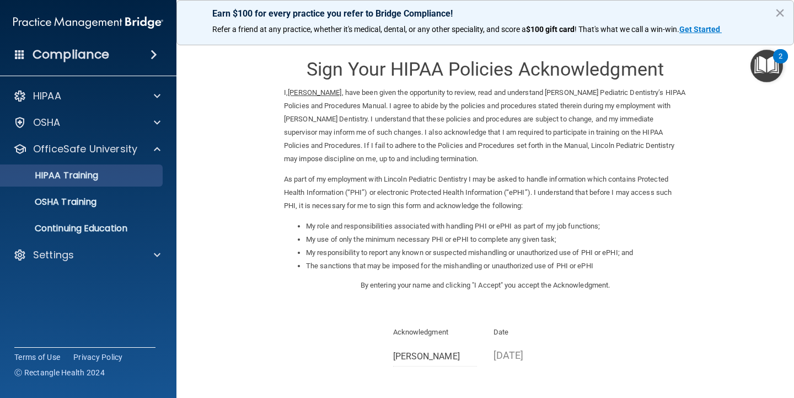
click at [138, 172] on div "HIPAA Training" at bounding box center [82, 175] width 151 height 11
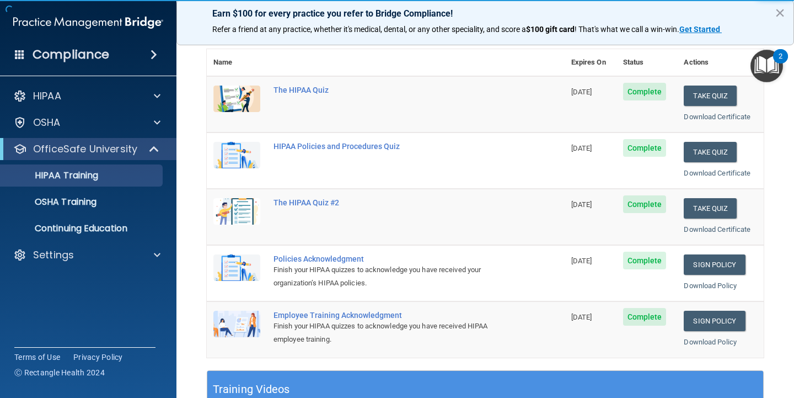
scroll to position [135, 0]
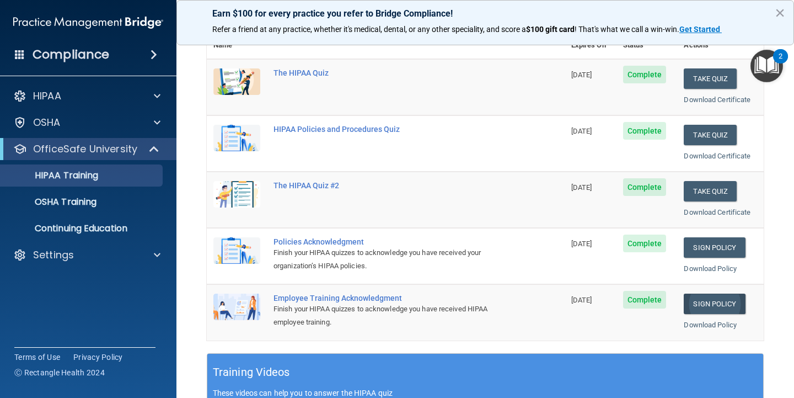
click at [719, 301] on link "Sign Policy" at bounding box center [714, 303] width 61 height 20
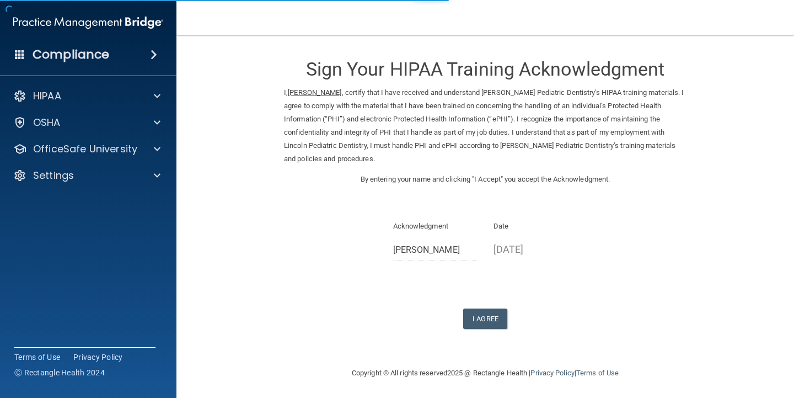
click at [496, 298] on div "Sign Your HIPAA Training Acknowledgment I, [PERSON_NAME] , certify that I have …" at bounding box center [485, 187] width 403 height 282
click at [489, 309] on button "I Agree" at bounding box center [485, 318] width 44 height 20
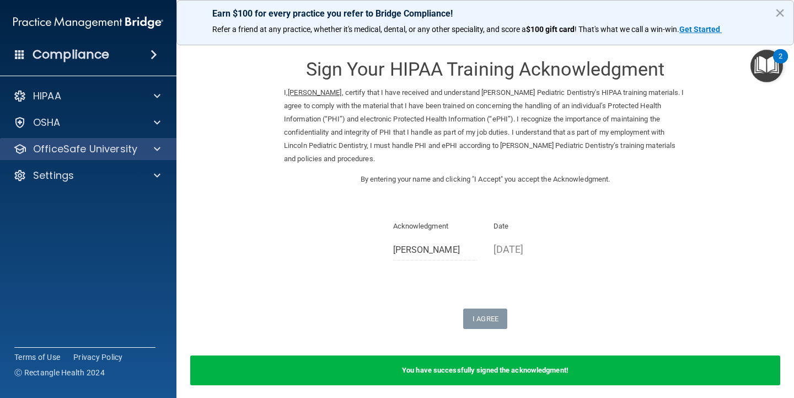
click at [163, 147] on div at bounding box center [156, 148] width 28 height 13
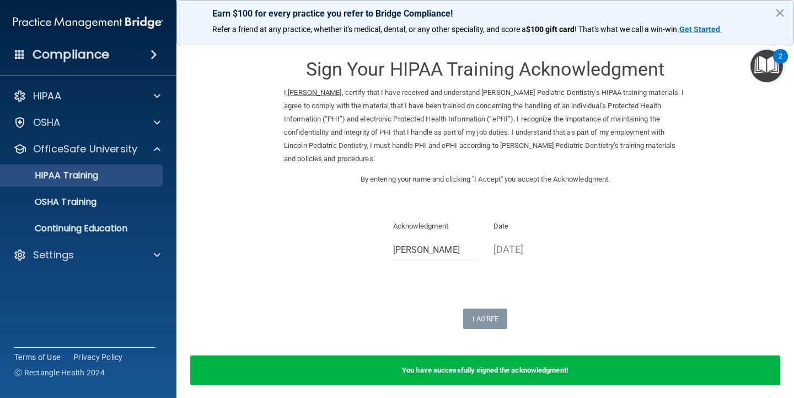
click at [114, 171] on div "HIPAA Training" at bounding box center [82, 175] width 151 height 11
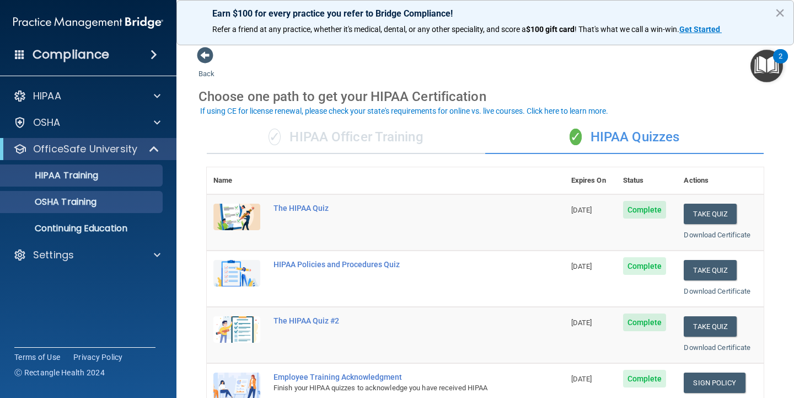
click at [124, 209] on link "OSHA Training" at bounding box center [76, 202] width 174 height 22
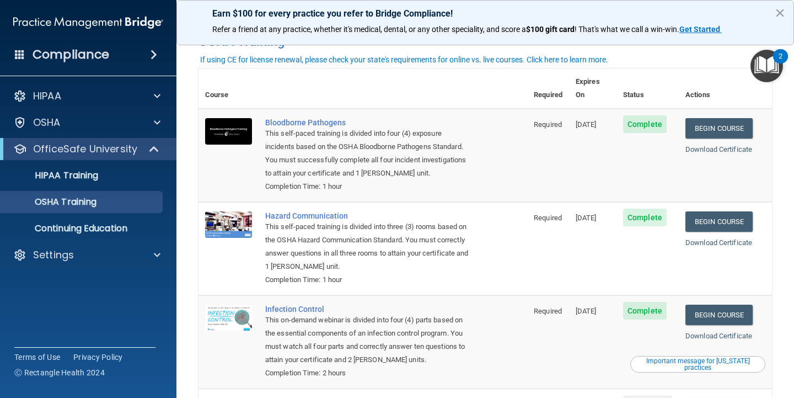
scroll to position [28, 0]
